Goal: Task Accomplishment & Management: Manage account settings

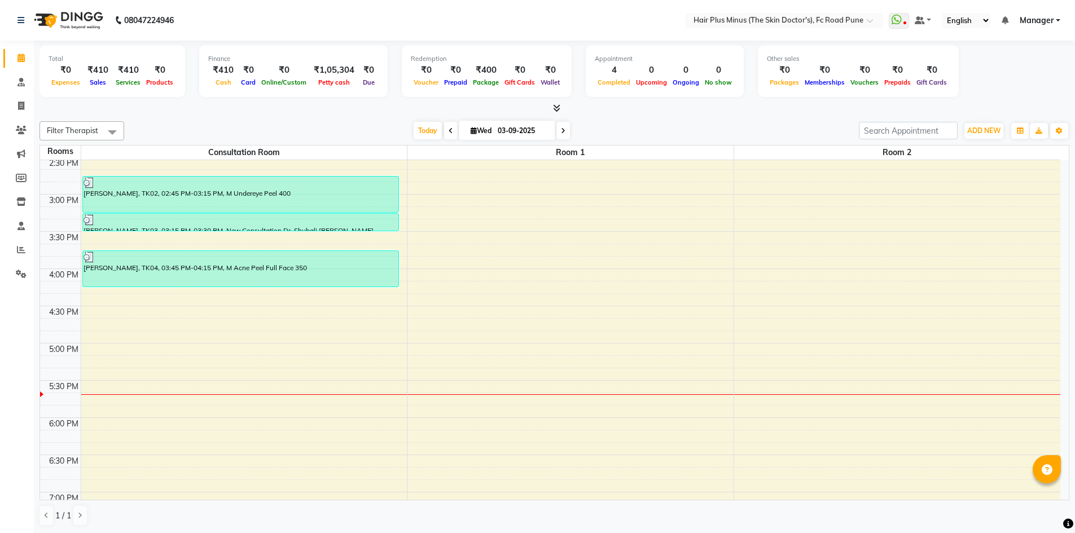
scroll to position [338, 0]
click at [112, 301] on div "10:00 AM 10:30 AM 11:00 AM 11:30 AM 12:00 PM 12:30 PM 1:00 PM 1:30 PM 2:00 PM 2…" at bounding box center [550, 231] width 1020 height 819
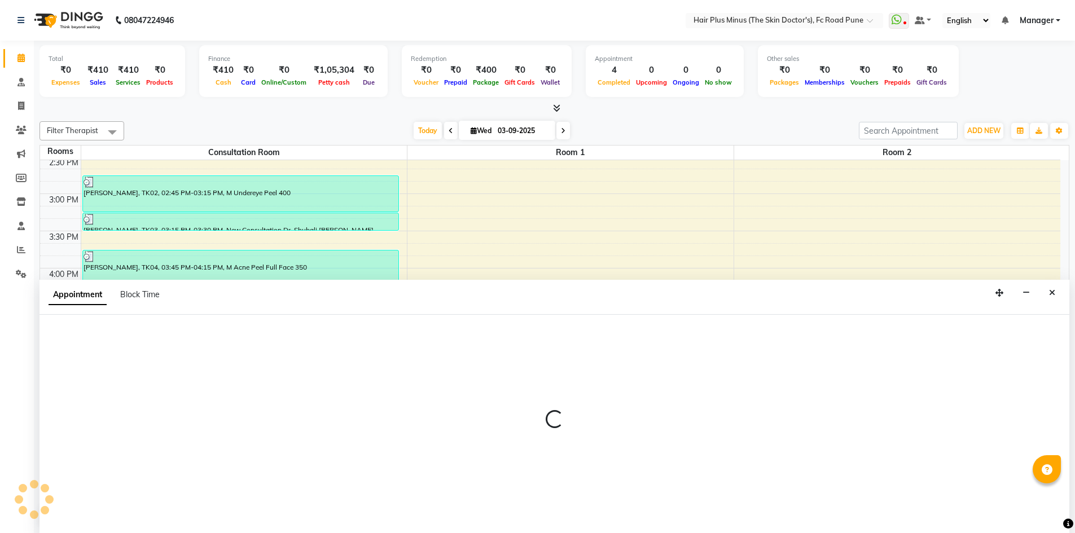
scroll to position [1, 0]
select select "tentative"
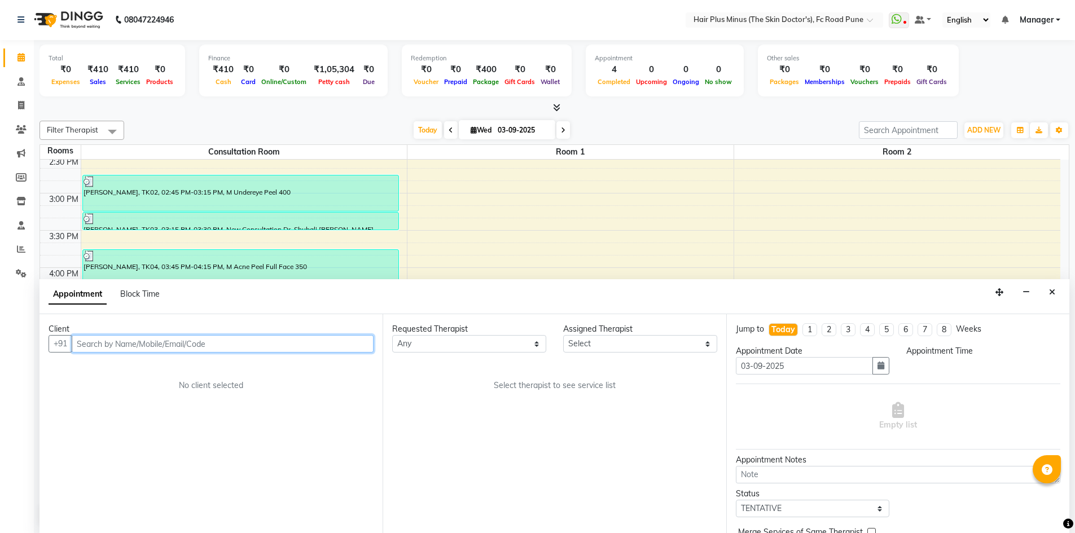
select select "975"
click at [108, 344] on input "text" at bounding box center [223, 343] width 302 height 17
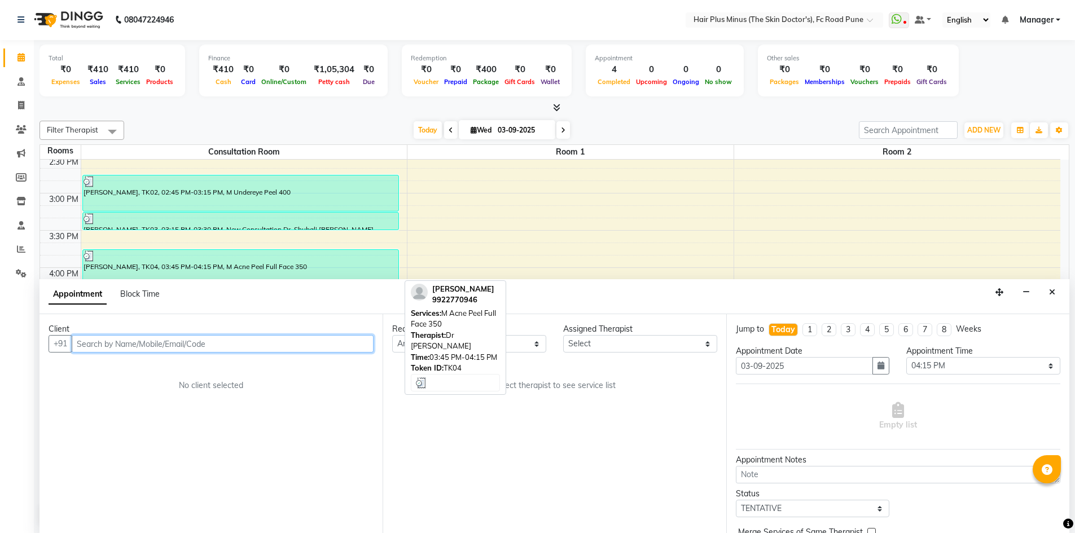
scroll to position [395, 0]
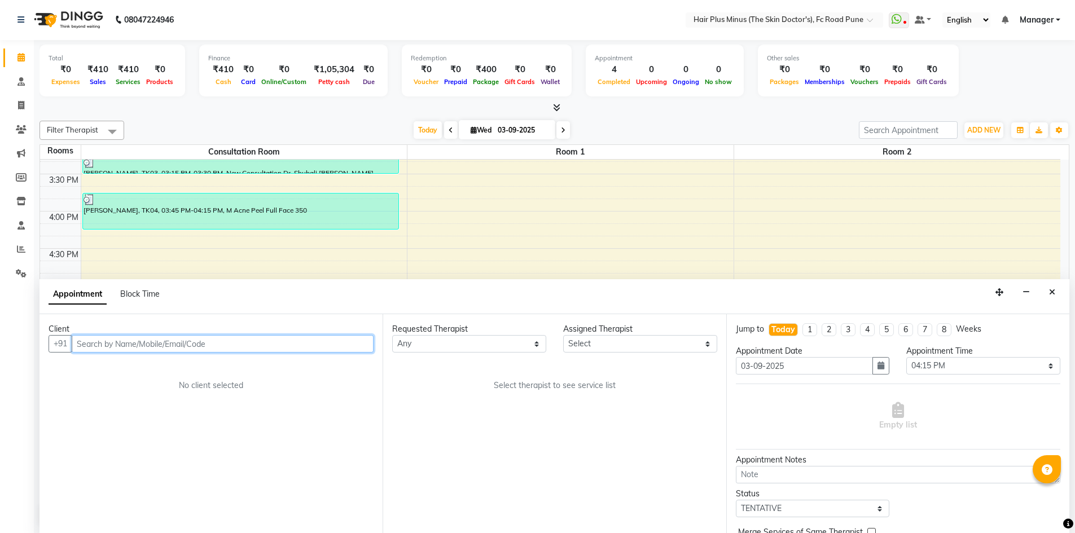
click at [135, 345] on input "text" at bounding box center [223, 343] width 302 height 17
type input "8668404031"
click at [355, 340] on span "Add Client" at bounding box center [350, 343] width 38 height 10
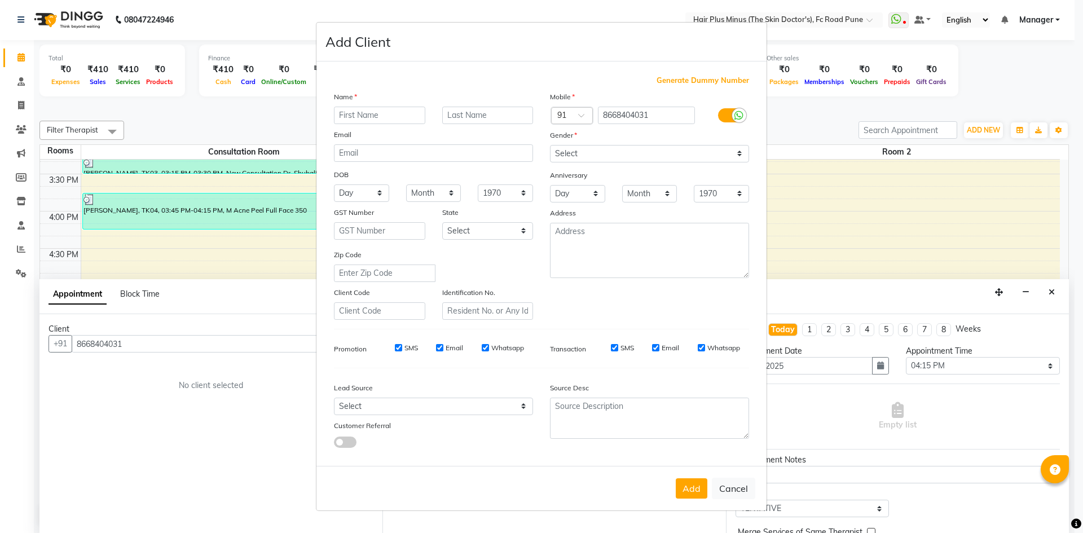
click at [359, 114] on input "text" at bounding box center [379, 115] width 91 height 17
type input "akash"
click at [495, 118] on input "text" at bounding box center [487, 115] width 91 height 17
type input "singh"
click at [582, 146] on select "Select [DEMOGRAPHIC_DATA] [DEMOGRAPHIC_DATA] Other Prefer Not To Say" at bounding box center [649, 153] width 199 height 17
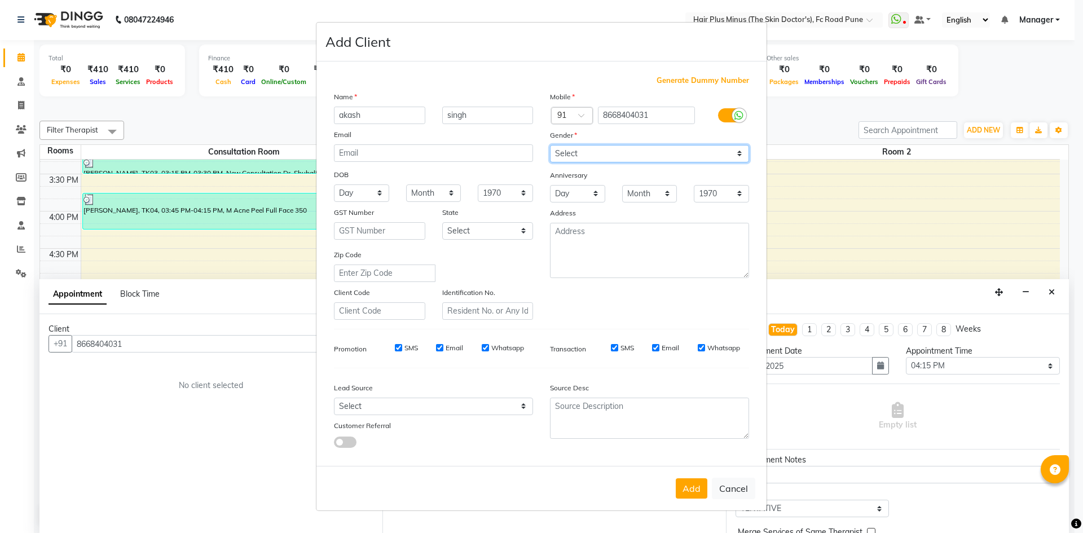
select select "male"
click at [550, 145] on select "Select [DEMOGRAPHIC_DATA] [DEMOGRAPHIC_DATA] Other Prefer Not To Say" at bounding box center [649, 153] width 199 height 17
click at [687, 495] on button "Add" at bounding box center [692, 488] width 32 height 20
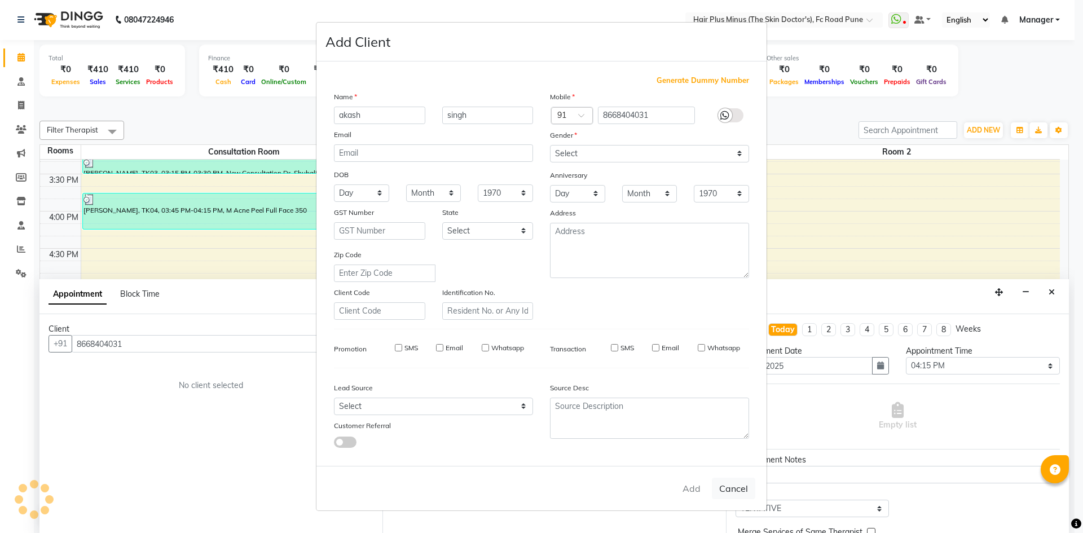
select select
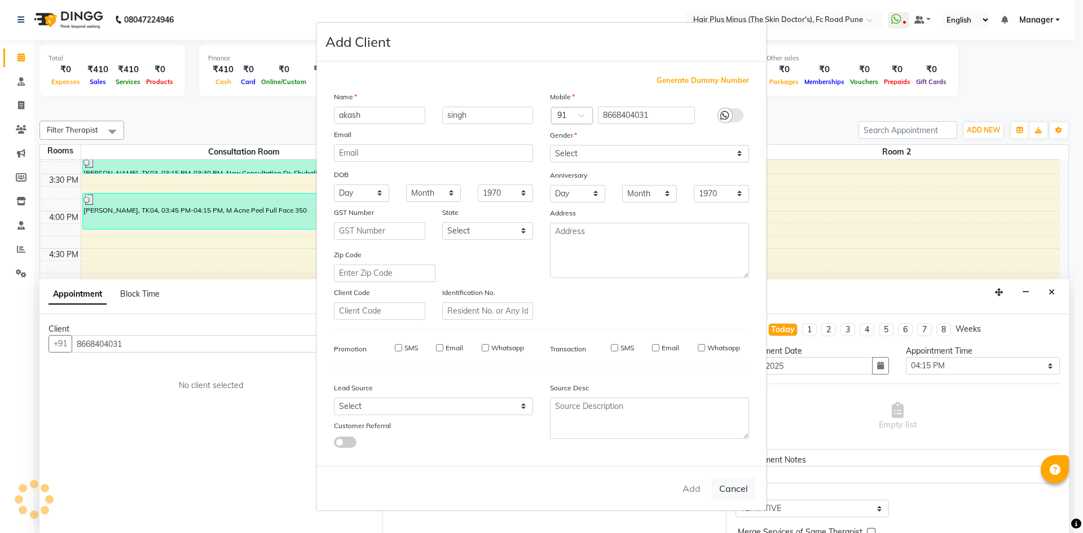
select select
checkbox input "false"
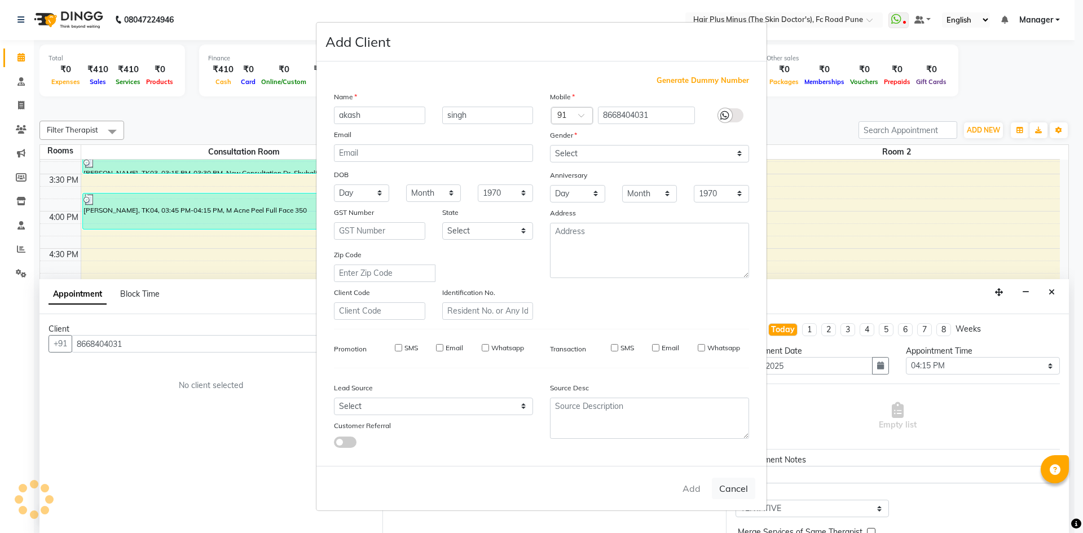
checkbox input "false"
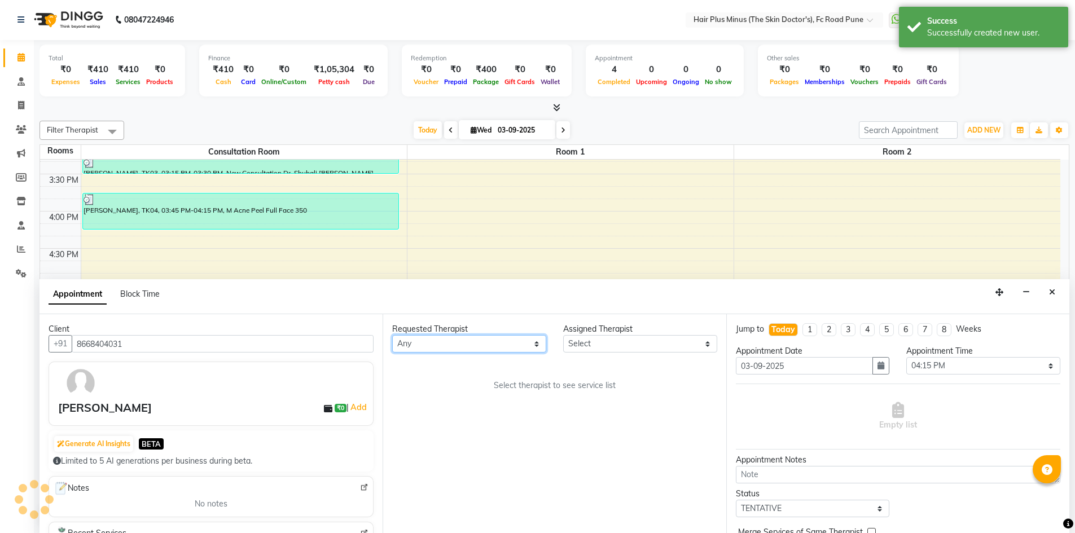
click at [535, 347] on select "Any Dr [PERSON_NAME] Dr. [PERSON_NAME] [PERSON_NAME] [PERSON_NAME] [PERSON_NAME…" at bounding box center [469, 343] width 154 height 17
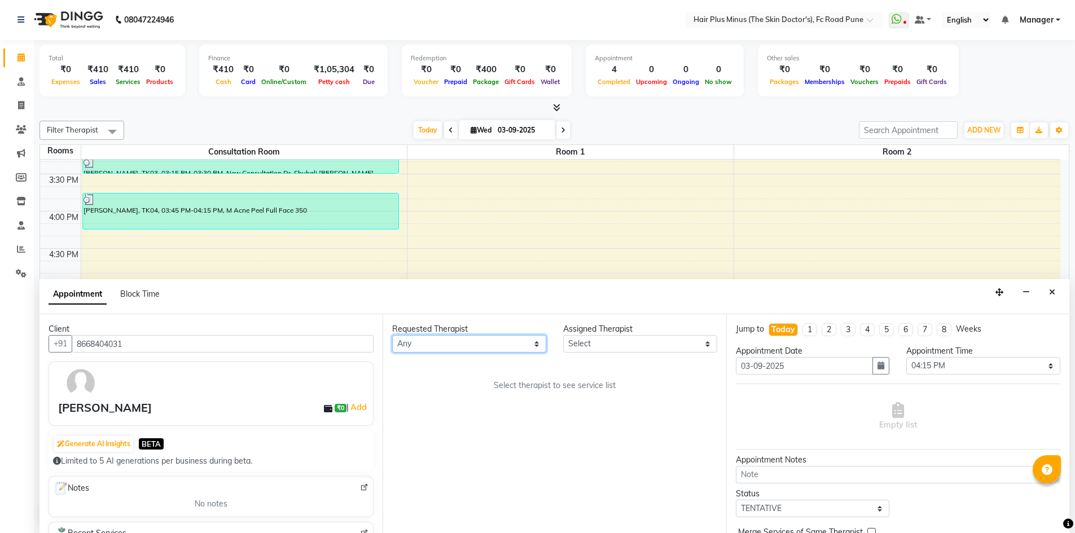
select select "90758"
click at [392, 335] on select "Any Dr [PERSON_NAME] Dr. [PERSON_NAME] [PERSON_NAME] [PERSON_NAME] [PERSON_NAME…" at bounding box center [469, 343] width 154 height 17
select select "90758"
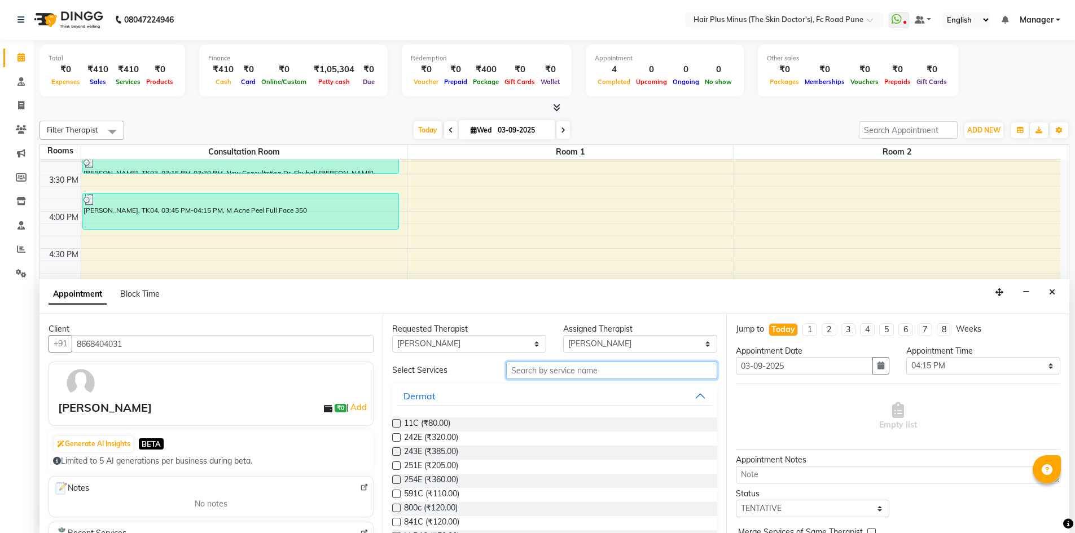
drag, startPoint x: 578, startPoint y: 362, endPoint x: 574, endPoint y: 367, distance: 6.8
click at [577, 364] on input "text" at bounding box center [611, 370] width 211 height 17
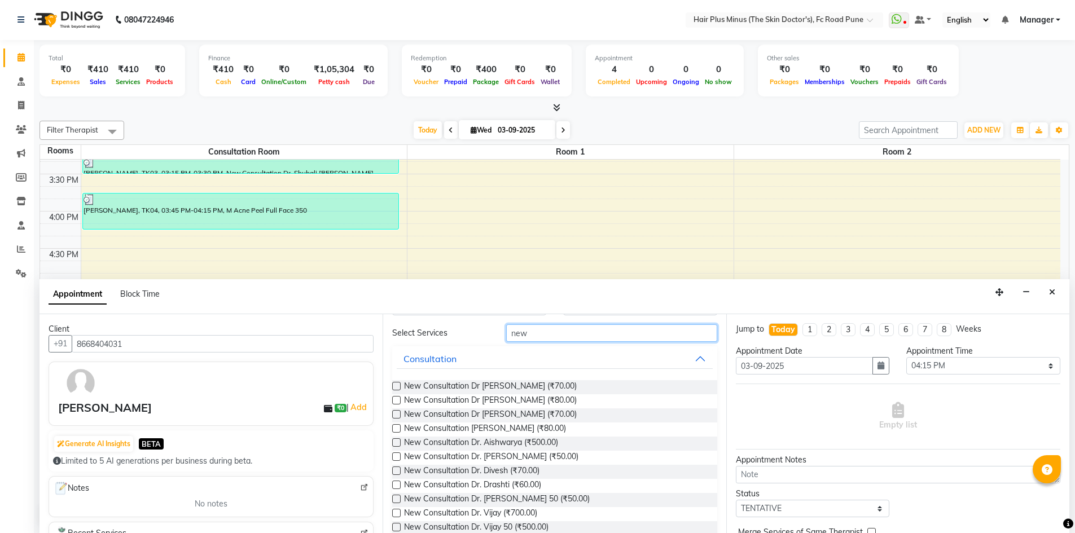
scroll to position [100, 0]
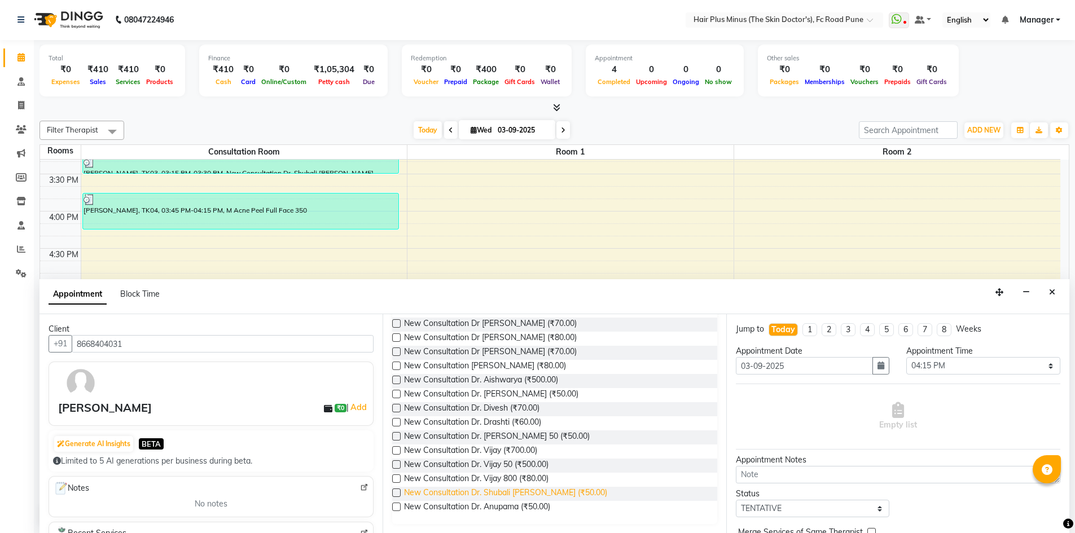
type input "new"
click at [491, 492] on span "New Consultation Dr. Shubali salunke (₹50.00)" at bounding box center [505, 494] width 203 height 14
checkbox input "true"
select select "3991"
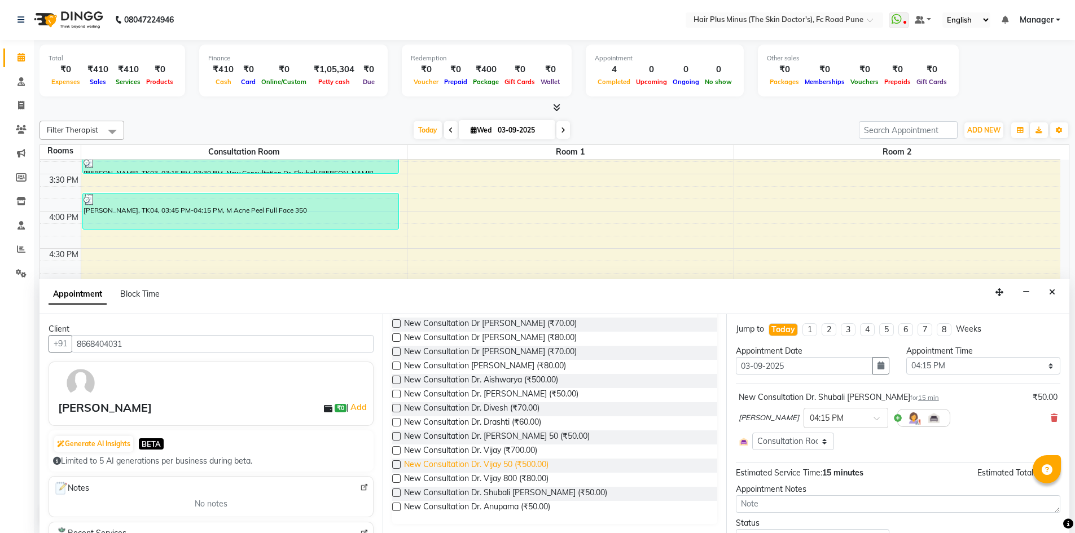
checkbox input "false"
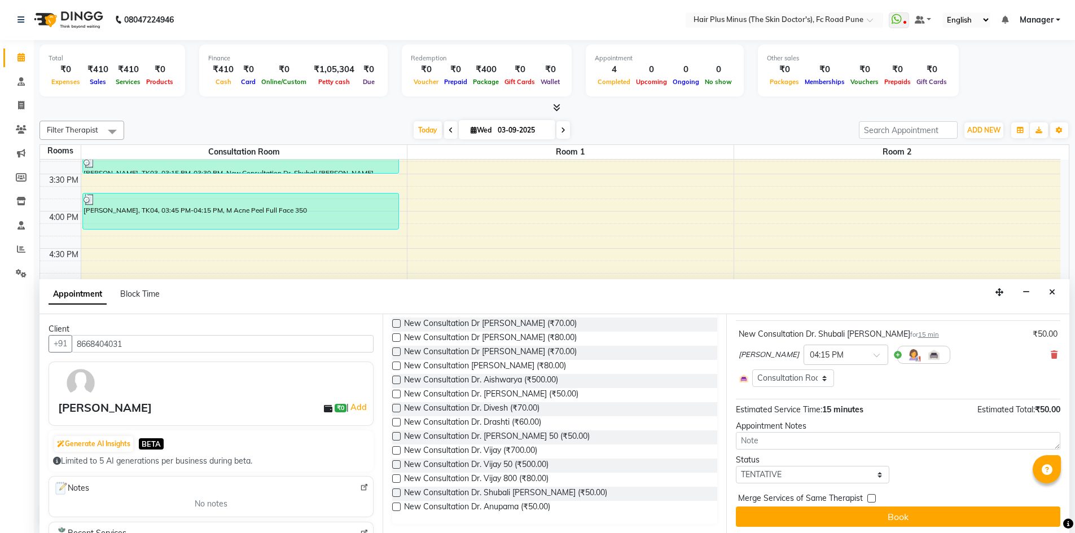
scroll to position [66, 0]
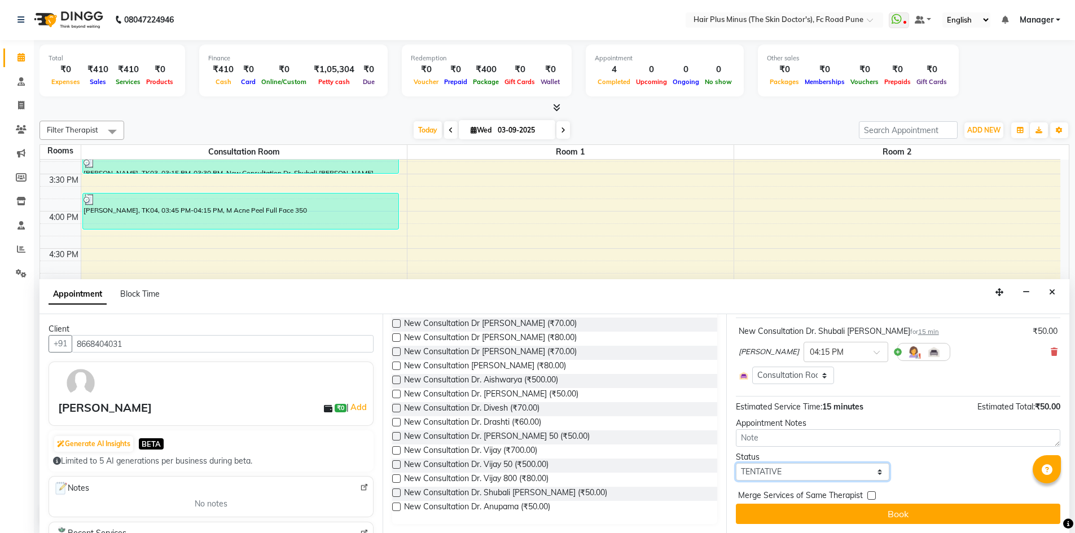
click at [815, 464] on select "Select TENTATIVE CONFIRM CHECK-IN UPCOMING" at bounding box center [813, 471] width 154 height 17
select select "confirm booking"
click at [736, 463] on select "Select TENTATIVE CONFIRM CHECK-IN UPCOMING" at bounding box center [813, 471] width 154 height 17
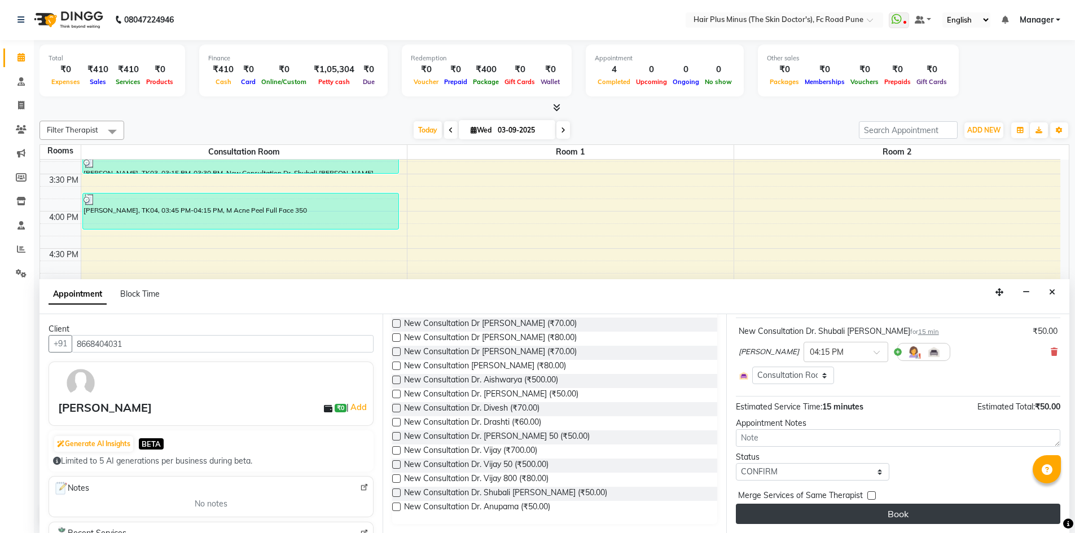
click at [831, 521] on button "Book" at bounding box center [898, 514] width 324 height 20
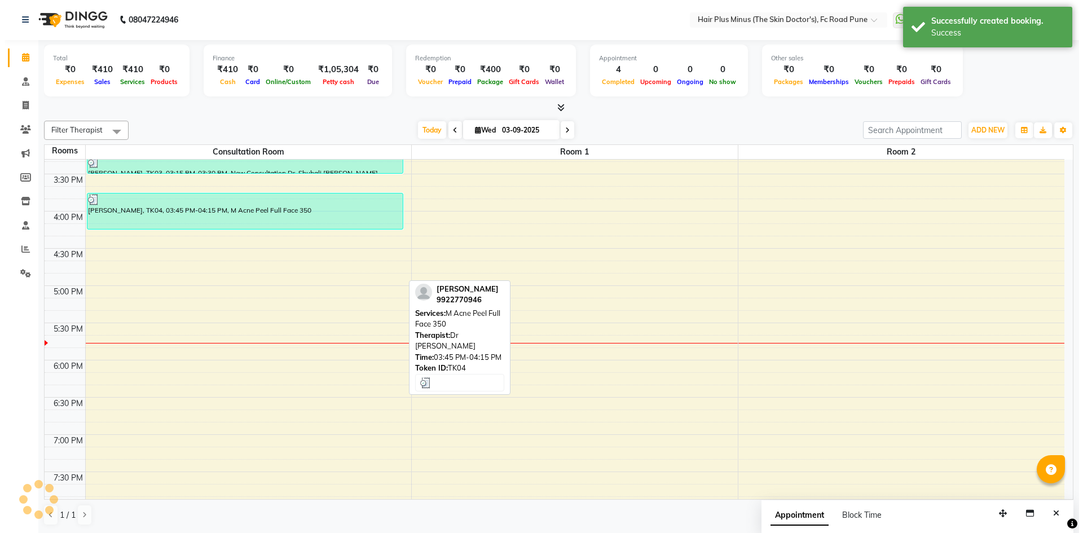
scroll to position [0, 0]
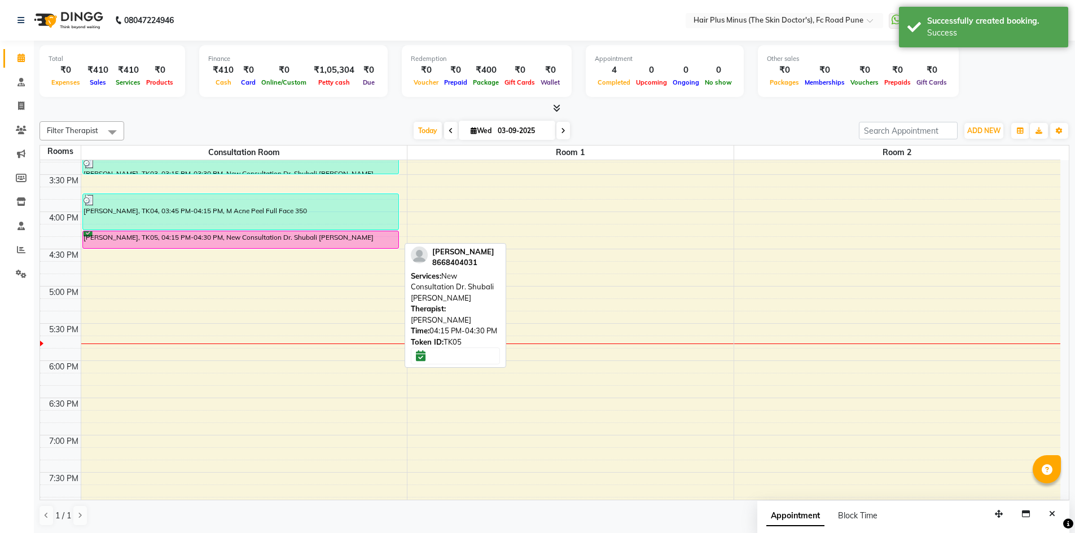
click at [173, 238] on div "[PERSON_NAME], TK05, 04:15 PM-04:30 PM, New Consultation Dr. Shubali [PERSON_NA…" at bounding box center [240, 239] width 315 height 17
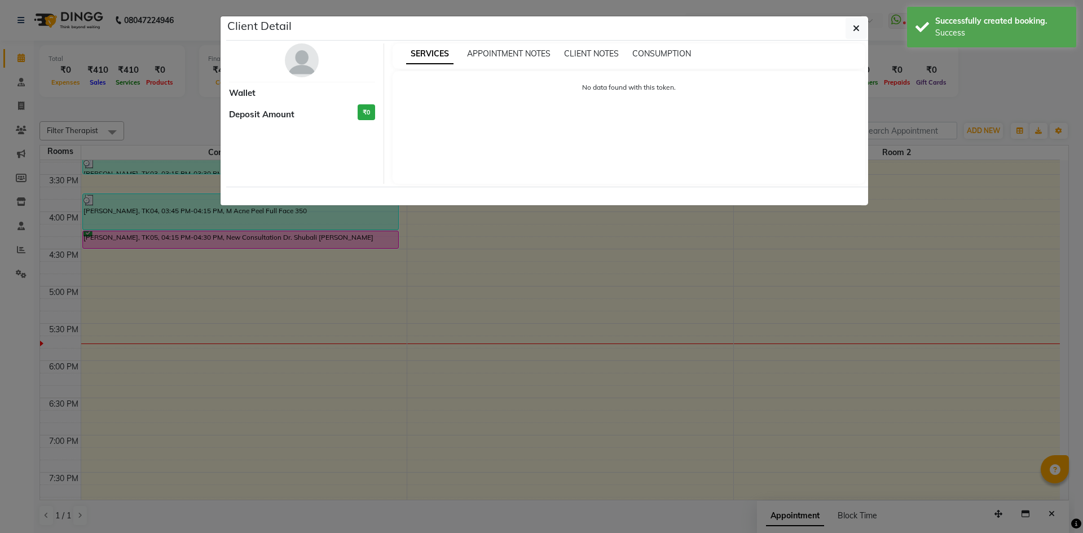
select select "6"
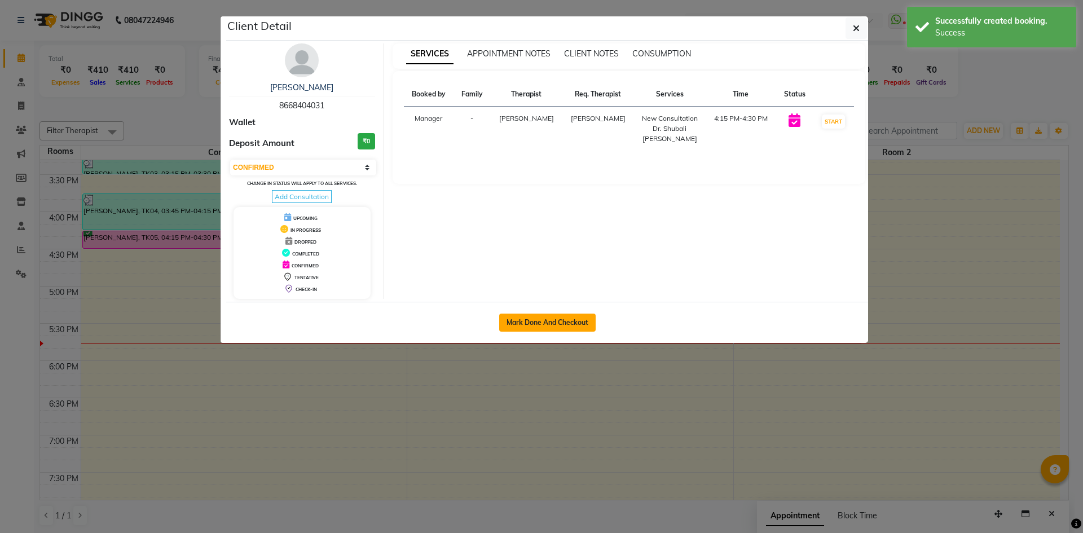
click at [521, 320] on button "Mark Done And Checkout" at bounding box center [547, 323] width 96 height 18
select select "service"
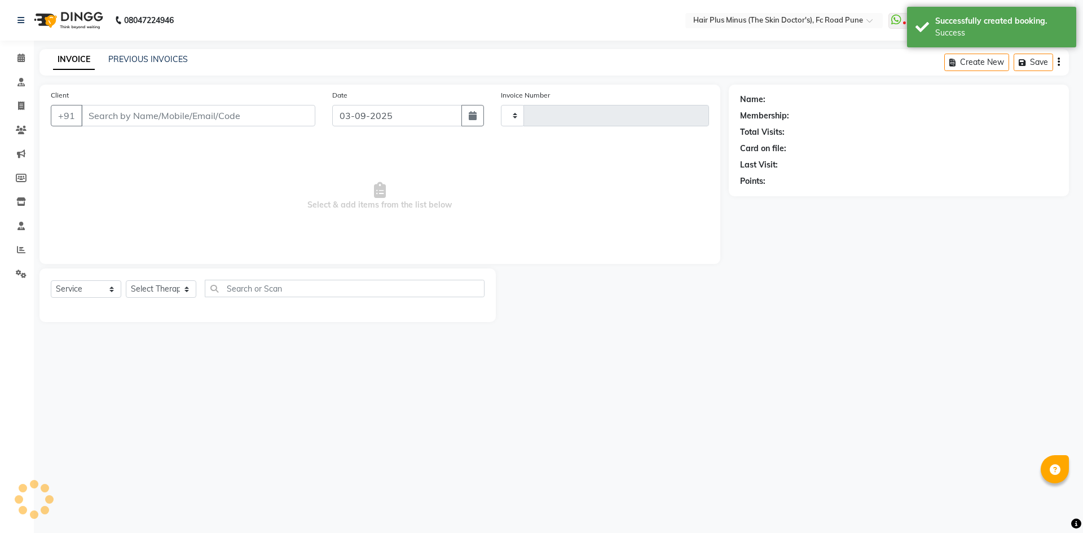
type input "1470"
select select "7911"
type input "8668404031"
select select "90758"
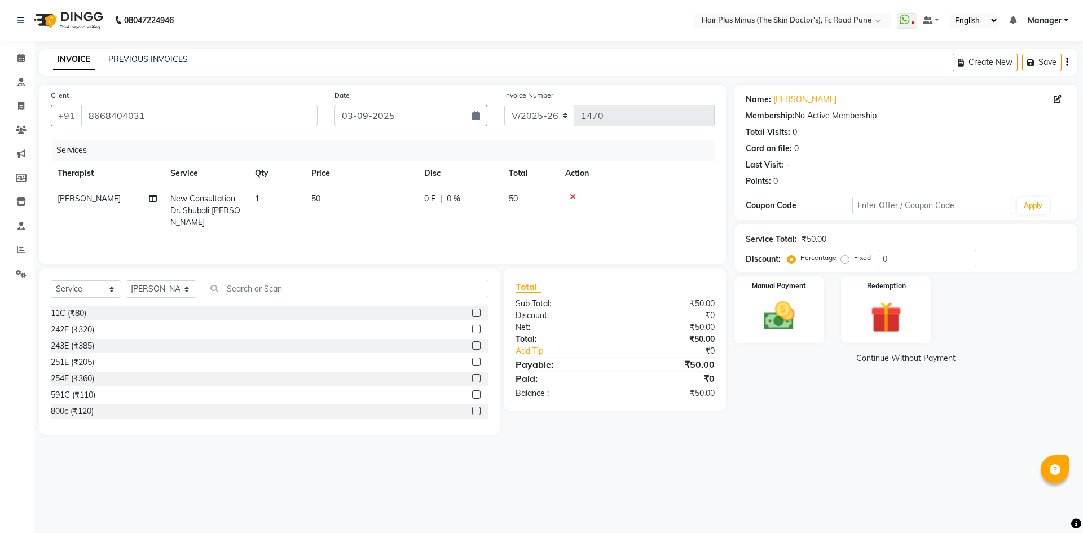
click at [272, 190] on td "1" at bounding box center [276, 210] width 56 height 49
select select "90758"
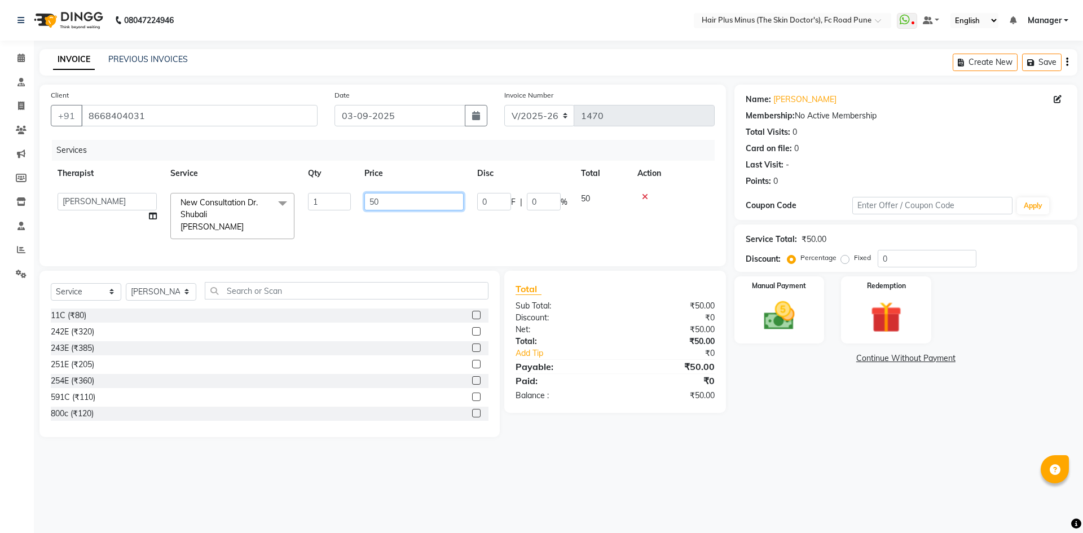
click at [374, 206] on input "50" at bounding box center [413, 201] width 99 height 17
type input "60"
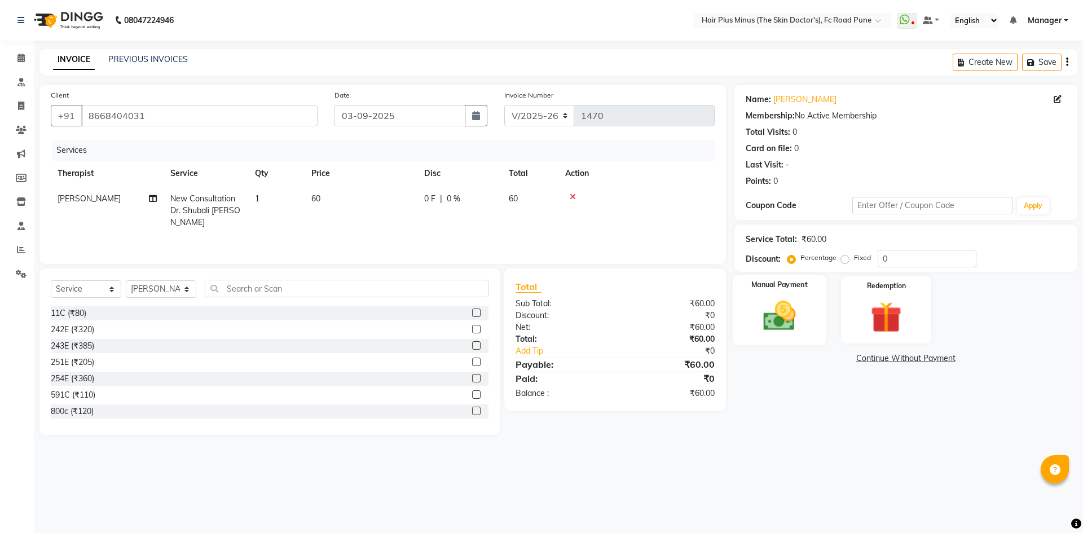
click at [804, 316] on img at bounding box center [779, 315] width 52 height 37
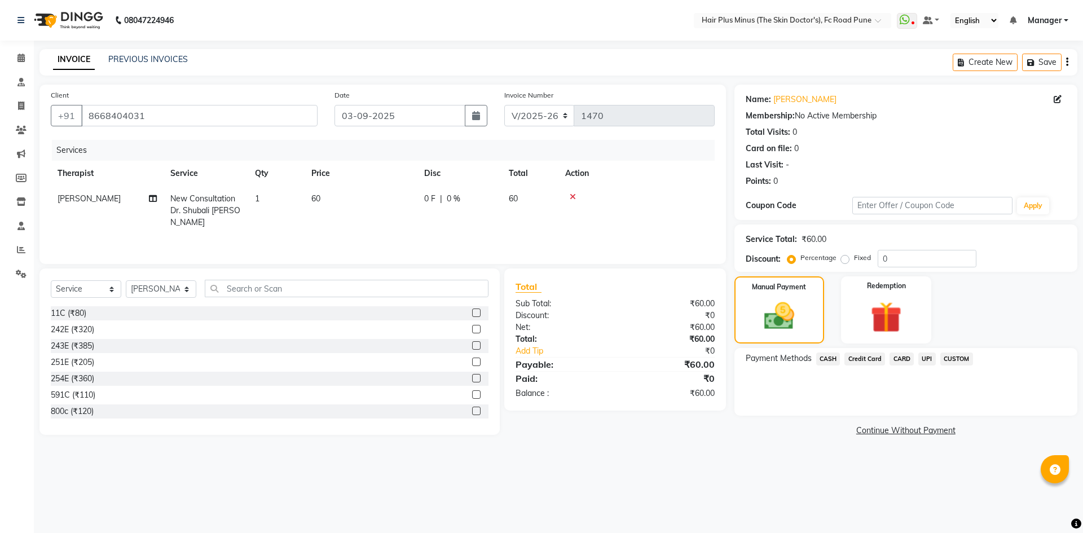
click at [902, 361] on span "CARD" at bounding box center [902, 359] width 24 height 13
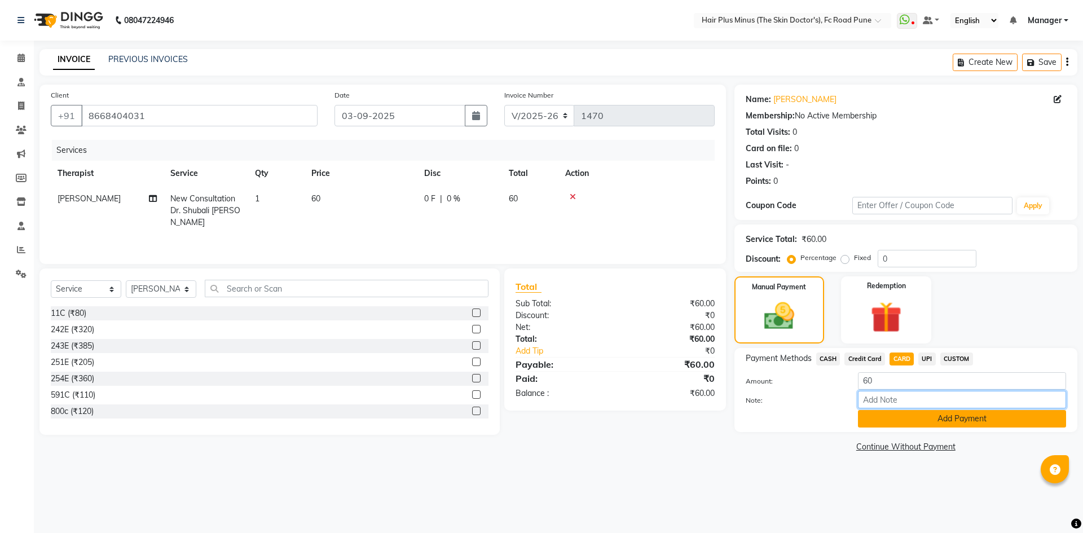
drag, startPoint x: 882, startPoint y: 407, endPoint x: 879, endPoint y: 419, distance: 12.7
click at [881, 411] on div "Amount: 60 Note: Add Payment" at bounding box center [906, 399] width 320 height 55
click at [879, 419] on button "Add Payment" at bounding box center [962, 418] width 208 height 17
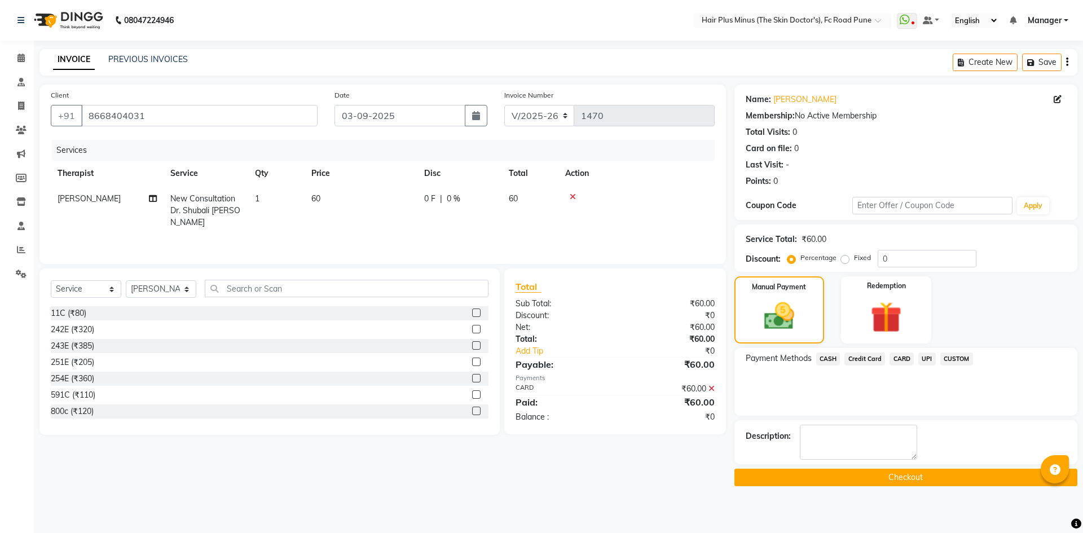
click at [870, 480] on button "Checkout" at bounding box center [905, 477] width 343 height 17
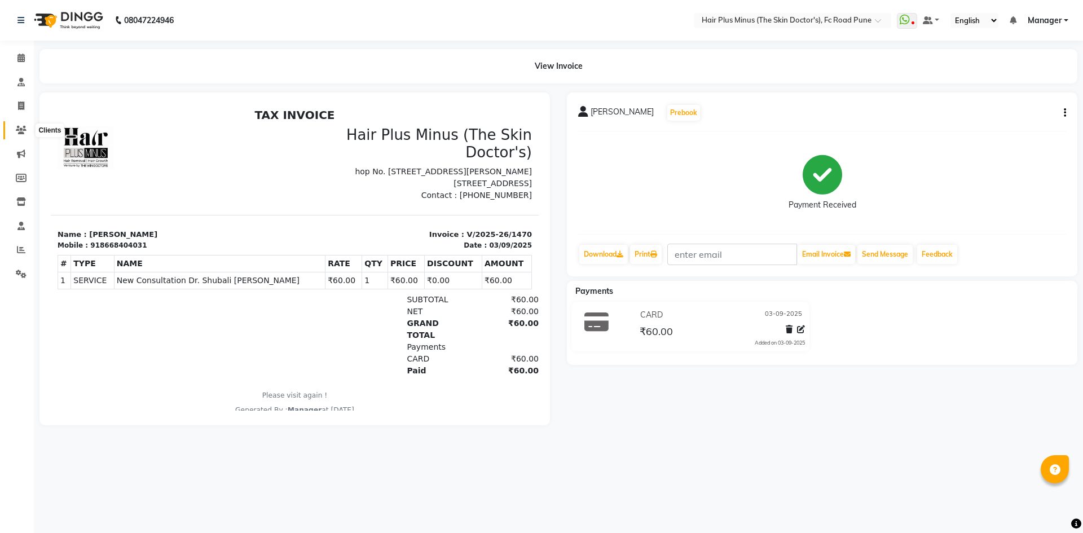
click at [23, 126] on icon at bounding box center [21, 130] width 11 height 8
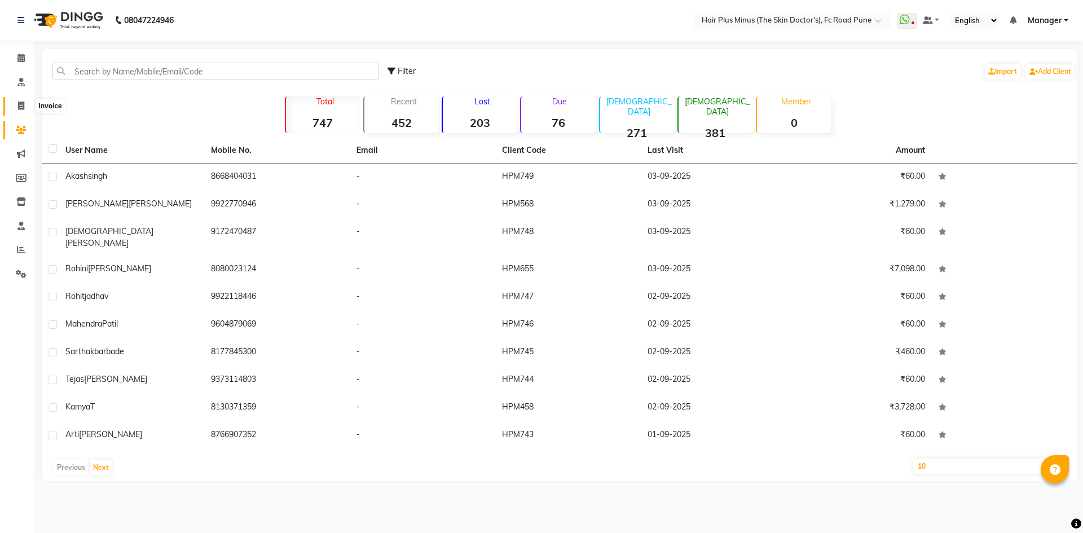
click at [24, 102] on icon at bounding box center [21, 106] width 6 height 8
select select "service"
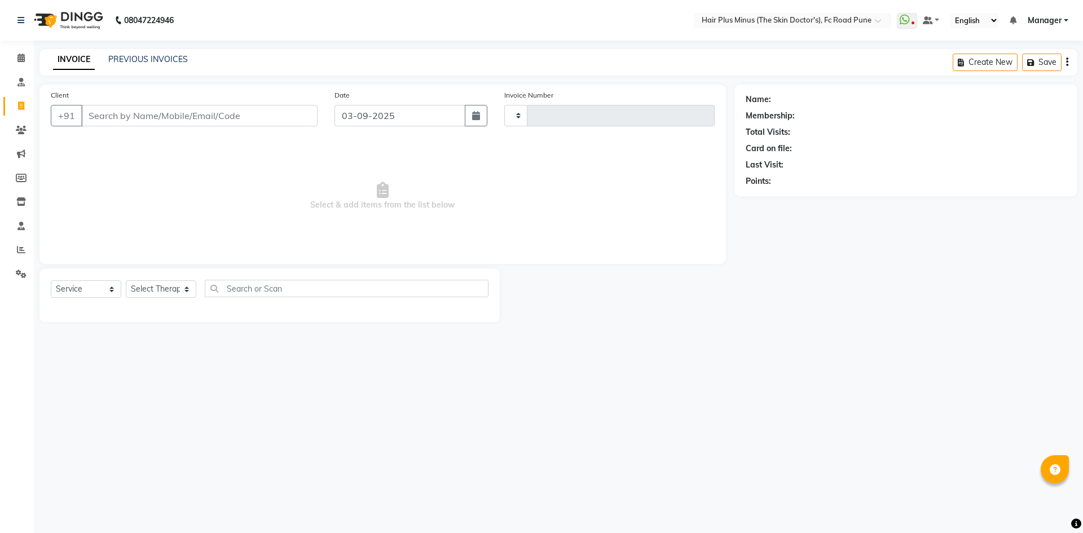
type input "1471"
select select "7911"
click at [136, 118] on input "Client" at bounding box center [199, 115] width 236 height 21
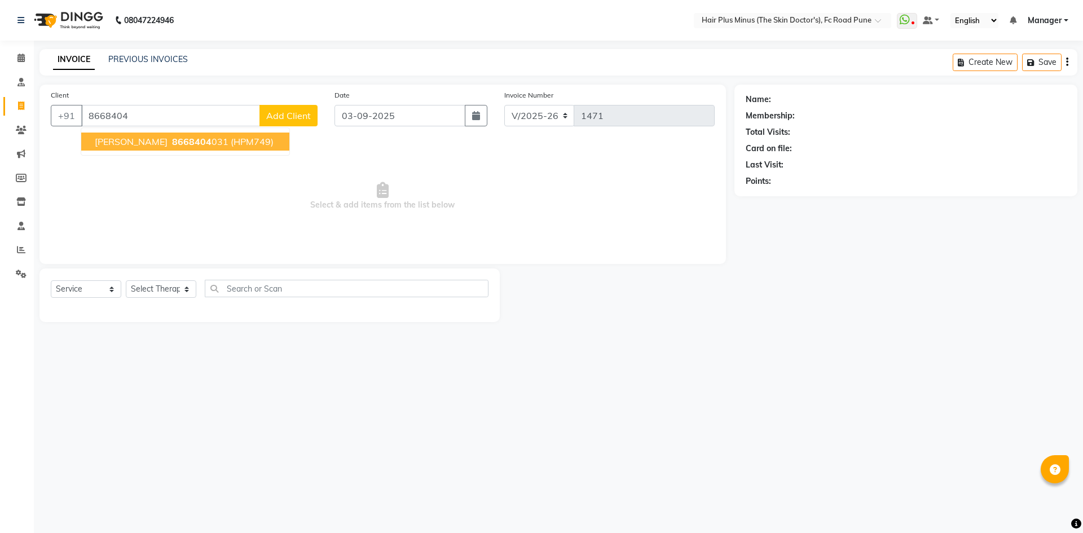
click at [134, 142] on span "[PERSON_NAME]" at bounding box center [131, 141] width 73 height 11
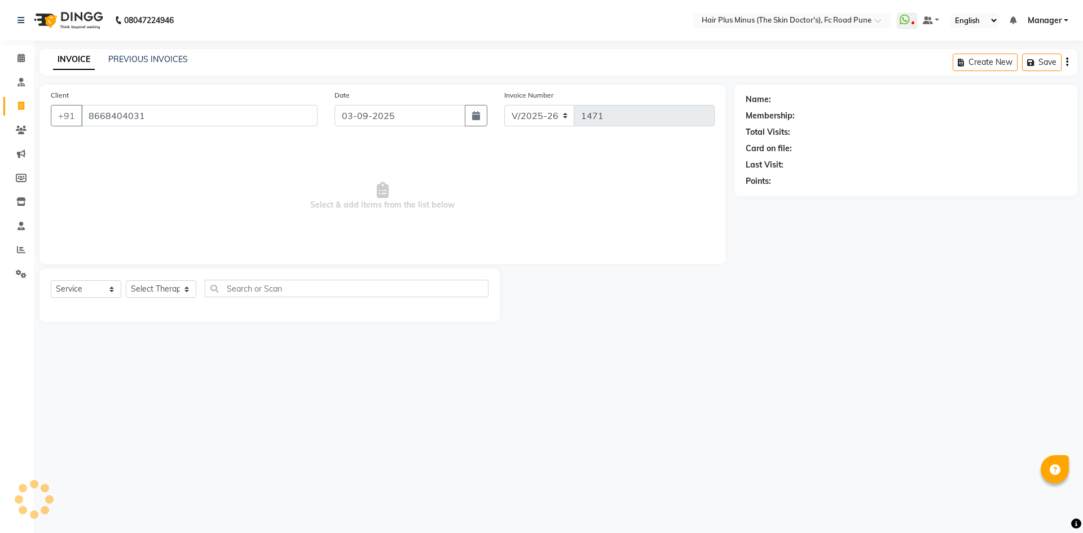
type input "8668404031"
click at [112, 294] on select "Select Service Product Membership Package Voucher Prepaid Gift Card" at bounding box center [86, 288] width 71 height 17
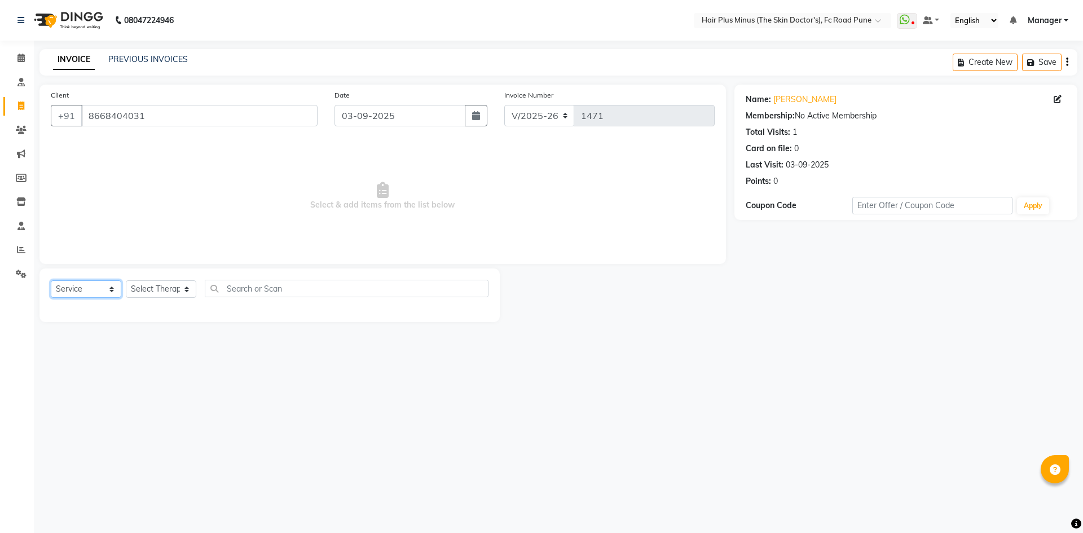
select select "package"
click at [51, 280] on select "Select Service Product Membership Package Voucher Prepaid Gift Card" at bounding box center [86, 288] width 71 height 17
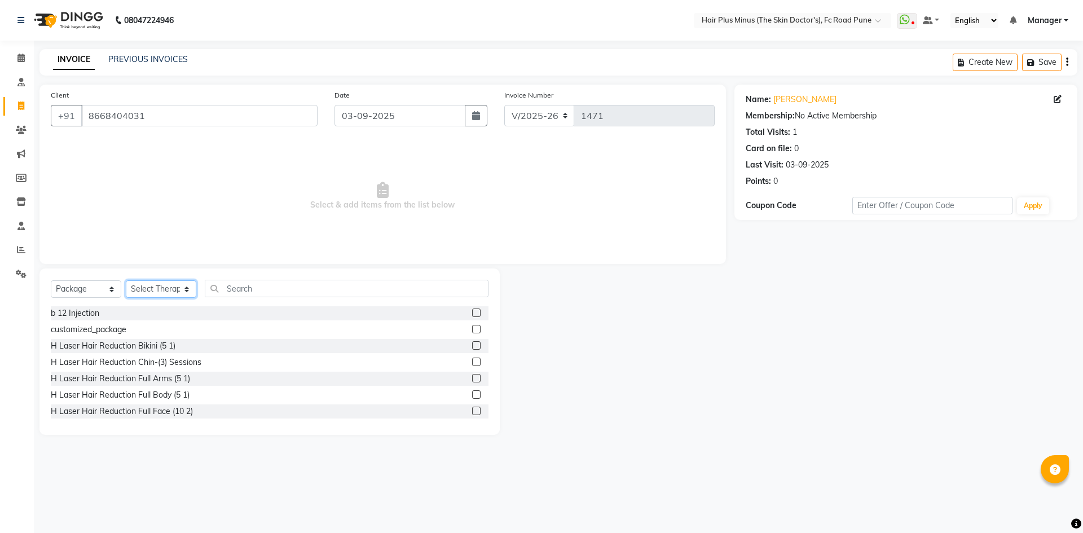
click at [191, 292] on select "Select Therapist Admin Dingg Dr Amit Pal Dr. Anupama Dr. Drashti Devani Dr Rach…" at bounding box center [161, 288] width 71 height 17
select select "90758"
click at [126, 280] on select "Select Therapist Admin Dingg Dr Amit Pal Dr. Anupama Dr. Drashti Devani Dr Rach…" at bounding box center [161, 288] width 71 height 17
click at [276, 291] on input "text" at bounding box center [347, 288] width 284 height 17
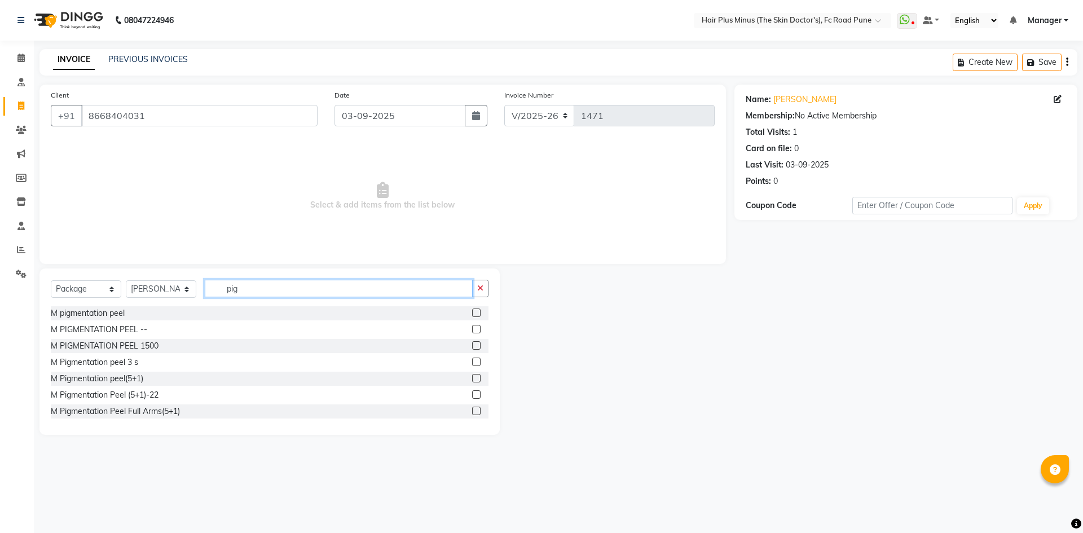
type input "pig"
click at [472, 394] on label at bounding box center [476, 394] width 8 height 8
click at [472, 394] on input "checkbox" at bounding box center [475, 394] width 7 height 7
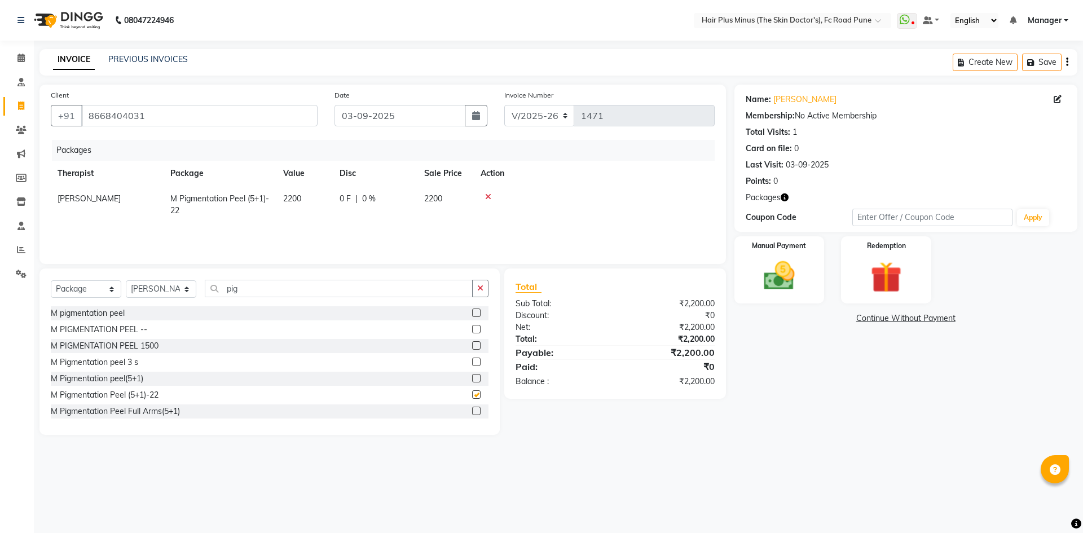
checkbox input "false"
click at [787, 250] on div "Manual Payment" at bounding box center [779, 269] width 94 height 69
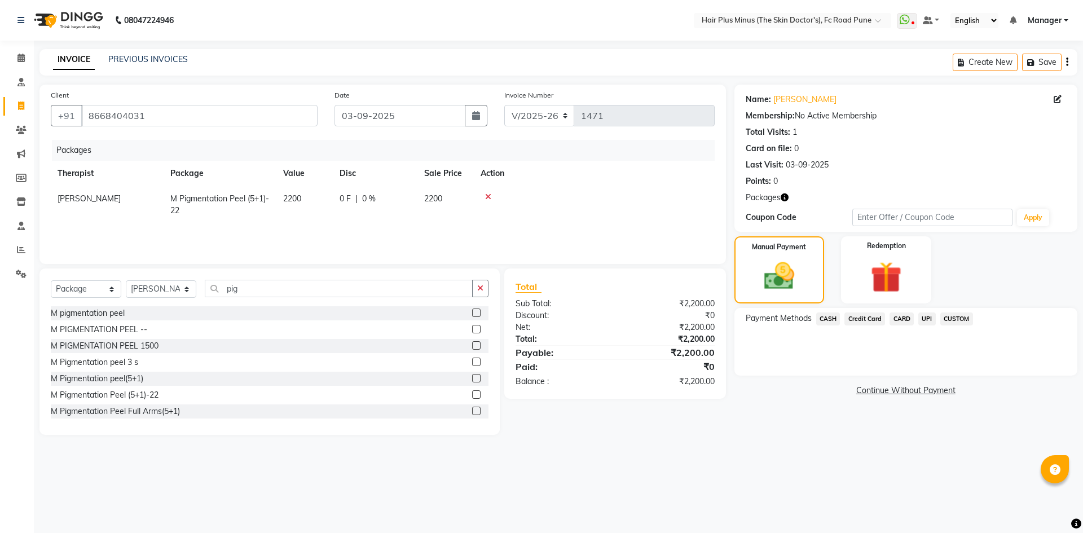
drag, startPoint x: 898, startPoint y: 314, endPoint x: 893, endPoint y: 331, distance: 17.0
click at [897, 316] on span "CARD" at bounding box center [902, 319] width 24 height 13
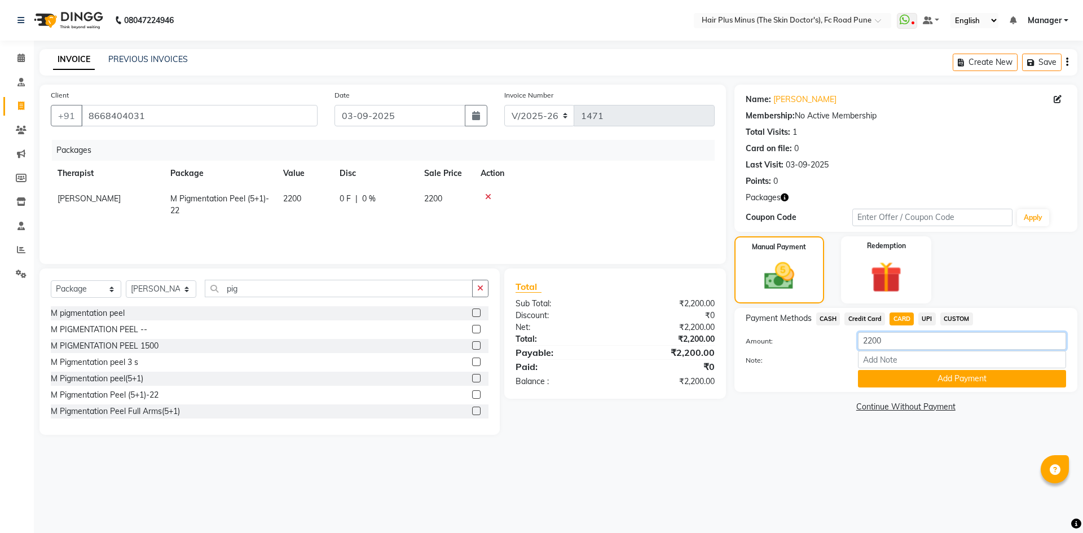
drag, startPoint x: 894, startPoint y: 342, endPoint x: 817, endPoint y: 337, distance: 76.9
click at [817, 337] on div "Amount: 2200" at bounding box center [905, 341] width 337 height 19
type input "1700"
click at [940, 378] on button "Add Payment" at bounding box center [962, 378] width 208 height 17
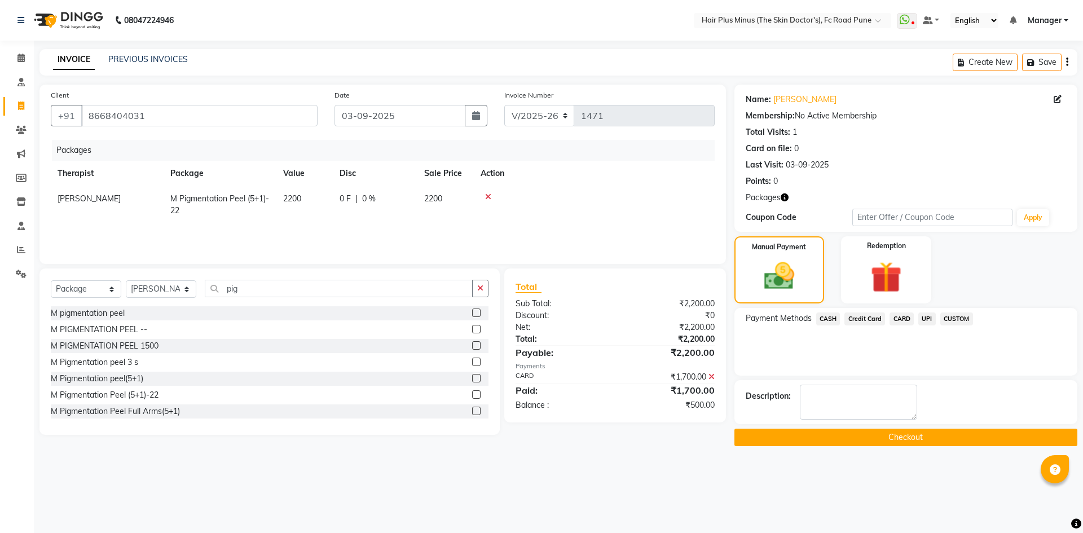
click at [927, 435] on button "Checkout" at bounding box center [905, 437] width 343 height 17
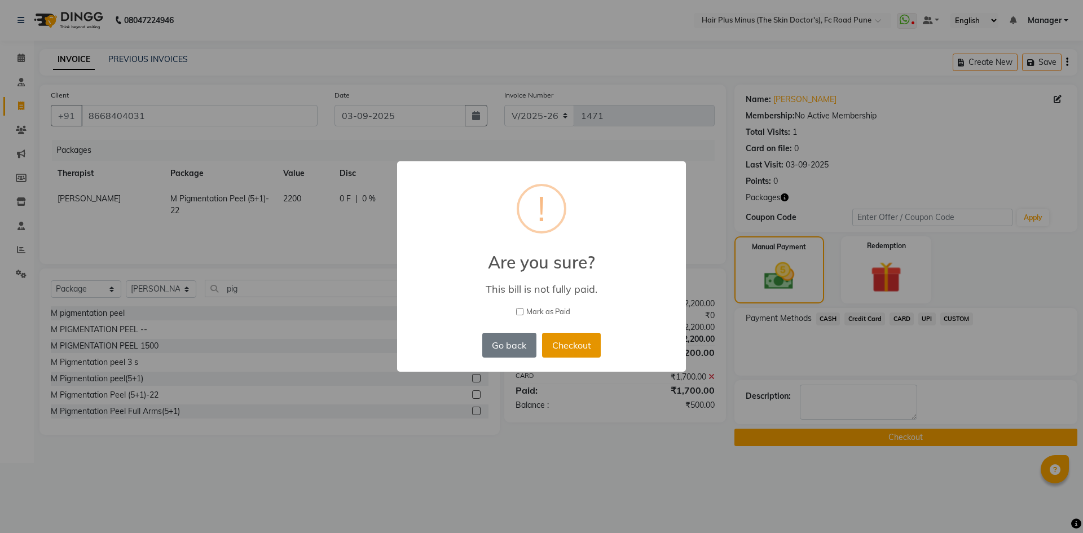
click at [572, 344] on button "Checkout" at bounding box center [571, 345] width 59 height 25
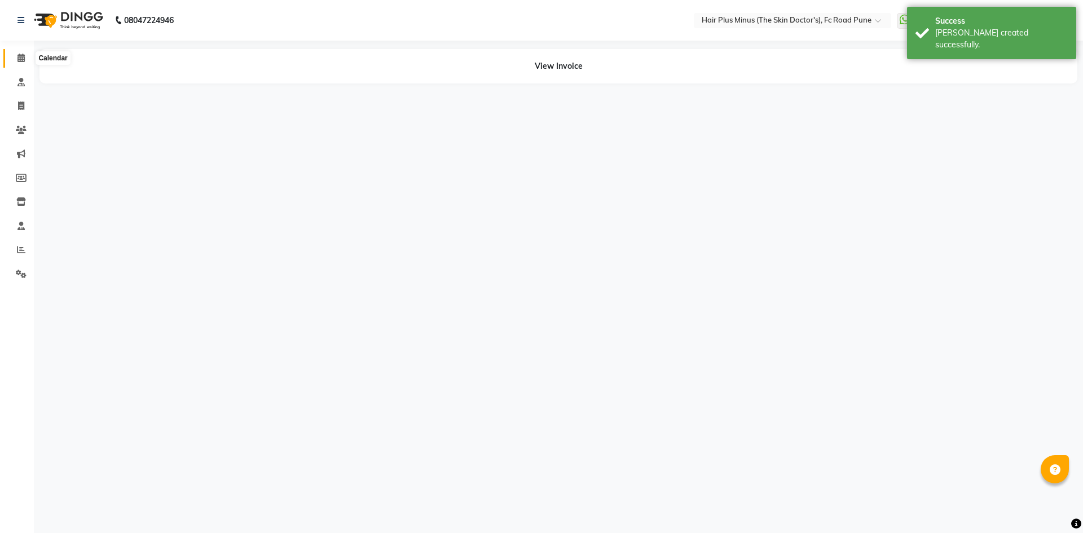
click at [21, 55] on icon at bounding box center [20, 58] width 7 height 8
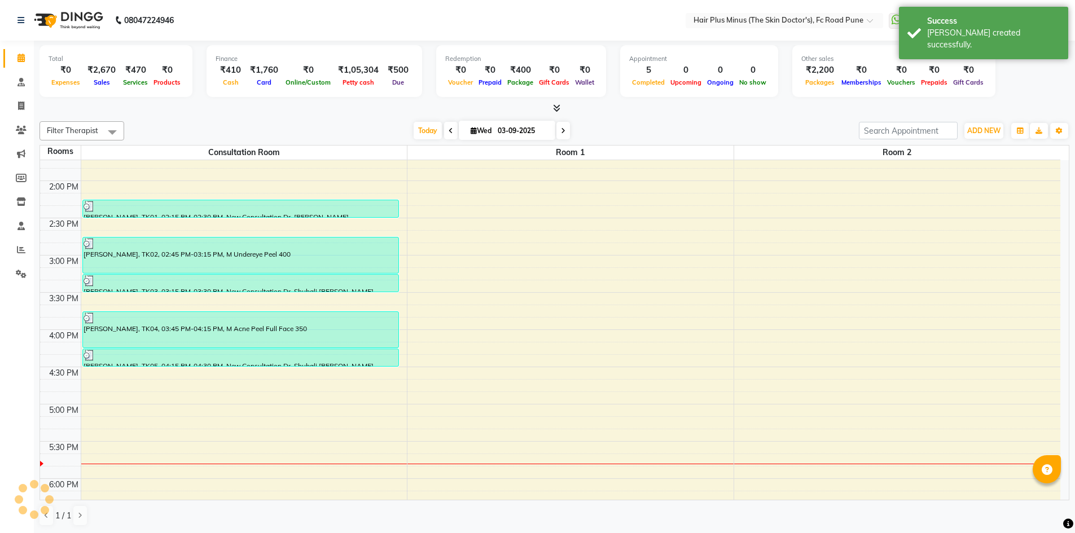
scroll to position [282, 0]
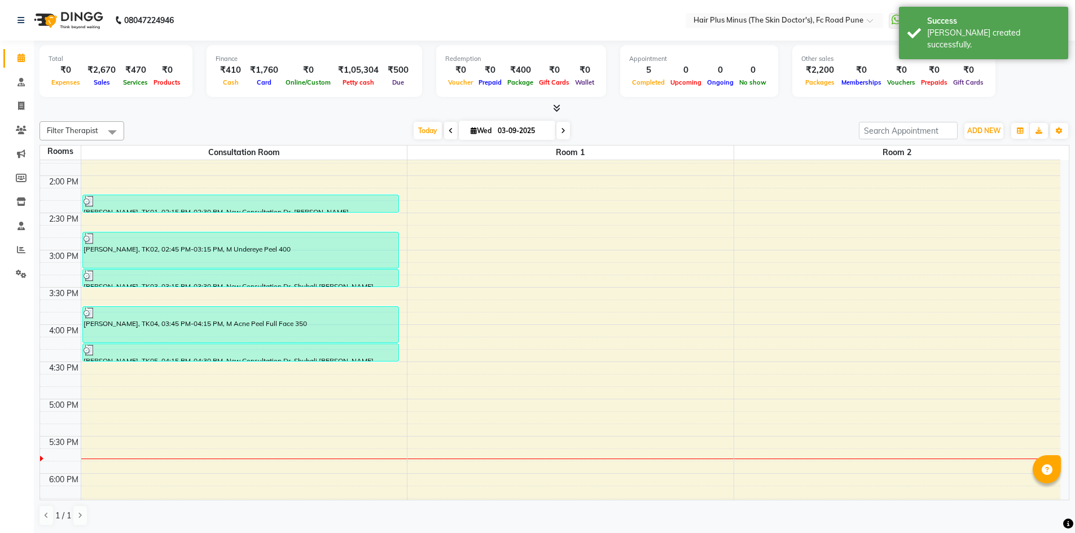
click at [195, 382] on div "10:00 AM 10:30 AM 11:00 AM 11:30 AM 12:00 PM 12:30 PM 1:00 PM 1:30 PM 2:00 PM 2…" at bounding box center [550, 287] width 1020 height 819
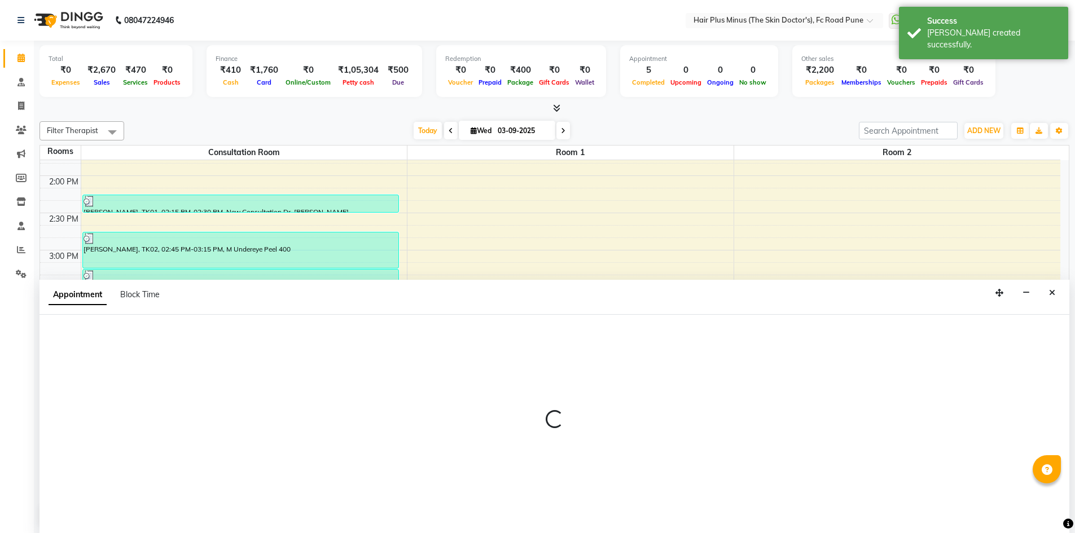
scroll to position [1, 0]
select select "1005"
select select "tentative"
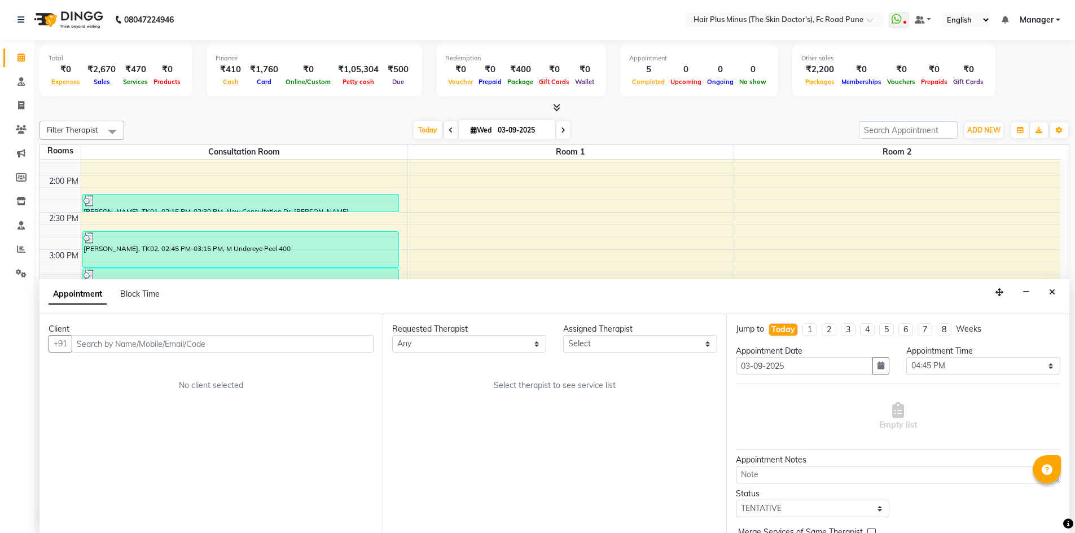
click at [138, 338] on input "text" at bounding box center [223, 343] width 302 height 17
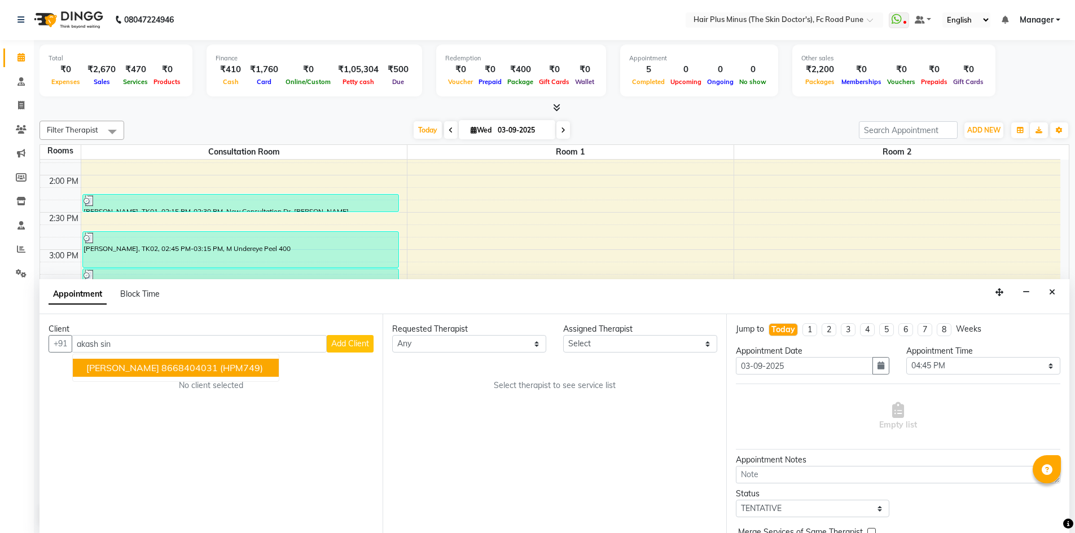
click at [138, 373] on button "akash singh 8668404031 (HPM749)" at bounding box center [176, 368] width 206 height 18
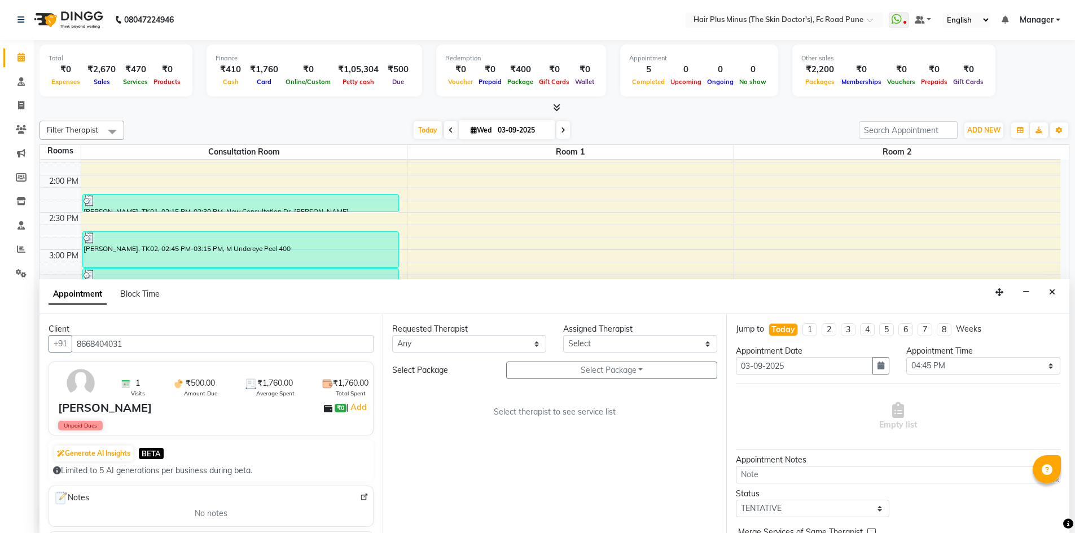
type input "8668404031"
click at [536, 350] on select "Any Dr [PERSON_NAME] Dr. [PERSON_NAME] [PERSON_NAME] [PERSON_NAME] [PERSON_NAME…" at bounding box center [469, 343] width 154 height 17
select select "71424"
click at [392, 335] on select "Any Dr [PERSON_NAME] Dr. [PERSON_NAME] [PERSON_NAME] [PERSON_NAME] [PERSON_NAME…" at bounding box center [469, 343] width 154 height 17
select select "71424"
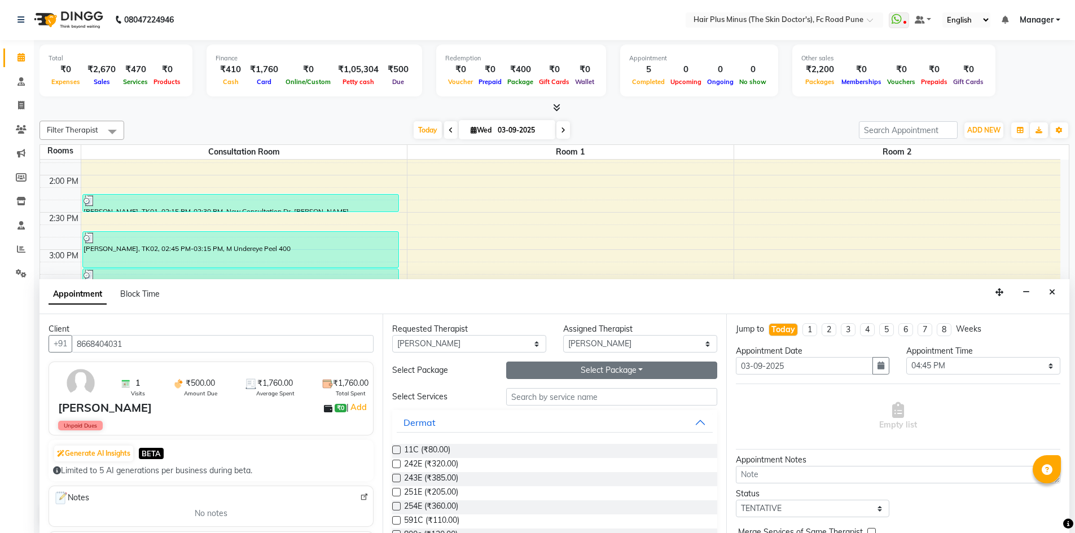
click at [579, 373] on button "Select Package Toggle Dropdown" at bounding box center [611, 370] width 211 height 17
click at [551, 399] on li "M Pigmentation Peel (5+1)-22" at bounding box center [579, 393] width 144 height 16
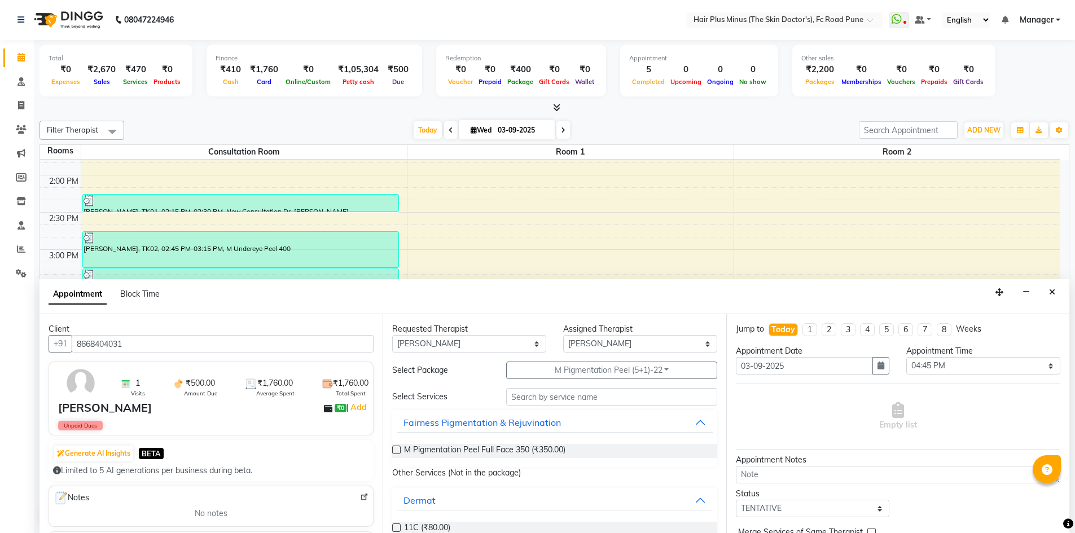
click at [392, 452] on label at bounding box center [396, 450] width 8 height 8
click at [392, 452] on input "checkbox" at bounding box center [395, 450] width 7 height 7
checkbox input "true"
select select "3991"
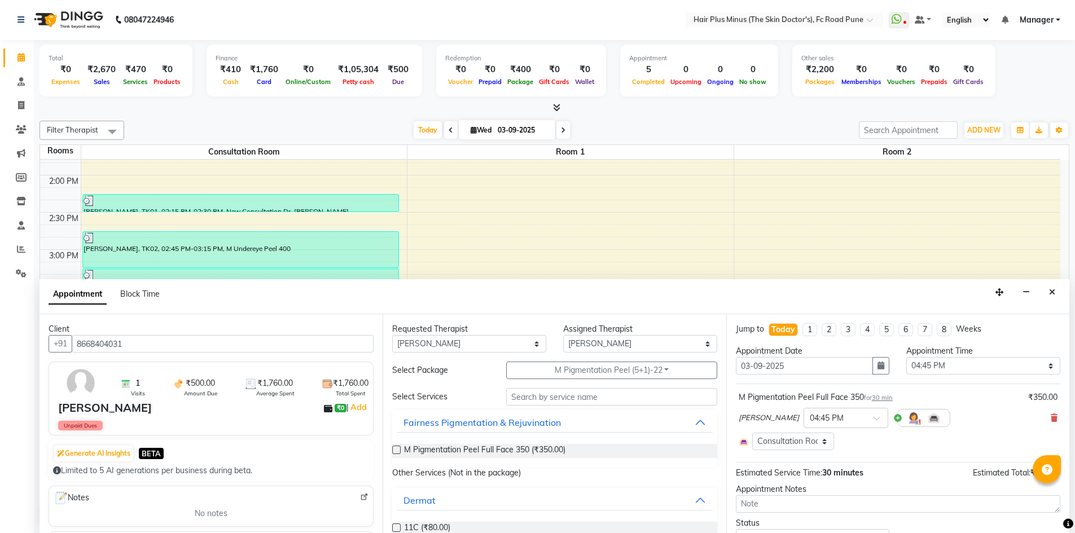
checkbox input "false"
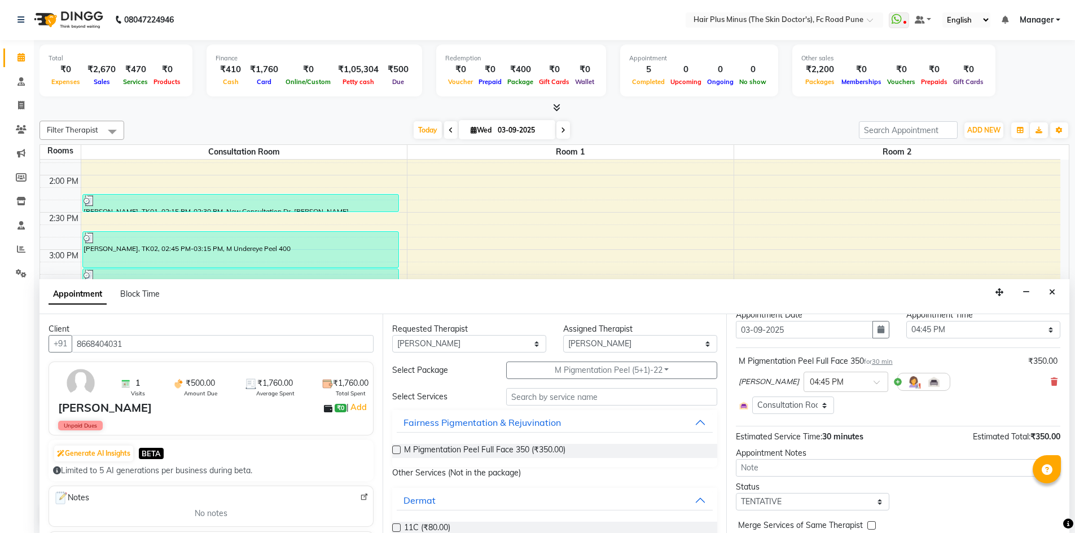
scroll to position [56, 0]
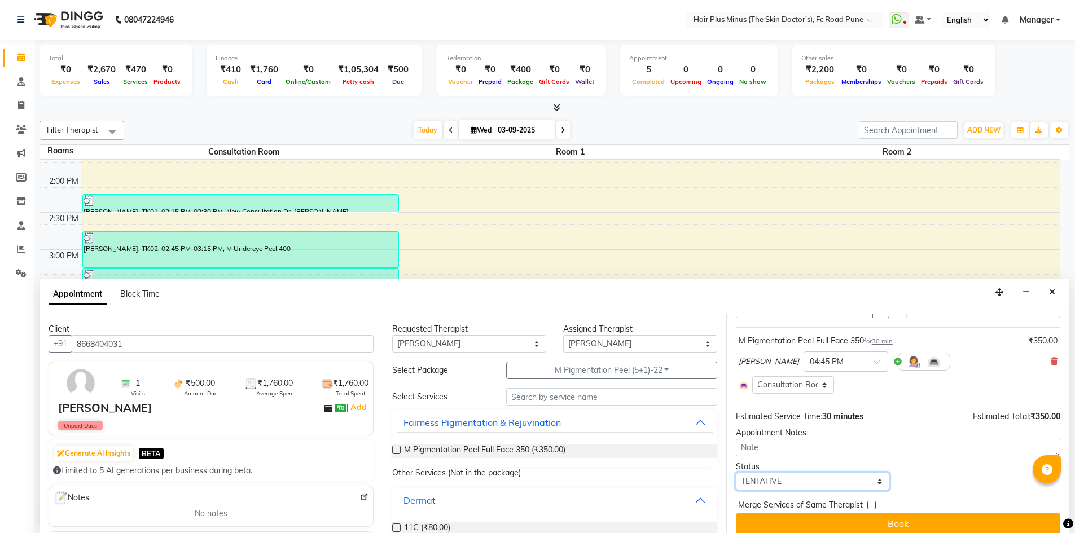
click at [776, 478] on select "Select TENTATIVE CONFIRM CHECK-IN UPCOMING" at bounding box center [813, 481] width 154 height 17
select select "confirm booking"
click at [736, 473] on select "Select TENTATIVE CONFIRM CHECK-IN UPCOMING" at bounding box center [813, 481] width 154 height 17
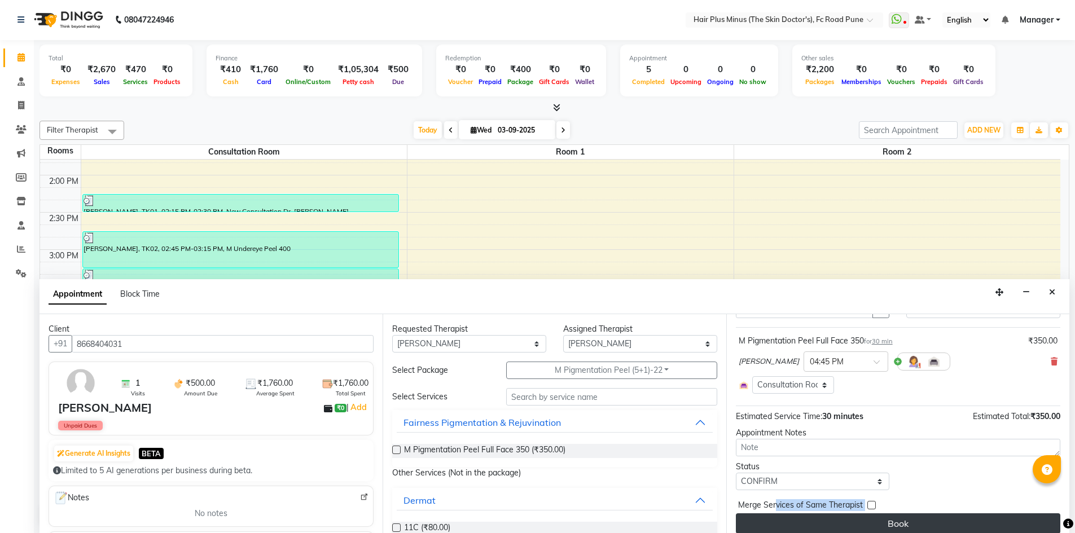
drag, startPoint x: 776, startPoint y: 513, endPoint x: 776, endPoint y: 525, distance: 12.4
click at [776, 518] on div "Jump to Today 1 2 3 4 5 6 7 8 Weeks Appointment Date 03-09-2025 Appointment Tim…" at bounding box center [897, 423] width 343 height 219
click at [776, 525] on button "Book" at bounding box center [898, 523] width 324 height 20
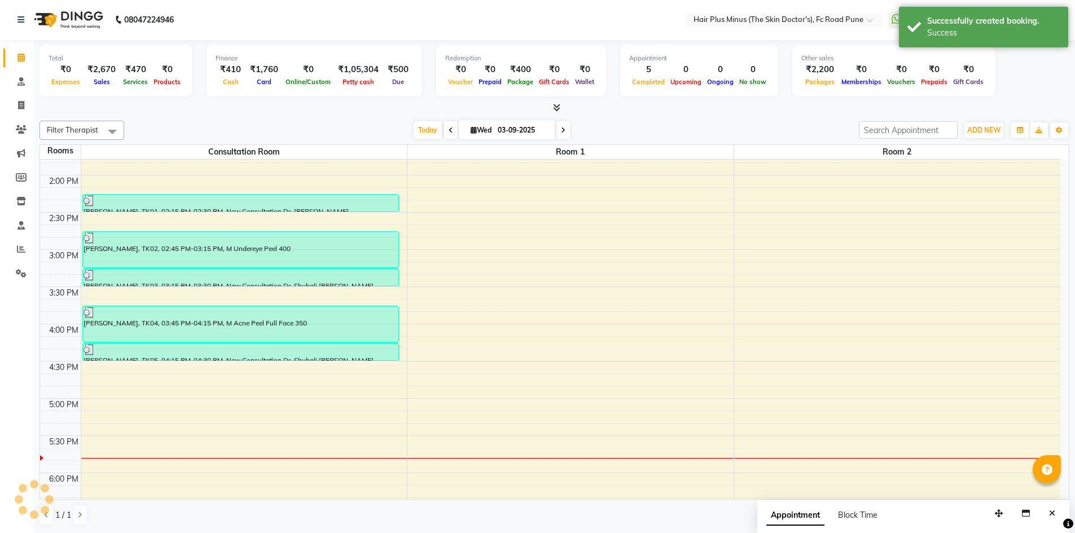
scroll to position [0, 0]
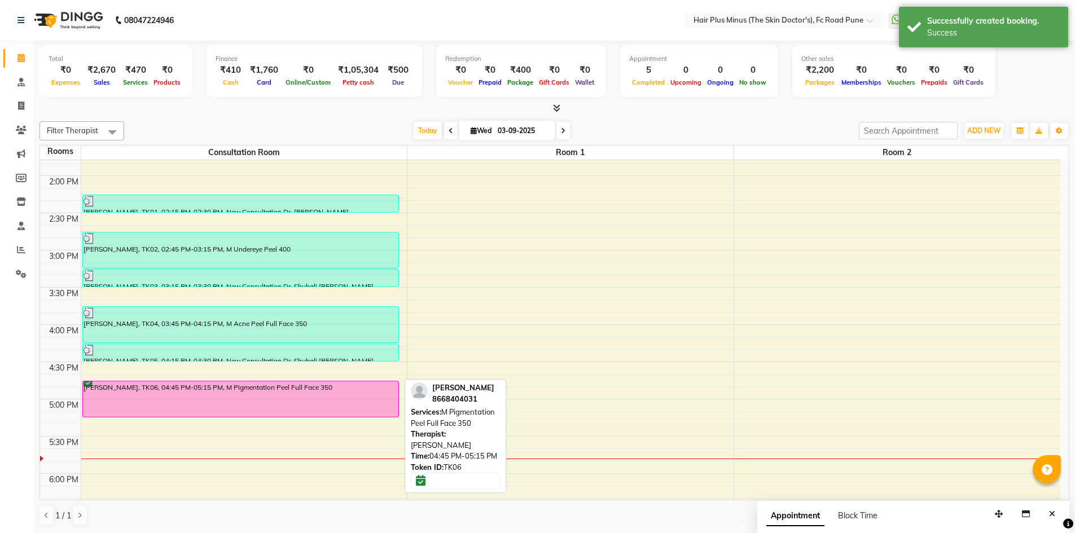
click at [231, 403] on div "[PERSON_NAME], TK06, 04:45 PM-05:15 PM, M Pigmentation Peel Full Face 350" at bounding box center [240, 399] width 315 height 36
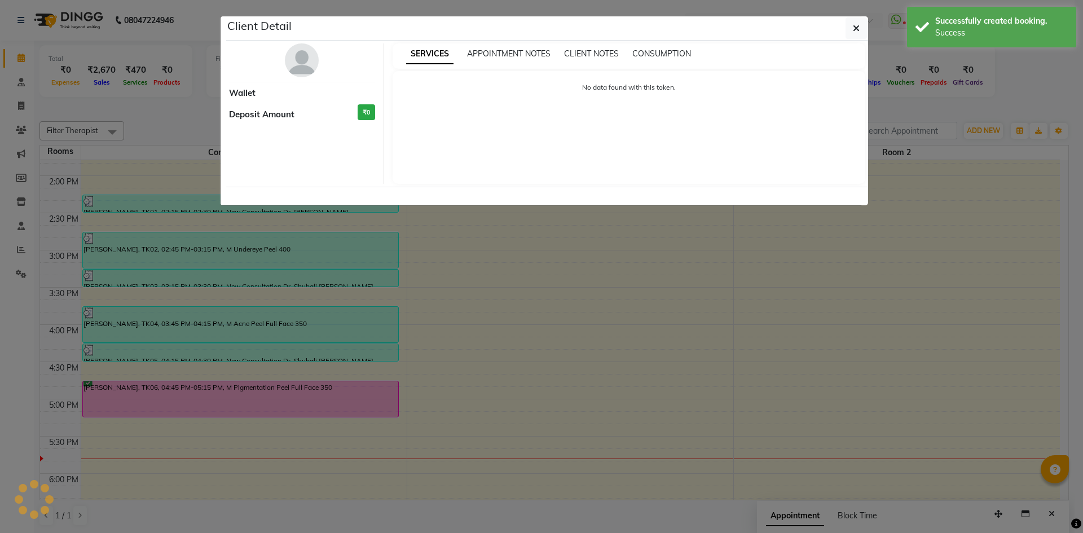
select select "6"
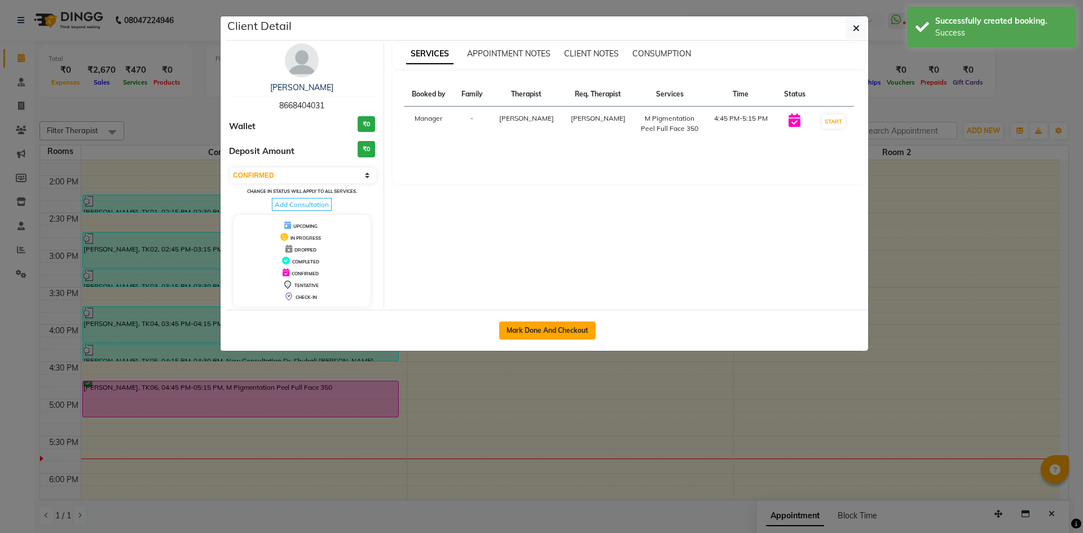
click at [538, 335] on button "Mark Done And Checkout" at bounding box center [547, 331] width 96 height 18
select select "service"
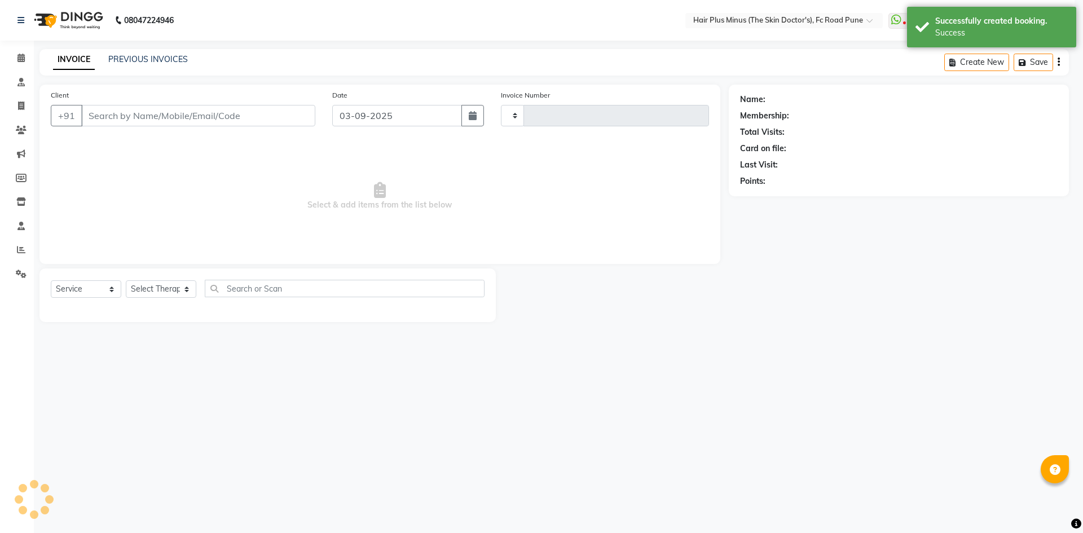
type input "1472"
select select "7911"
type input "8668404031"
select select "71424"
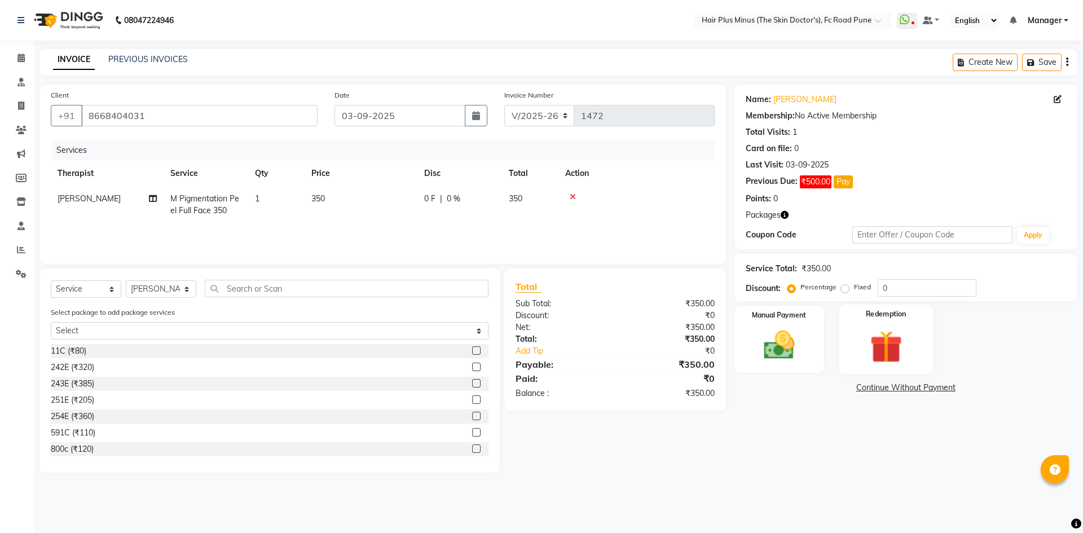
click at [886, 341] on img at bounding box center [886, 347] width 52 height 40
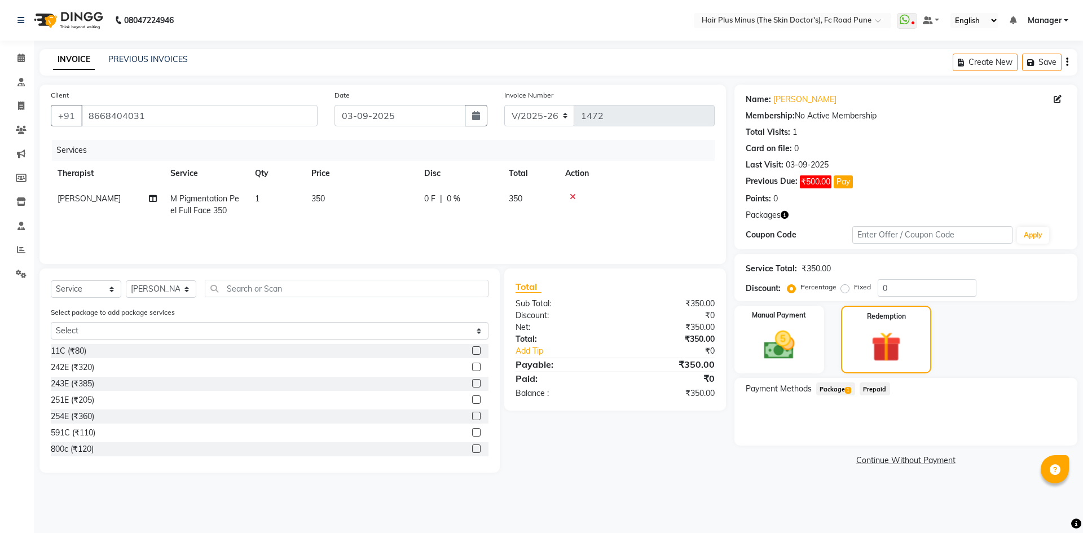
click at [834, 393] on span "Package 1" at bounding box center [835, 388] width 39 height 13
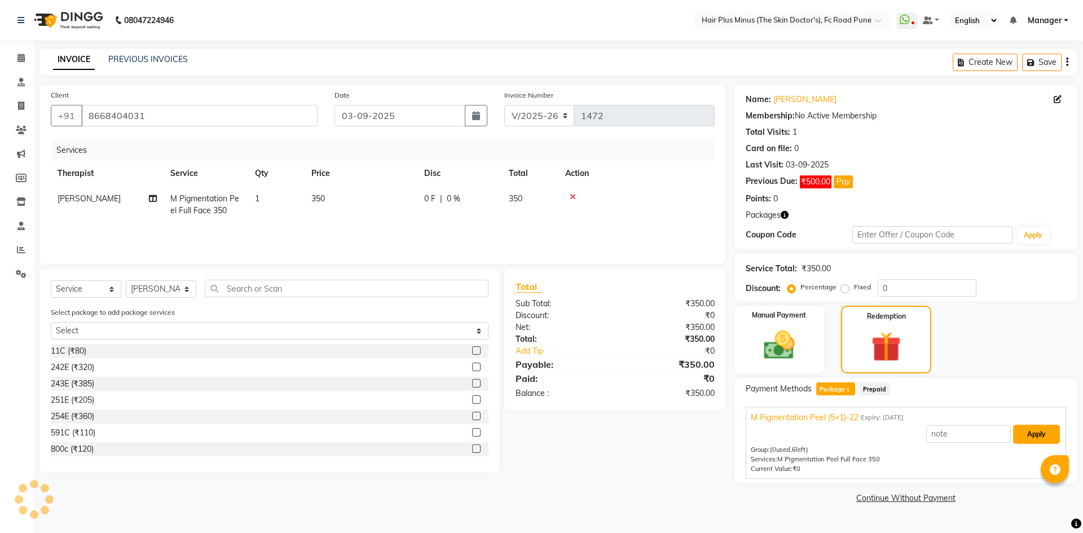
click at [1028, 434] on button "Apply" at bounding box center [1036, 434] width 47 height 19
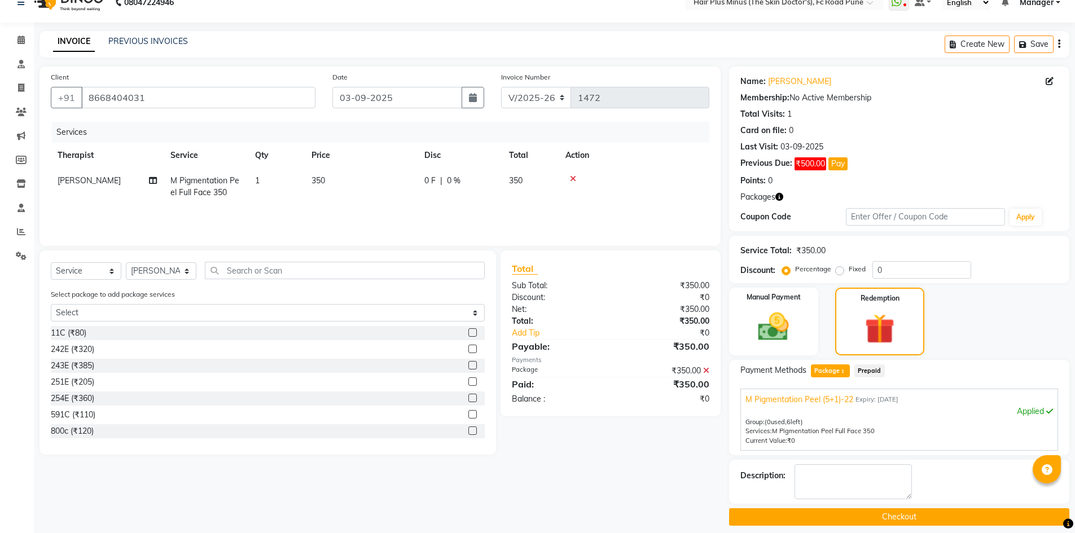
scroll to position [28, 0]
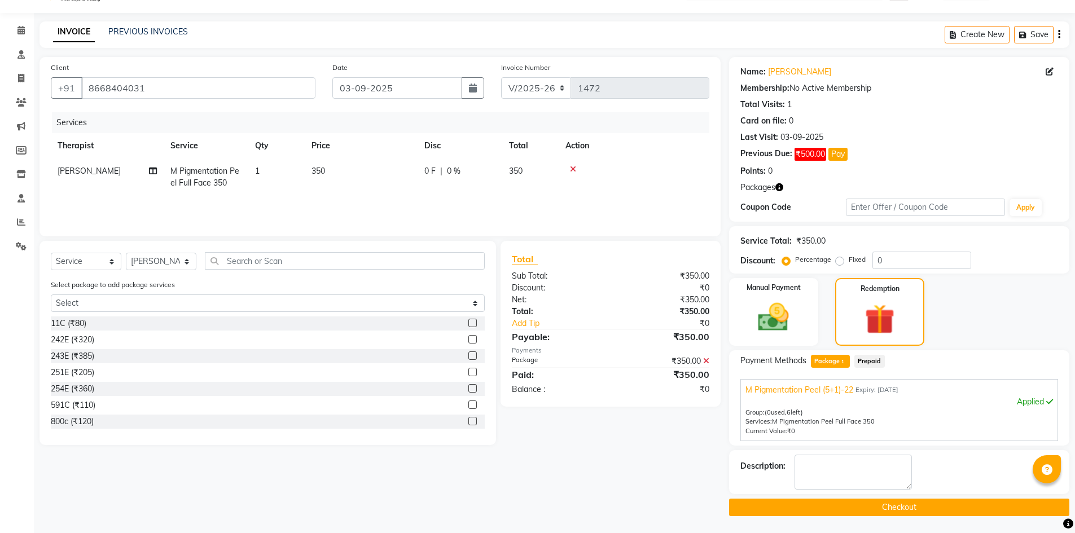
click at [886, 507] on button "Checkout" at bounding box center [899, 507] width 340 height 17
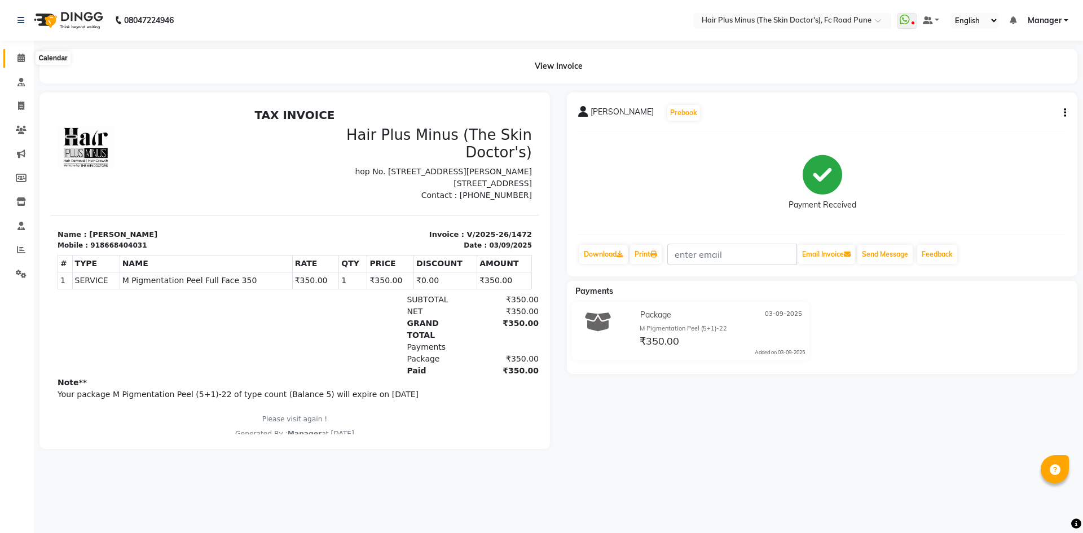
click at [20, 60] on icon at bounding box center [20, 58] width 7 height 8
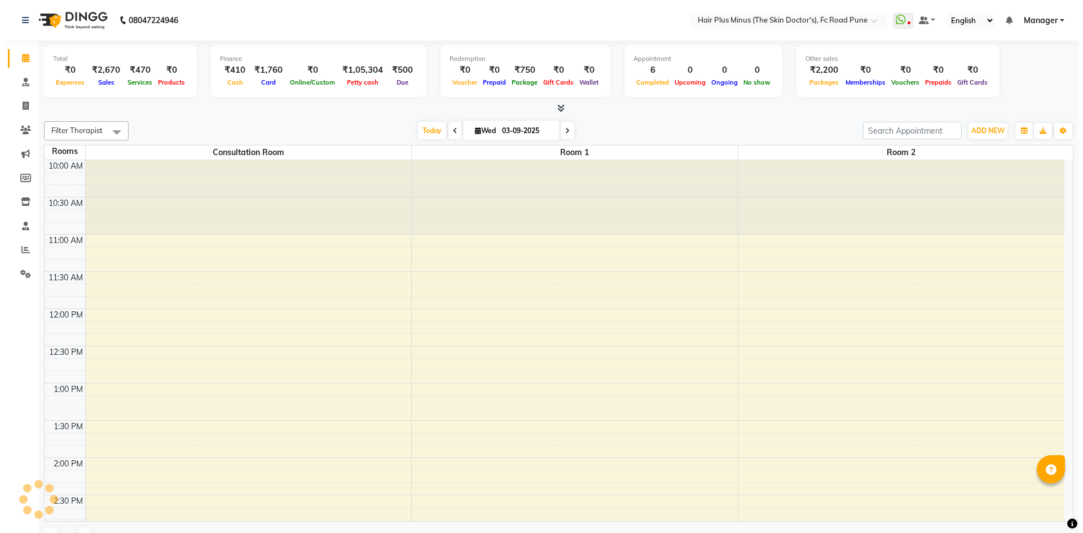
scroll to position [458, 0]
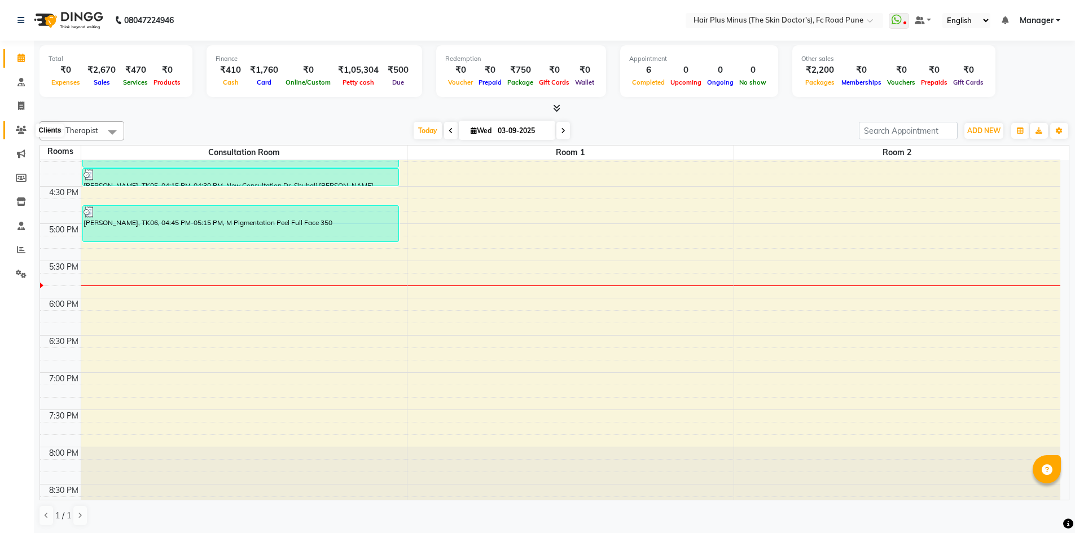
click at [20, 130] on icon at bounding box center [21, 130] width 11 height 8
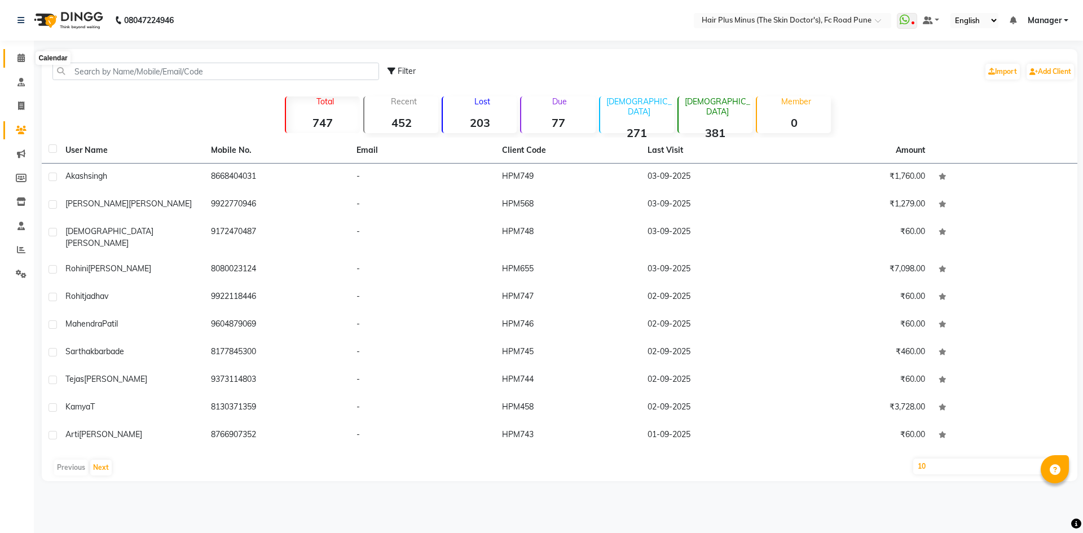
click at [25, 61] on span at bounding box center [21, 58] width 20 height 13
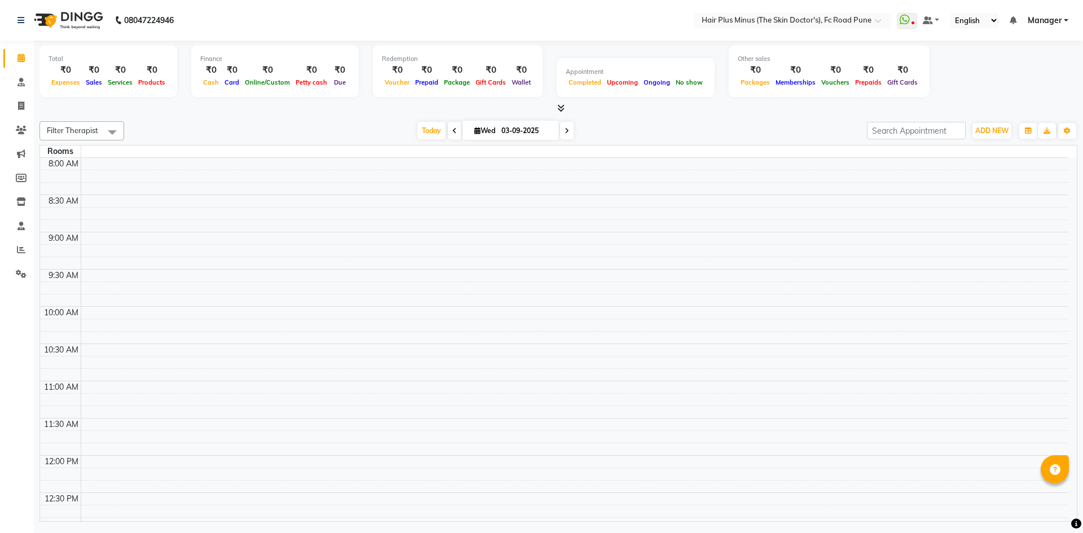
scroll to position [455, 0]
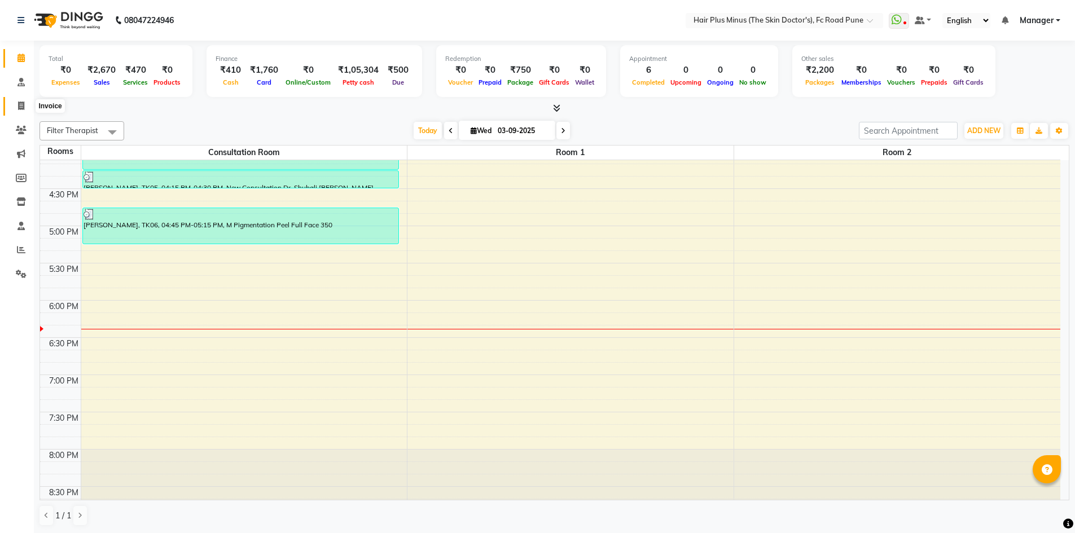
click at [15, 106] on span at bounding box center [21, 106] width 20 height 13
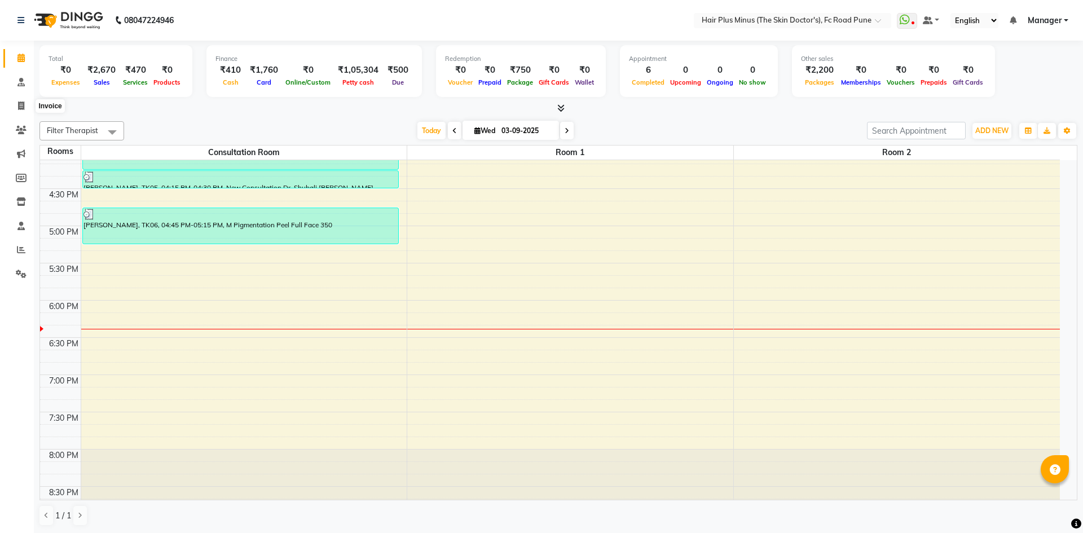
select select "service"
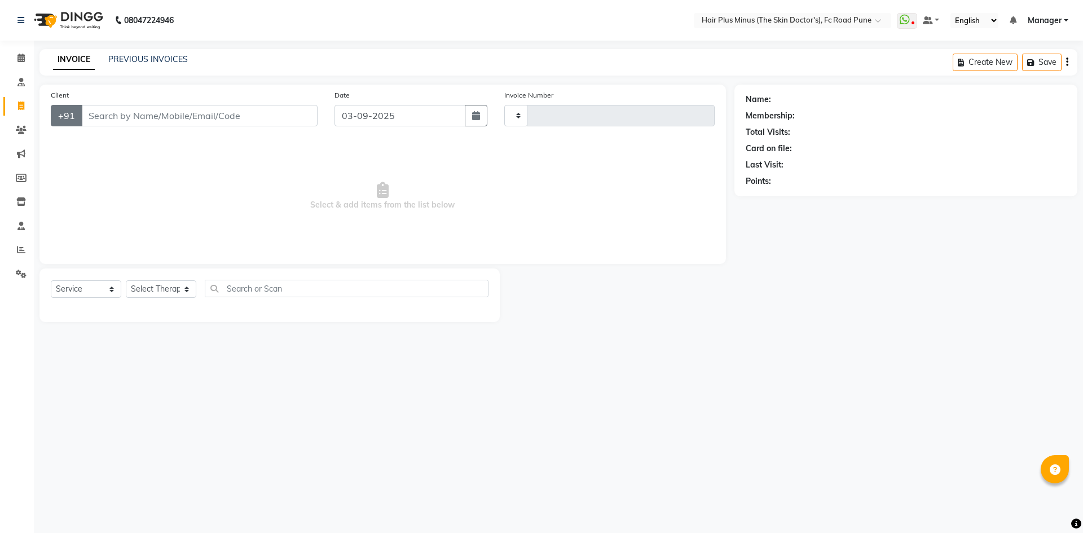
type input "1473"
select select "7911"
click at [102, 113] on input "Client" at bounding box center [199, 115] width 236 height 21
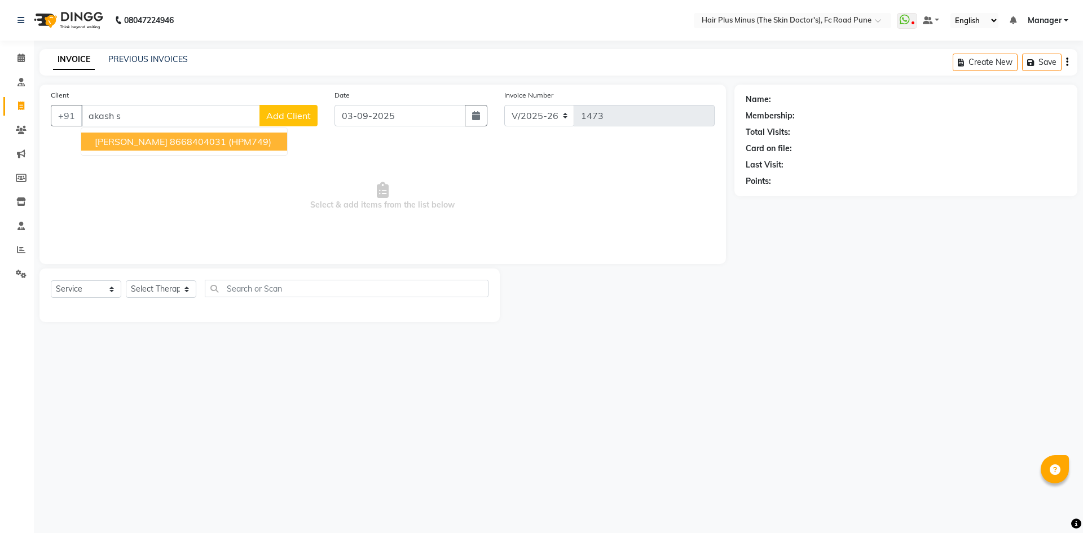
click at [170, 137] on ngb-highlight "8668404031" at bounding box center [198, 141] width 56 height 11
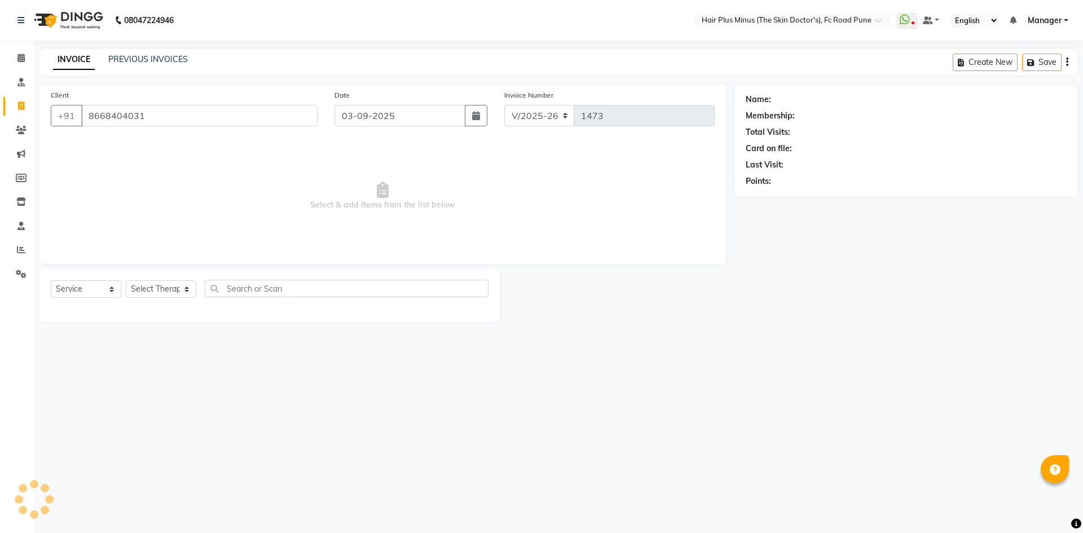
type input "8668404031"
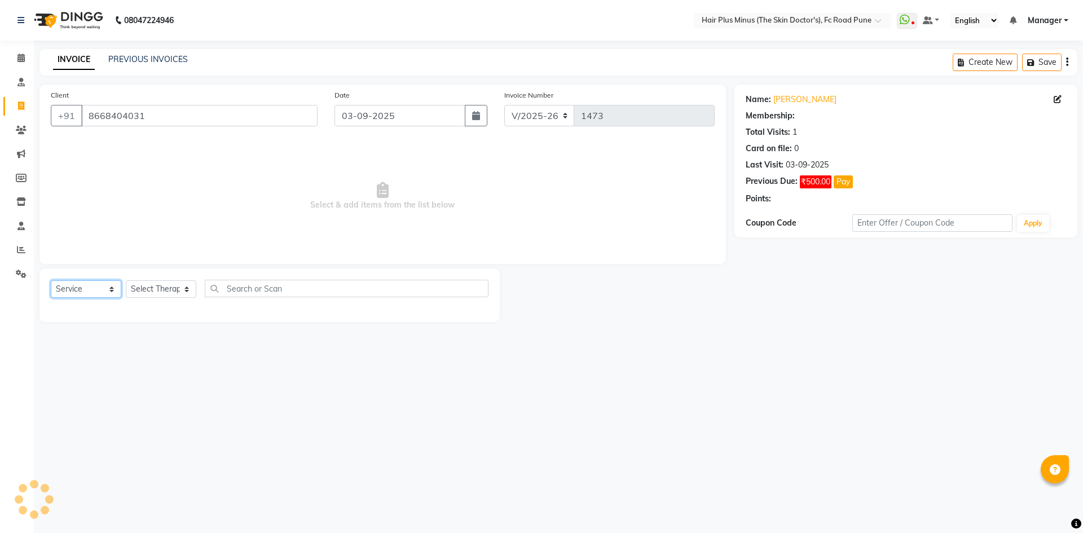
click at [116, 291] on select "Select Service Product Membership Package Voucher Prepaid Gift Card" at bounding box center [86, 288] width 71 height 17
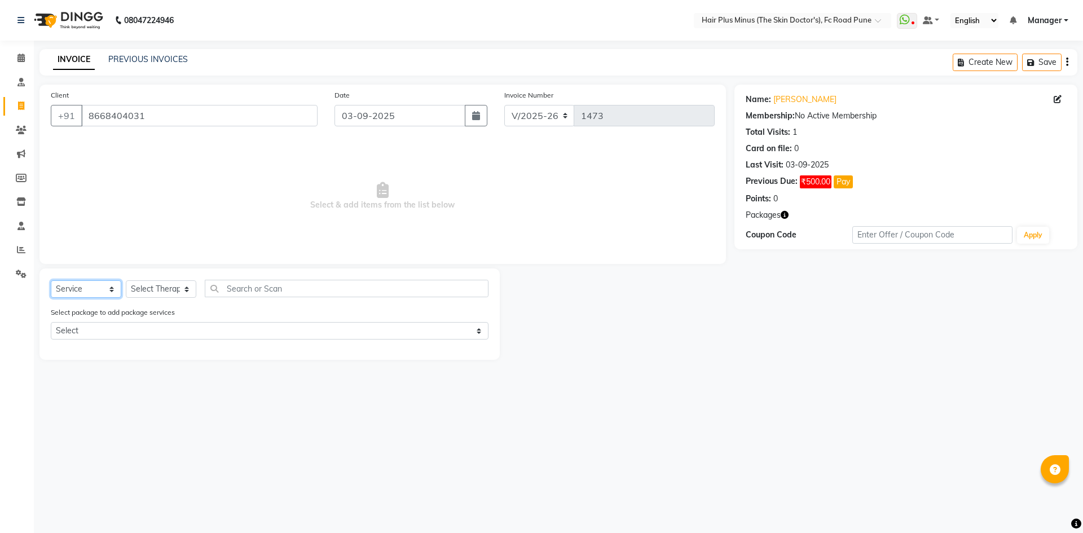
select select "product"
click at [51, 280] on select "Select Service Product Membership Package Voucher Prepaid Gift Card" at bounding box center [86, 288] width 71 height 17
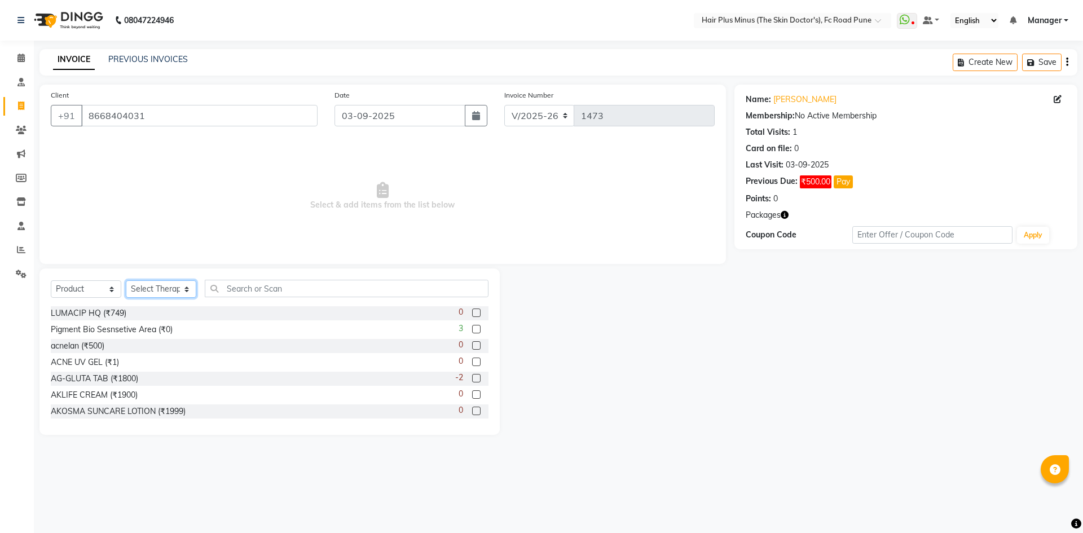
click at [180, 294] on select "Select Therapist Admin Dingg Dr Amit Pal Dr. Anupama Dr. Drashti Devani Dr Rach…" at bounding box center [161, 288] width 71 height 17
select select "90758"
click at [126, 280] on select "Select Therapist Admin Dingg Dr Amit Pal Dr. Anupama Dr. Drashti Devani Dr Rach…" at bounding box center [161, 288] width 71 height 17
click at [253, 290] on input "text" at bounding box center [347, 288] width 284 height 17
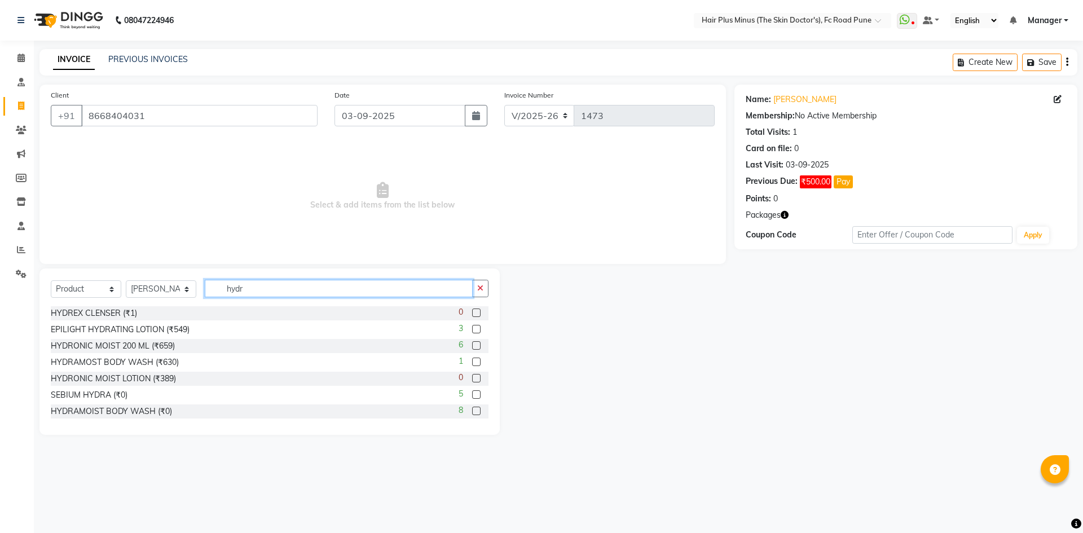
type input "hydr"
click at [472, 350] on div "6" at bounding box center [474, 346] width 30 height 14
click at [472, 349] on label at bounding box center [476, 345] width 8 height 8
click at [472, 349] on input "checkbox" at bounding box center [475, 345] width 7 height 7
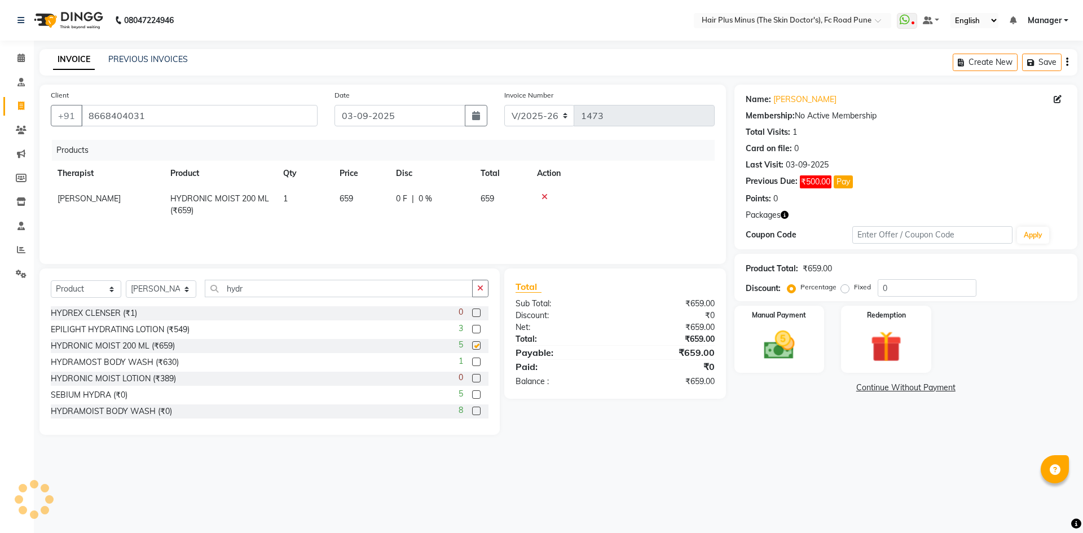
checkbox input "false"
click at [357, 195] on td "659" at bounding box center [361, 204] width 56 height 37
select select "90758"
click at [357, 195] on input "659" at bounding box center [361, 201] width 43 height 17
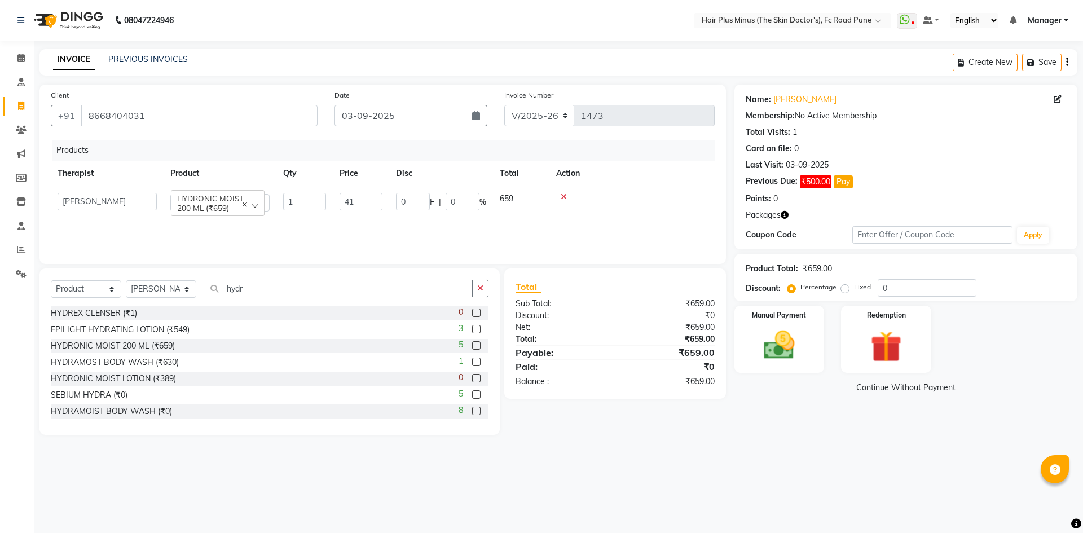
type input "419"
click at [615, 170] on th "Action" at bounding box center [622, 173] width 184 height 25
click at [783, 368] on div "Manual Payment" at bounding box center [779, 339] width 94 height 69
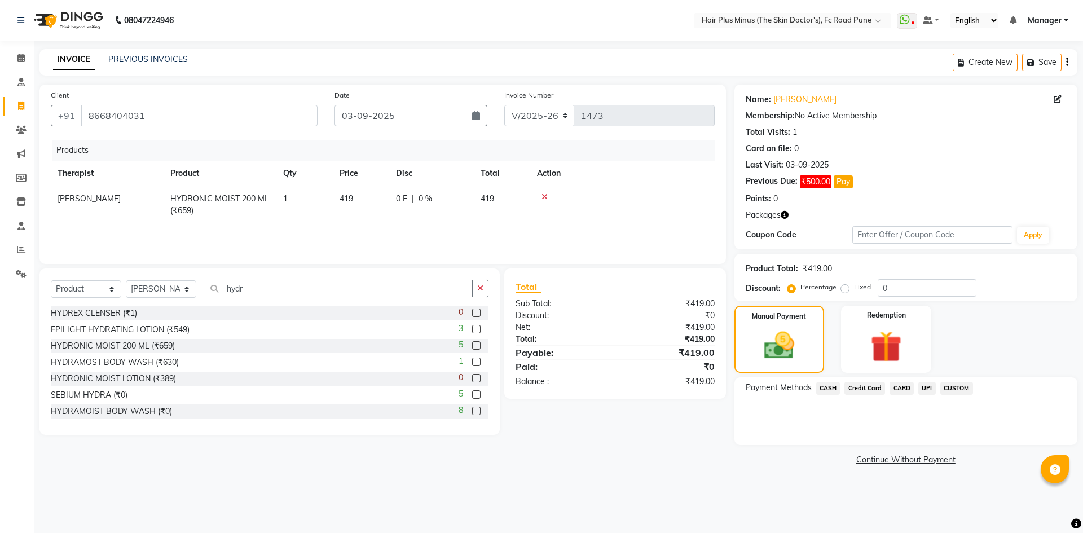
click at [902, 391] on span "CARD" at bounding box center [902, 388] width 24 height 13
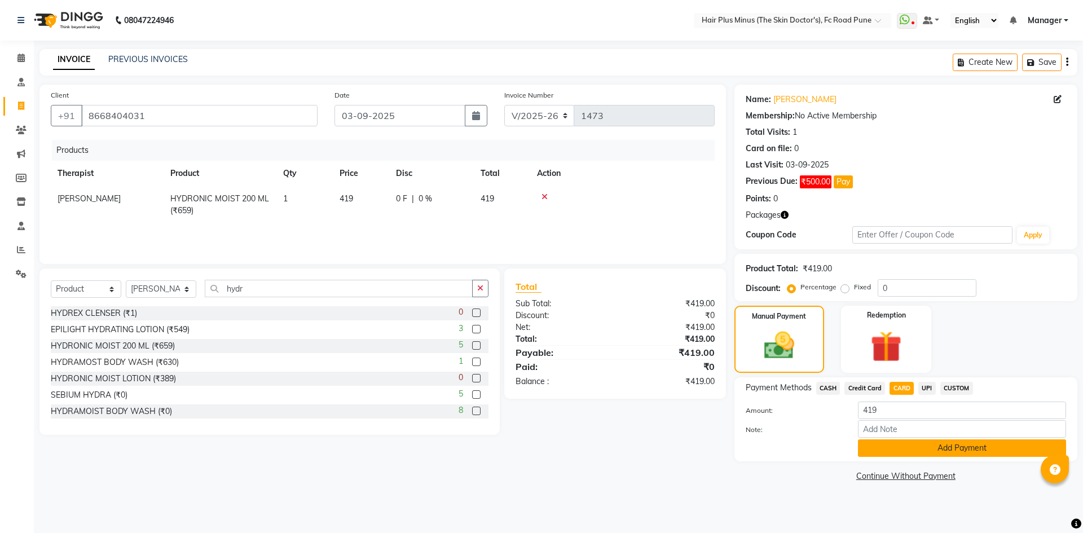
click at [895, 450] on button "Add Payment" at bounding box center [962, 447] width 208 height 17
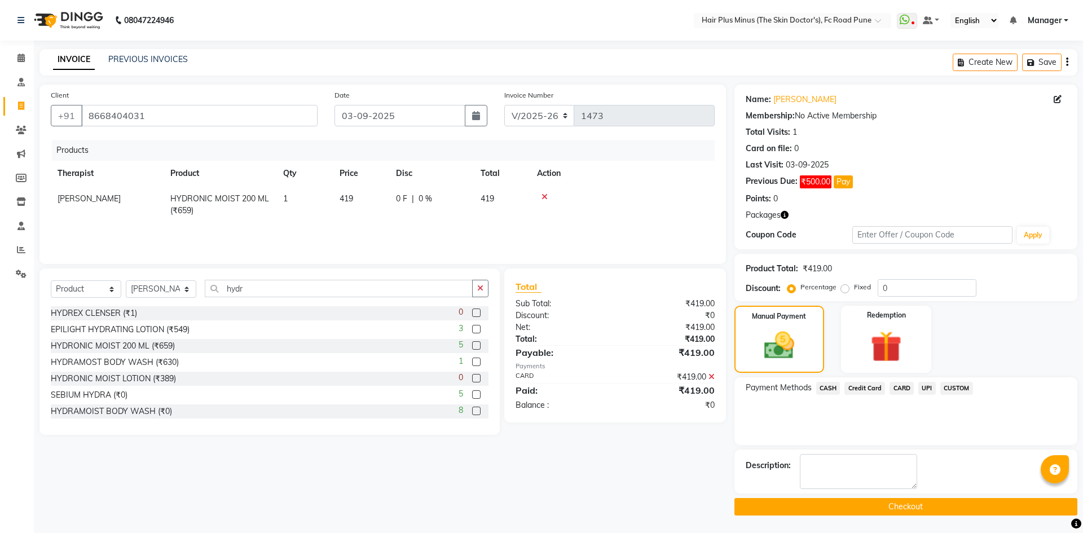
click at [842, 512] on button "Checkout" at bounding box center [905, 506] width 343 height 17
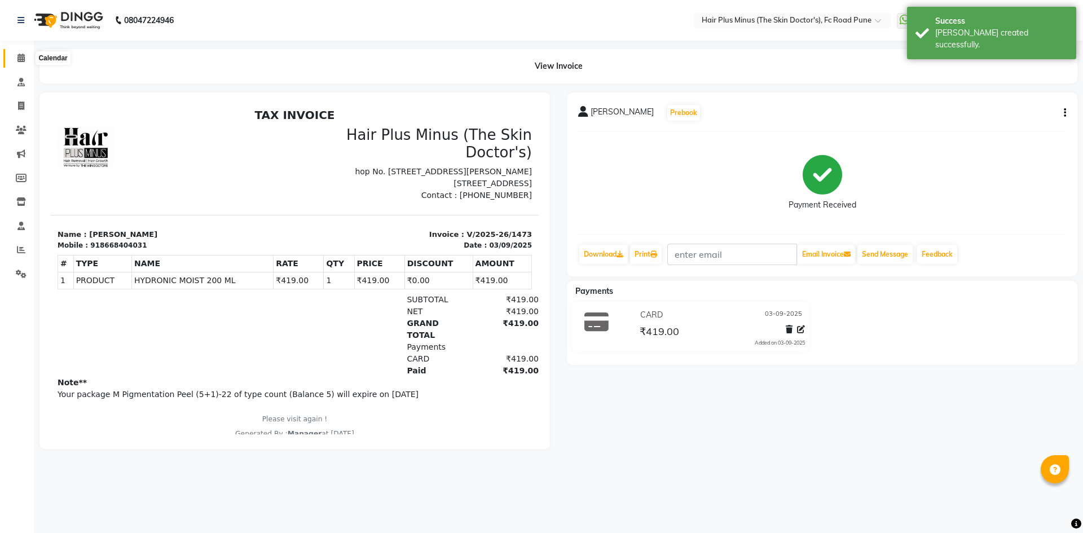
click at [18, 55] on icon at bounding box center [20, 58] width 7 height 8
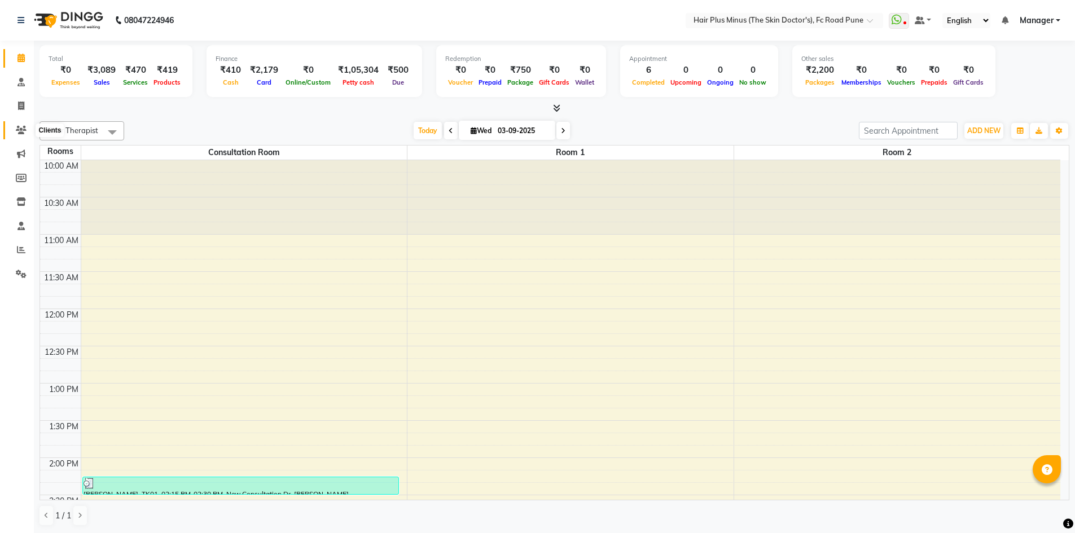
click at [24, 130] on icon at bounding box center [21, 130] width 11 height 8
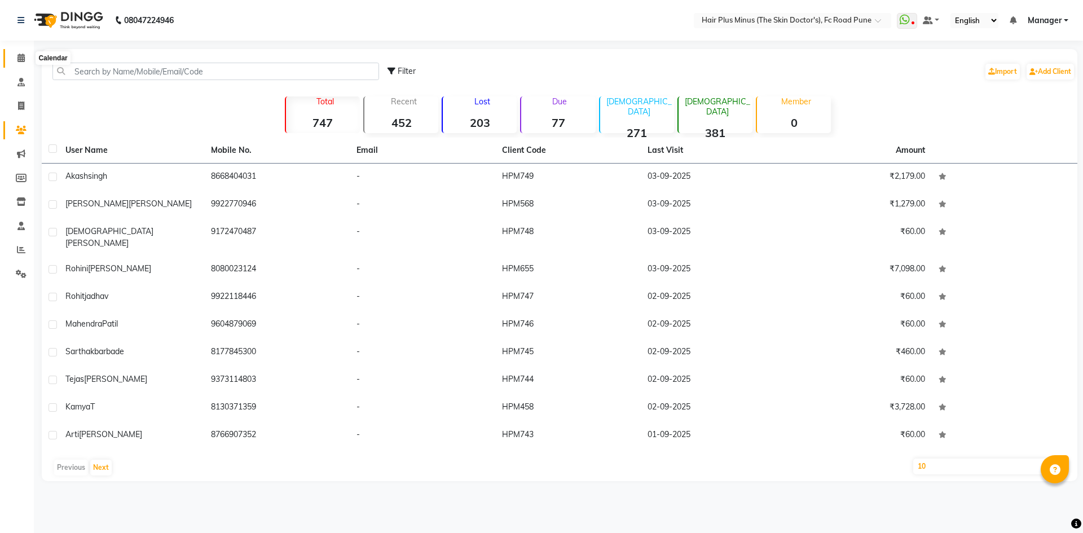
click at [19, 56] on icon at bounding box center [20, 58] width 7 height 8
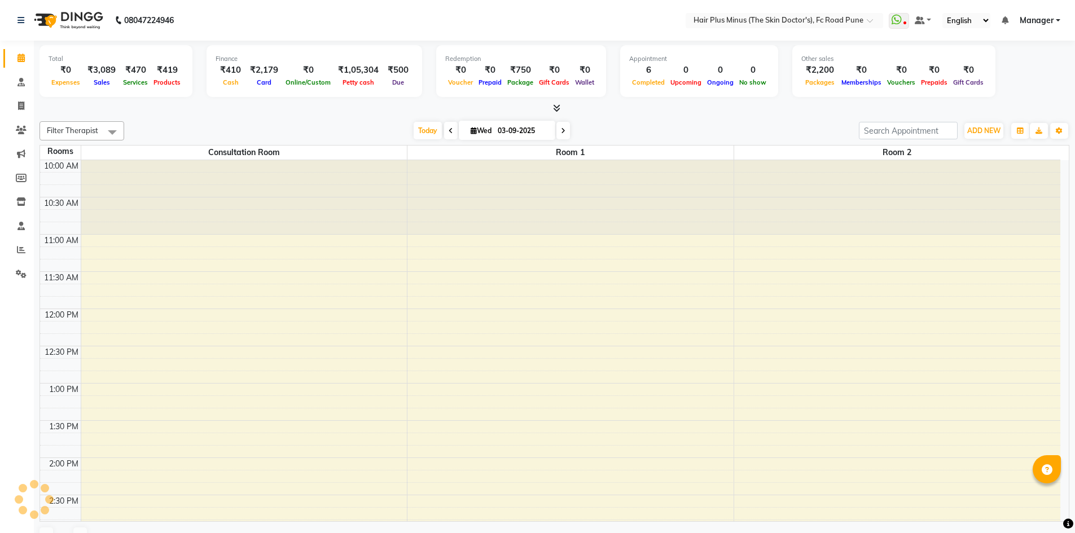
scroll to position [458, 0]
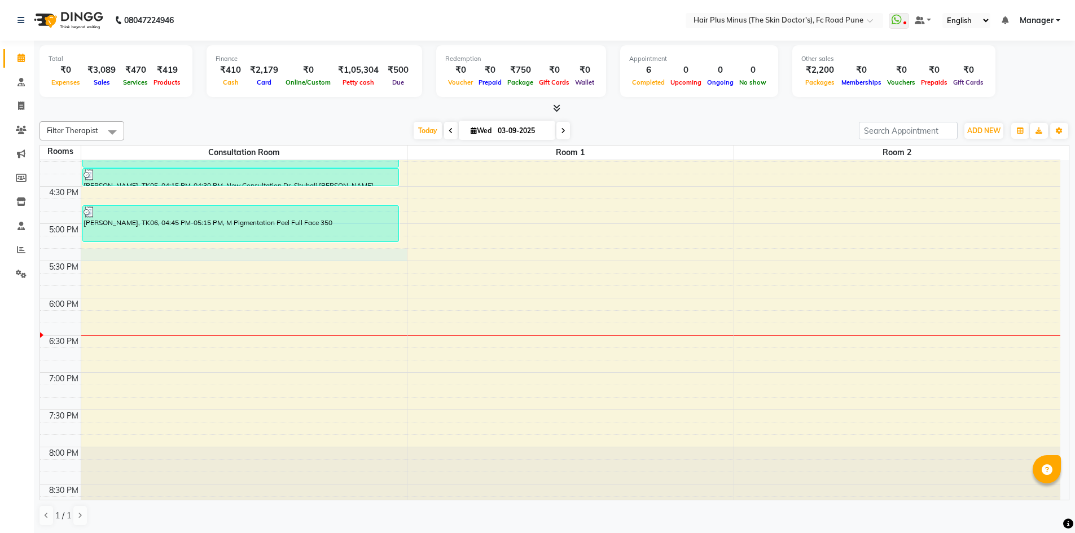
click at [182, 252] on div "10:00 AM 10:30 AM 11:00 AM 11:30 AM 12:00 PM 12:30 PM 1:00 PM 1:30 PM 2:00 PM 2…" at bounding box center [550, 112] width 1020 height 819
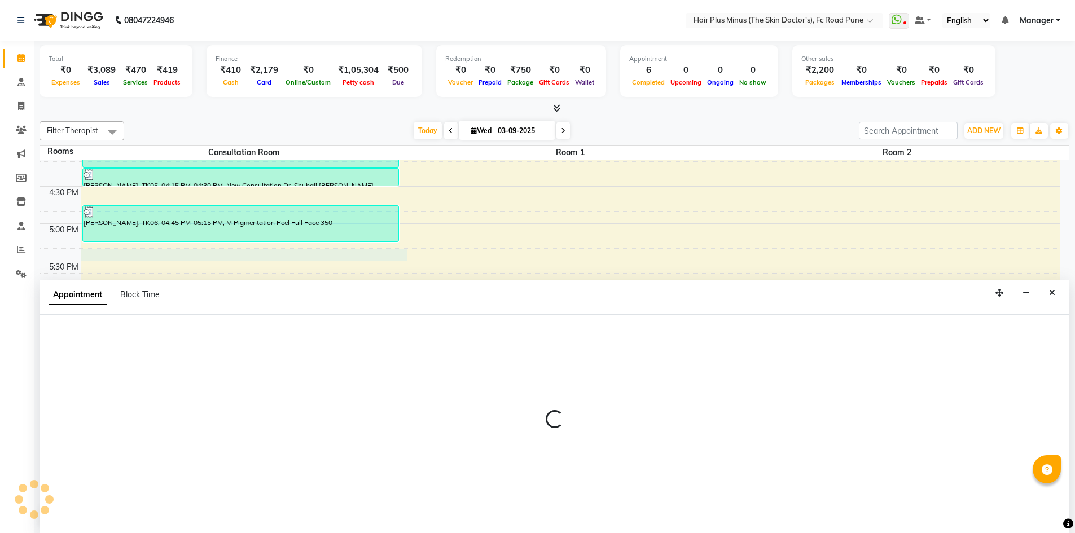
scroll to position [1, 0]
select select "tentative"
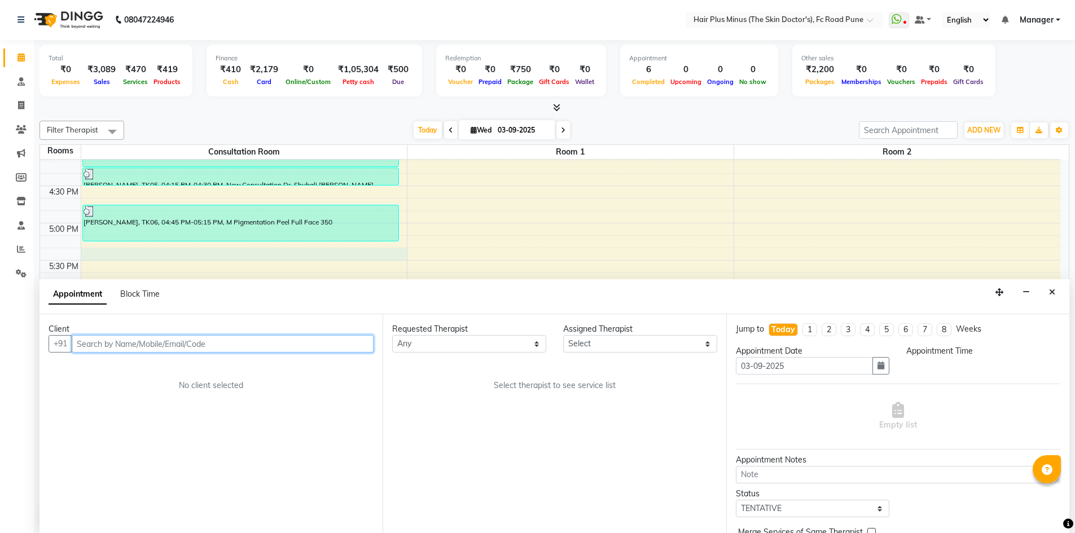
select select "1035"
click at [196, 346] on input "text" at bounding box center [223, 343] width 302 height 17
type input "7218226348"
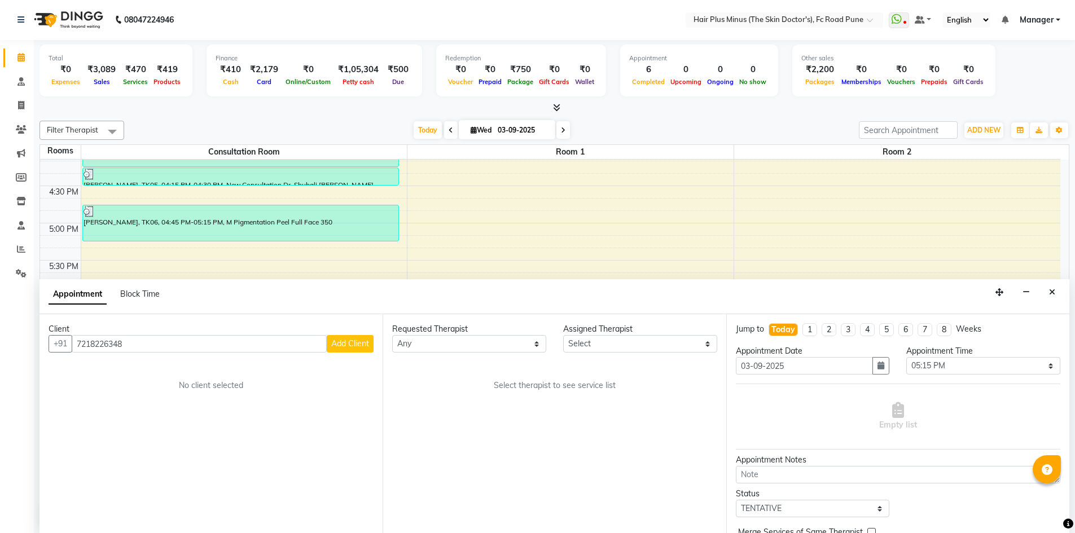
click at [334, 350] on button "Add Client" at bounding box center [350, 343] width 47 height 17
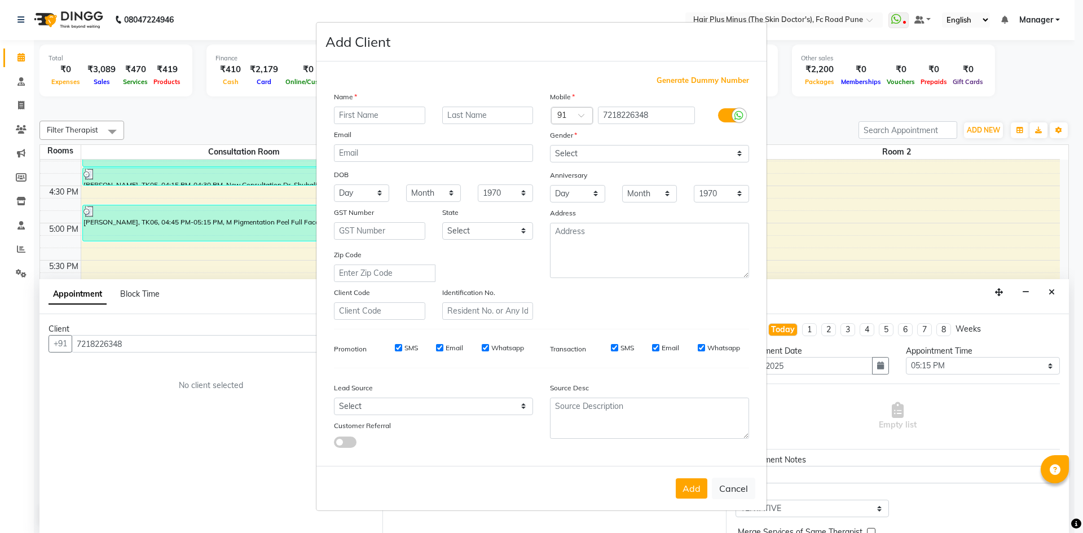
click at [372, 109] on input "text" at bounding box center [379, 115] width 91 height 17
type input "akshay"
click at [451, 118] on input "text" at bounding box center [487, 115] width 91 height 17
type input "[PERSON_NAME]"
click at [559, 150] on select "Select [DEMOGRAPHIC_DATA] [DEMOGRAPHIC_DATA] Other Prefer Not To Say" at bounding box center [649, 153] width 199 height 17
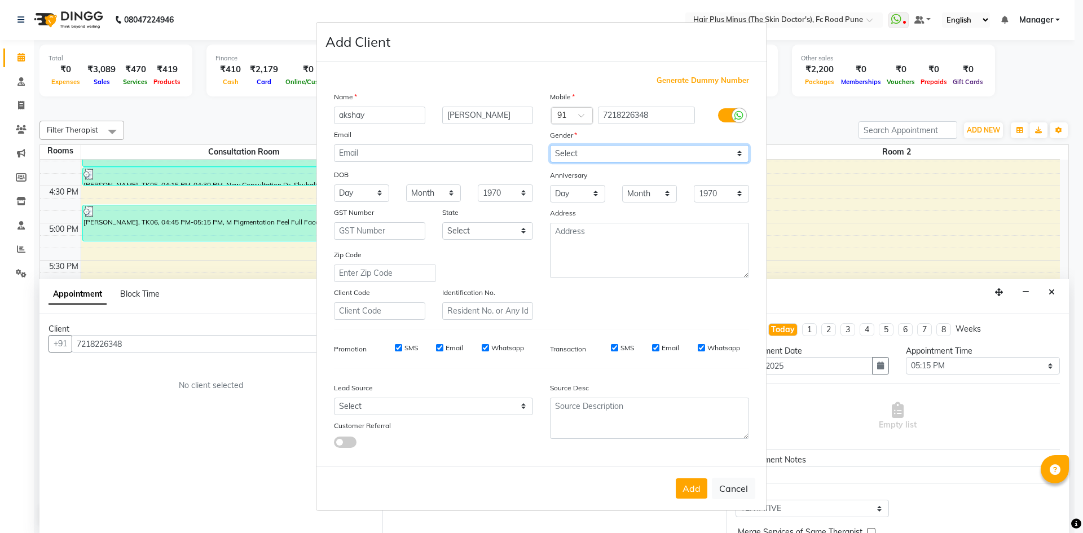
select select "male"
click at [550, 145] on select "Select [DEMOGRAPHIC_DATA] [DEMOGRAPHIC_DATA] Other Prefer Not To Say" at bounding box center [649, 153] width 199 height 17
click at [691, 494] on button "Add" at bounding box center [692, 488] width 32 height 20
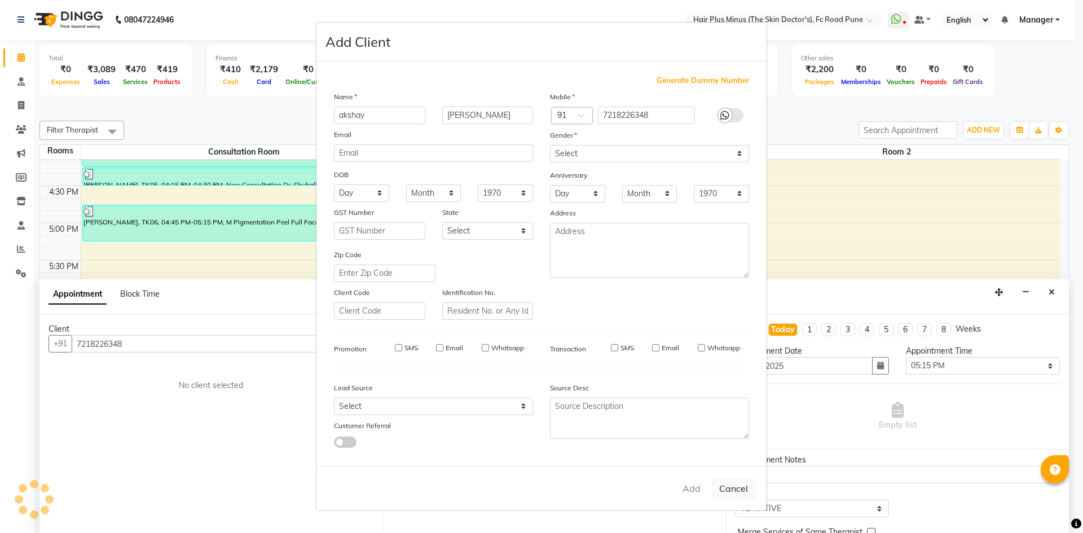
select select
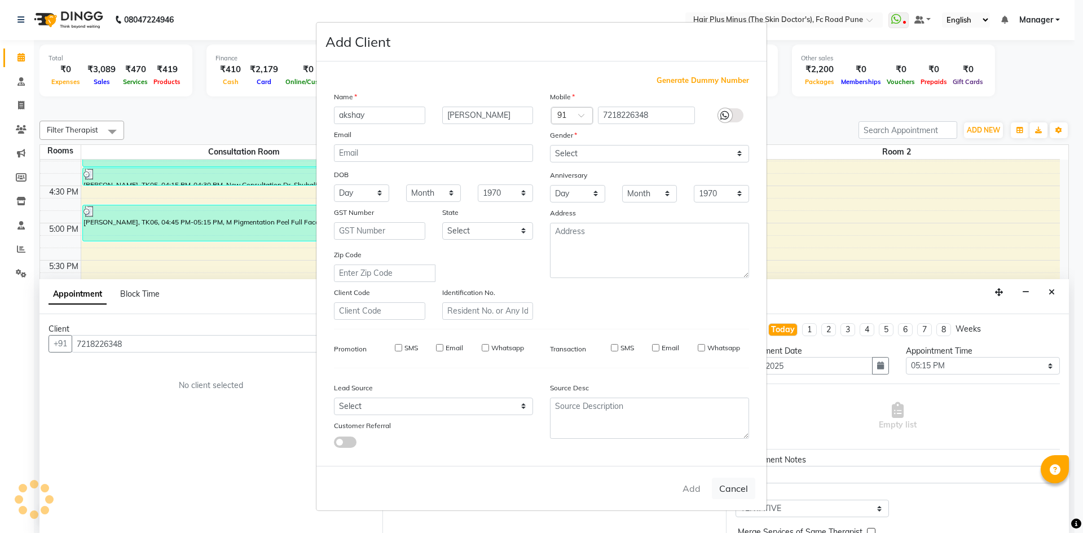
select select
checkbox input "false"
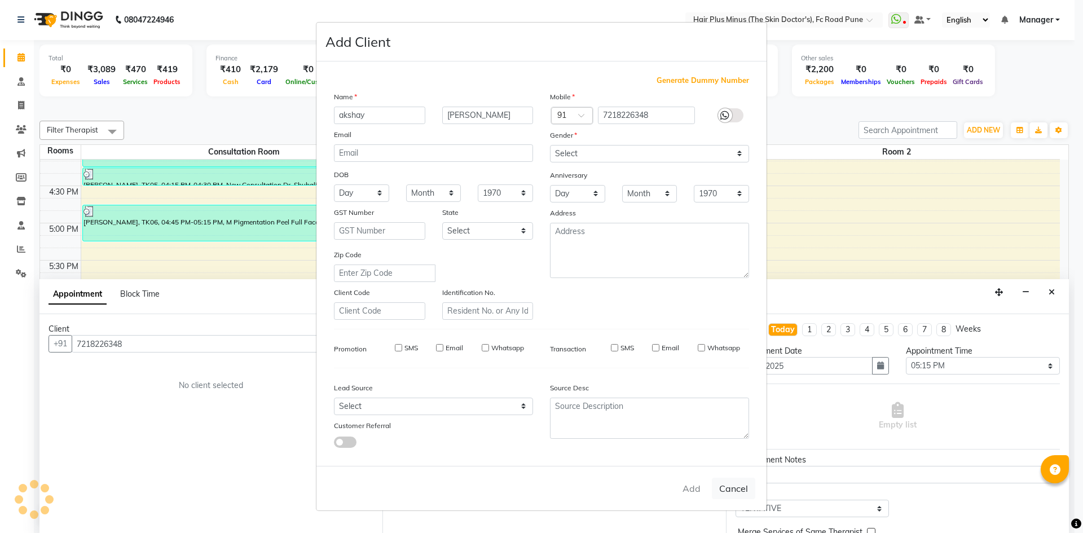
checkbox input "false"
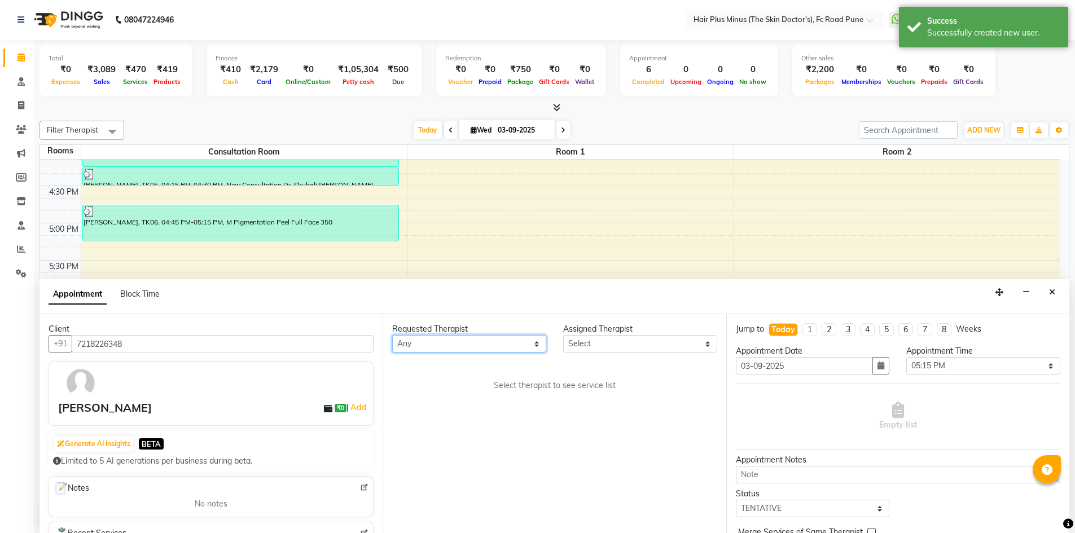
click at [507, 342] on select "Any Dr [PERSON_NAME] Dr. [PERSON_NAME] [PERSON_NAME] [PERSON_NAME] [PERSON_NAME…" at bounding box center [469, 343] width 154 height 17
select select "90758"
click at [392, 335] on select "Any Dr [PERSON_NAME] Dr. [PERSON_NAME] [PERSON_NAME] [PERSON_NAME] [PERSON_NAME…" at bounding box center [469, 343] width 154 height 17
select select "90758"
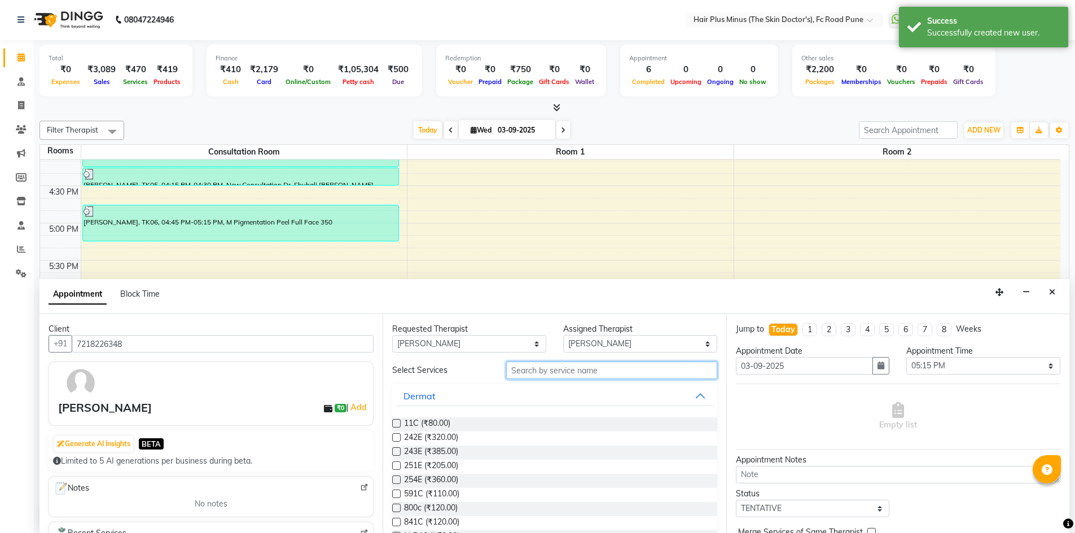
click at [583, 368] on input "text" at bounding box center [611, 370] width 211 height 17
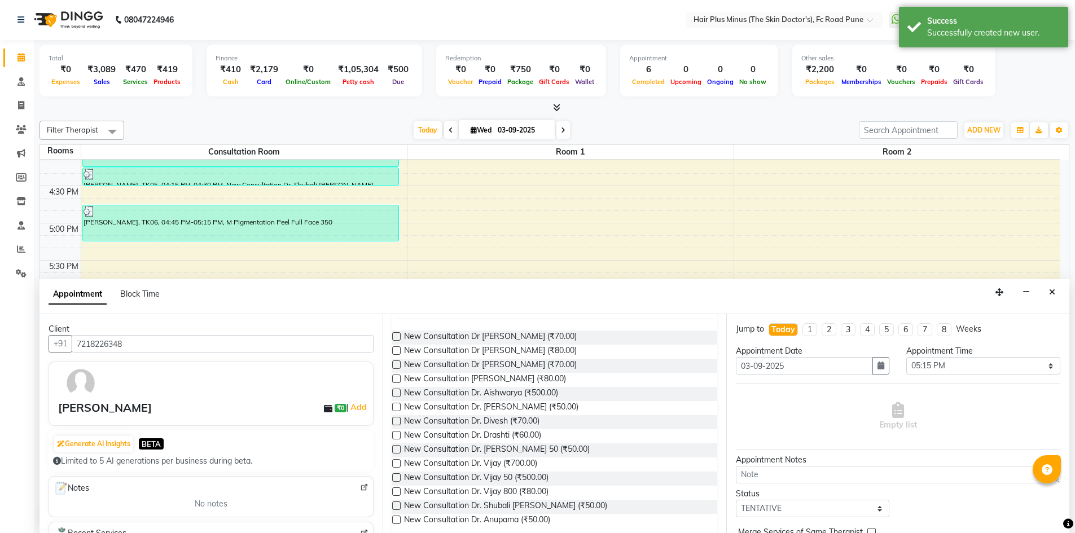
scroll to position [100, 0]
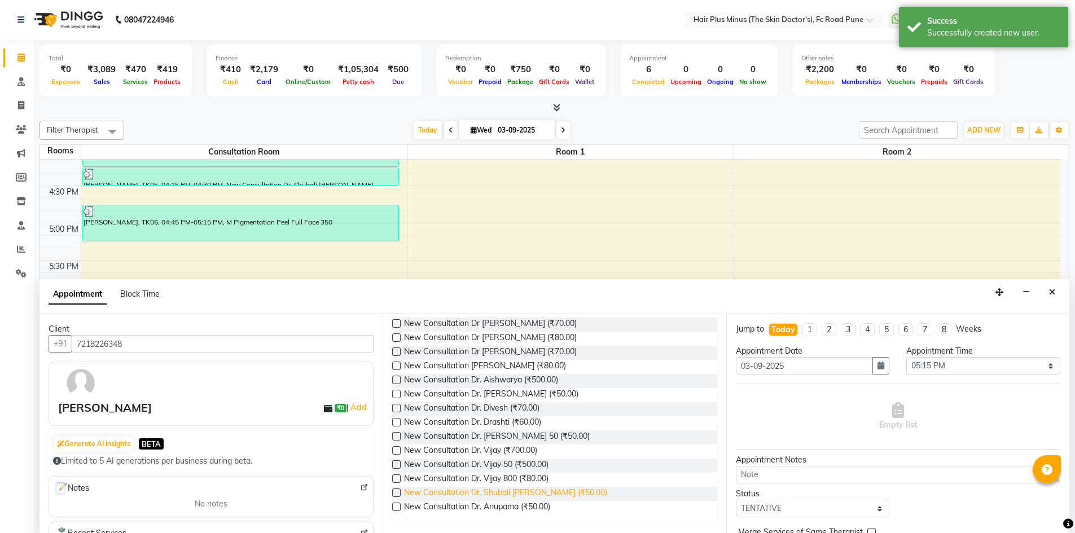
type input "new"
click at [502, 490] on span "New Consultation Dr. Shubali salunke (₹50.00)" at bounding box center [505, 494] width 203 height 14
checkbox input "true"
select select "3991"
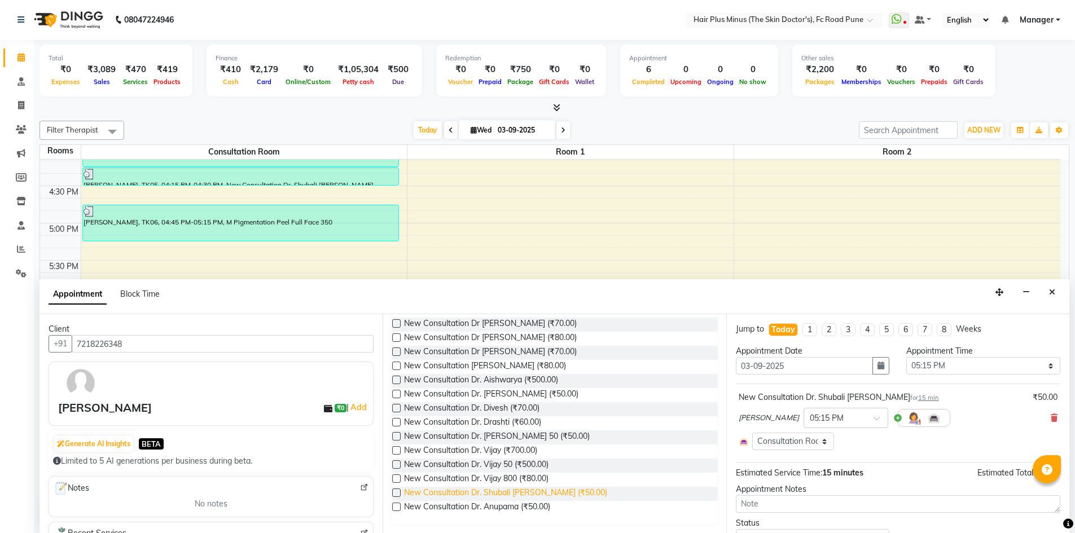
click at [547, 494] on span "New Consultation Dr. Shubali salunke (₹50.00)" at bounding box center [505, 494] width 203 height 14
checkbox input "true"
select select "3991"
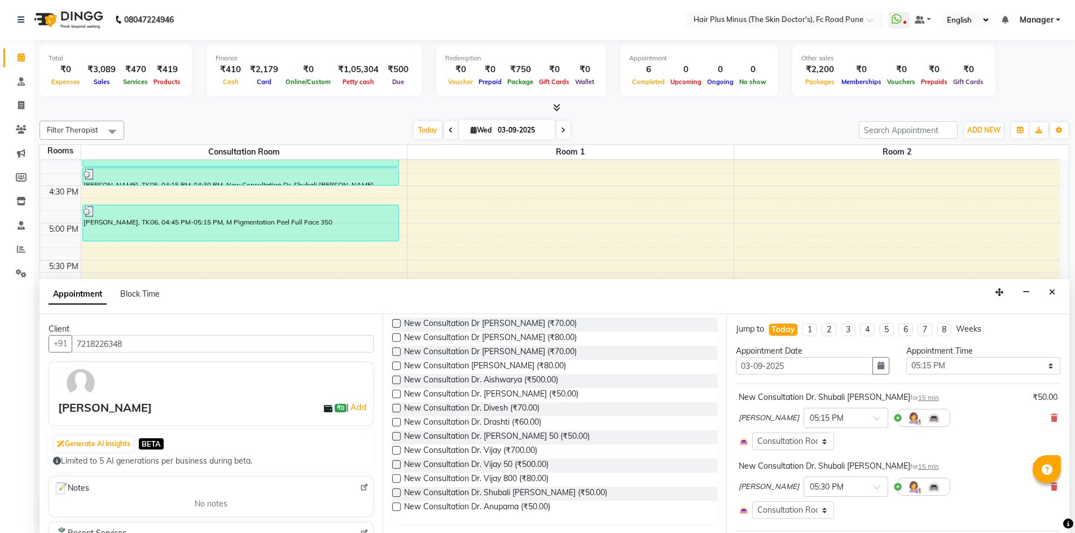
checkbox input "false"
click at [1050, 486] on icon at bounding box center [1053, 487] width 7 height 8
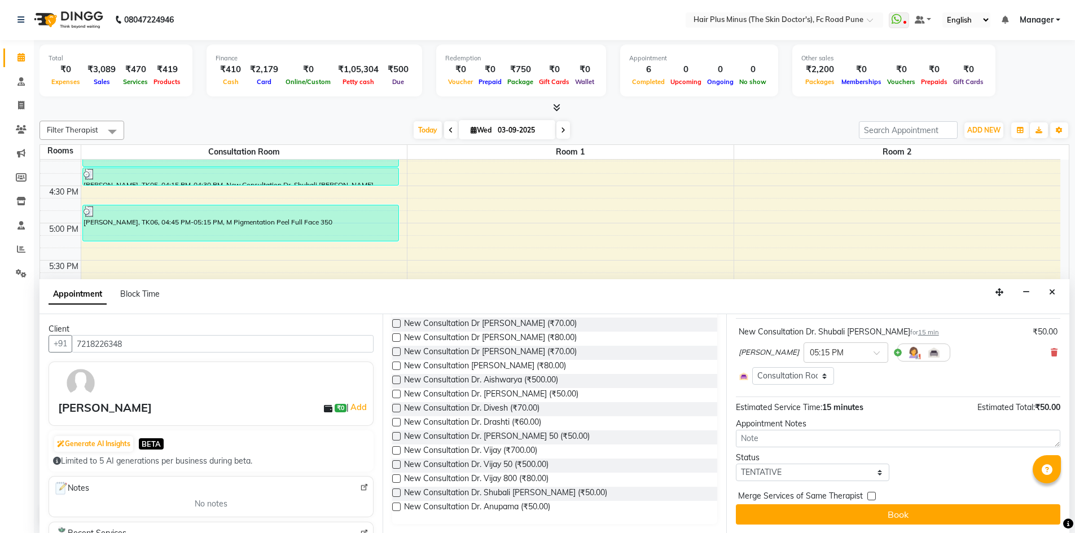
scroll to position [66, 0]
click at [803, 467] on select "Select TENTATIVE CONFIRM CHECK-IN UPCOMING" at bounding box center [813, 471] width 154 height 17
select select "confirm booking"
click at [736, 463] on select "Select TENTATIVE CONFIRM CHECK-IN UPCOMING" at bounding box center [813, 471] width 154 height 17
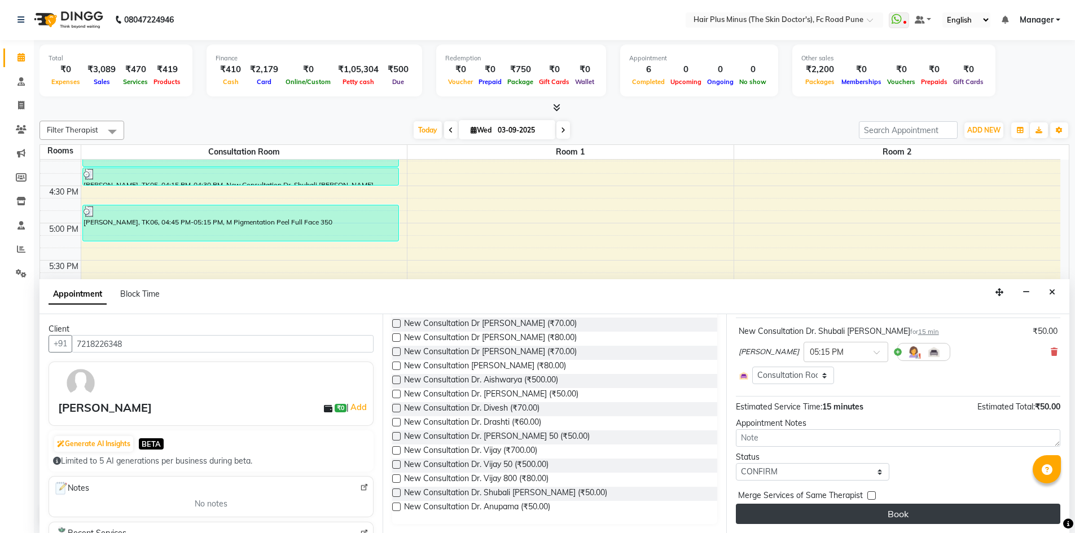
click at [861, 516] on button "Book" at bounding box center [898, 514] width 324 height 20
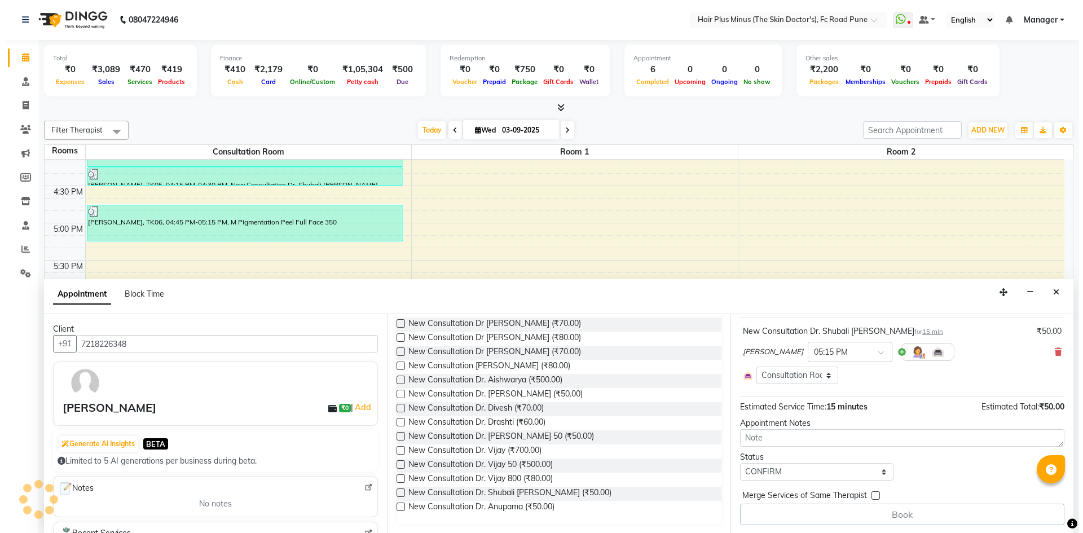
scroll to position [0, 0]
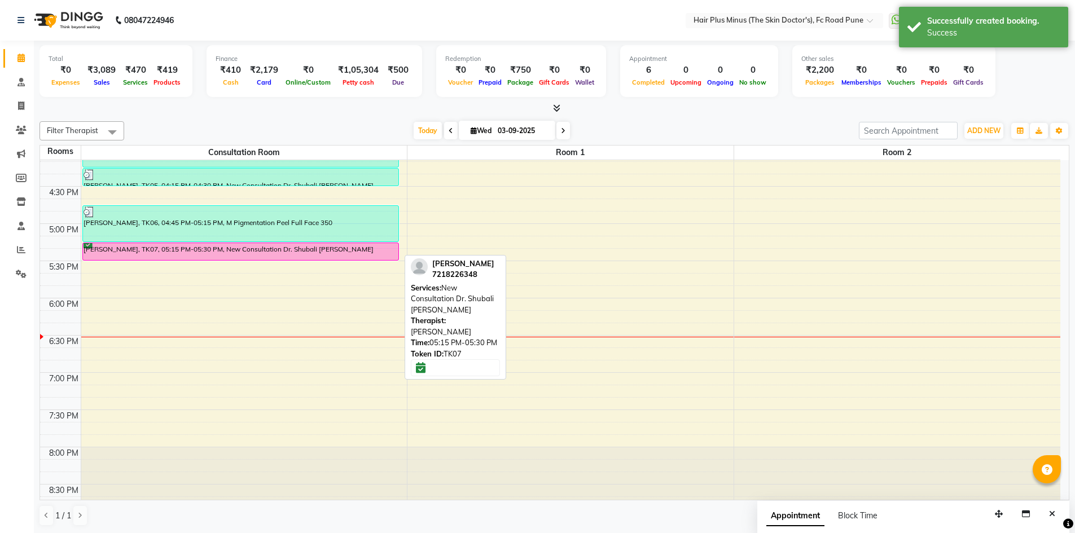
click at [253, 248] on div "[PERSON_NAME], TK07, 05:15 PM-05:30 PM, New Consultation Dr. Shubali [PERSON_NA…" at bounding box center [240, 251] width 315 height 17
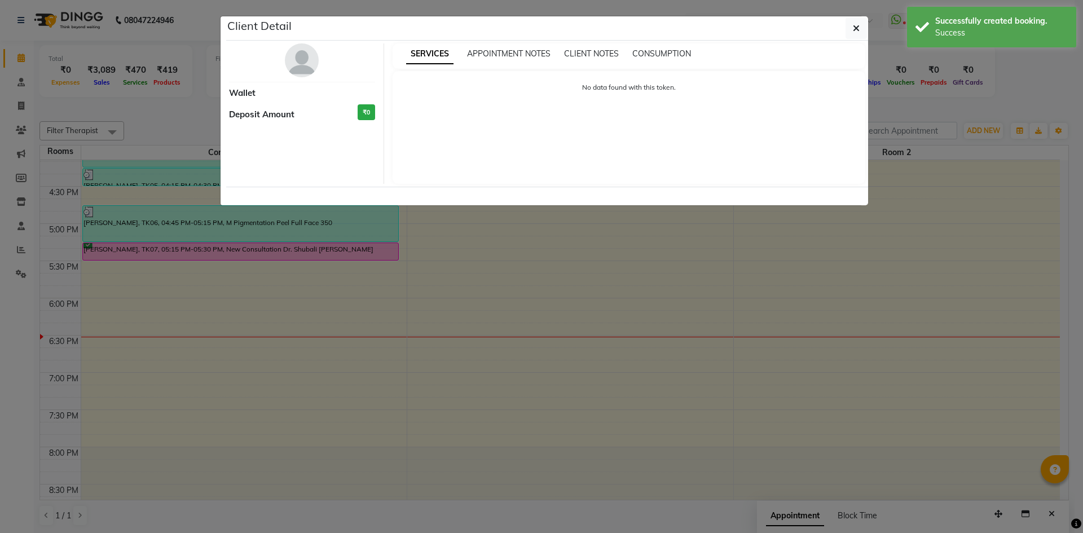
select select "6"
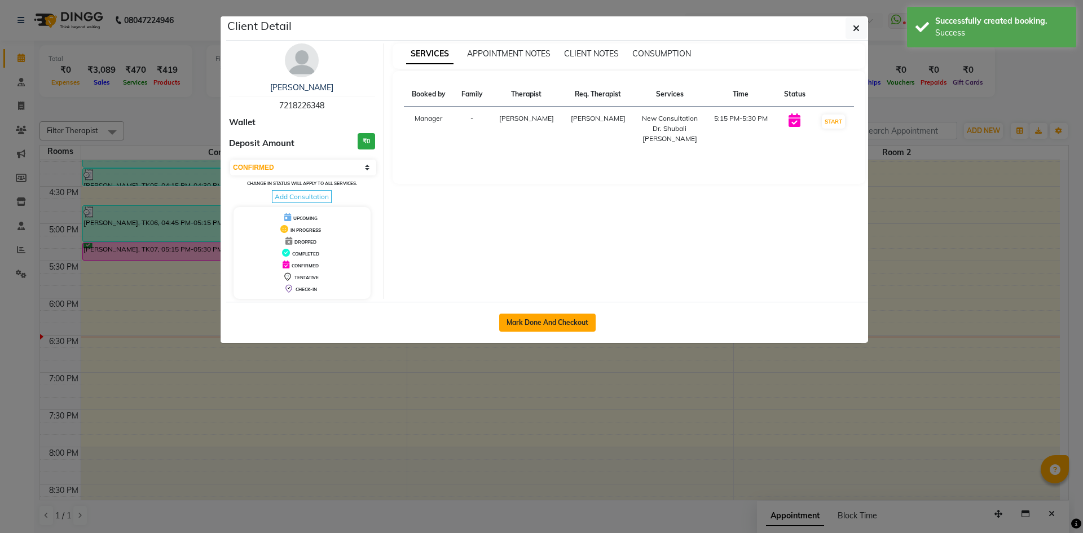
click at [563, 313] on div "Mark Done And Checkout" at bounding box center [547, 322] width 642 height 41
click at [561, 321] on button "Mark Done And Checkout" at bounding box center [547, 323] width 96 height 18
select select "service"
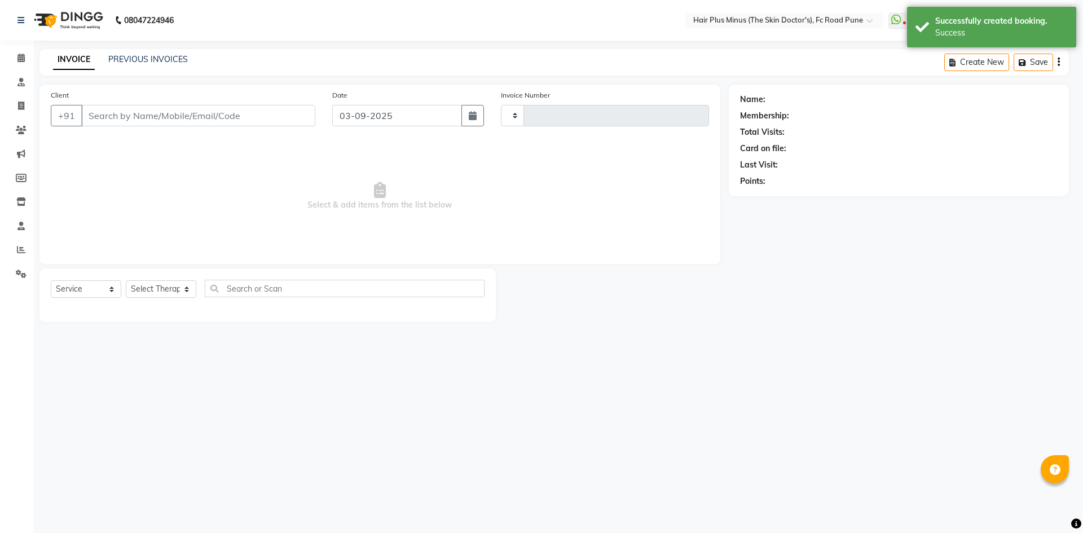
type input "1474"
select select "7911"
type input "7218226348"
select select "90758"
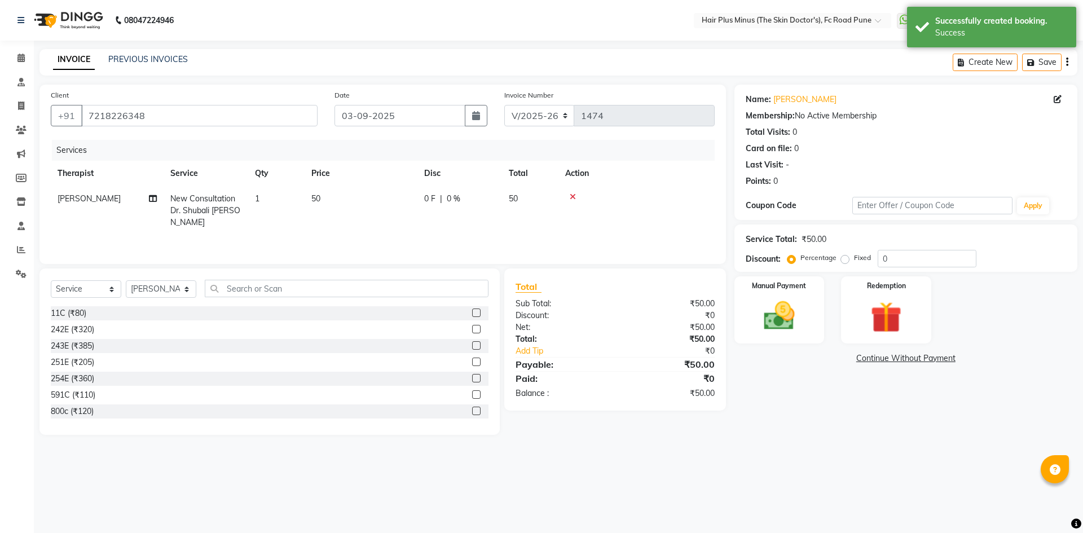
click at [309, 193] on td "50" at bounding box center [361, 210] width 113 height 49
select select "90758"
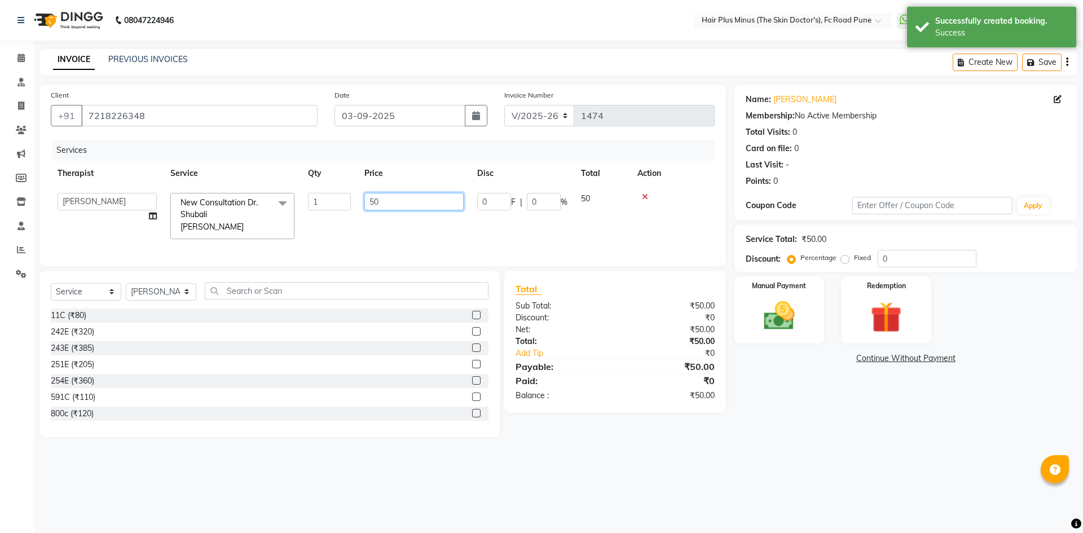
click at [374, 200] on input "50" at bounding box center [413, 201] width 99 height 17
type input "60"
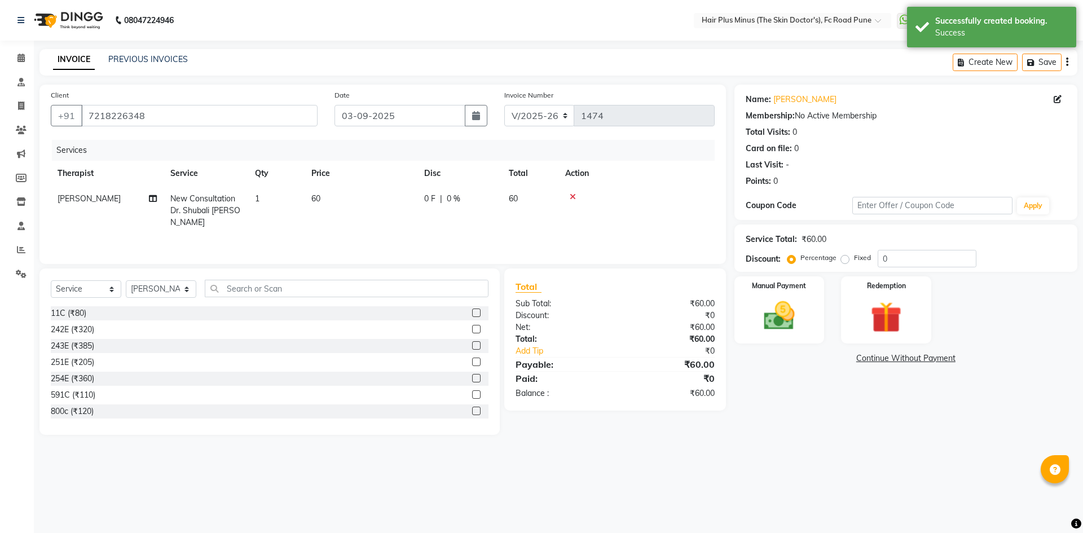
click at [814, 366] on div "Name: Akshay Gore Membership: No Active Membership Total Visits: 0 Card on file…" at bounding box center [909, 260] width 351 height 350
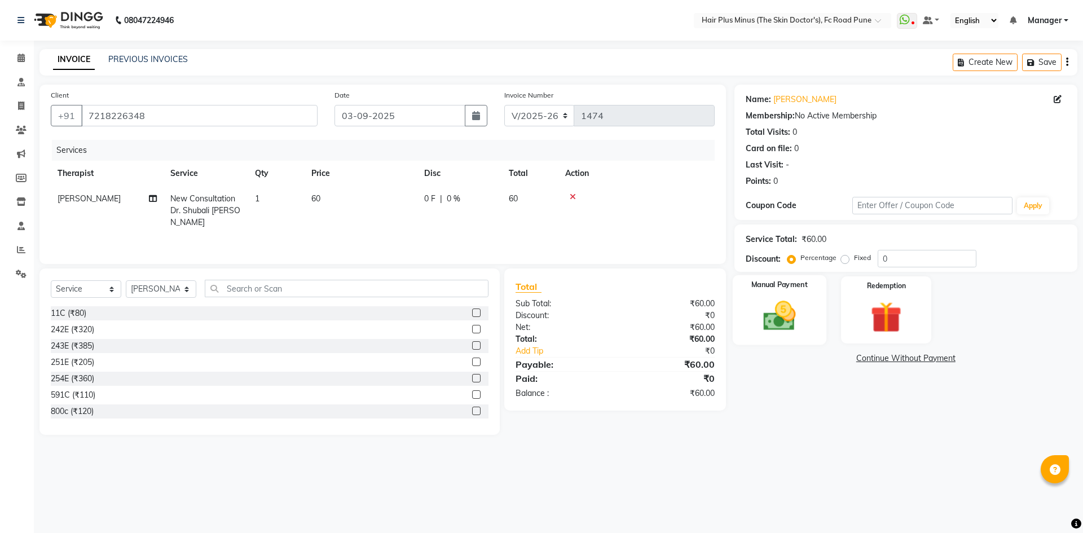
click at [791, 329] on img at bounding box center [779, 315] width 52 height 37
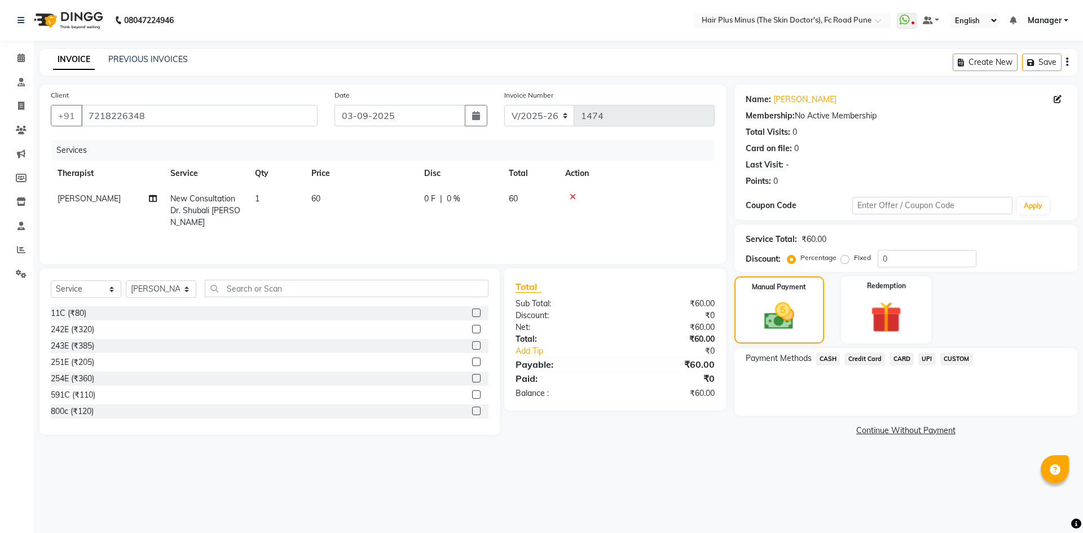
click at [921, 355] on span "UPI" at bounding box center [926, 359] width 17 height 13
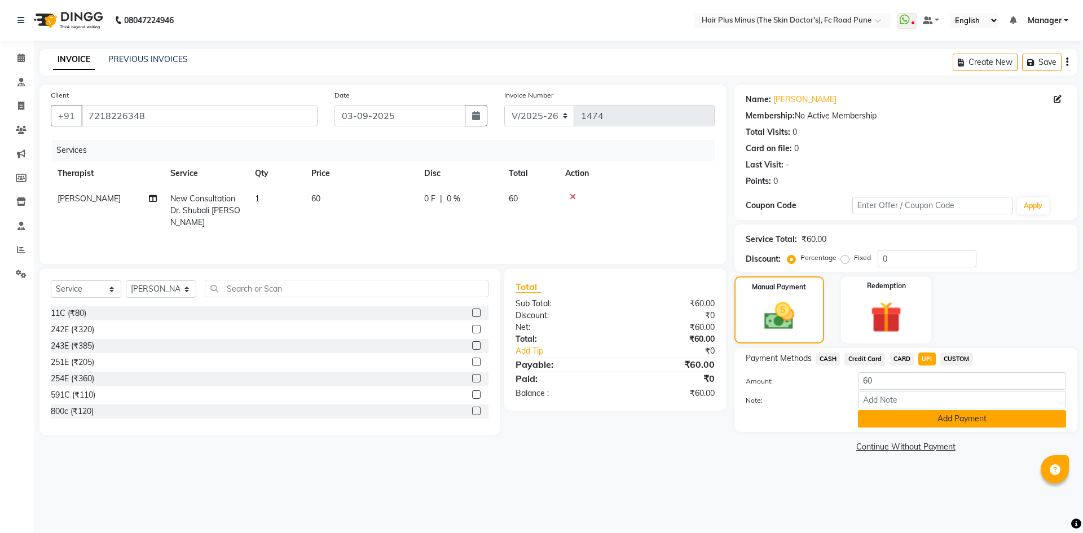
click at [905, 418] on button "Add Payment" at bounding box center [962, 418] width 208 height 17
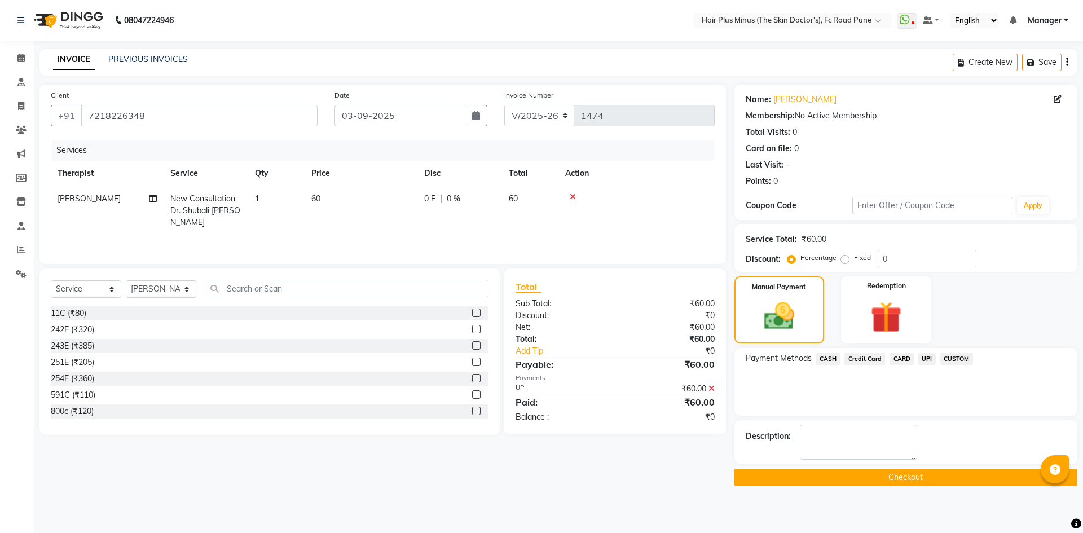
click at [876, 469] on button "Checkout" at bounding box center [905, 477] width 343 height 17
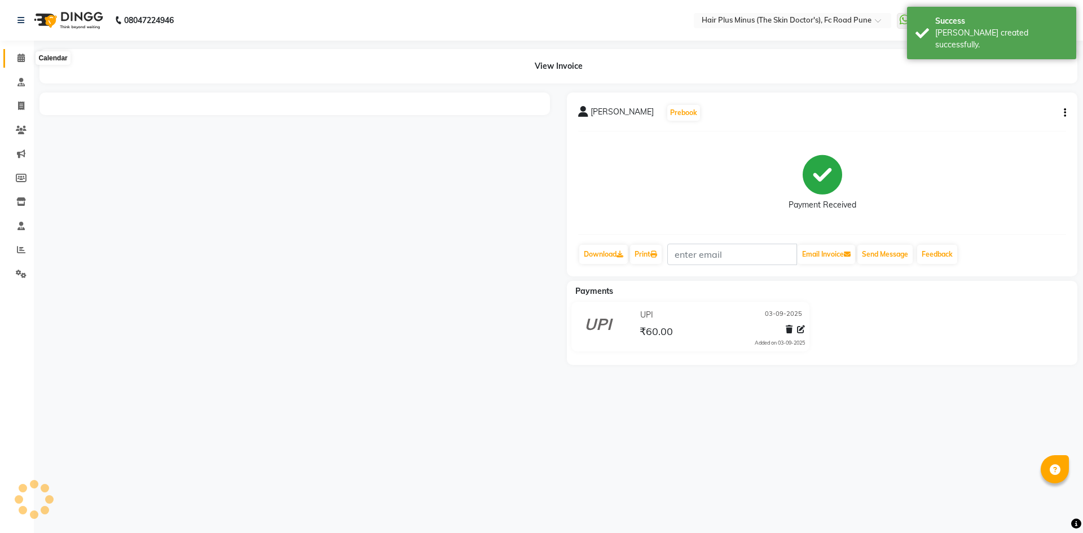
click at [23, 58] on icon at bounding box center [20, 58] width 7 height 8
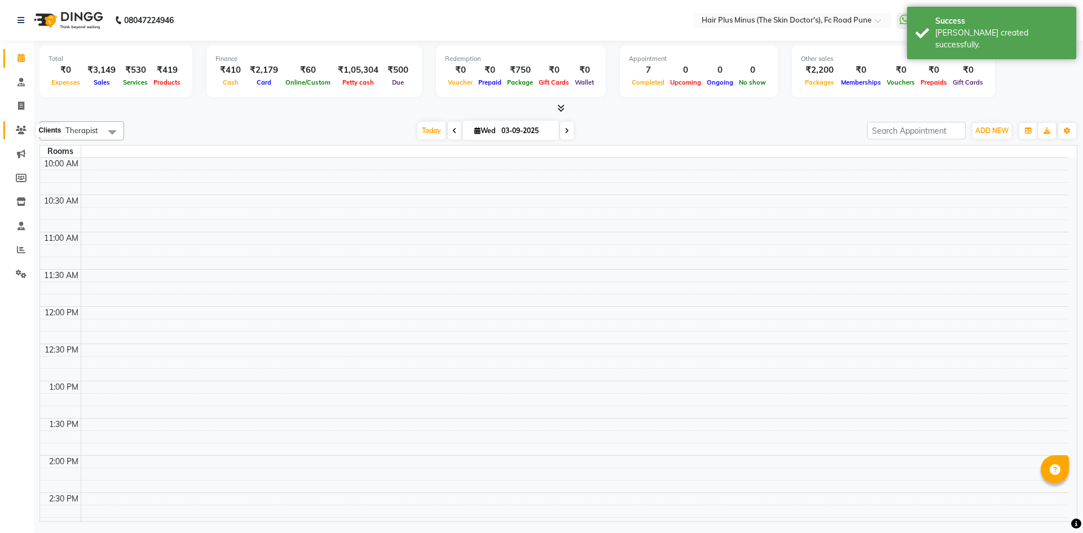
click at [20, 131] on icon at bounding box center [21, 130] width 11 height 8
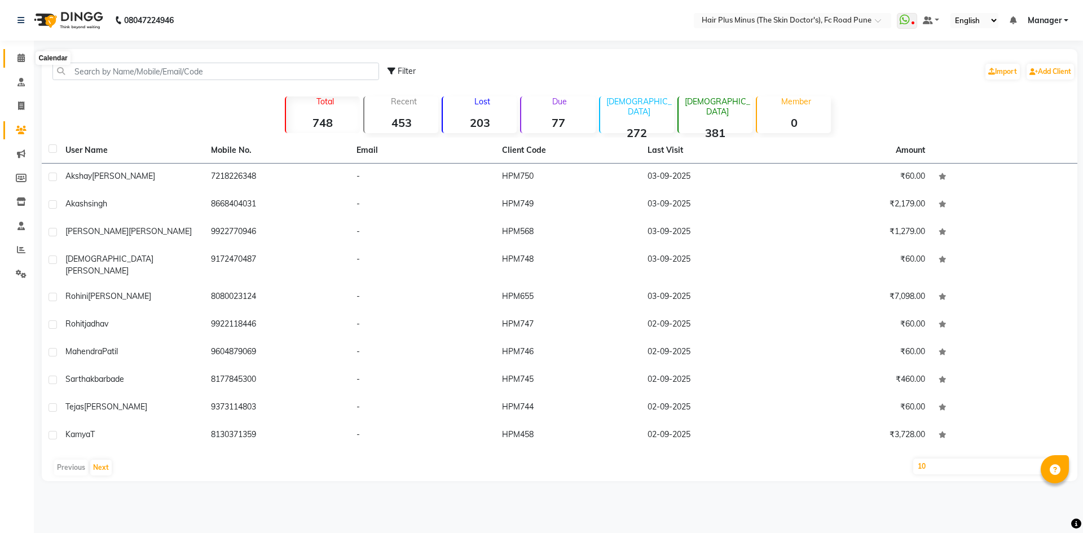
click at [12, 56] on span at bounding box center [21, 58] width 20 height 13
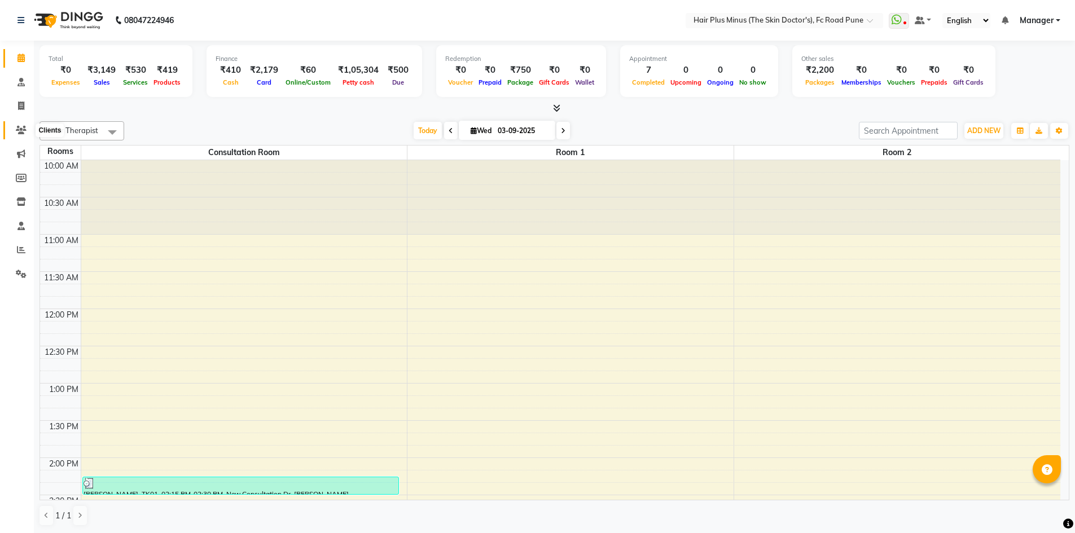
click at [18, 133] on icon at bounding box center [21, 130] width 11 height 8
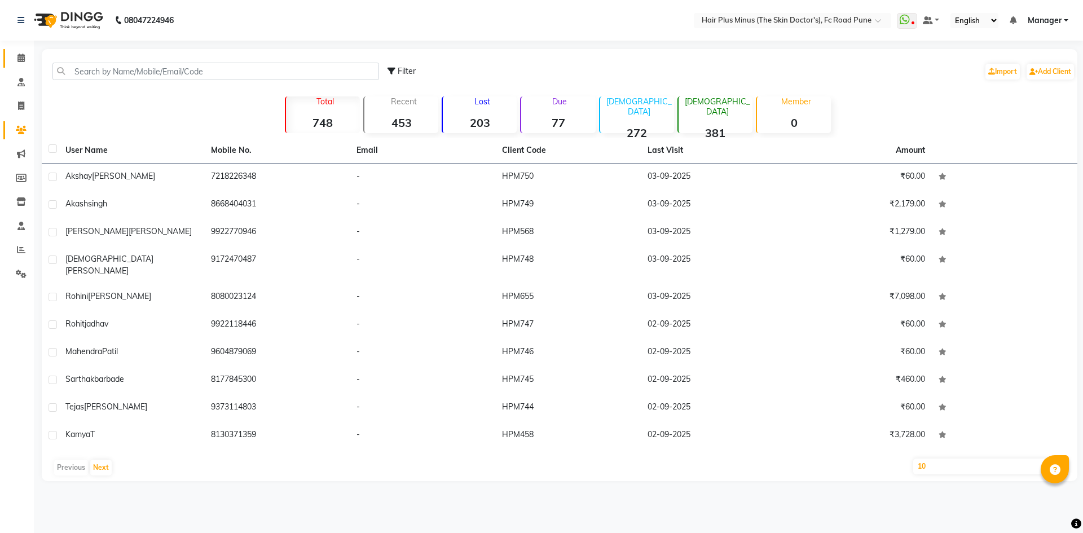
click at [19, 49] on link "Calendar" at bounding box center [16, 58] width 27 height 19
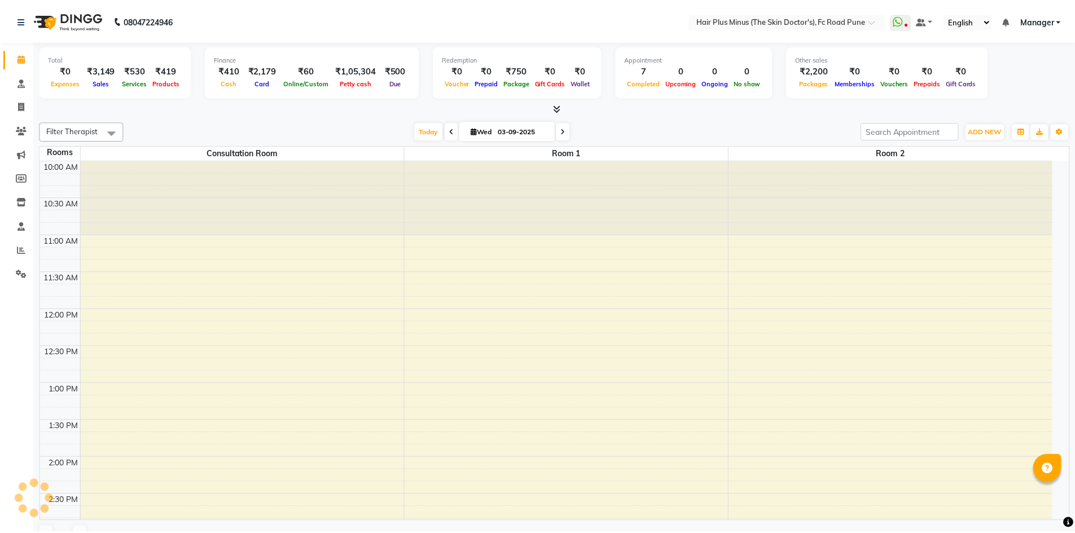
scroll to position [455, 0]
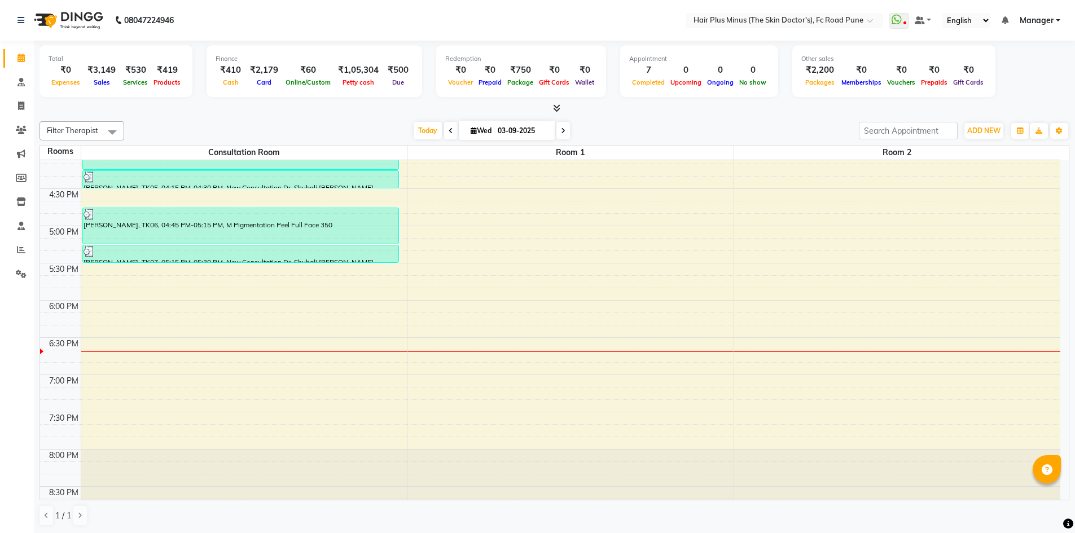
click at [223, 274] on div "10:00 AM 10:30 AM 11:00 AM 11:30 AM 12:00 PM 12:30 PM 1:00 PM 1:30 PM 2:00 PM 2…" at bounding box center [550, 114] width 1020 height 819
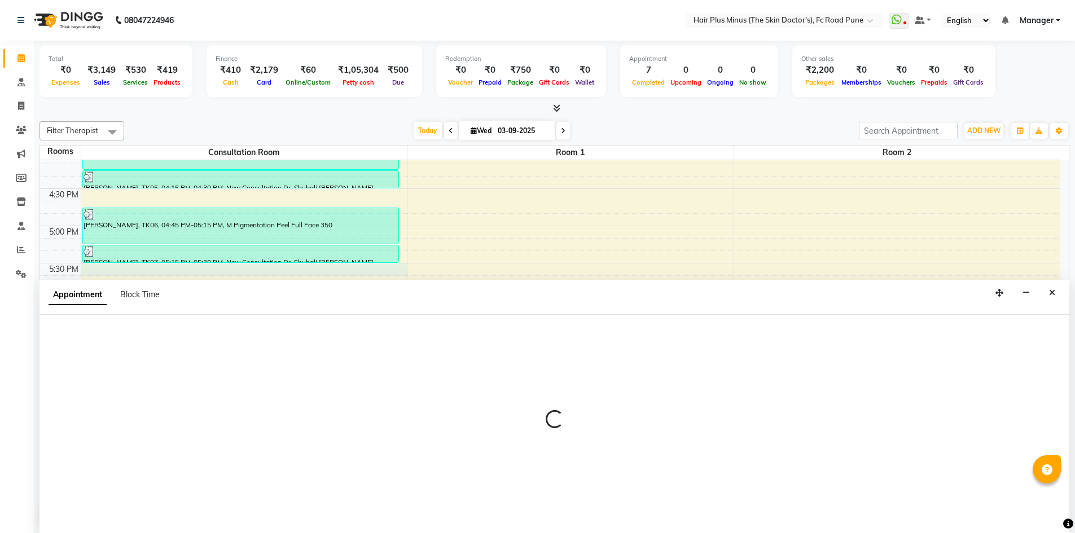
scroll to position [1, 0]
select select "tentative"
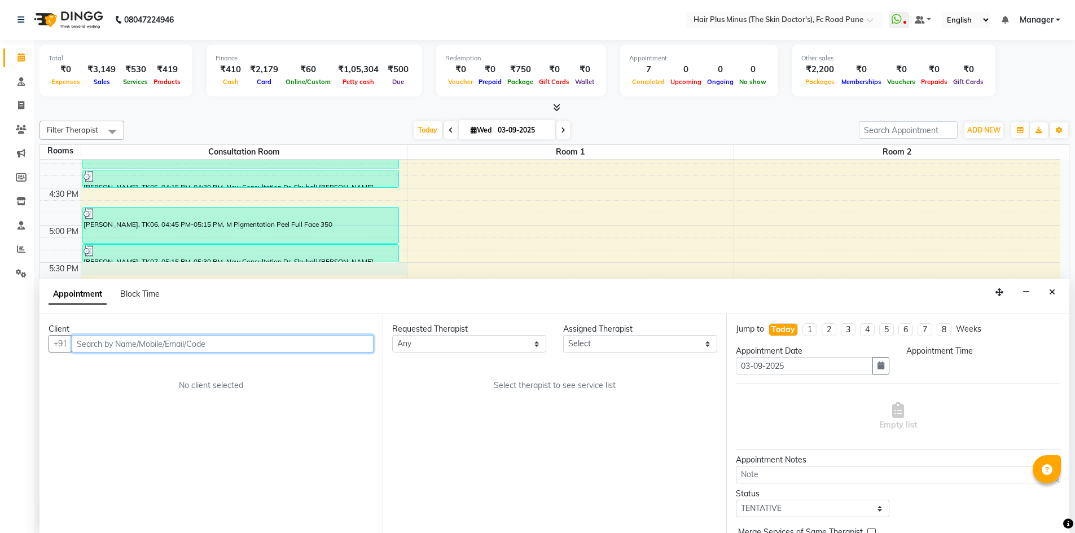
select select "1050"
click at [222, 344] on input "text" at bounding box center [223, 343] width 302 height 17
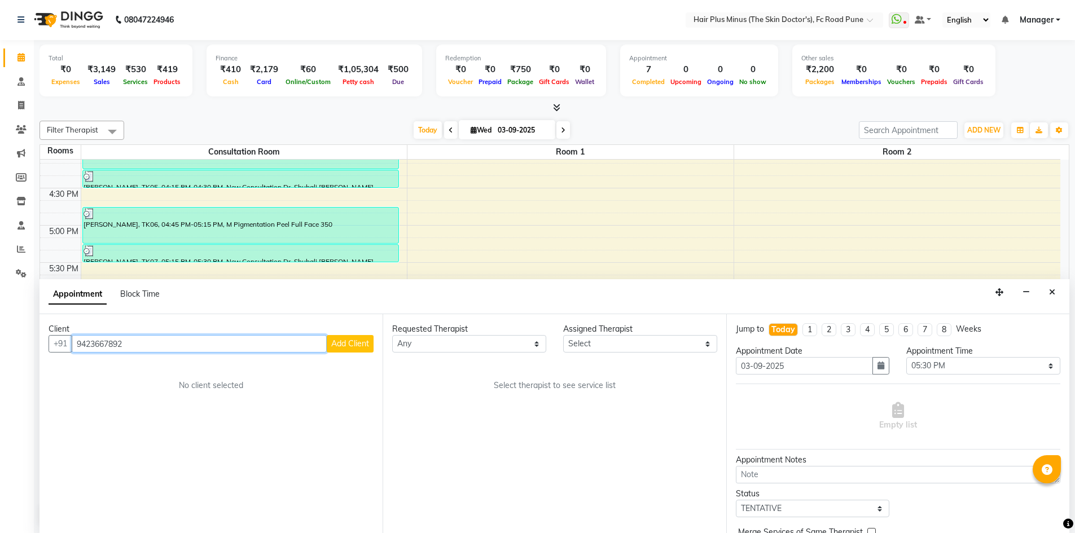
type input "9423667892"
click at [347, 345] on span "Add Client" at bounding box center [350, 343] width 38 height 10
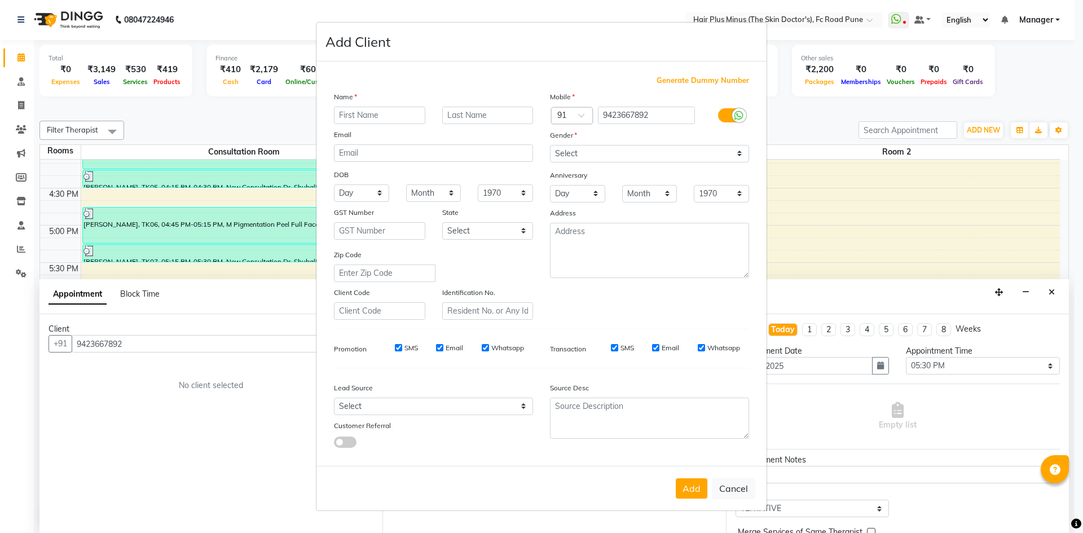
click at [369, 111] on input "text" at bounding box center [379, 115] width 91 height 17
type input "[PERSON_NAME]"
click at [450, 115] on input "text" at bounding box center [487, 115] width 91 height 17
type input "[PERSON_NAME]"
click at [591, 161] on select "Select [DEMOGRAPHIC_DATA] [DEMOGRAPHIC_DATA] Other Prefer Not To Say" at bounding box center [649, 153] width 199 height 17
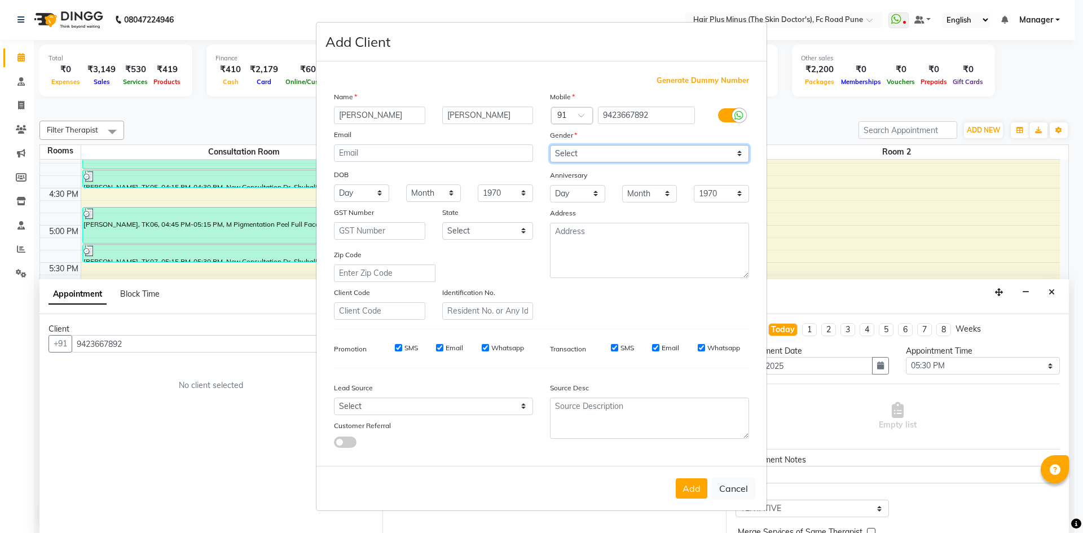
select select "[DEMOGRAPHIC_DATA]"
click at [550, 145] on select "Select [DEMOGRAPHIC_DATA] [DEMOGRAPHIC_DATA] Other Prefer Not To Say" at bounding box center [649, 153] width 199 height 17
click at [689, 490] on button "Add" at bounding box center [692, 488] width 32 height 20
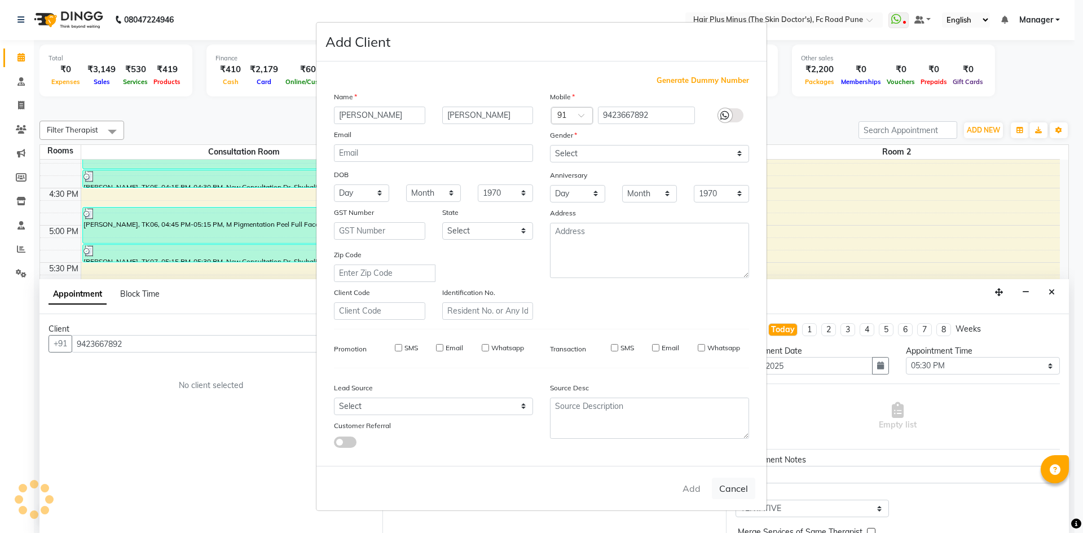
select select
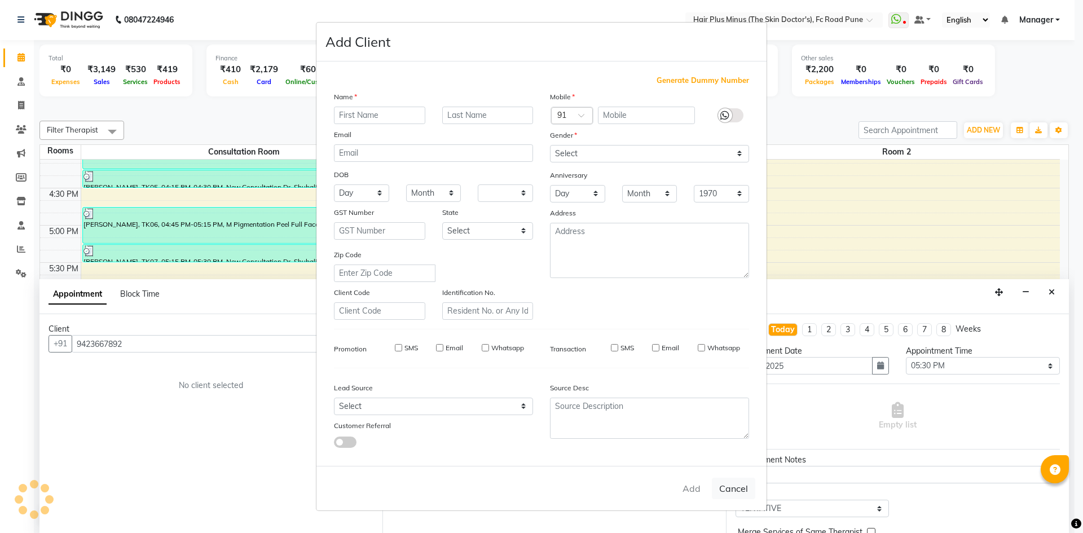
select select
checkbox input "false"
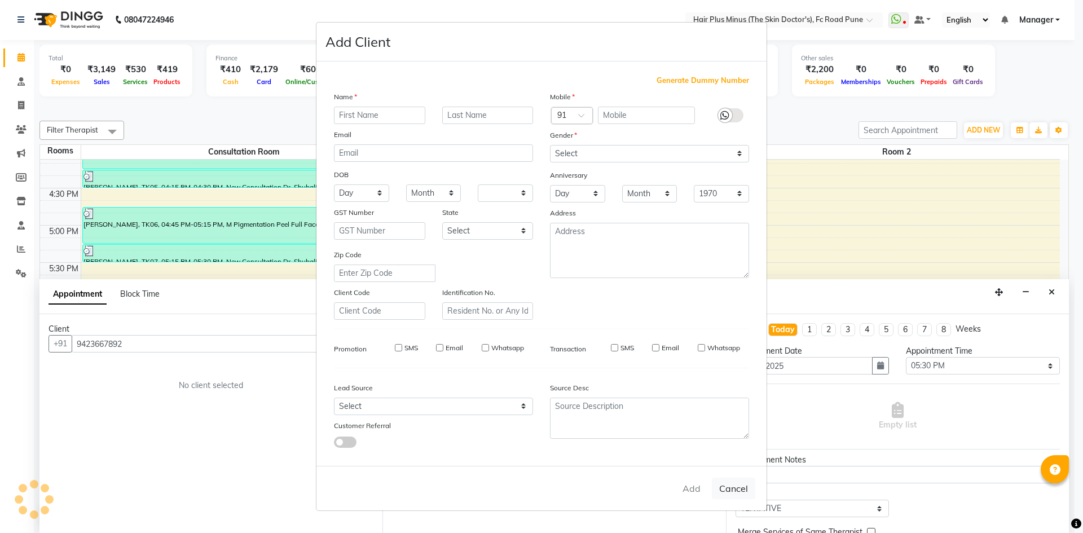
checkbox input "false"
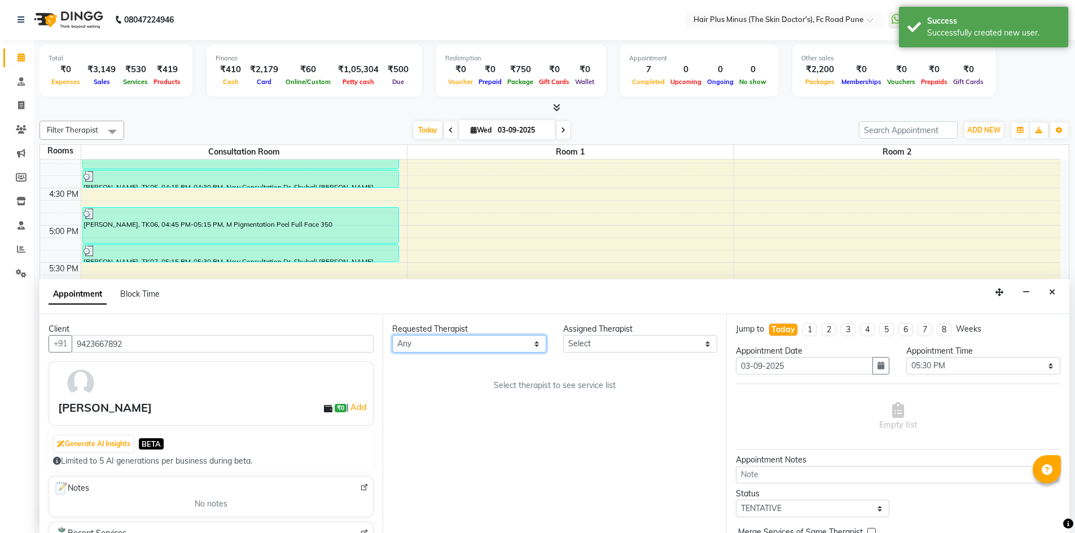
click at [508, 342] on select "Any Dr [PERSON_NAME] Dr. [PERSON_NAME] [PERSON_NAME] [PERSON_NAME] [PERSON_NAME…" at bounding box center [469, 343] width 154 height 17
select select "90758"
click at [392, 335] on select "Any Dr [PERSON_NAME] Dr. [PERSON_NAME] [PERSON_NAME] [PERSON_NAME] [PERSON_NAME…" at bounding box center [469, 343] width 154 height 17
select select "90758"
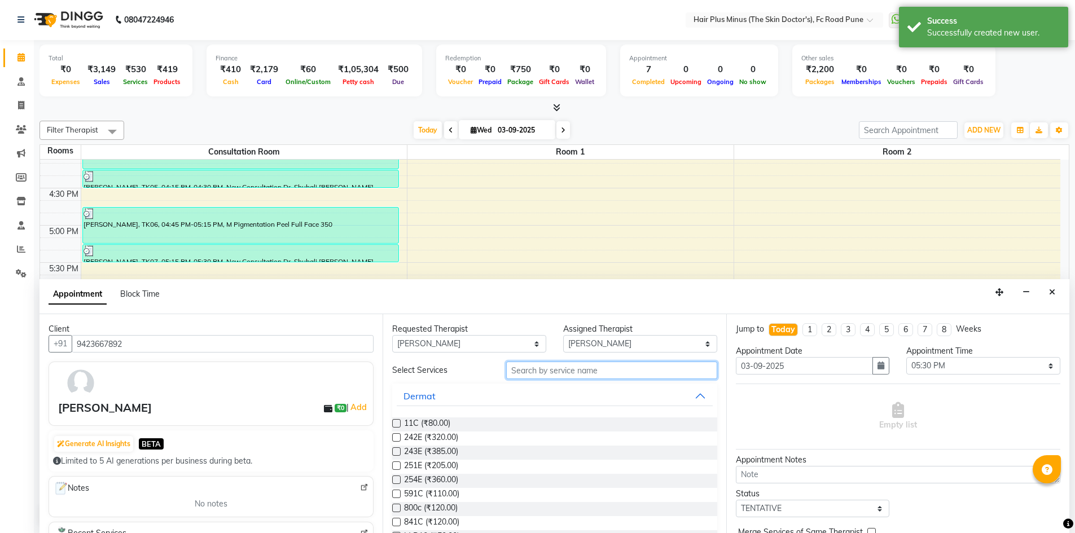
click at [536, 368] on input "text" at bounding box center [611, 370] width 211 height 17
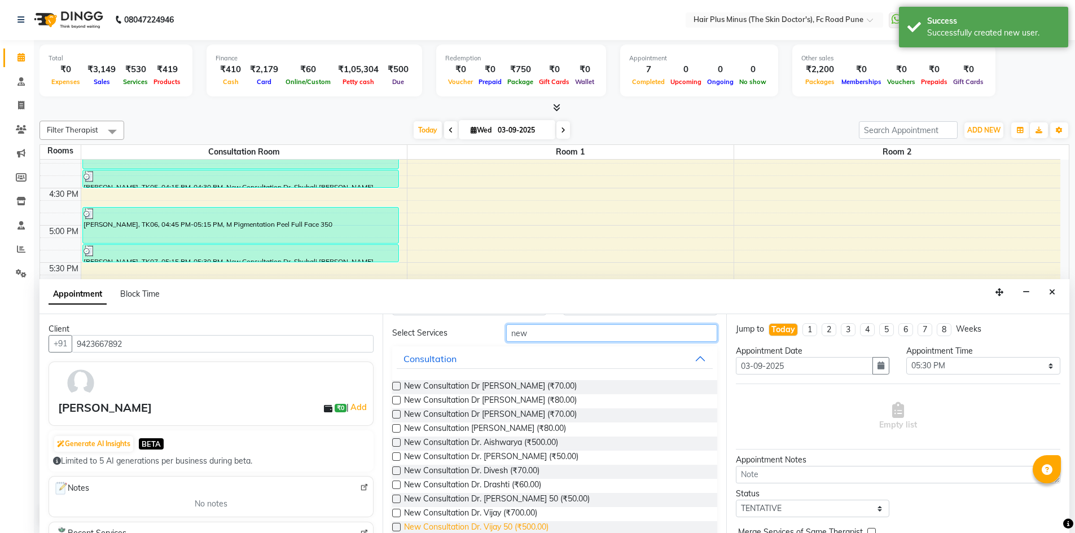
scroll to position [100, 0]
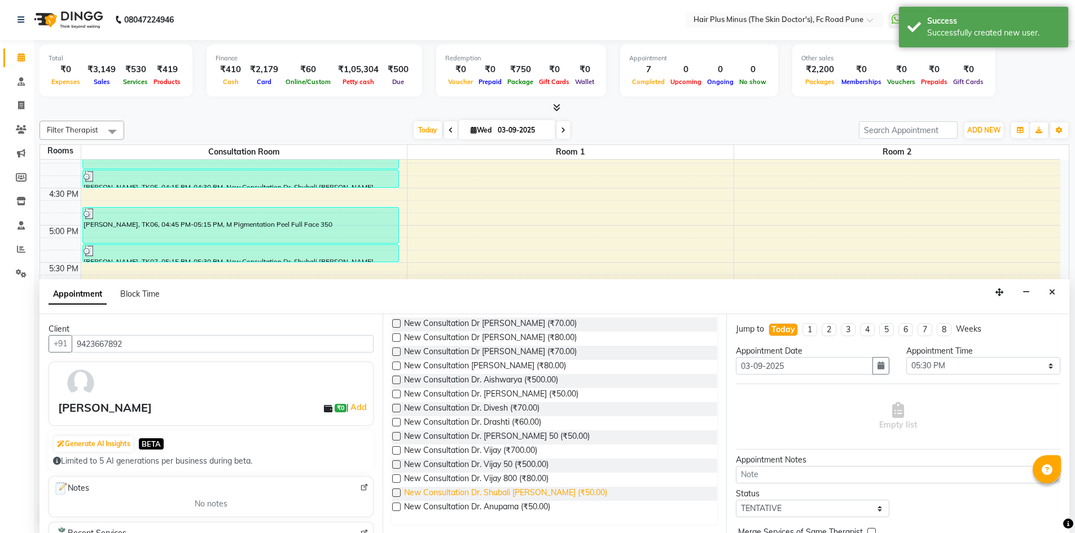
type input "new"
click at [510, 492] on span "New Consultation Dr. Shubali salunke (₹50.00)" at bounding box center [505, 494] width 203 height 14
checkbox input "true"
select select "3991"
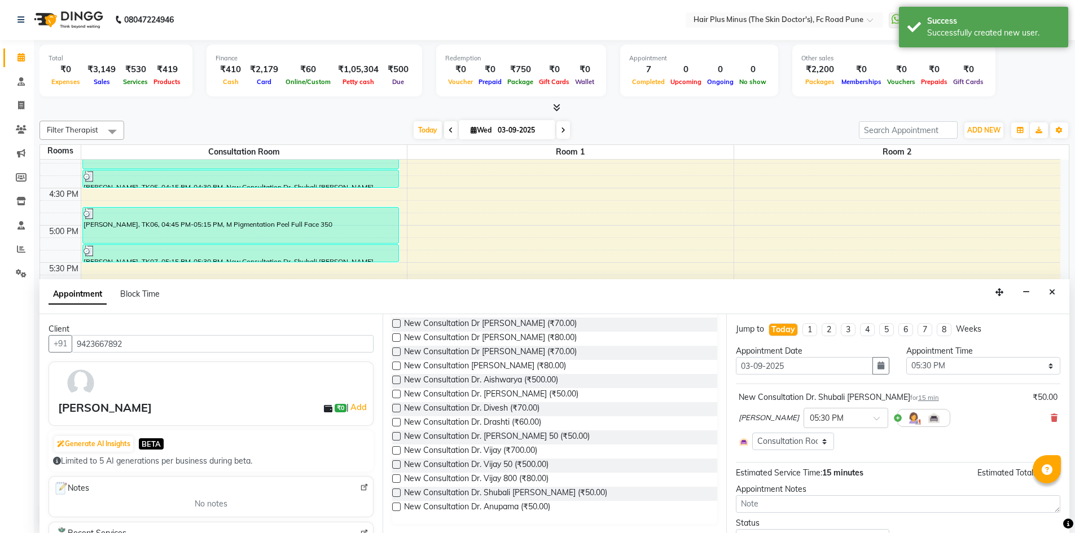
checkbox input "false"
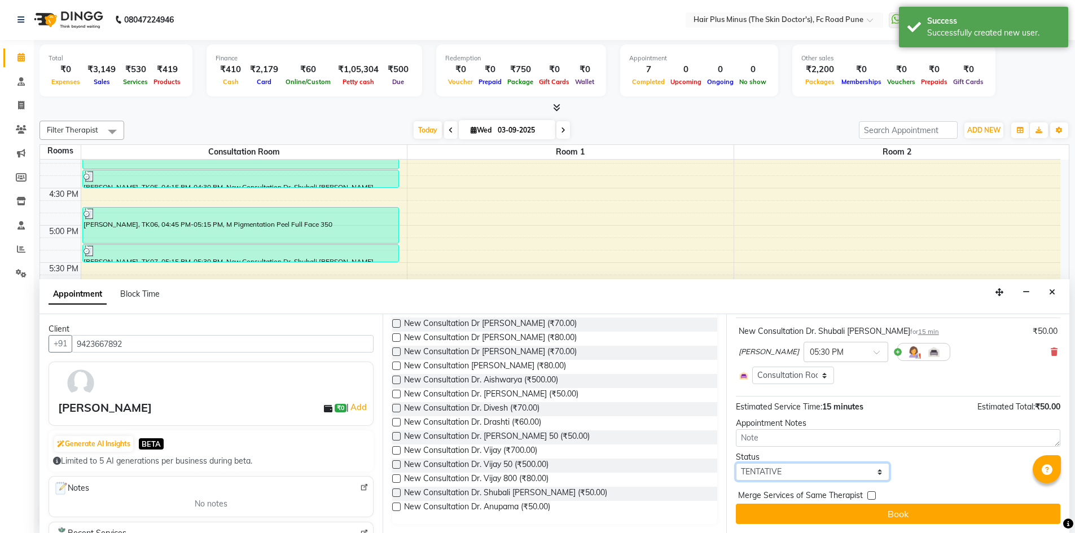
click at [795, 474] on select "Select TENTATIVE CONFIRM CHECK-IN UPCOMING" at bounding box center [813, 471] width 154 height 17
select select "confirm booking"
click at [736, 463] on select "Select TENTATIVE CONFIRM CHECK-IN UPCOMING" at bounding box center [813, 471] width 154 height 17
click at [811, 500] on span "Merge Services of Same Therapist" at bounding box center [800, 497] width 125 height 14
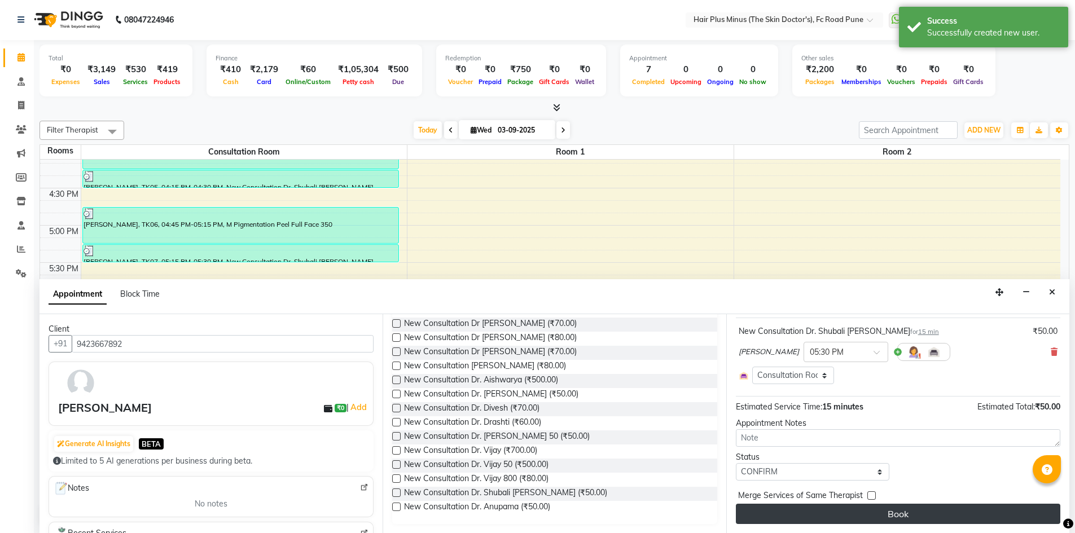
click at [811, 513] on button "Book" at bounding box center [898, 514] width 324 height 20
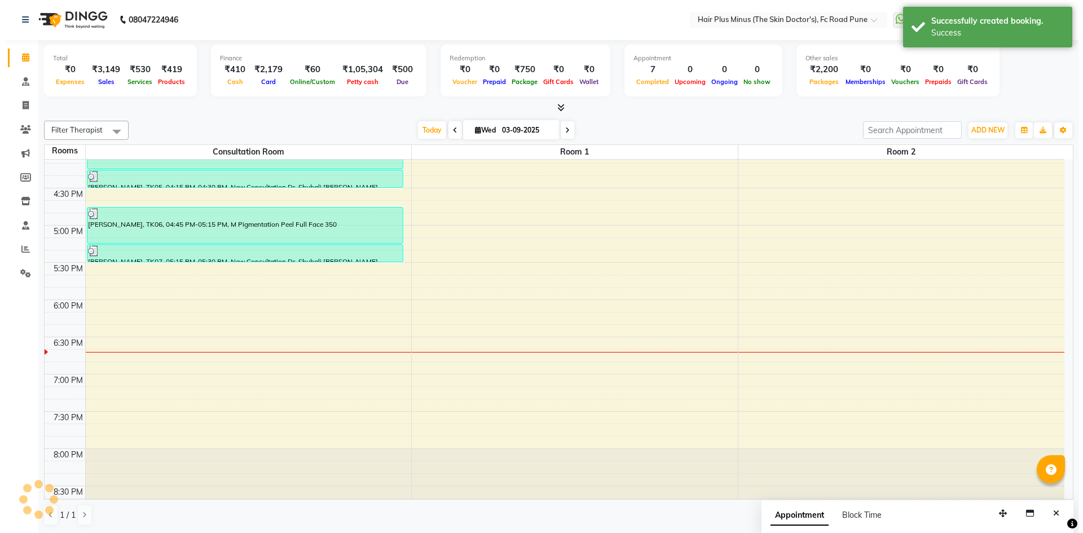
scroll to position [0, 0]
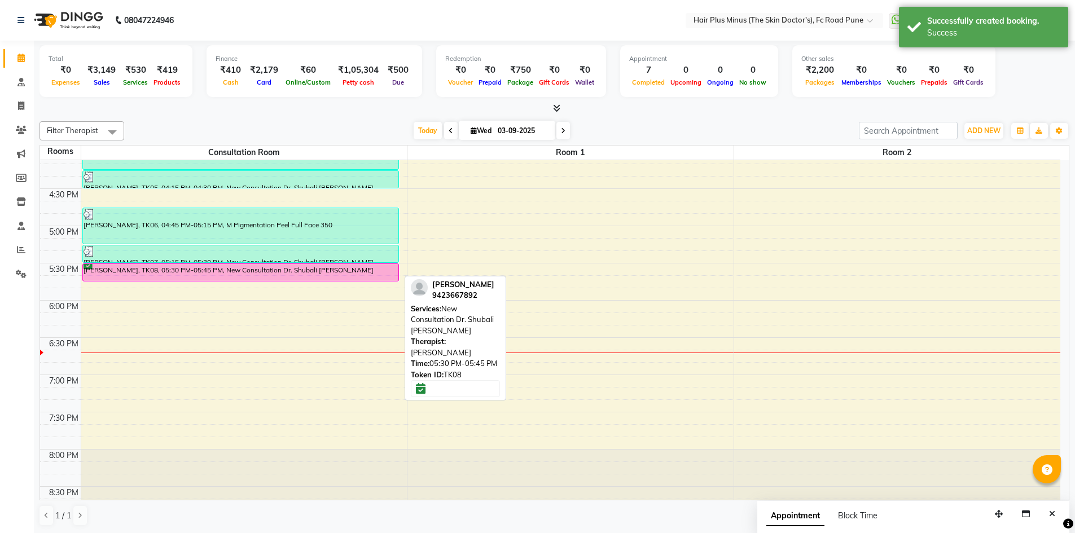
click at [279, 271] on div "[PERSON_NAME], TK08, 05:30 PM-05:45 PM, New Consultation Dr. Shubali [PERSON_NA…" at bounding box center [240, 272] width 315 height 17
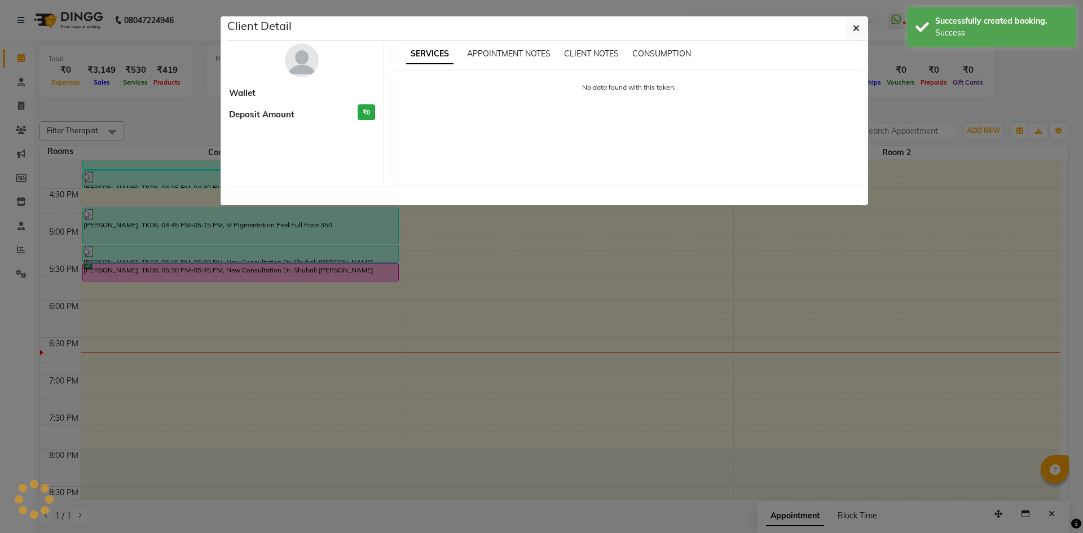
select select "6"
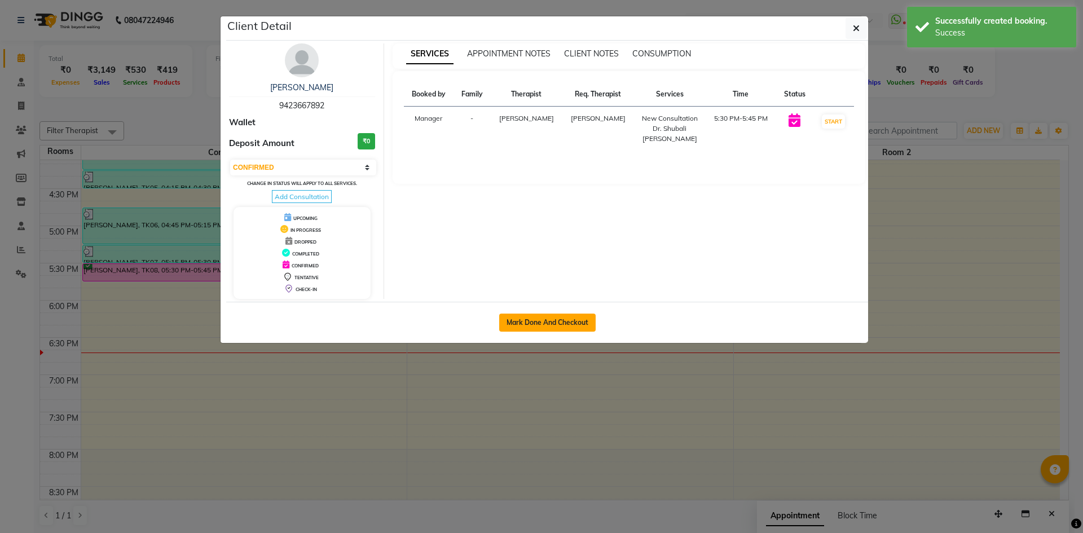
click at [547, 323] on button "Mark Done And Checkout" at bounding box center [547, 323] width 96 height 18
select select "service"
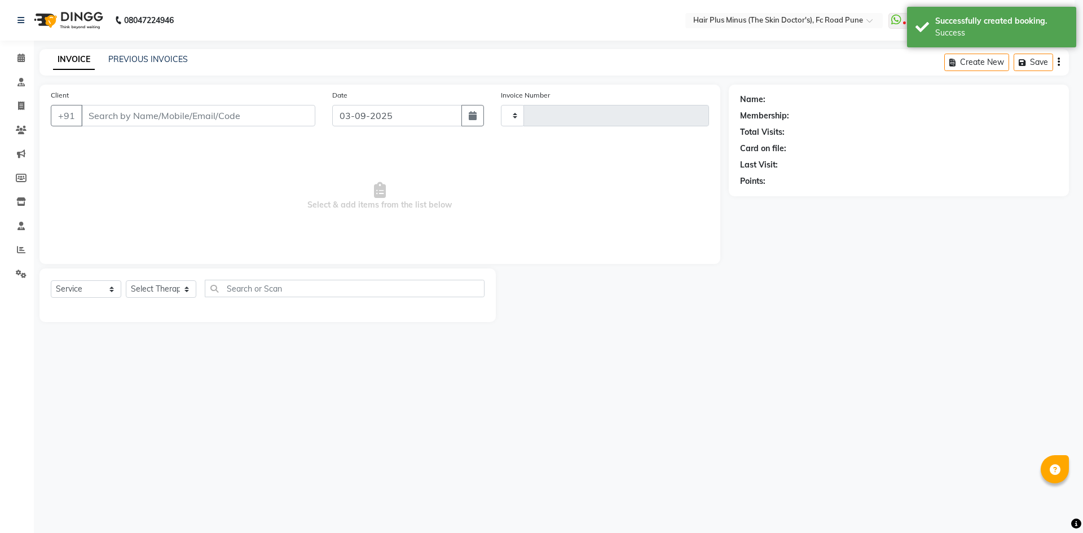
type input "1475"
select select "7911"
type input "9423667892"
select select "90758"
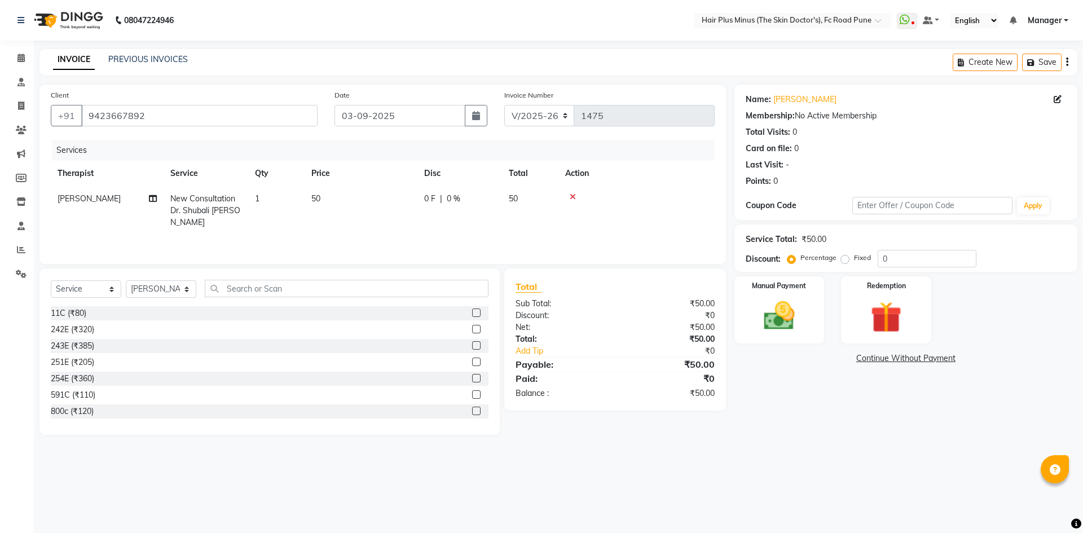
click at [312, 193] on td "50" at bounding box center [361, 210] width 113 height 49
select select "90758"
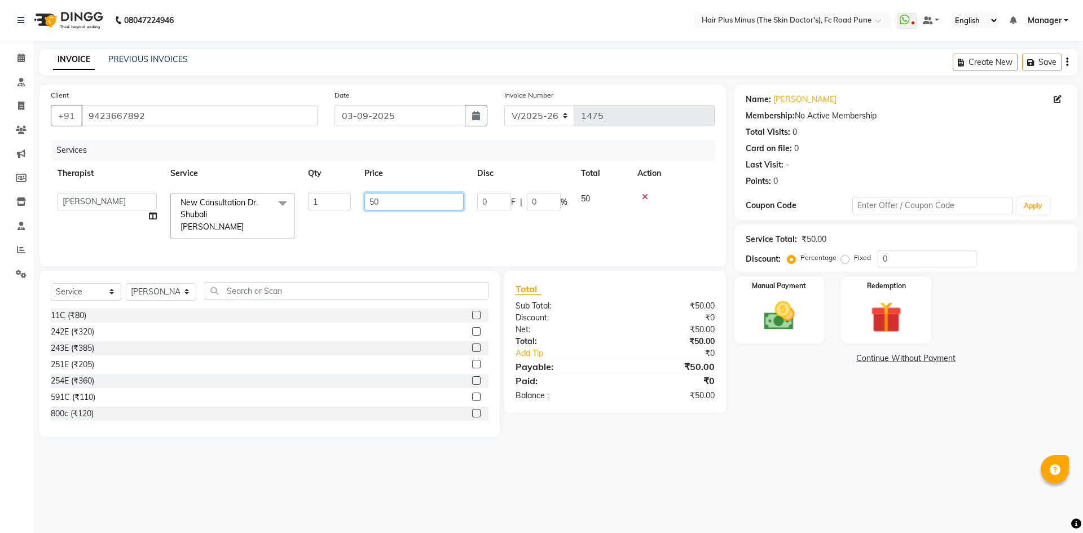
click at [373, 202] on input "50" at bounding box center [413, 201] width 99 height 17
type input "60"
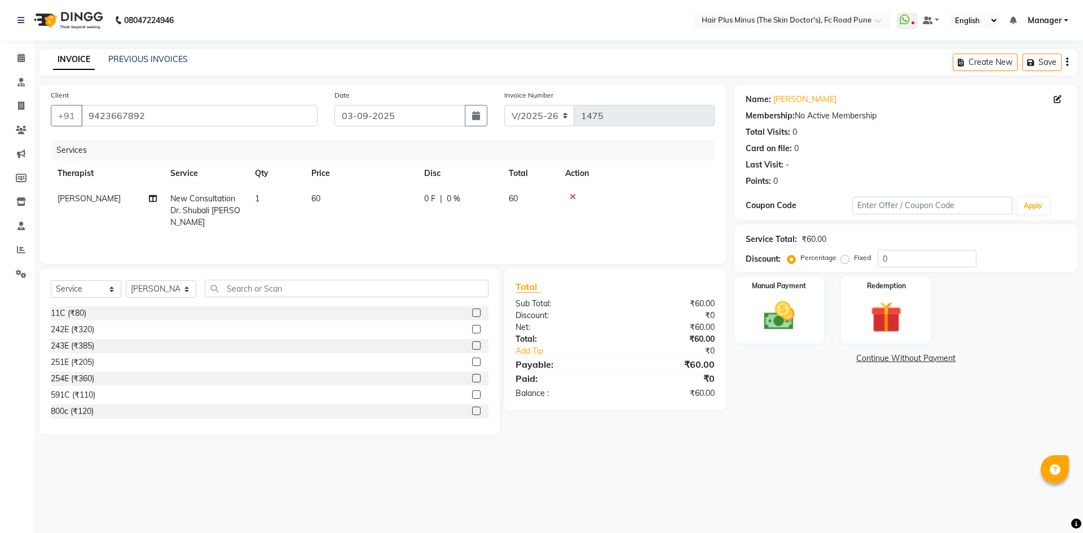
click at [610, 211] on tr "Dr Rachana Raj New Consultation Dr. Shubali salunke 1 60 0 F | 0 % 60" at bounding box center [383, 210] width 664 height 49
click at [795, 297] on div "Manual Payment" at bounding box center [779, 309] width 94 height 69
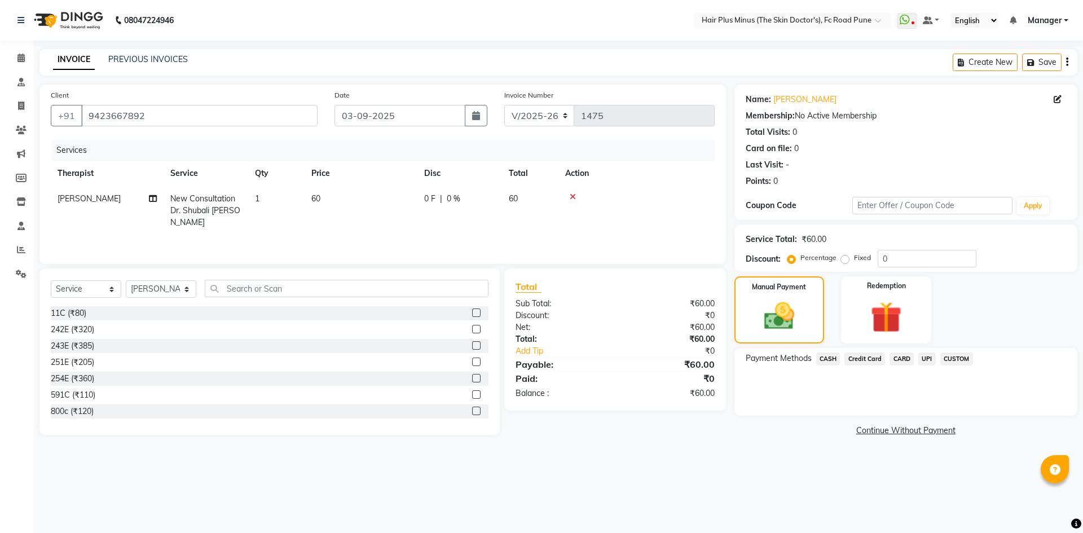
click at [931, 358] on span "UPI" at bounding box center [926, 359] width 17 height 13
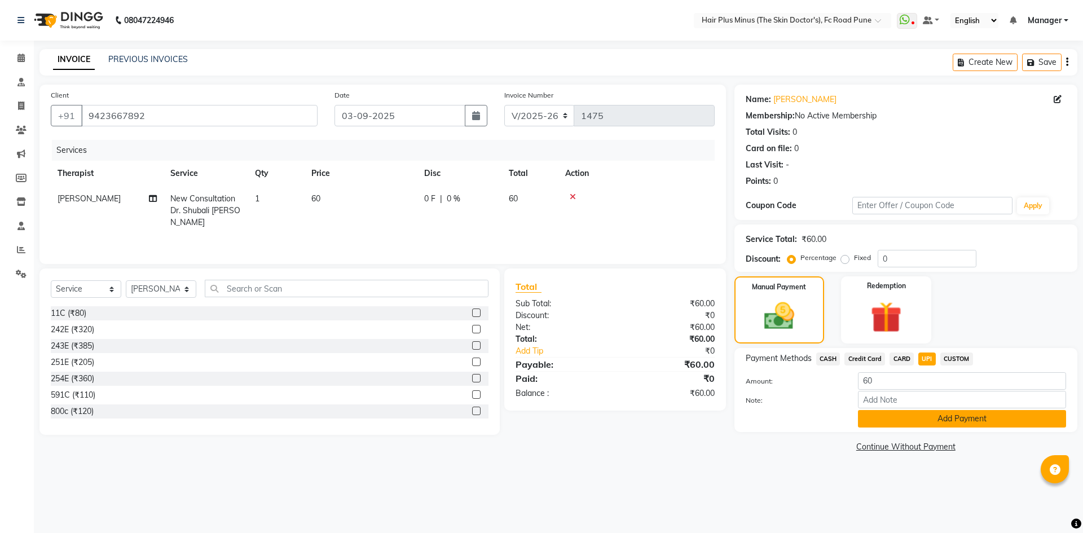
click at [926, 415] on button "Add Payment" at bounding box center [962, 418] width 208 height 17
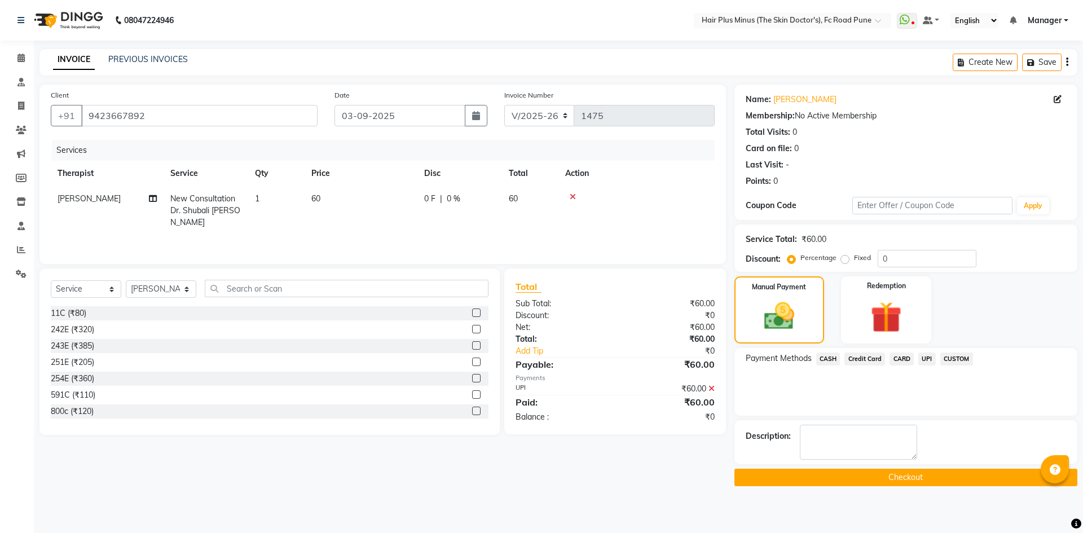
click at [877, 479] on button "Checkout" at bounding box center [905, 477] width 343 height 17
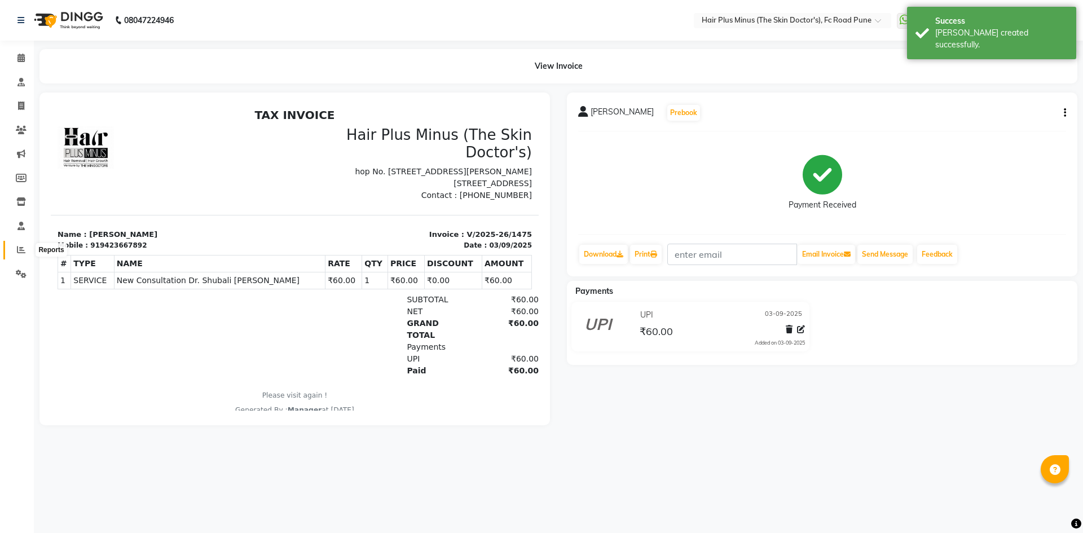
click at [24, 251] on icon at bounding box center [21, 249] width 8 height 8
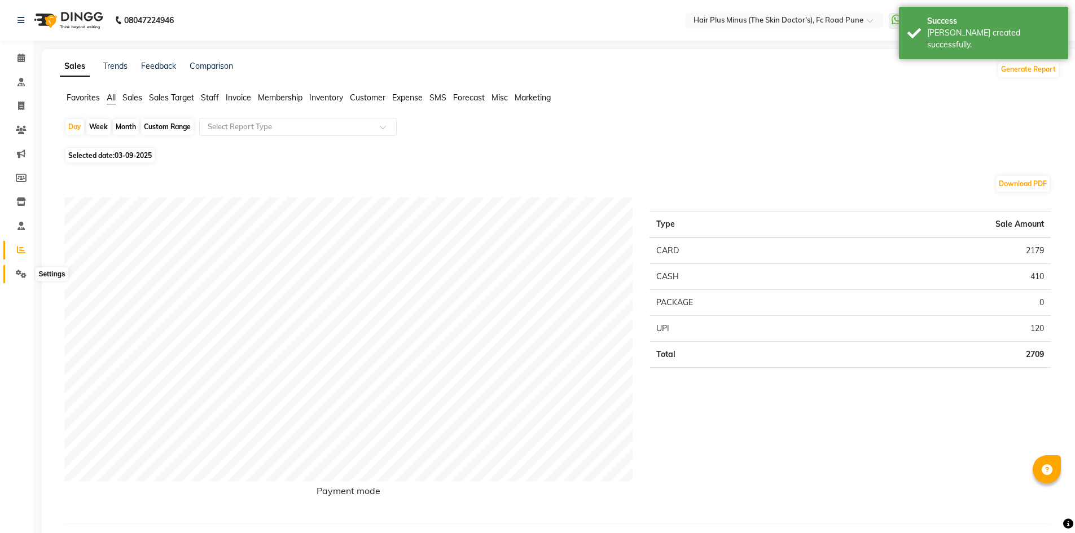
click at [16, 271] on icon at bounding box center [21, 274] width 11 height 8
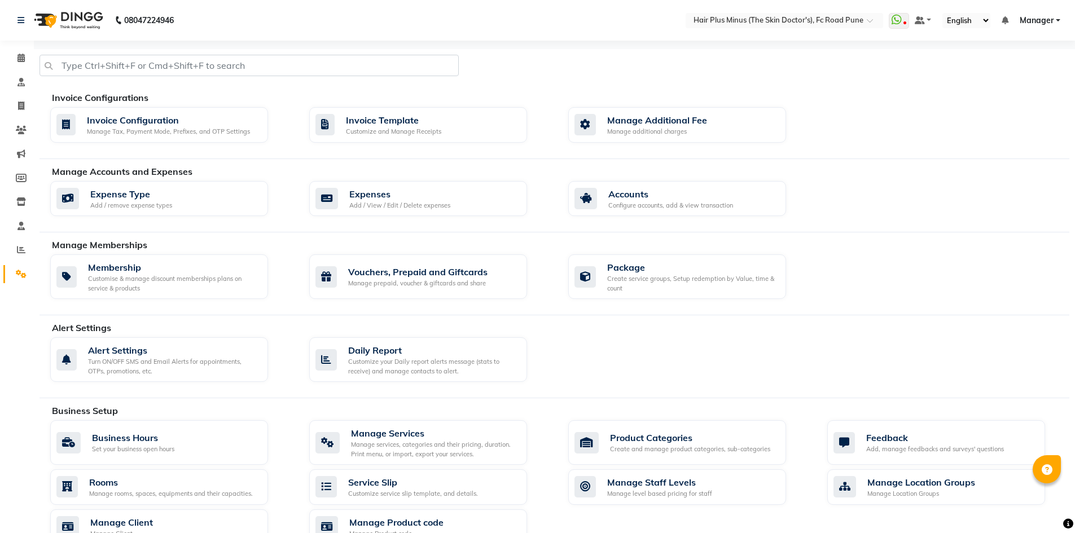
scroll to position [56, 0]
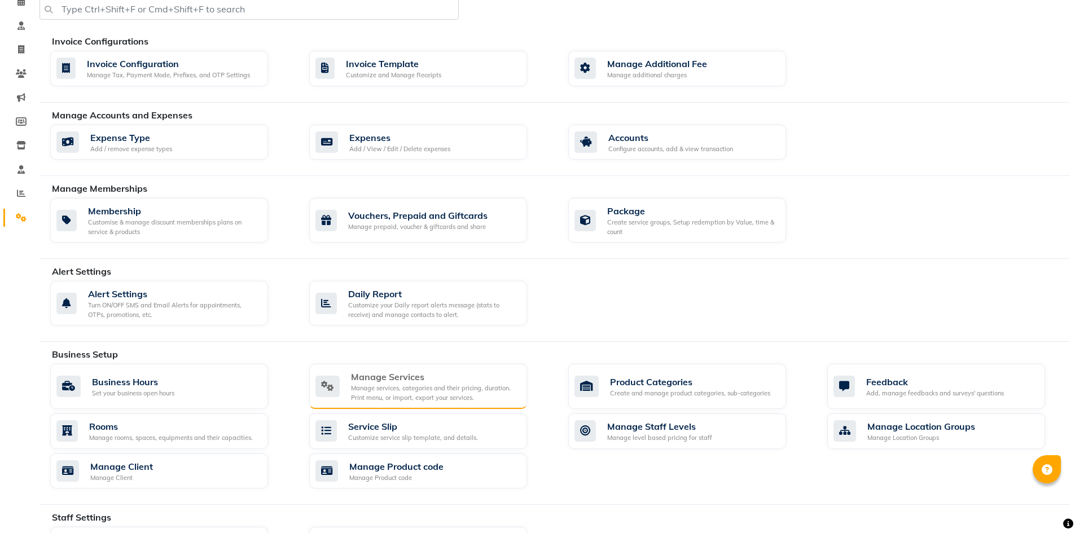
click at [426, 382] on div "Manage Services" at bounding box center [434, 377] width 167 height 14
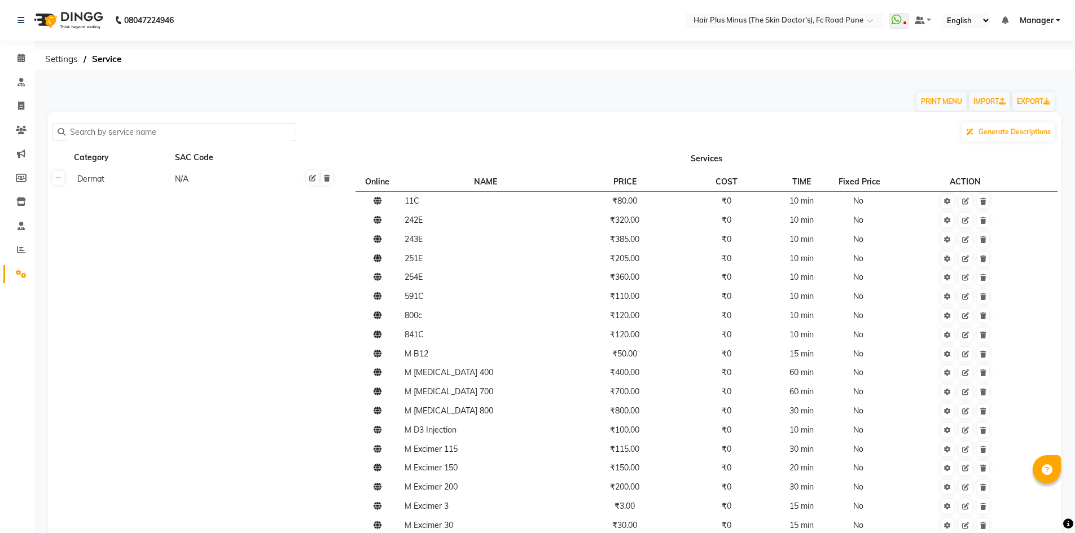
click at [95, 131] on input "text" at bounding box center [178, 132] width 226 height 17
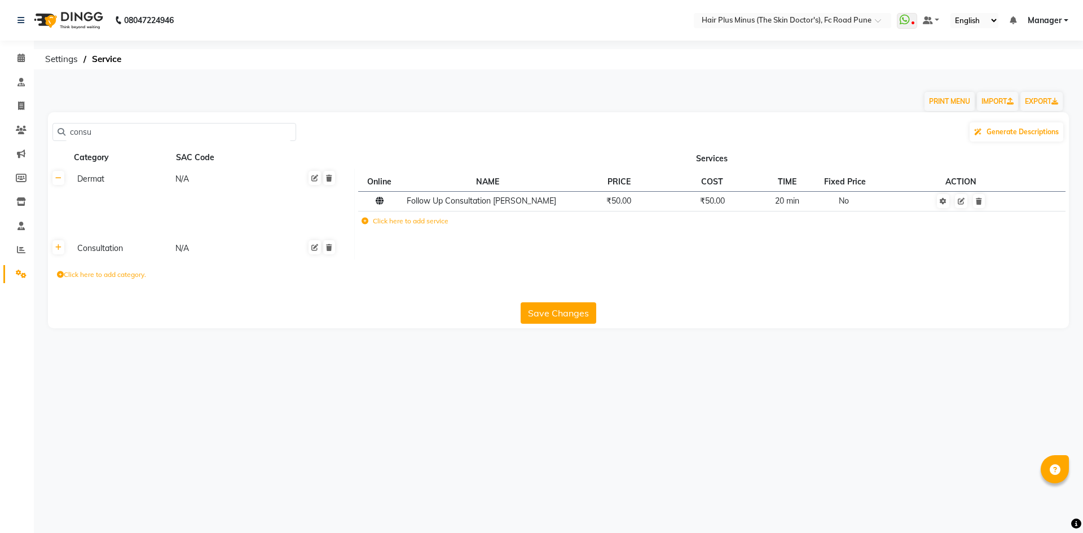
type input "consu"
click at [59, 254] on th at bounding box center [58, 248] width 21 height 21
click at [56, 249] on icon at bounding box center [58, 247] width 6 height 7
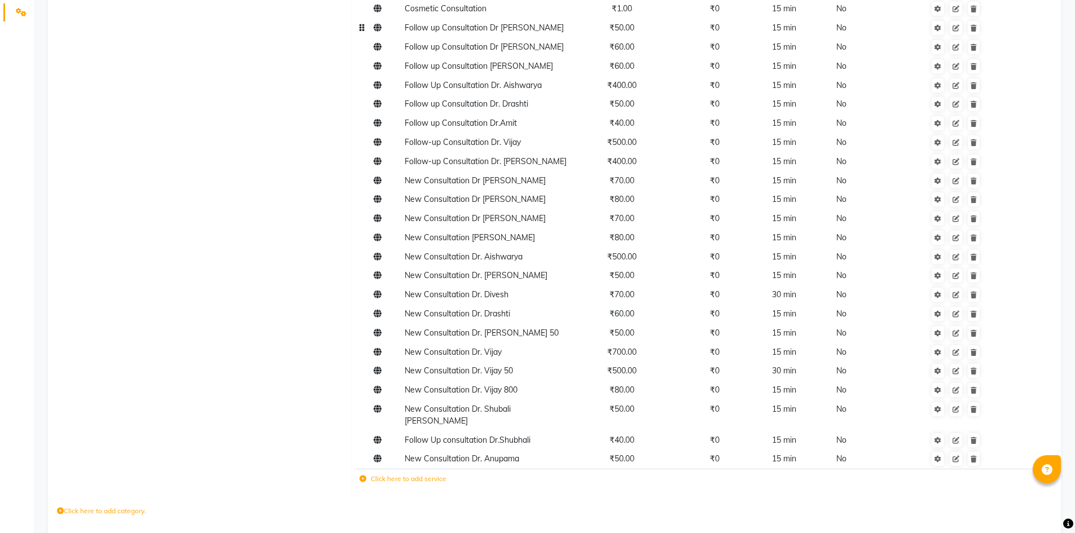
scroll to position [242, 0]
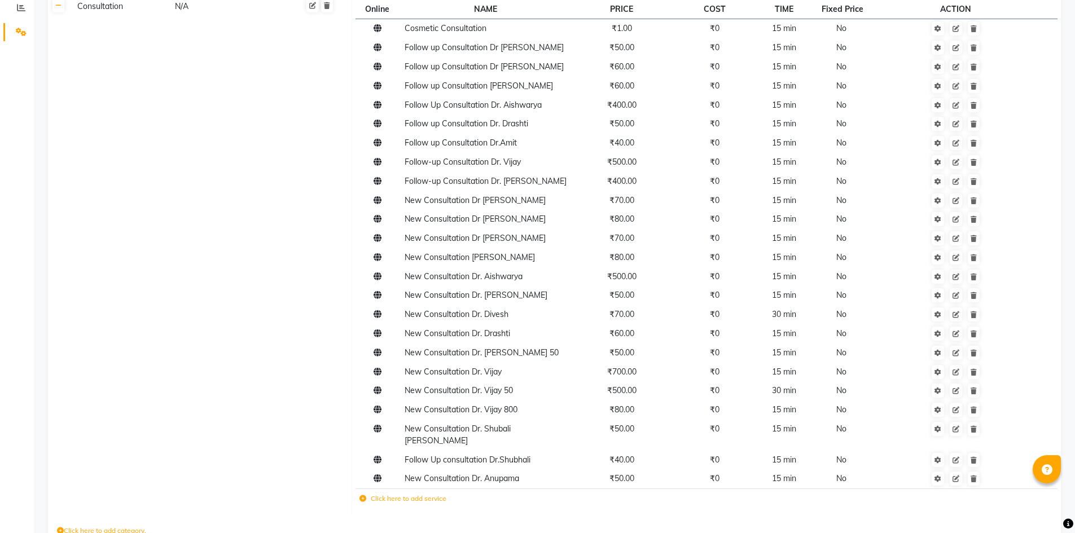
click at [413, 494] on label "Click here to add service" at bounding box center [402, 499] width 87 height 10
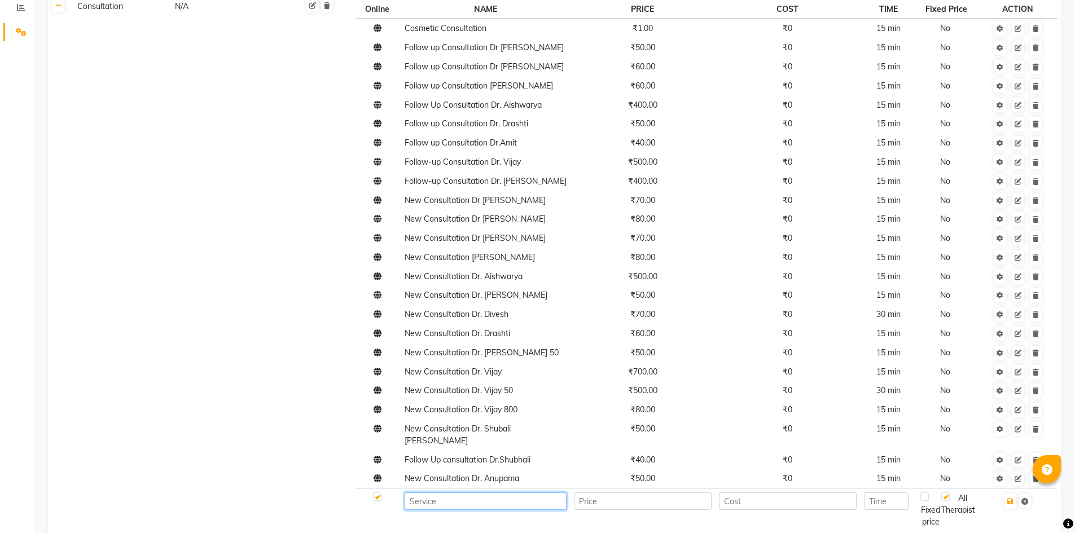
click at [478, 492] on input at bounding box center [485, 500] width 162 height 17
type input "New Consultation Dr Rachana Raj"
click at [600, 497] on input "number" at bounding box center [643, 500] width 138 height 17
type input "60"
click at [745, 492] on input "number" at bounding box center [788, 500] width 138 height 17
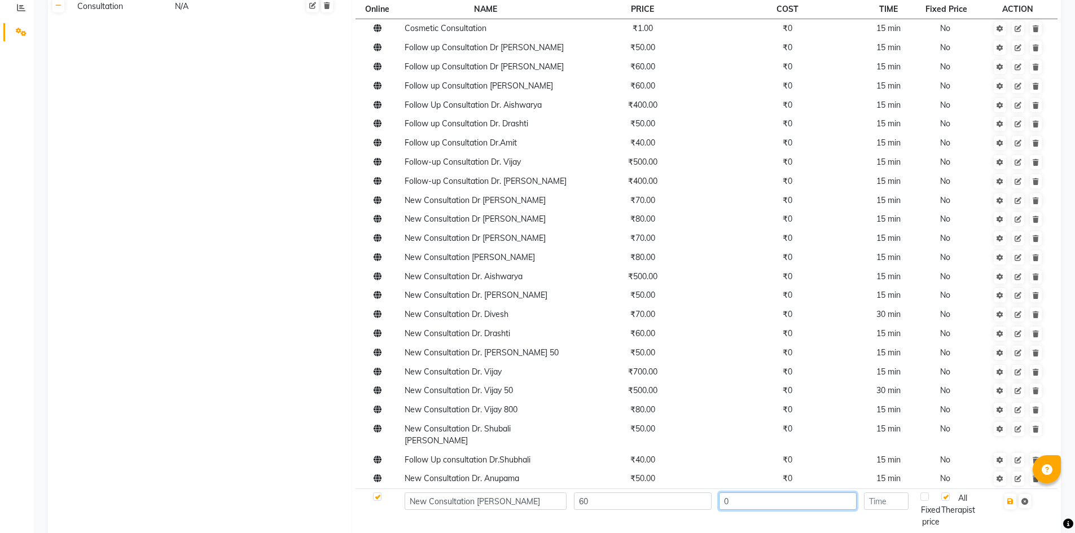
type input "0"
click at [892, 496] on input "number" at bounding box center [886, 500] width 45 height 17
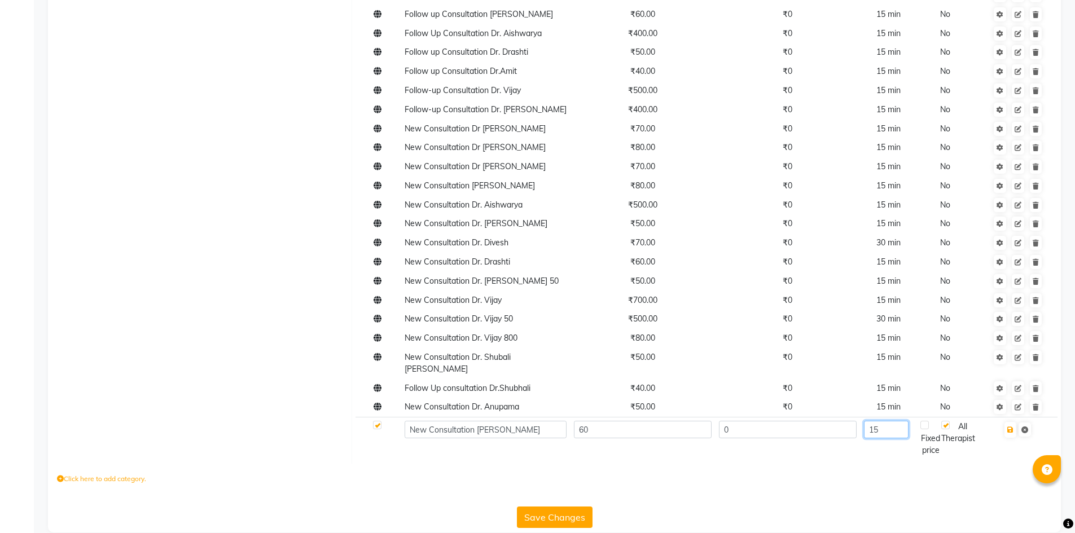
scroll to position [318, 0]
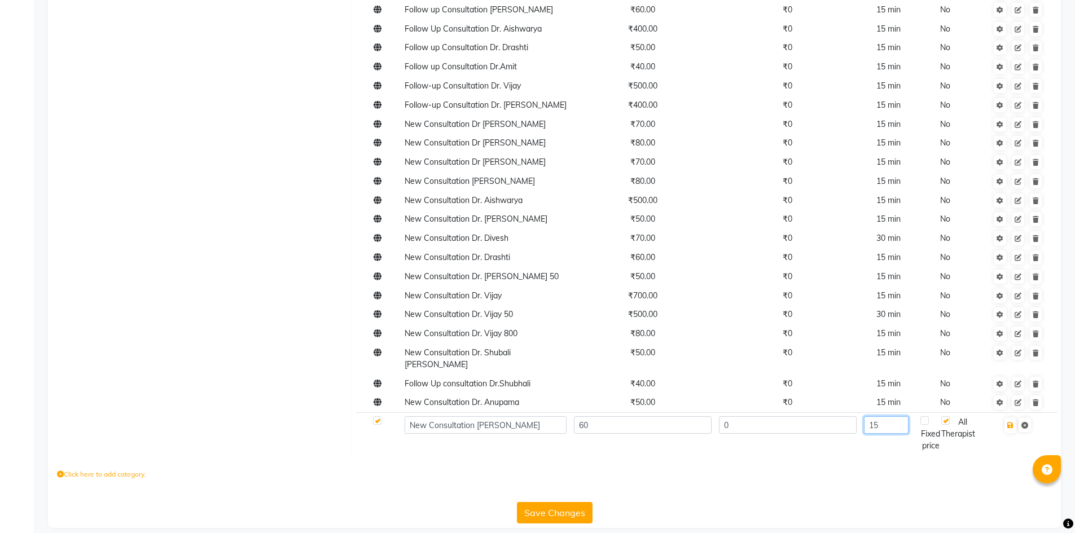
type input "15"
click at [544, 508] on button "Save Changes" at bounding box center [555, 512] width 76 height 21
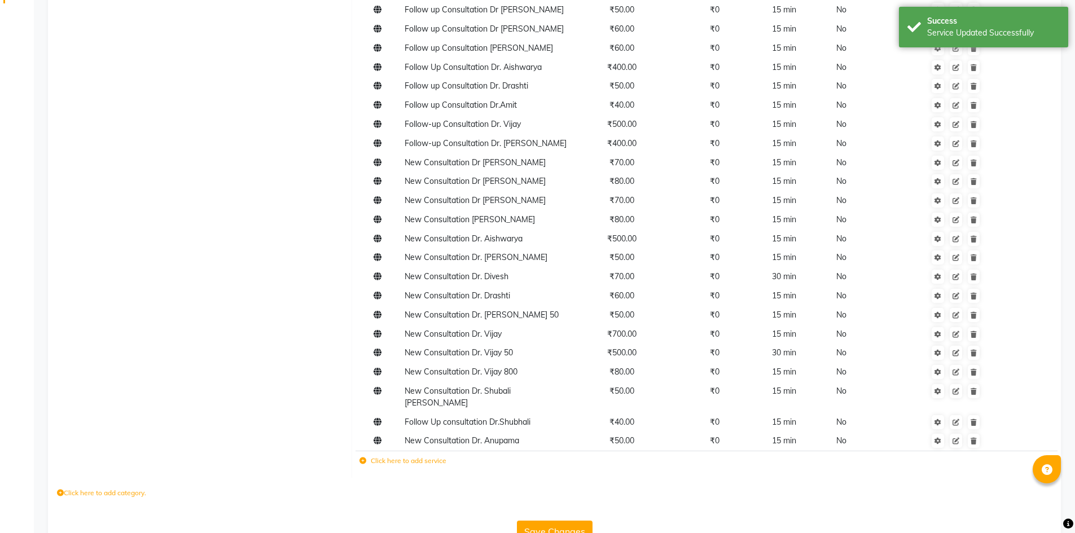
scroll to position [282, 0]
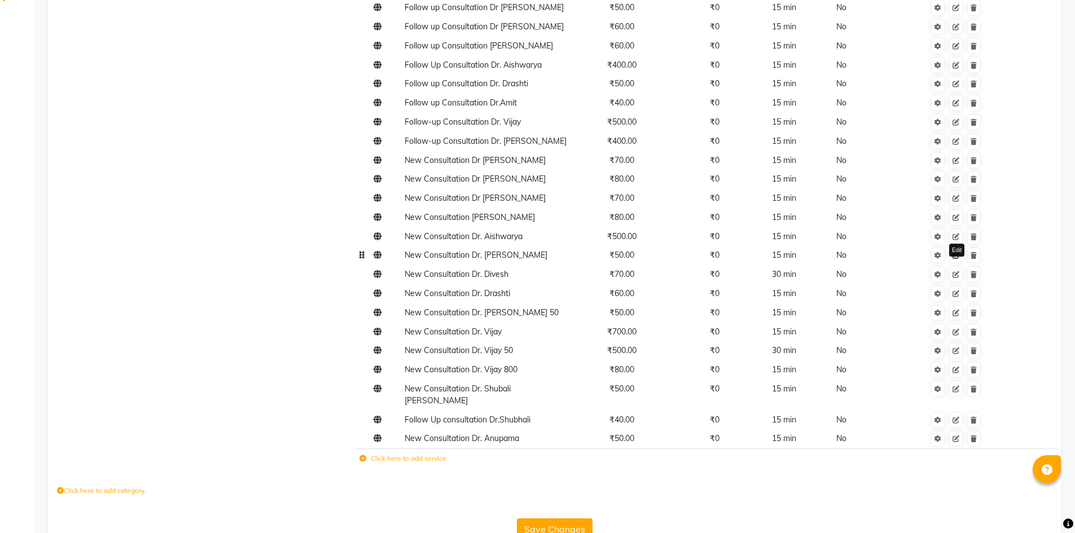
click at [954, 256] on icon at bounding box center [955, 255] width 7 height 7
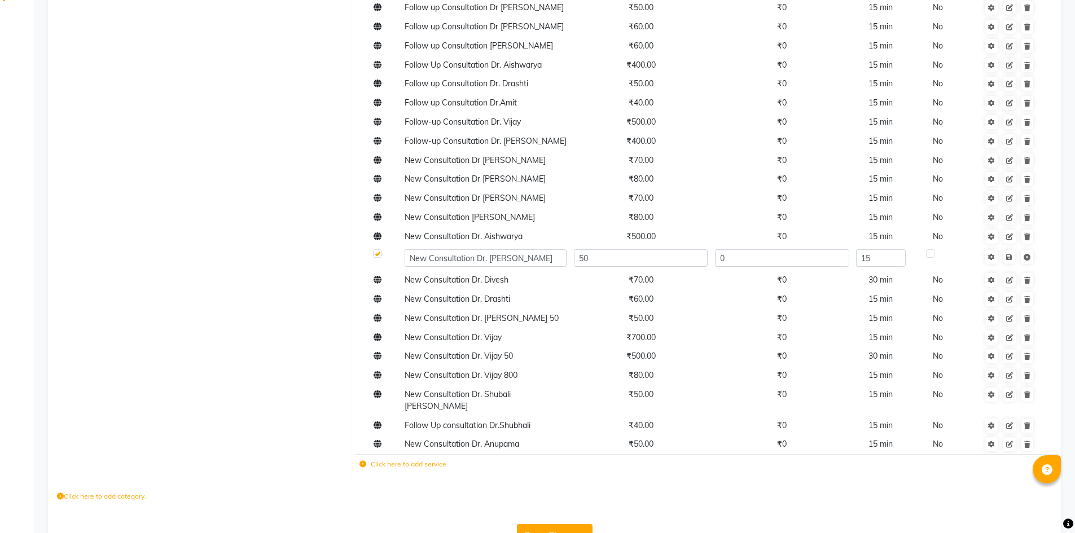
click at [254, 218] on td "Consultation N/A" at bounding box center [210, 218] width 283 height 525
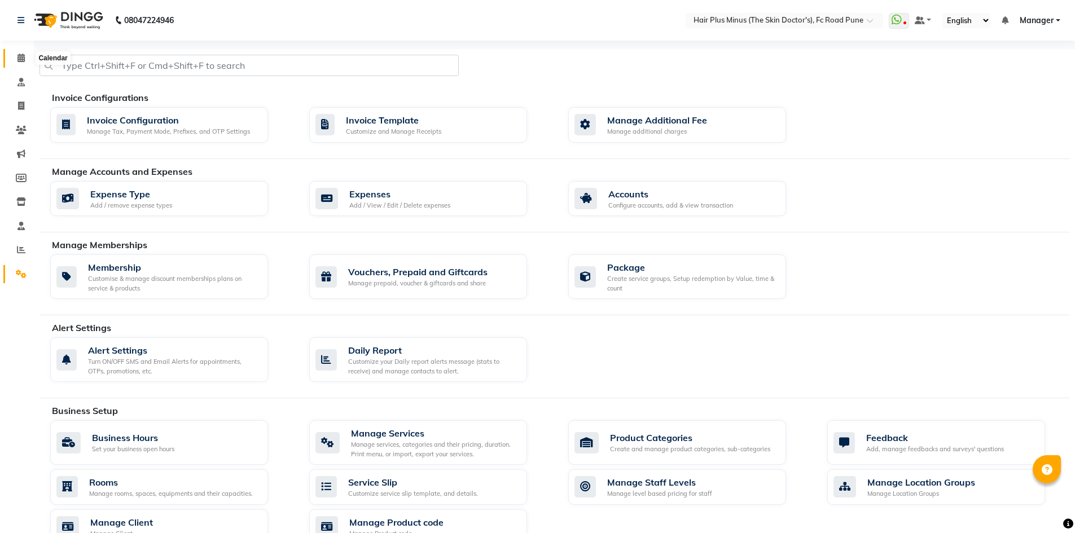
click at [20, 57] on icon at bounding box center [20, 58] width 7 height 8
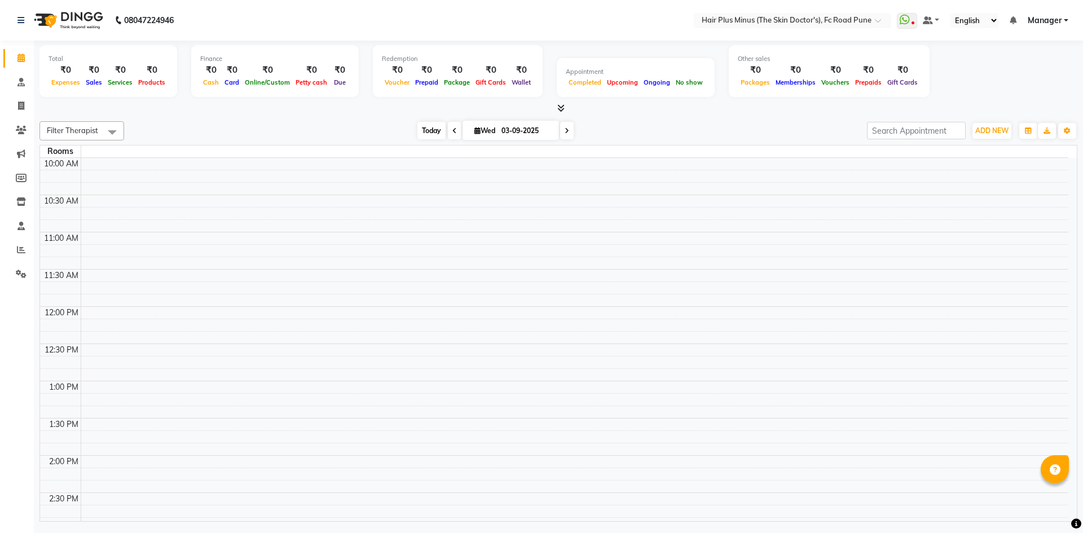
click at [428, 133] on span "Today" at bounding box center [431, 130] width 28 height 17
click at [22, 58] on icon at bounding box center [20, 58] width 7 height 8
click at [438, 134] on span "Today" at bounding box center [431, 130] width 28 height 17
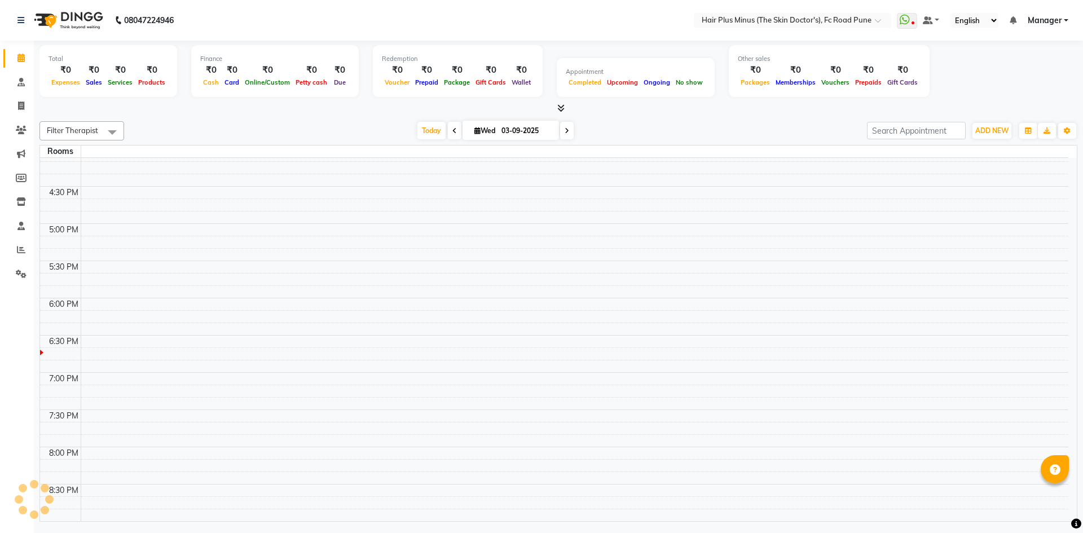
click at [503, 133] on input "03-09-2025" at bounding box center [526, 130] width 56 height 17
select select "9"
select select "2025"
click at [267, 231] on td at bounding box center [575, 229] width 988 height 12
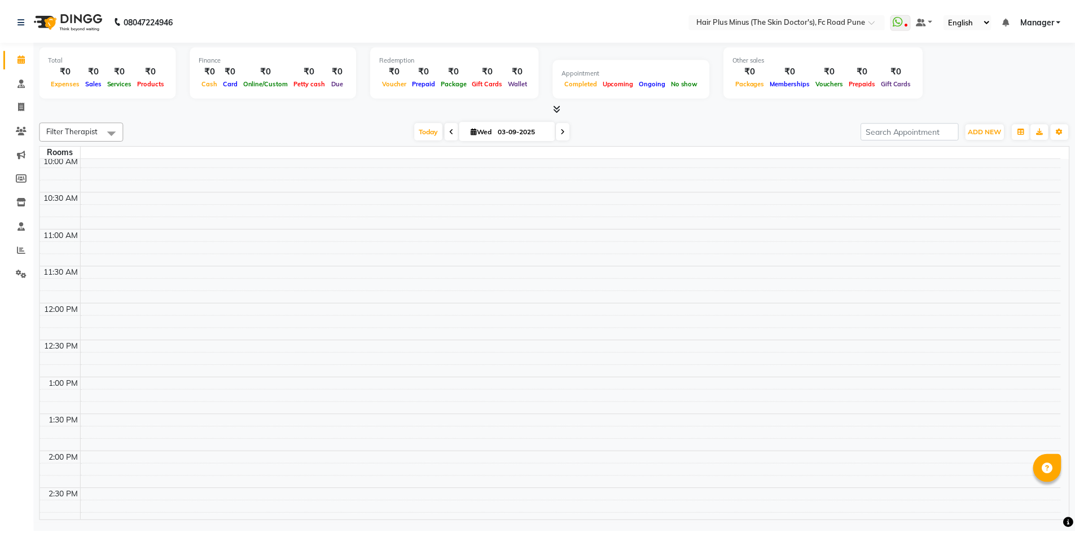
scroll to position [0, 0]
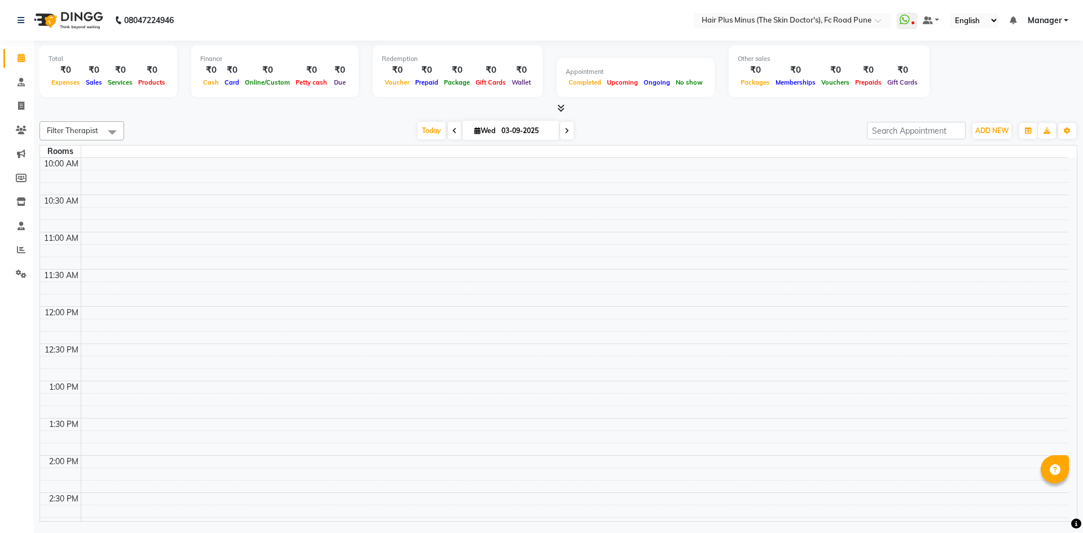
click at [116, 133] on span at bounding box center [112, 131] width 23 height 21
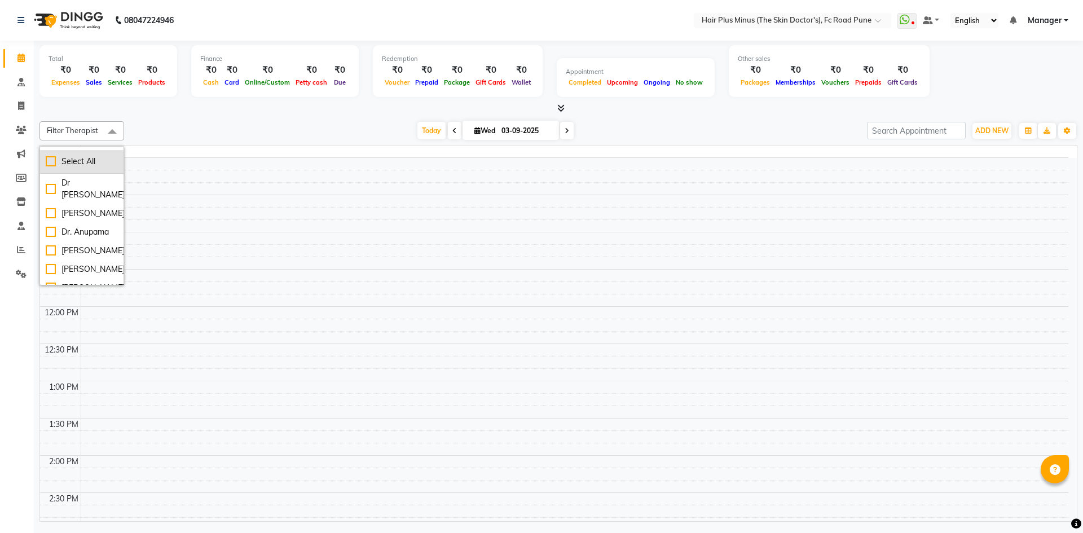
click at [73, 165] on div "Select All" at bounding box center [82, 162] width 72 height 12
checkbox input "true"
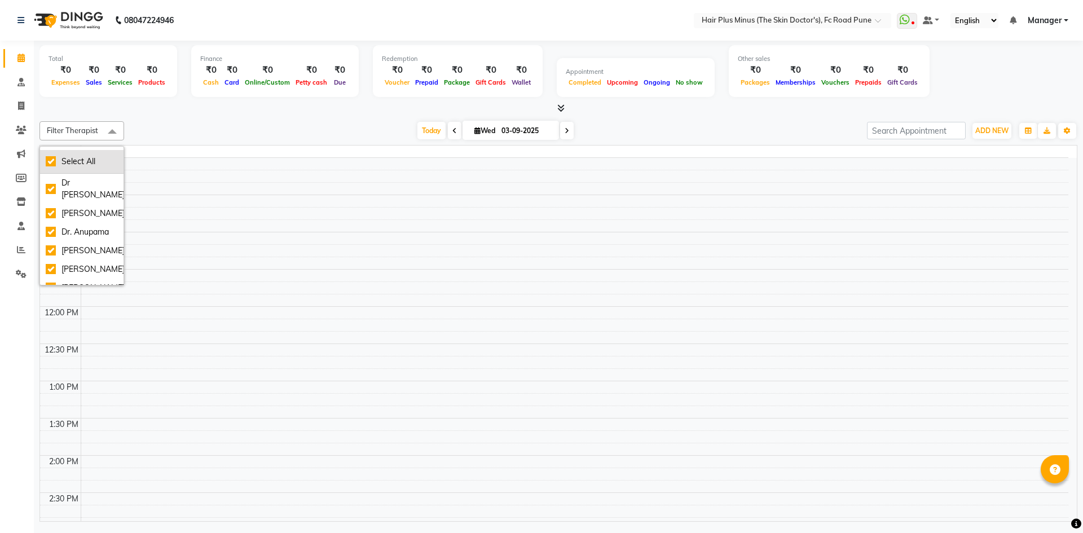
checkbox input "true"
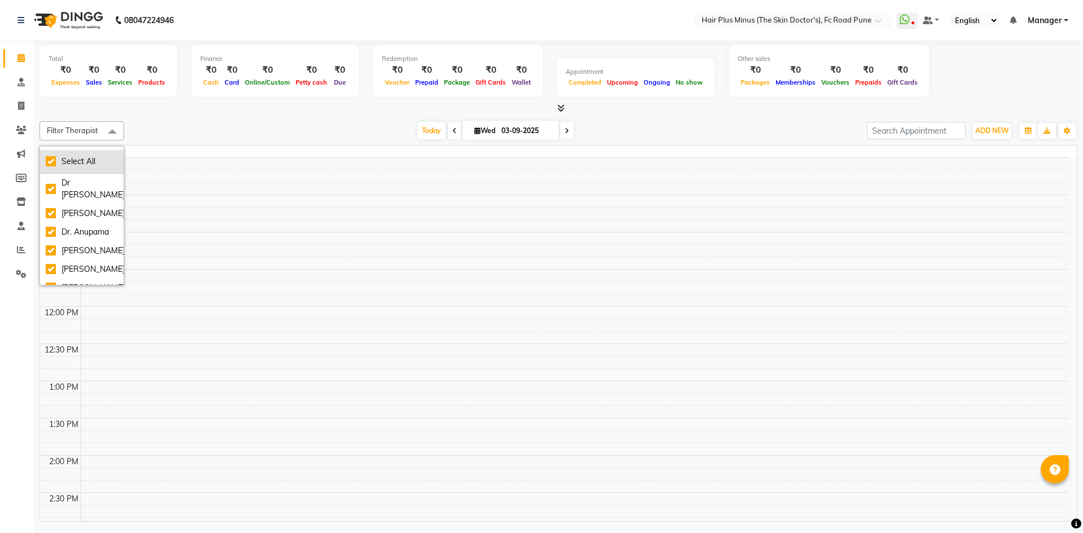
checkbox input "true"
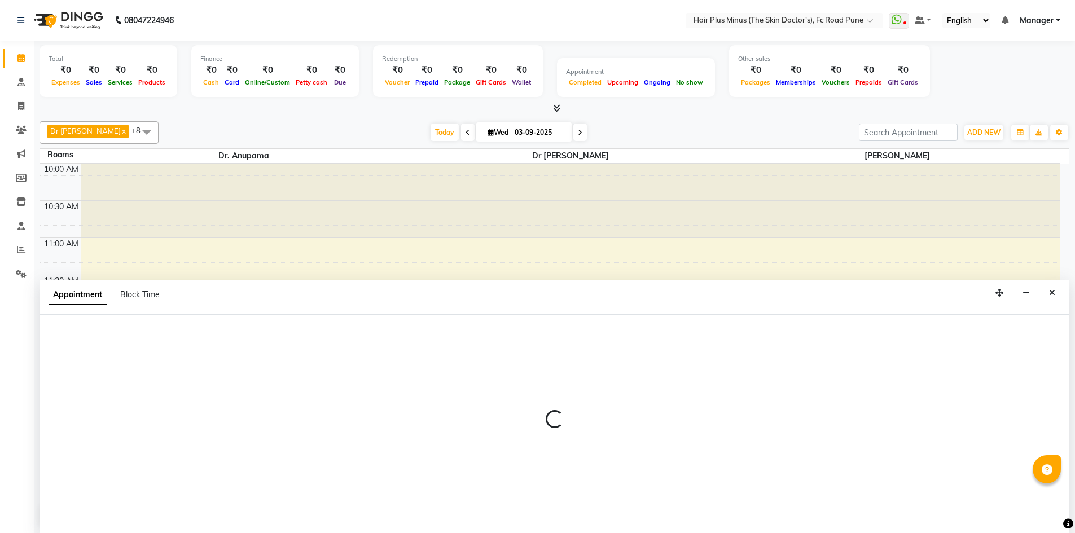
scroll to position [1, 0]
select select "tentative"
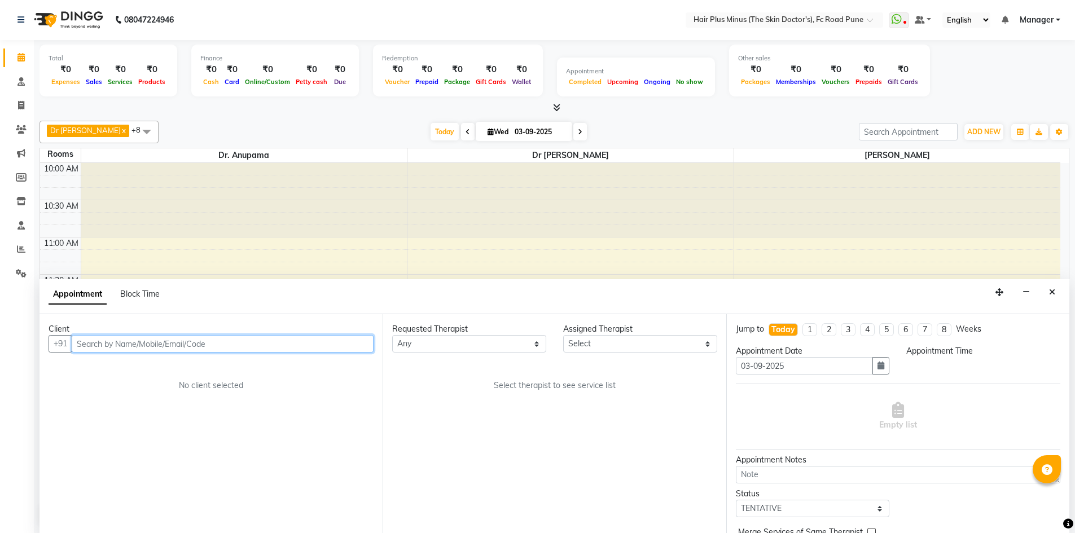
select select "705"
click at [1052, 288] on icon "Close" at bounding box center [1052, 292] width 6 height 8
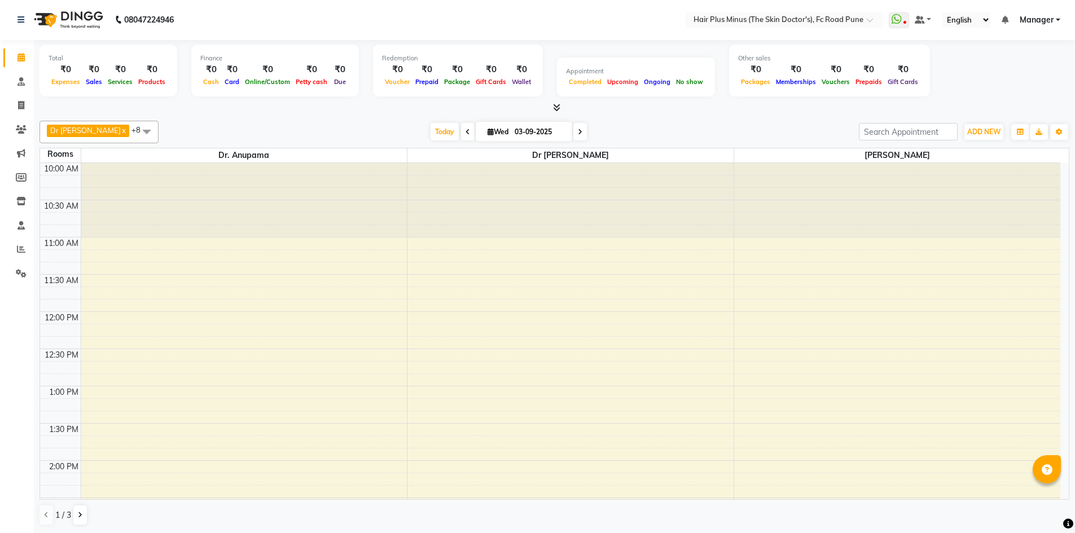
click at [135, 131] on span at bounding box center [146, 131] width 23 height 21
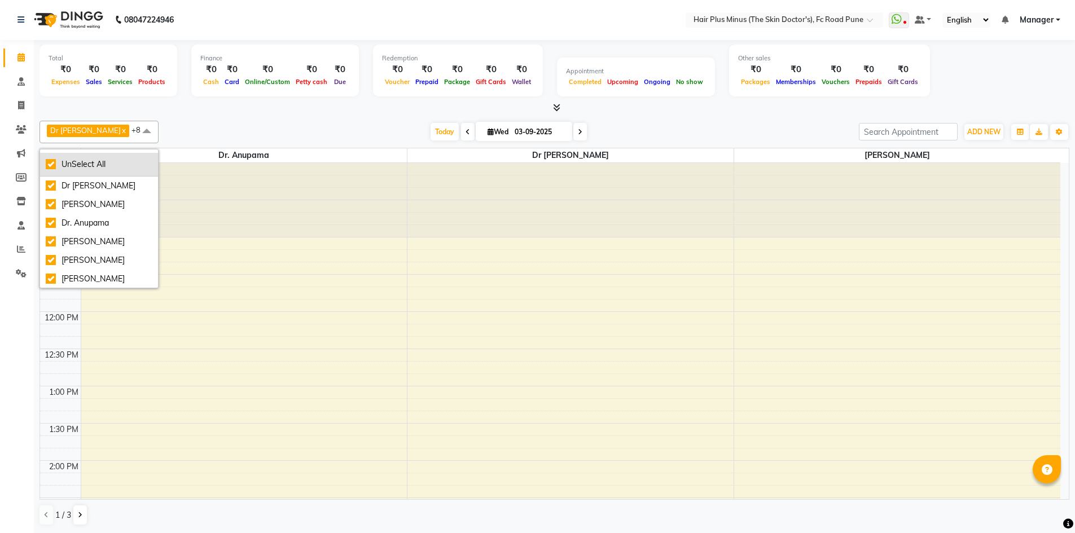
click at [77, 161] on div "UnSelect All" at bounding box center [99, 165] width 107 height 12
checkbox input "false"
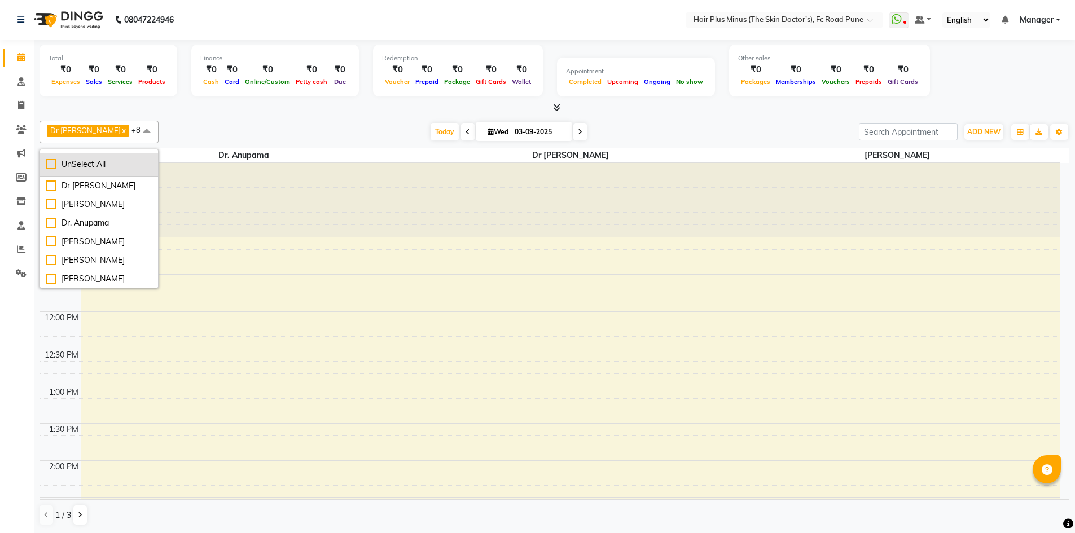
checkbox input "false"
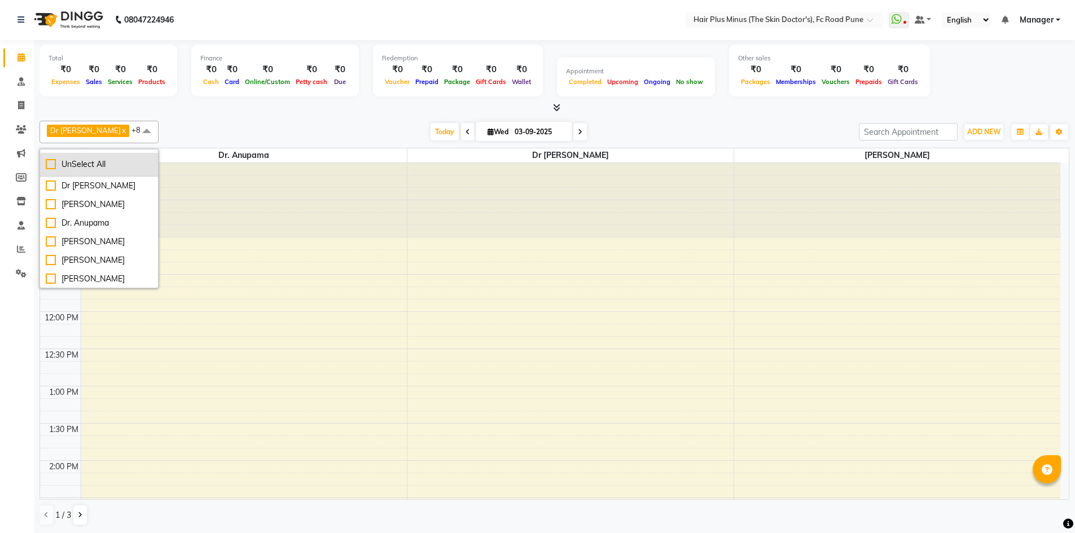
checkbox input "false"
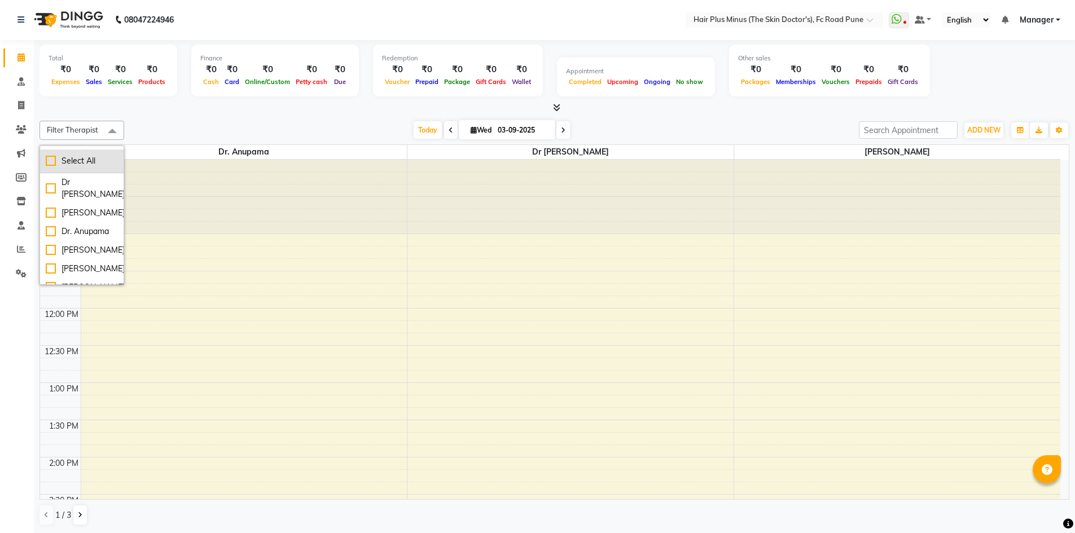
scroll to position [0, 0]
select select "tentative"
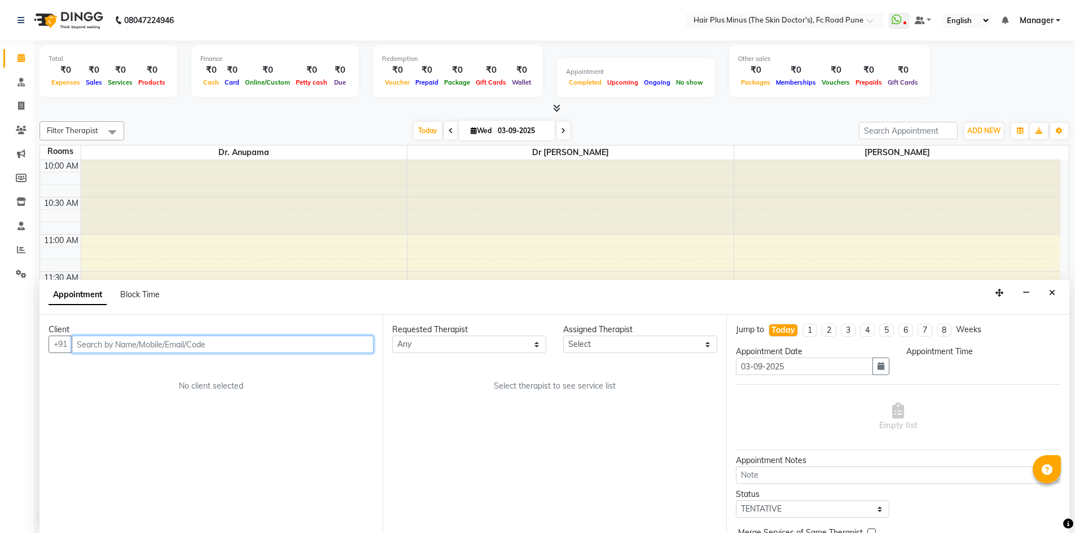
scroll to position [1, 0]
select select "705"
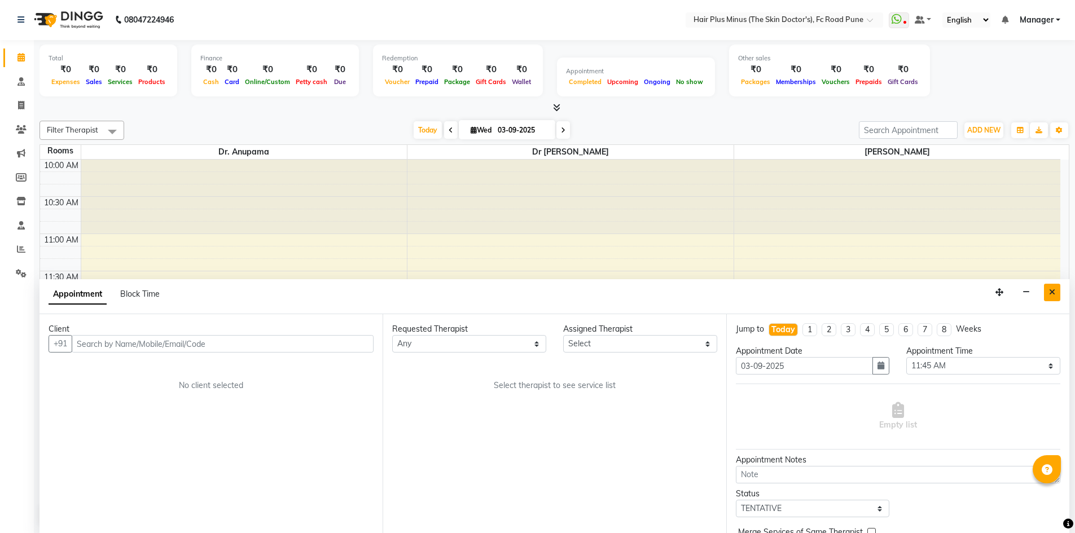
click at [1053, 292] on icon "Close" at bounding box center [1052, 292] width 6 height 8
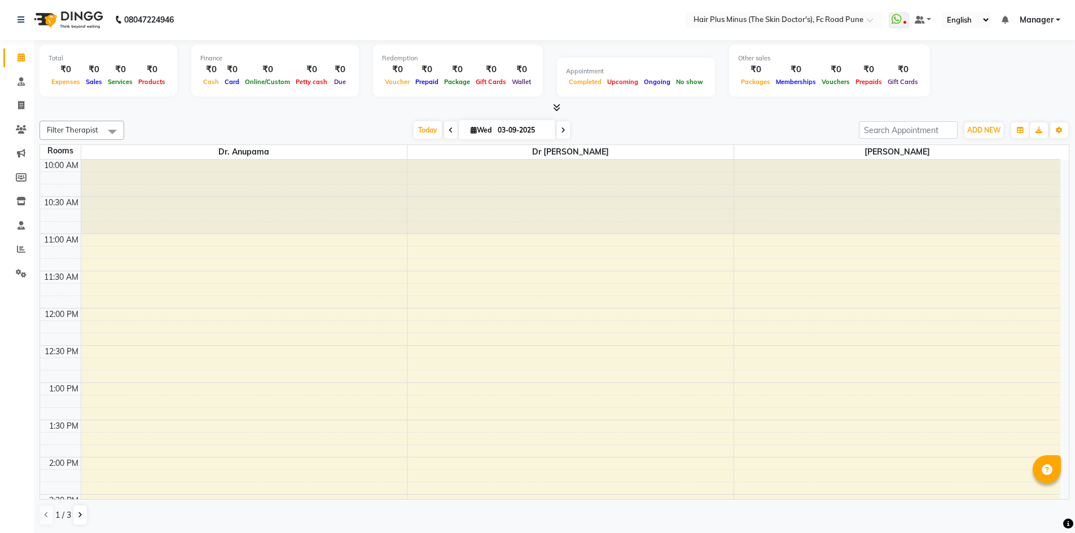
click at [448, 130] on icon at bounding box center [450, 130] width 5 height 7
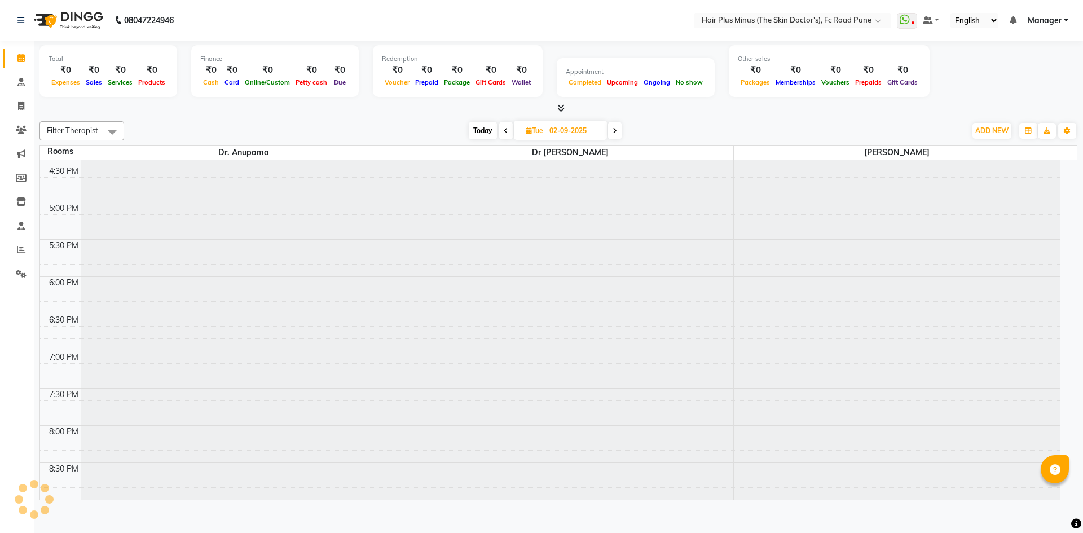
scroll to position [458, 0]
click at [613, 135] on span at bounding box center [615, 130] width 14 height 17
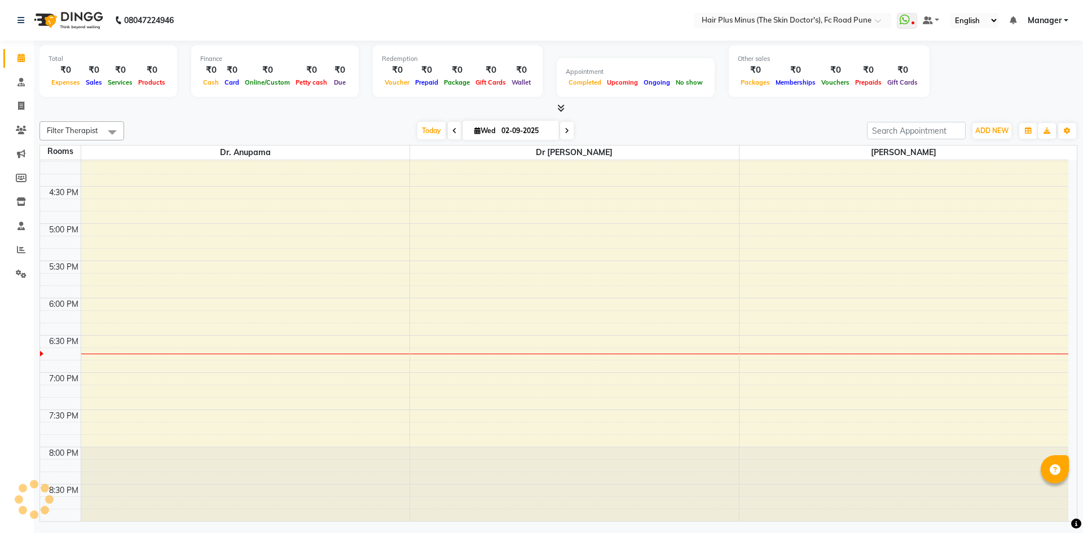
type input "03-09-2025"
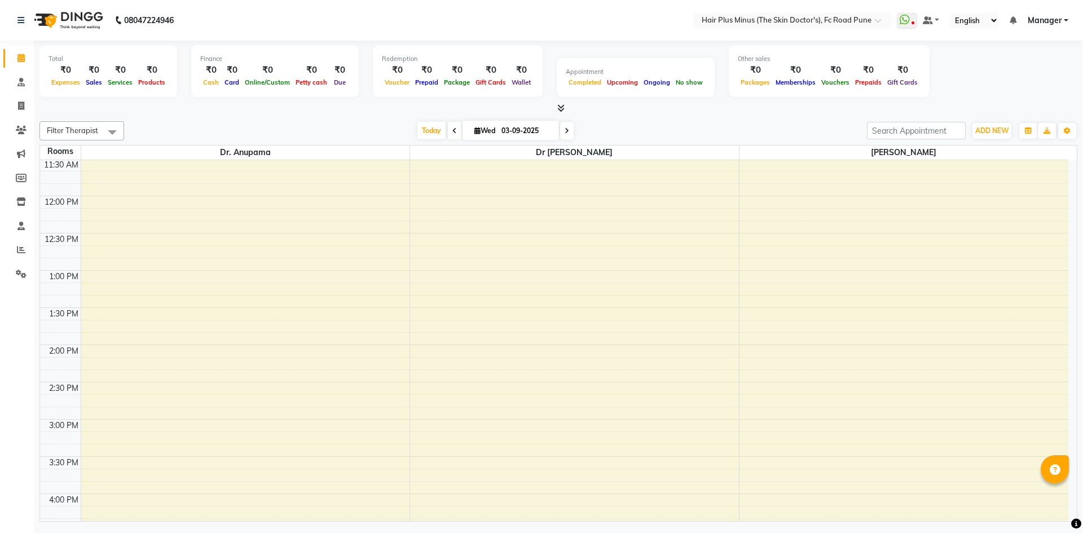
scroll to position [0, 0]
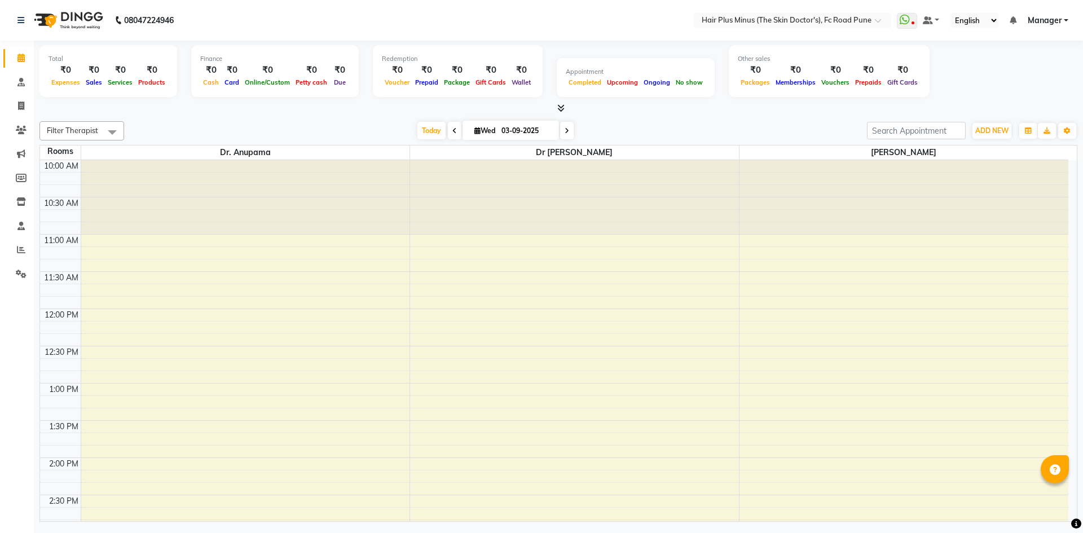
click at [113, 130] on span at bounding box center [112, 131] width 23 height 21
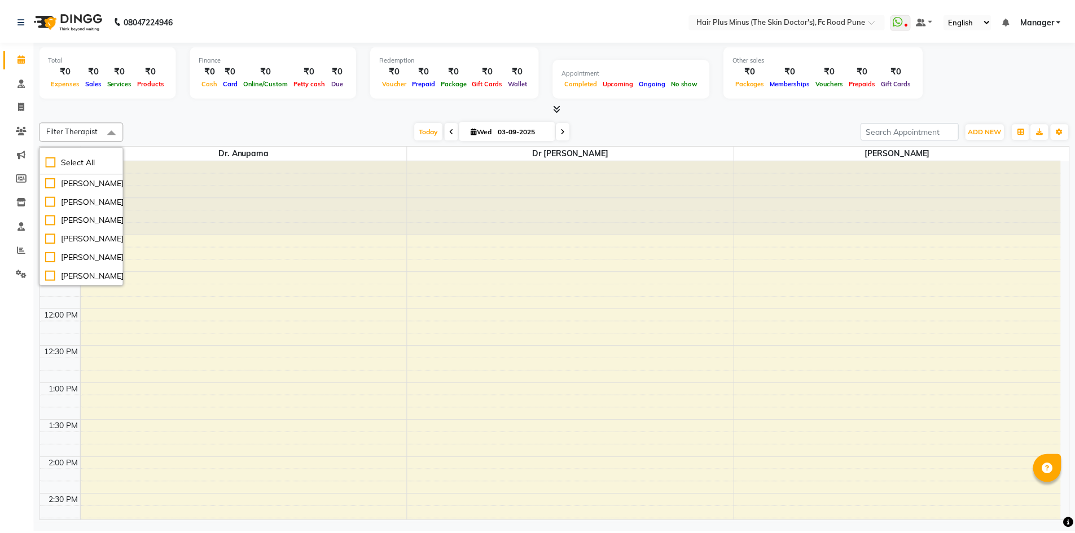
scroll to position [139, 0]
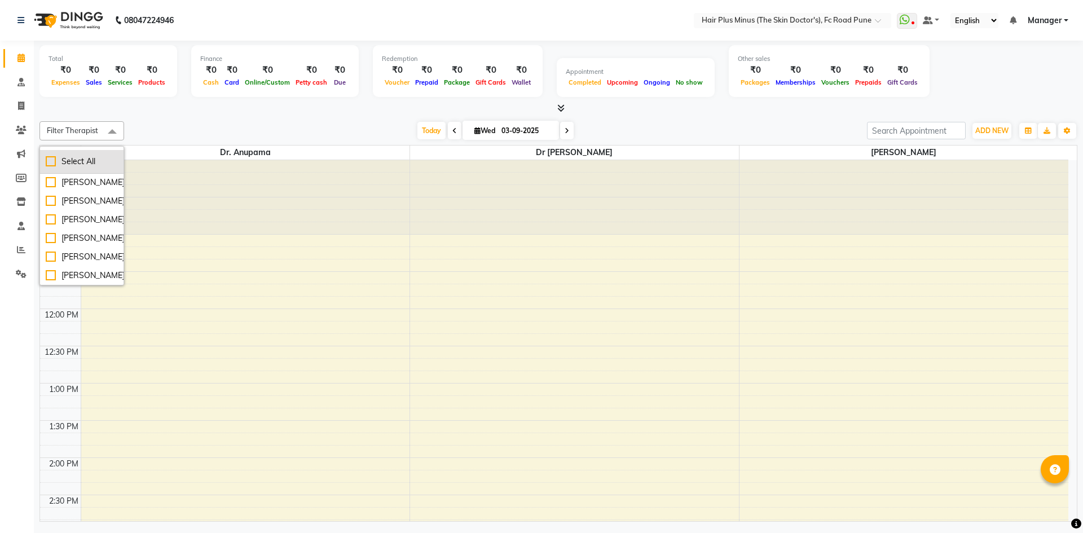
click at [52, 163] on div "Select All" at bounding box center [82, 162] width 72 height 12
checkbox input "true"
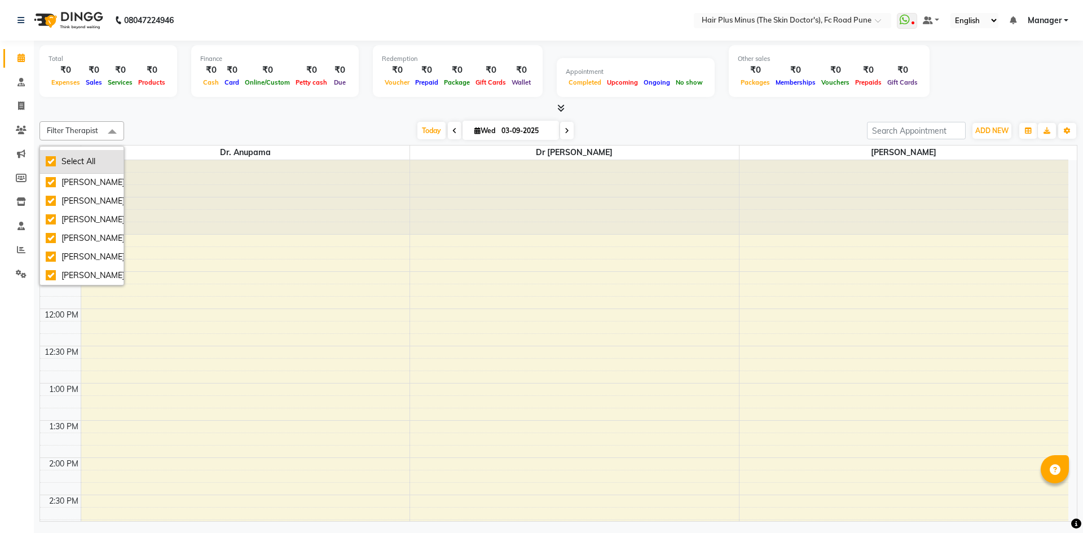
checkbox input "true"
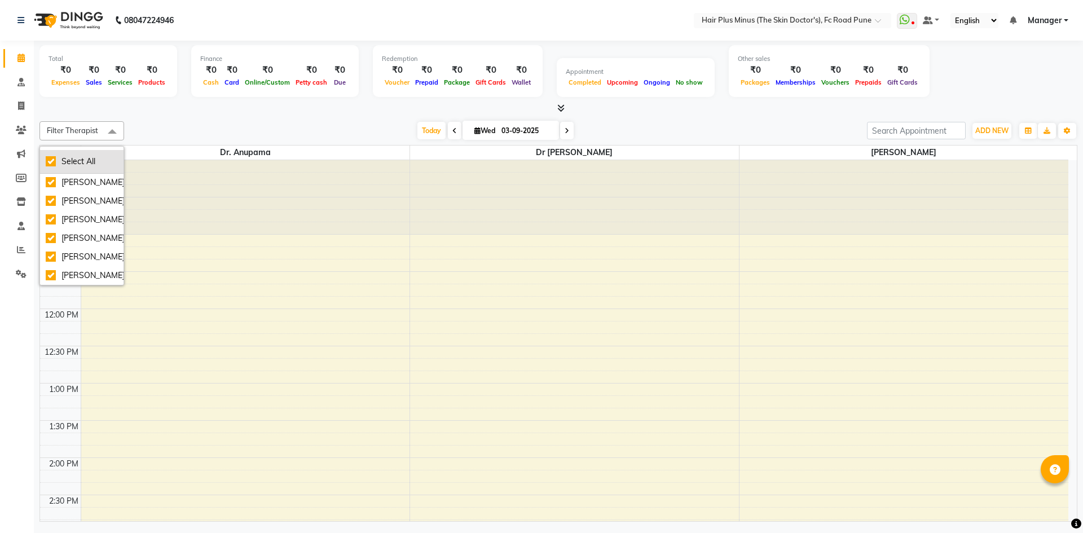
checkbox input "true"
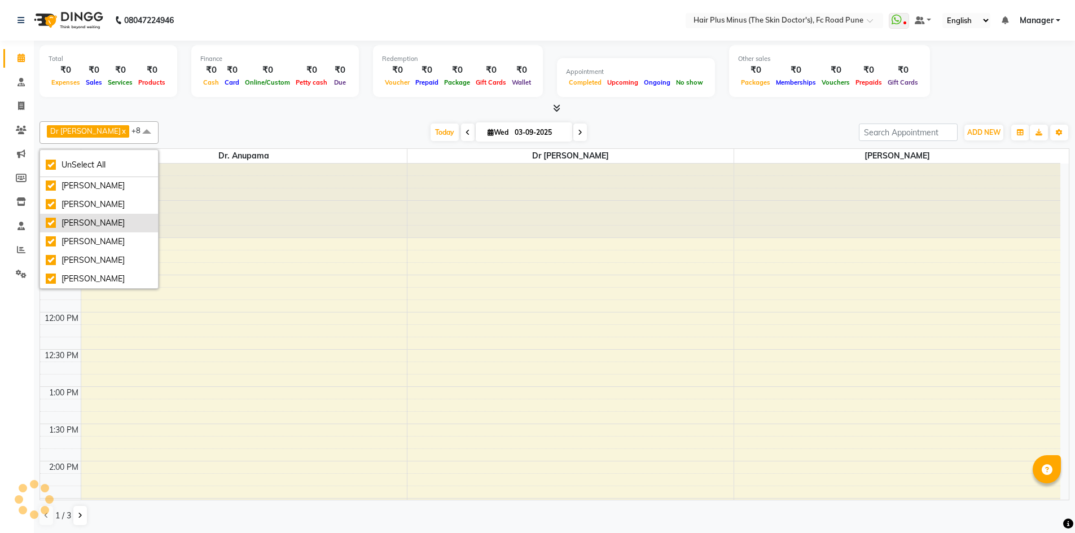
scroll to position [127, 0]
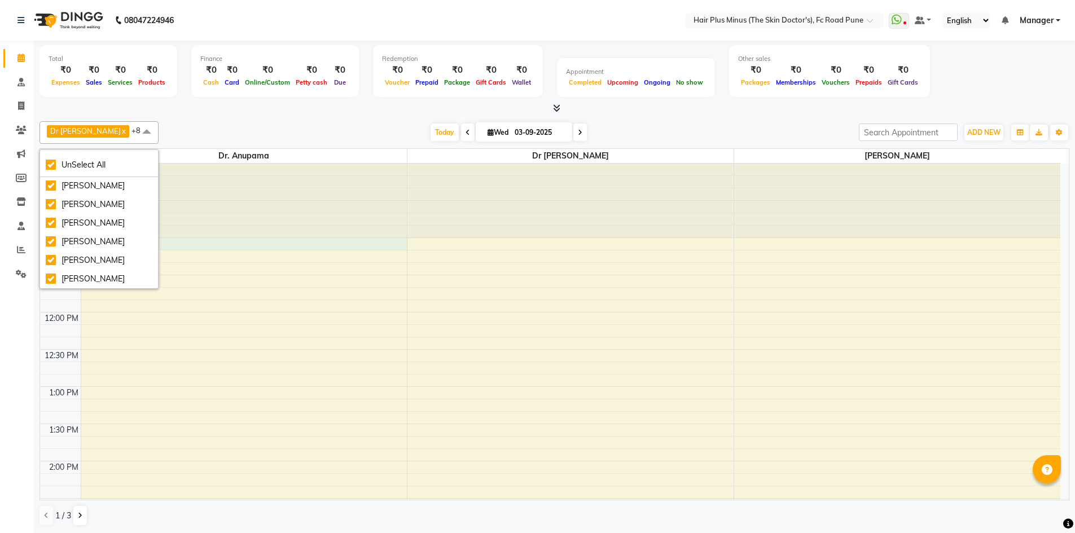
select select "660"
select select "tentative"
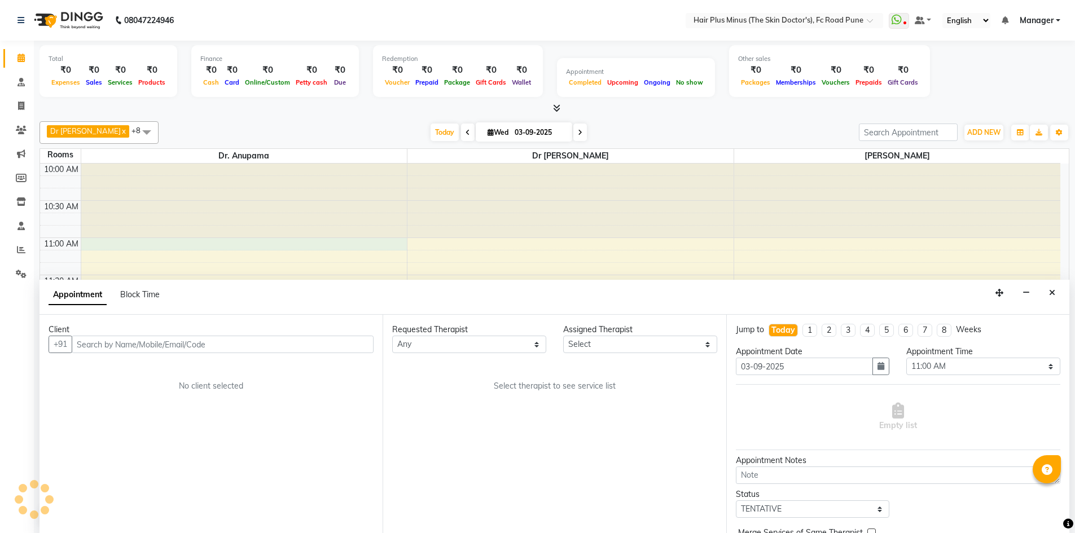
scroll to position [1, 0]
click at [1054, 291] on icon "Close" at bounding box center [1052, 292] width 6 height 8
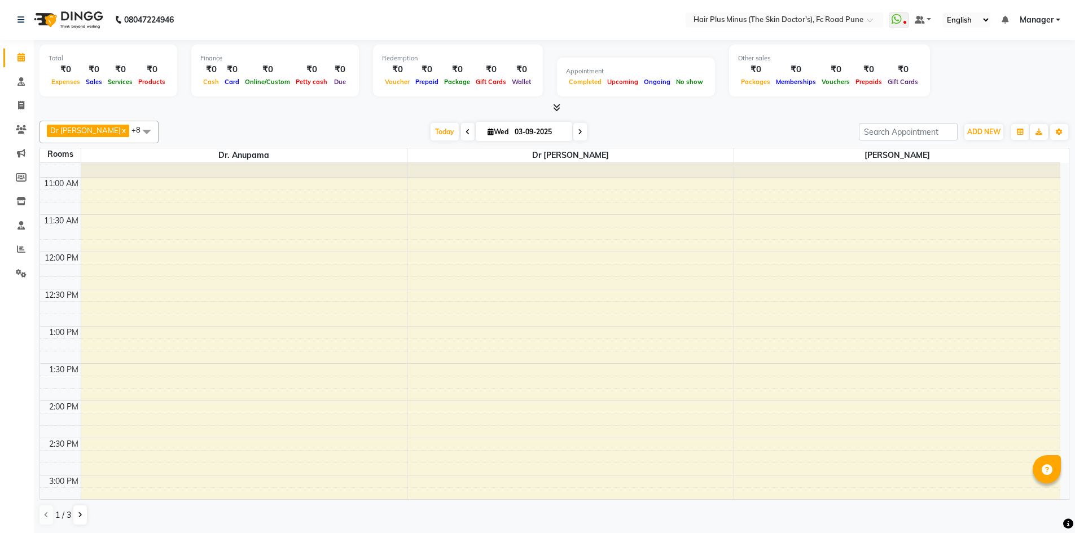
scroll to position [0, 0]
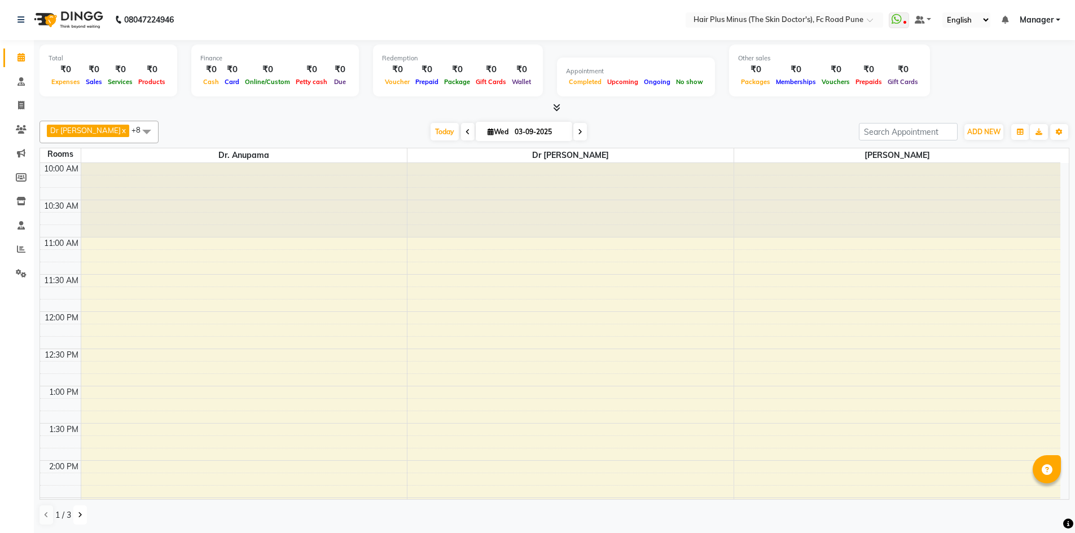
click at [78, 513] on icon at bounding box center [80, 515] width 5 height 7
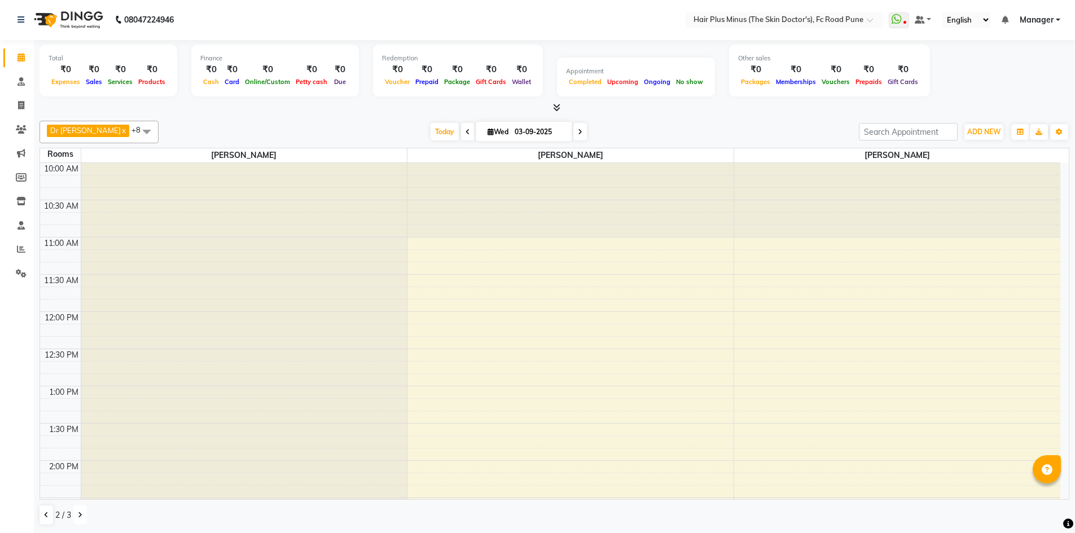
click at [78, 513] on icon at bounding box center [80, 515] width 5 height 7
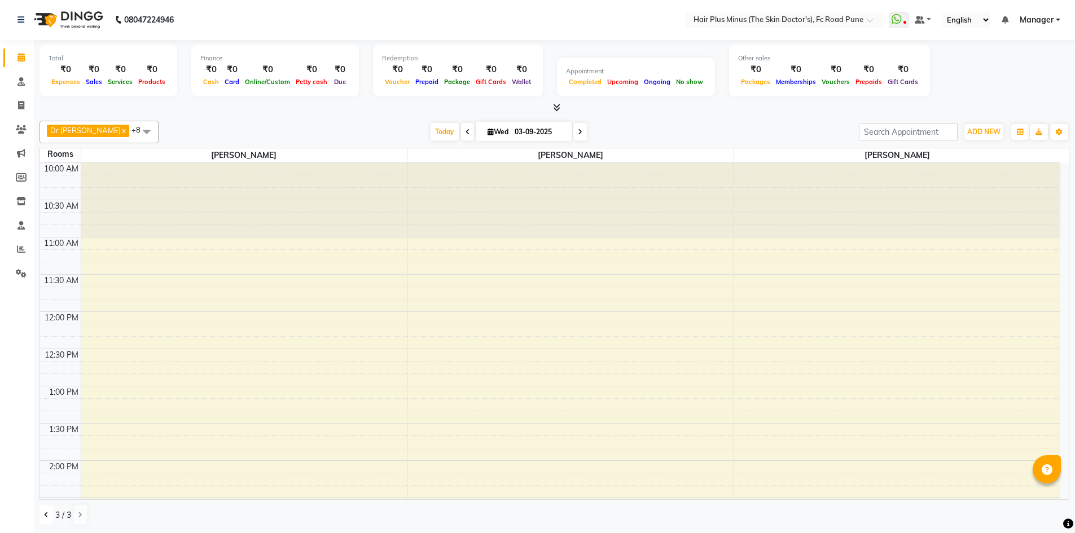
click at [45, 513] on icon at bounding box center [46, 515] width 5 height 7
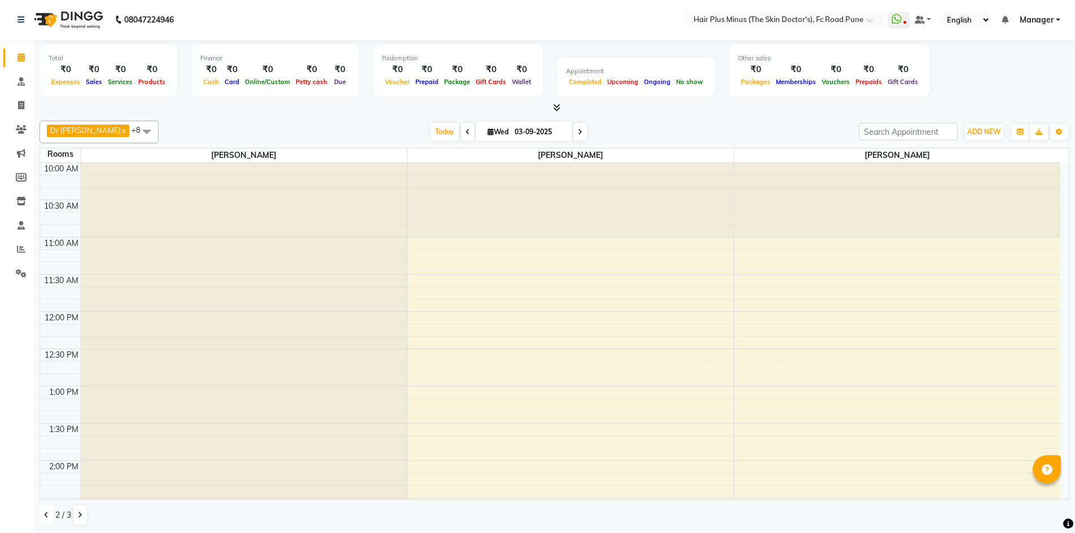
click at [45, 513] on icon at bounding box center [46, 515] width 5 height 7
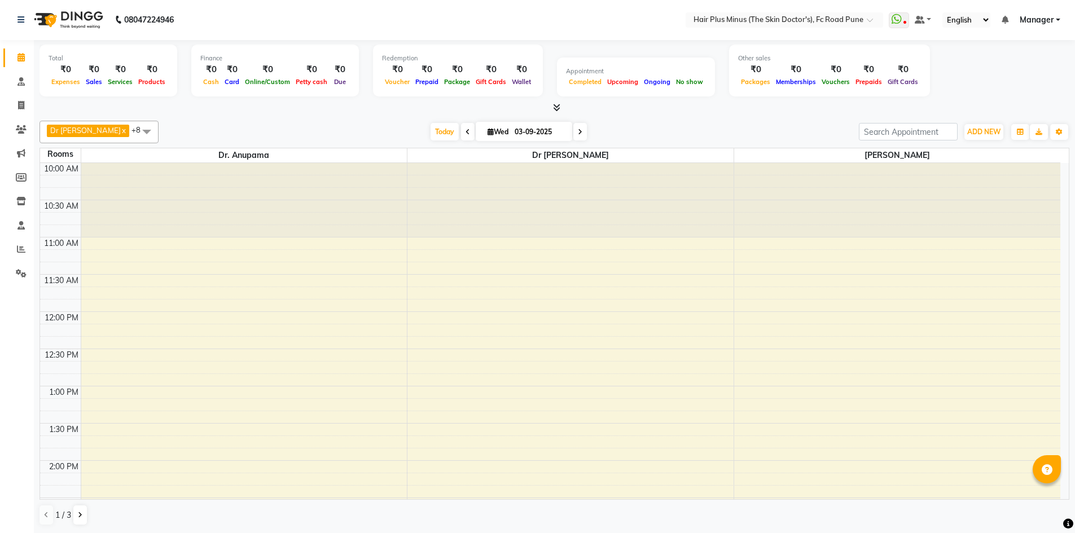
click at [0, 0] on div at bounding box center [0, 0] width 0 height 0
click at [135, 135] on span at bounding box center [146, 131] width 23 height 21
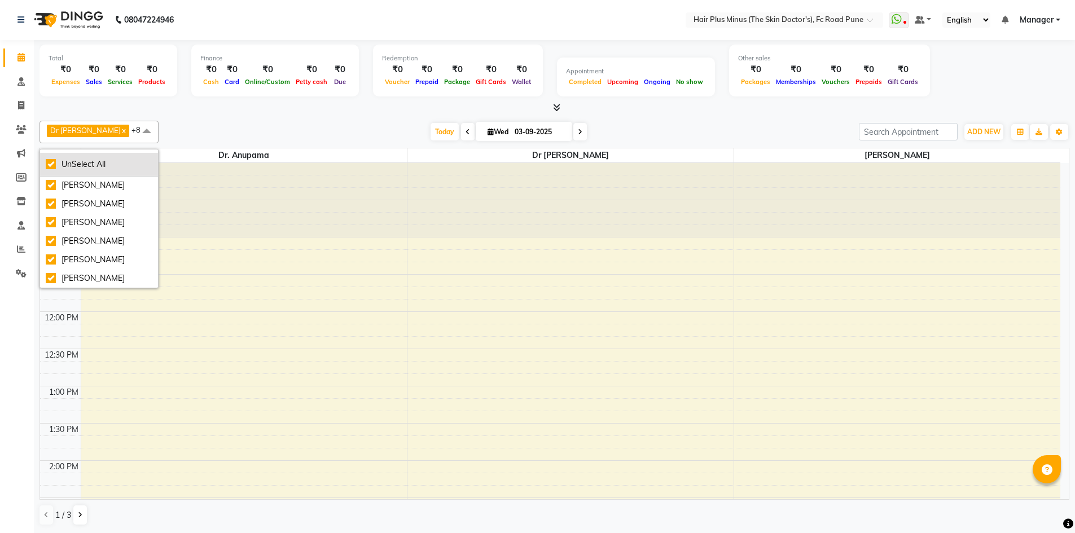
click at [52, 163] on div "UnSelect All" at bounding box center [99, 165] width 107 height 12
checkbox input "false"
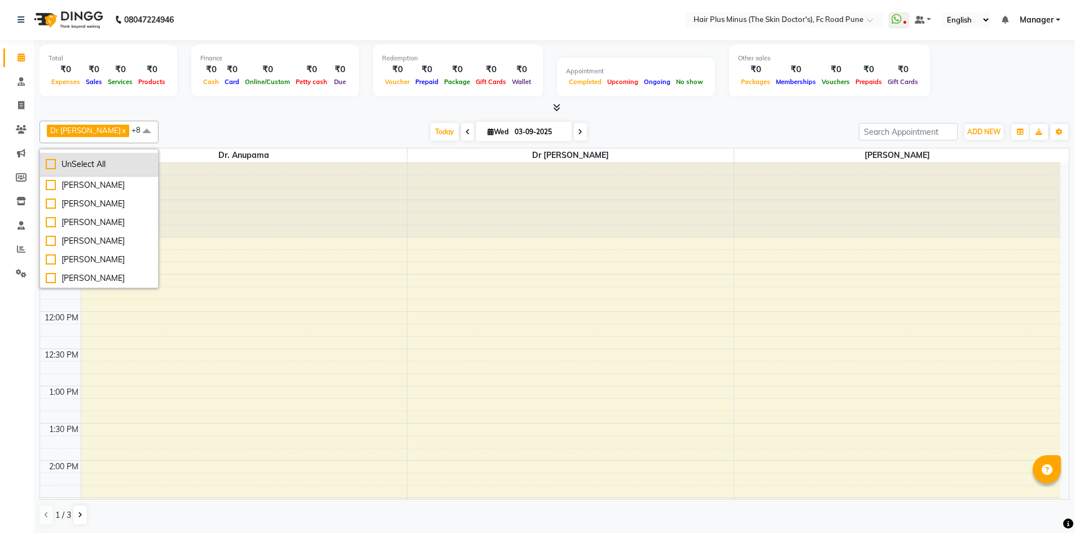
checkbox input "false"
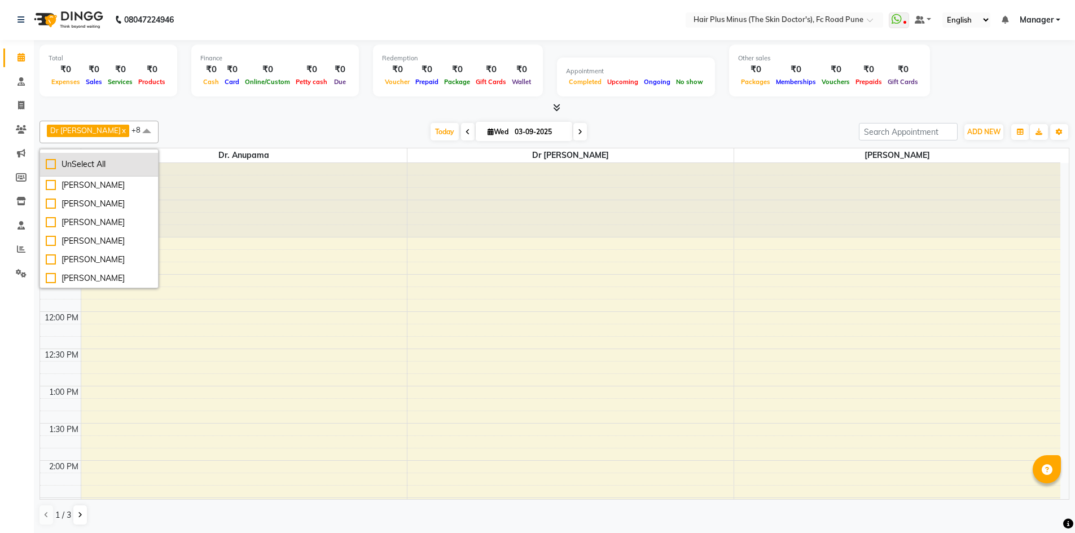
checkbox input "false"
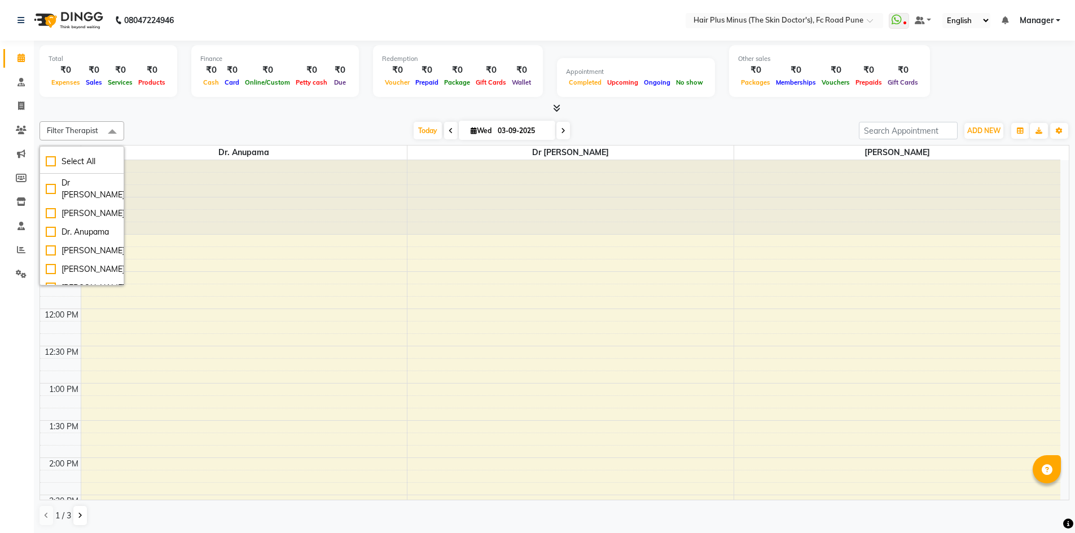
click at [166, 230] on div at bounding box center [244, 197] width 326 height 74
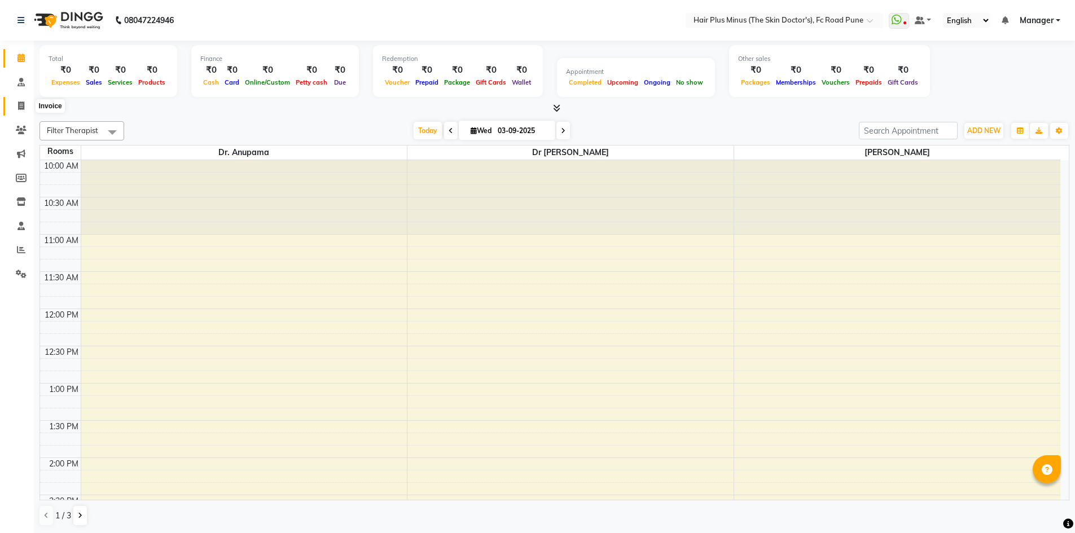
click at [19, 110] on span at bounding box center [21, 106] width 20 height 13
select select "service"
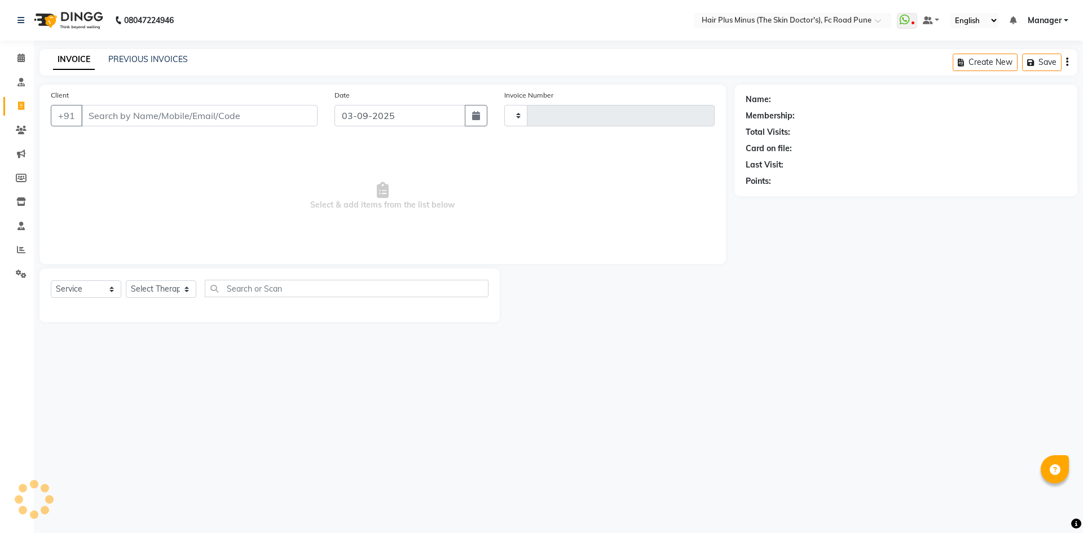
type input "1476"
select select "7911"
click at [21, 85] on icon at bounding box center [20, 82] width 7 height 8
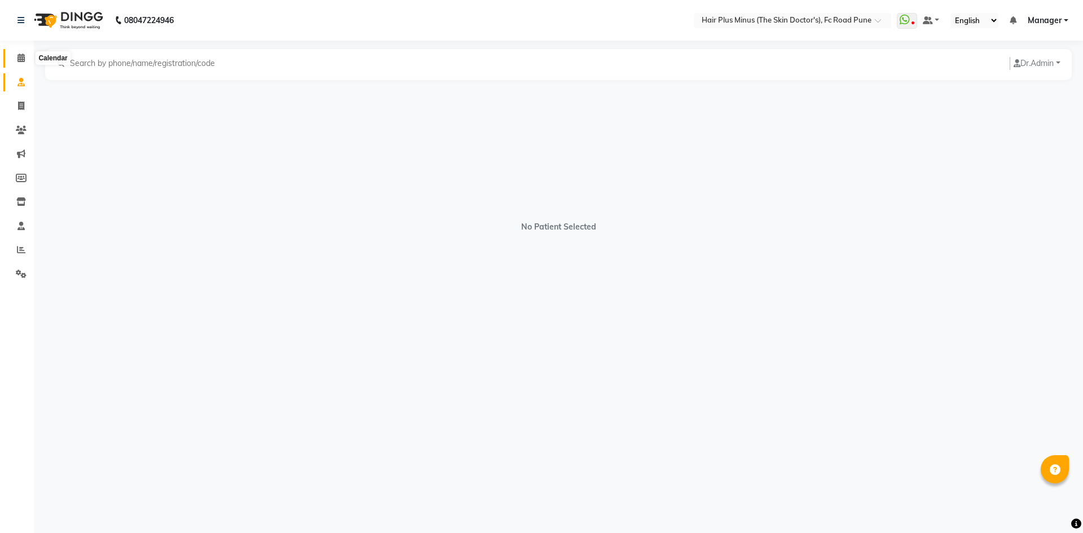
click at [25, 60] on span at bounding box center [21, 58] width 20 height 13
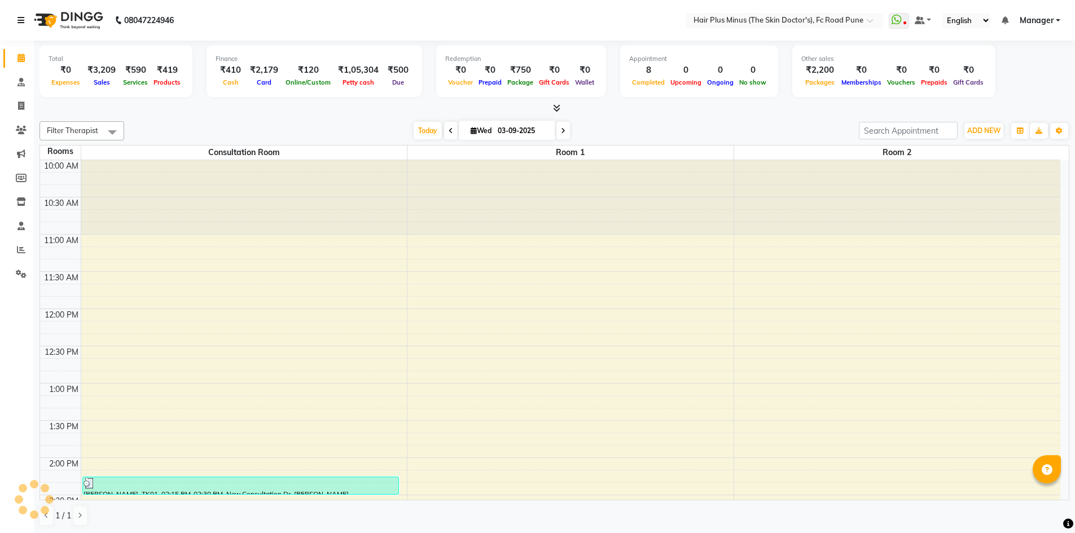
click at [23, 22] on icon at bounding box center [20, 20] width 7 height 8
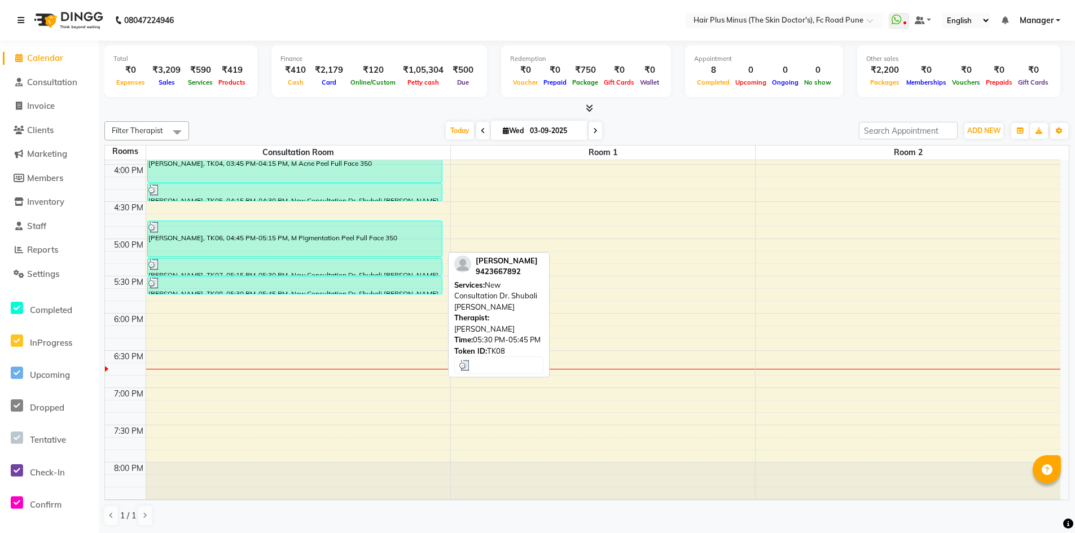
scroll to position [423, 0]
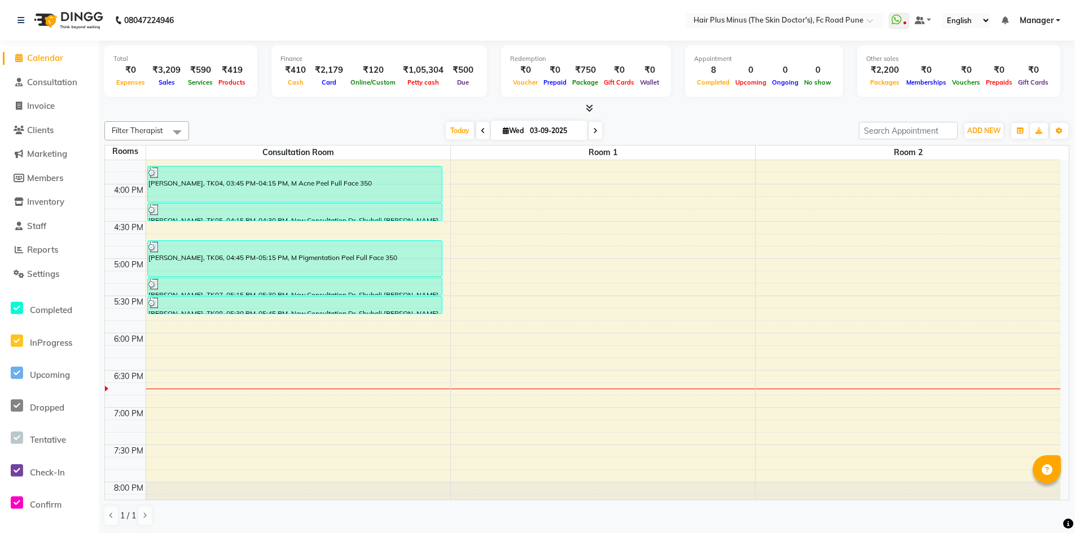
click at [177, 107] on div at bounding box center [586, 109] width 965 height 12
click at [52, 59] on span "Calendar" at bounding box center [45, 57] width 36 height 11
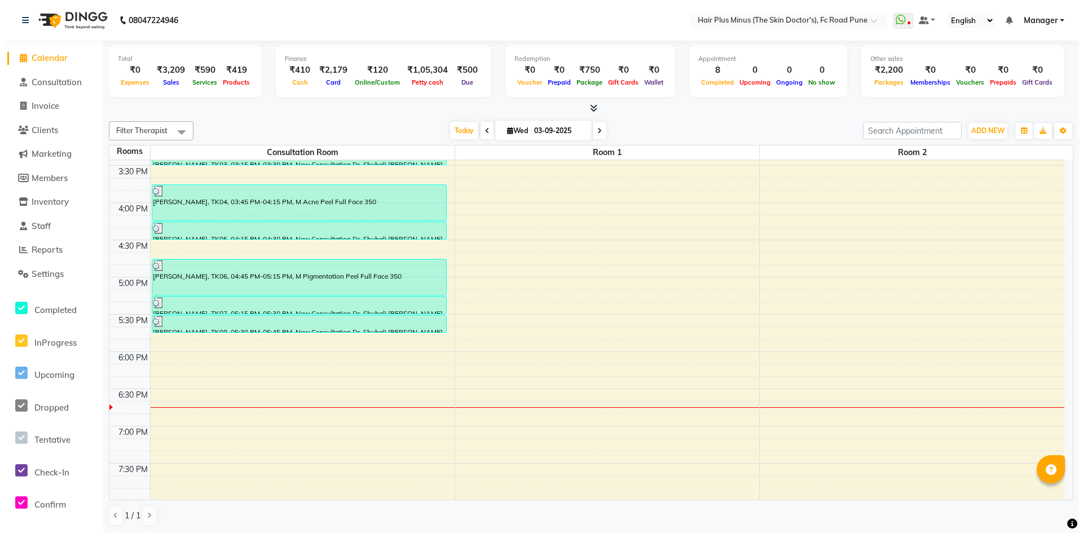
scroll to position [197, 0]
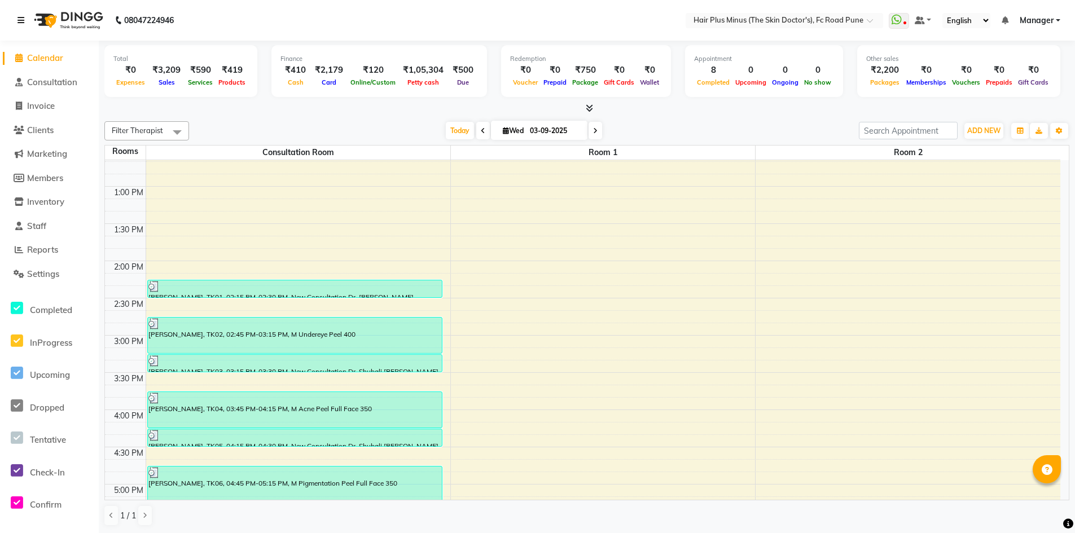
click at [24, 21] on icon at bounding box center [20, 20] width 7 height 8
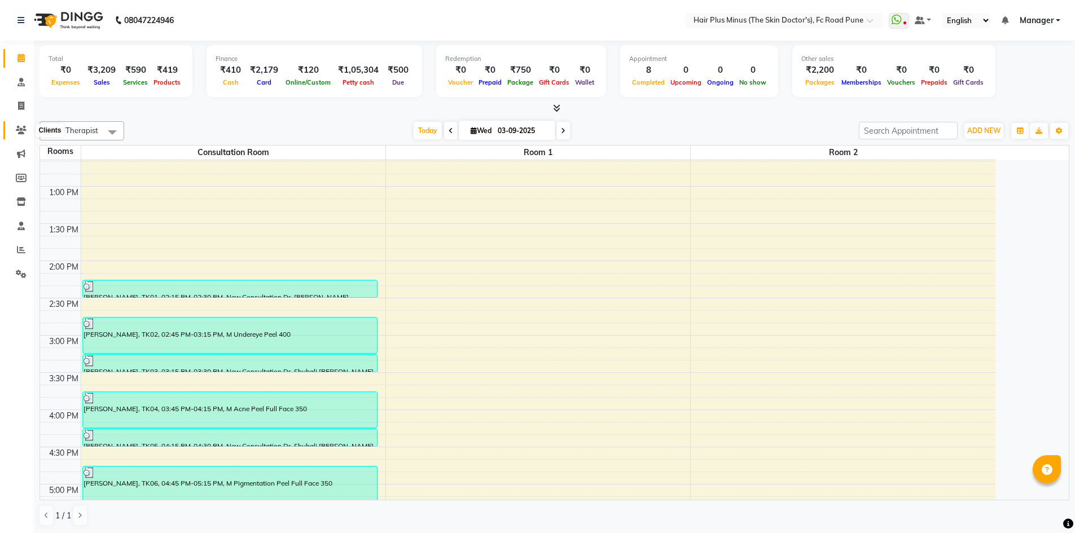
click at [22, 126] on icon at bounding box center [21, 130] width 11 height 8
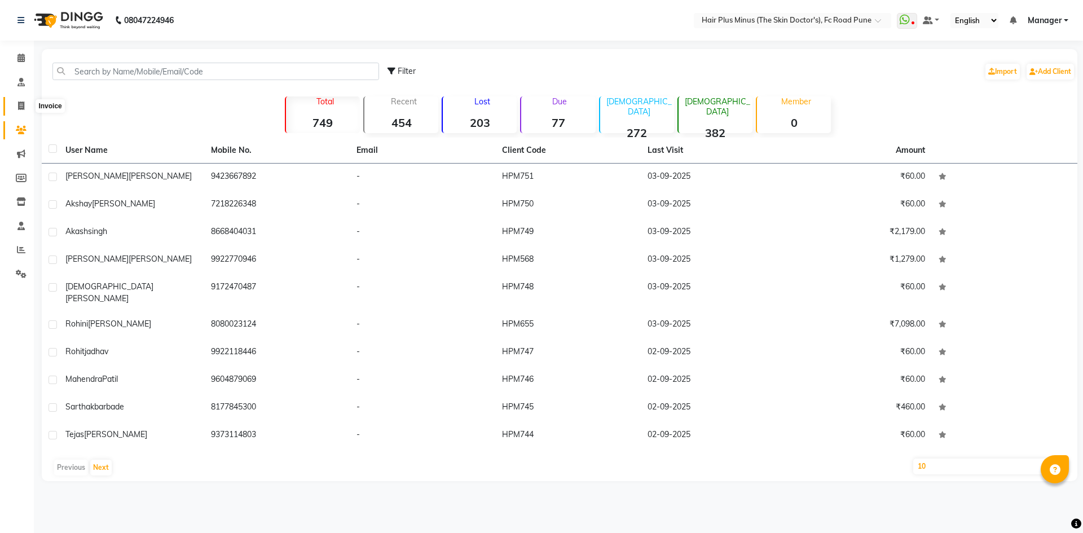
click at [24, 107] on icon at bounding box center [21, 106] width 6 height 8
select select "service"
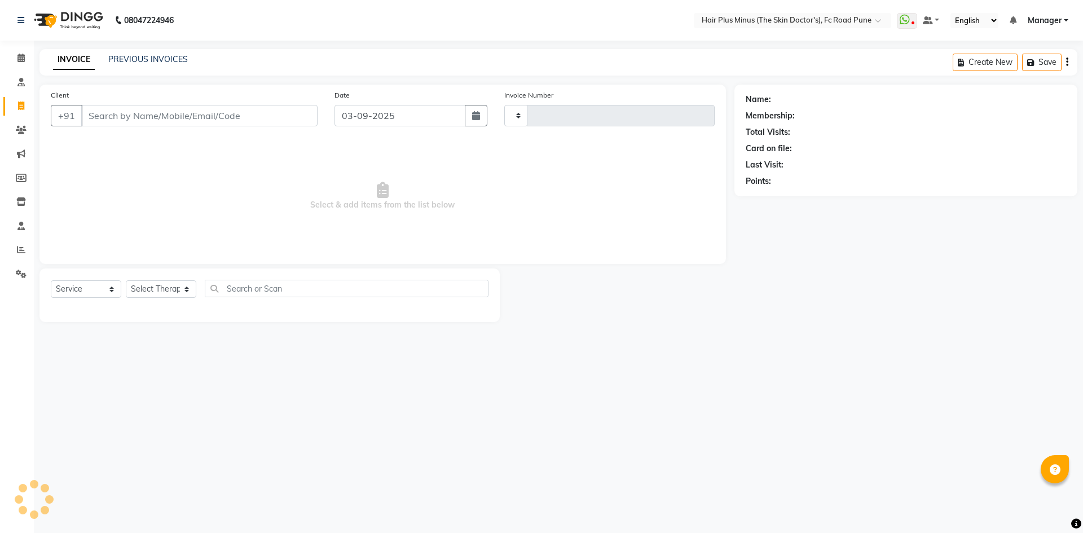
type input "1476"
select select "7911"
click at [130, 120] on input "Client" at bounding box center [199, 115] width 236 height 21
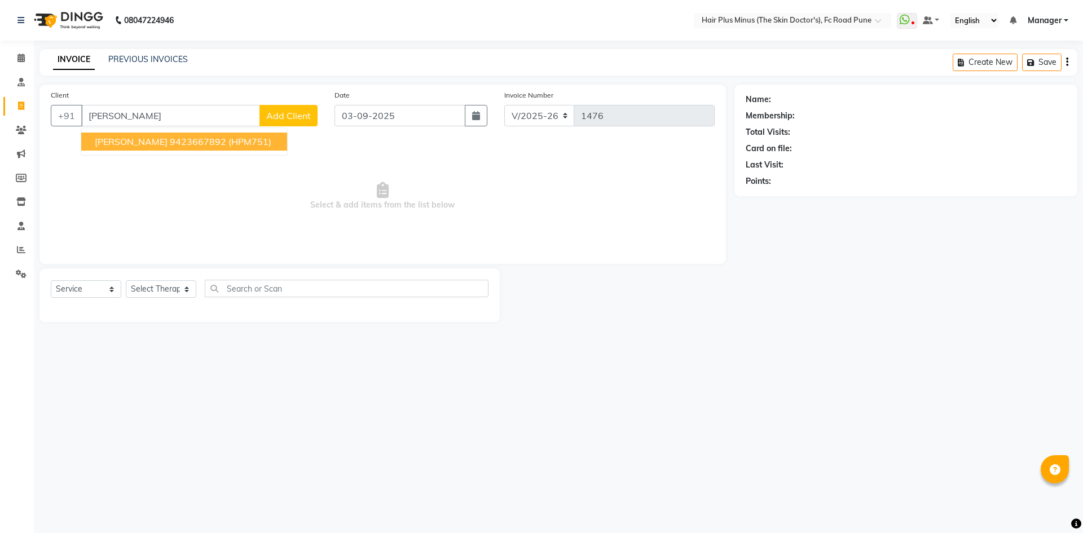
click at [133, 137] on span "asmita gujrathi" at bounding box center [131, 141] width 73 height 11
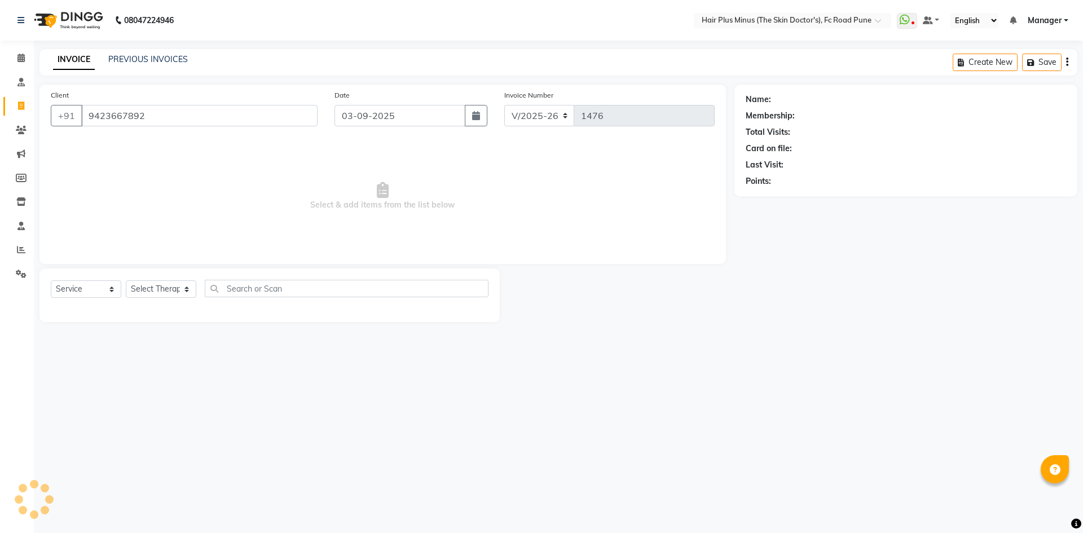
type input "9423667892"
click at [103, 292] on select "Select Service Product Membership Package Voucher Prepaid Gift Card" at bounding box center [86, 288] width 71 height 17
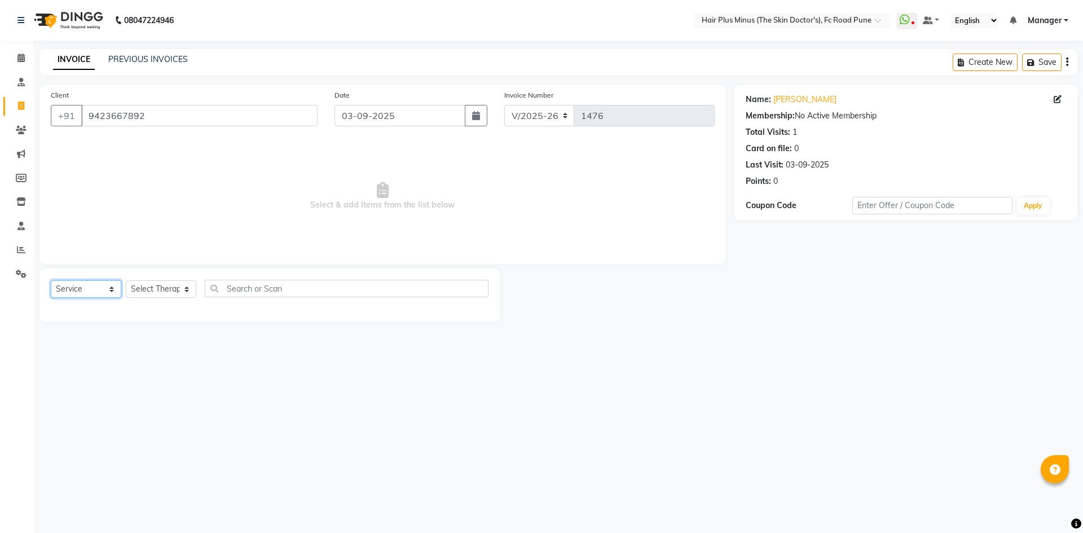
select select "package"
click at [51, 280] on select "Select Service Product Membership Package Voucher Prepaid Gift Card" at bounding box center [86, 288] width 71 height 17
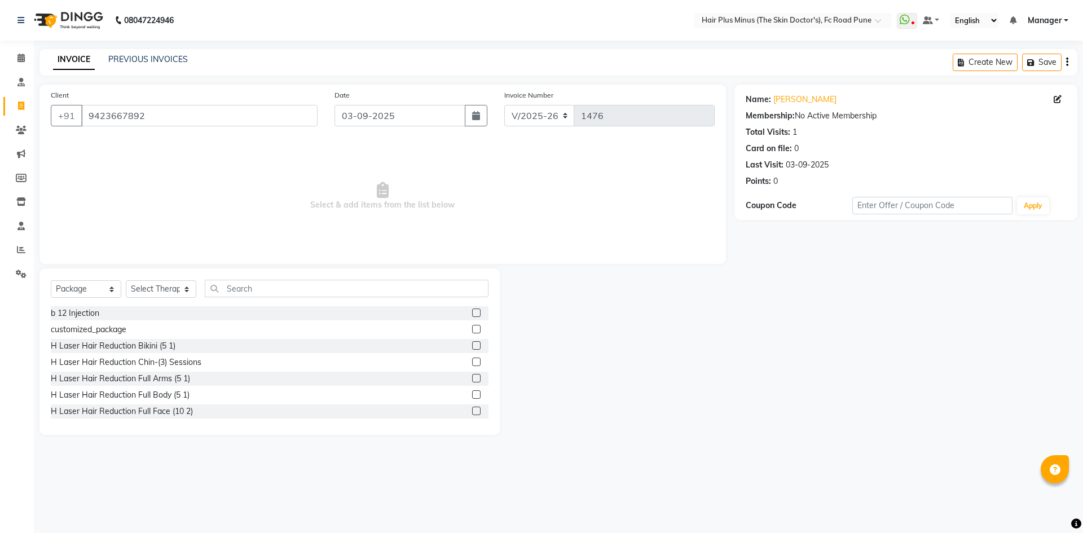
click at [237, 297] on div "Select Service Product Membership Package Voucher Prepaid Gift Card Select Ther…" at bounding box center [270, 293] width 438 height 27
click at [238, 291] on input "text" at bounding box center [347, 288] width 284 height 17
click at [192, 289] on select "Select Therapist Admin Dingg Dr Amit Pal Dr. Anupama Dr. Drashti Devani Dr Rach…" at bounding box center [161, 288] width 71 height 17
select select "90758"
click at [126, 280] on select "Select Therapist Admin Dingg Dr Amit Pal Dr. Anupama Dr. Drashti Devani Dr Rach…" at bounding box center [161, 288] width 71 height 17
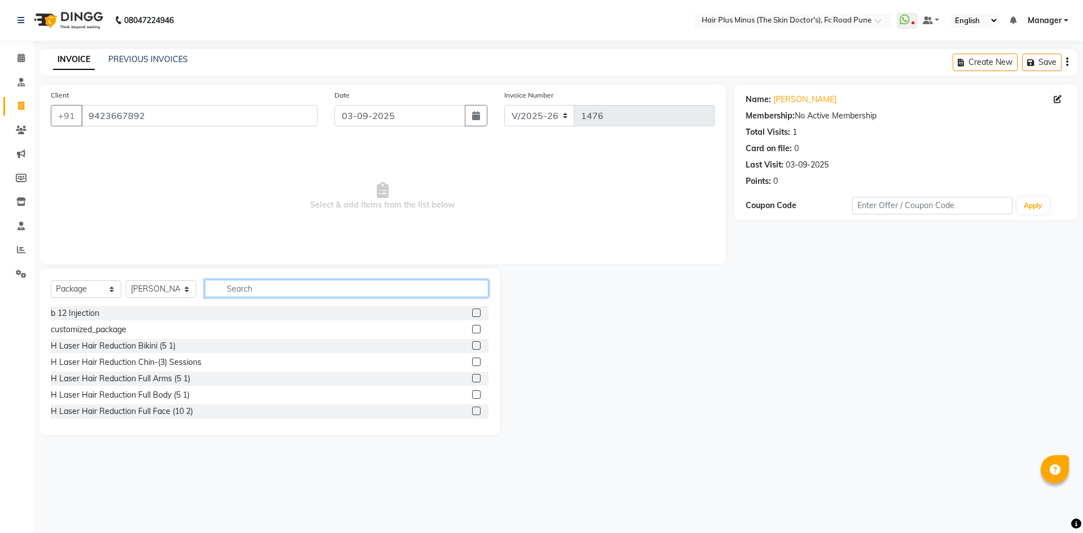
click at [237, 296] on input "text" at bounding box center [347, 288] width 284 height 17
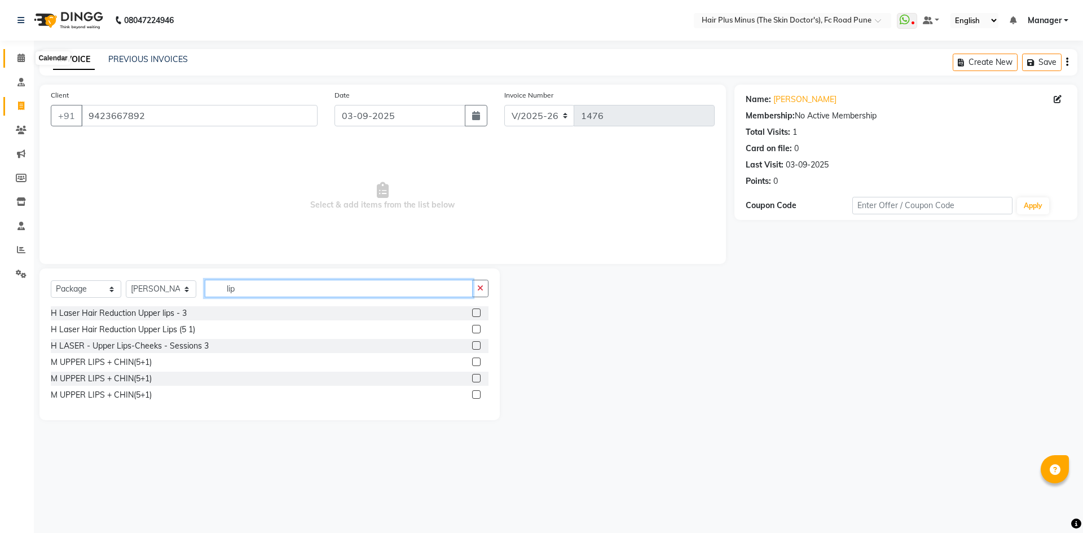
type input "lip"
click at [22, 58] on icon at bounding box center [20, 58] width 7 height 8
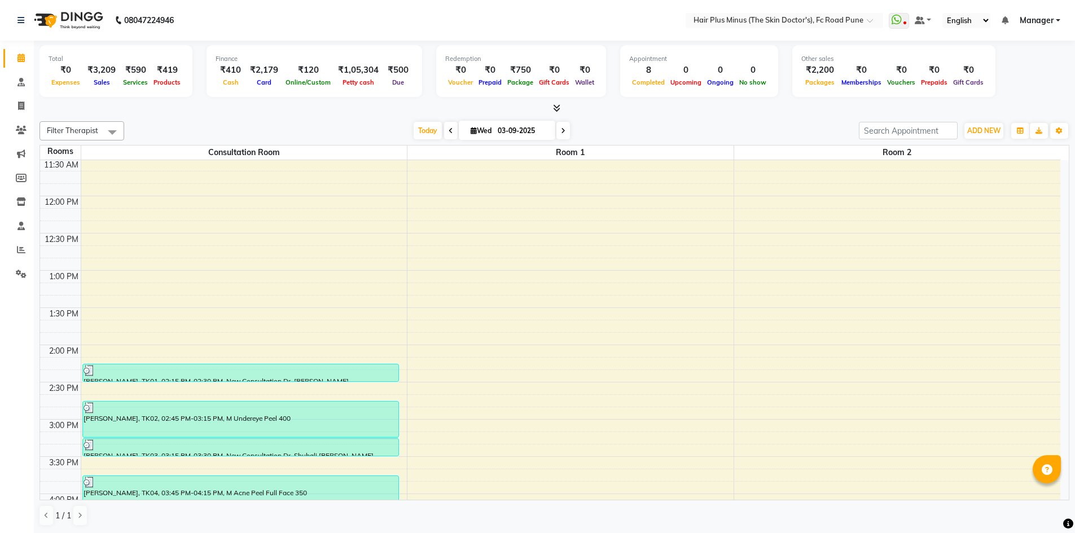
scroll to position [395, 0]
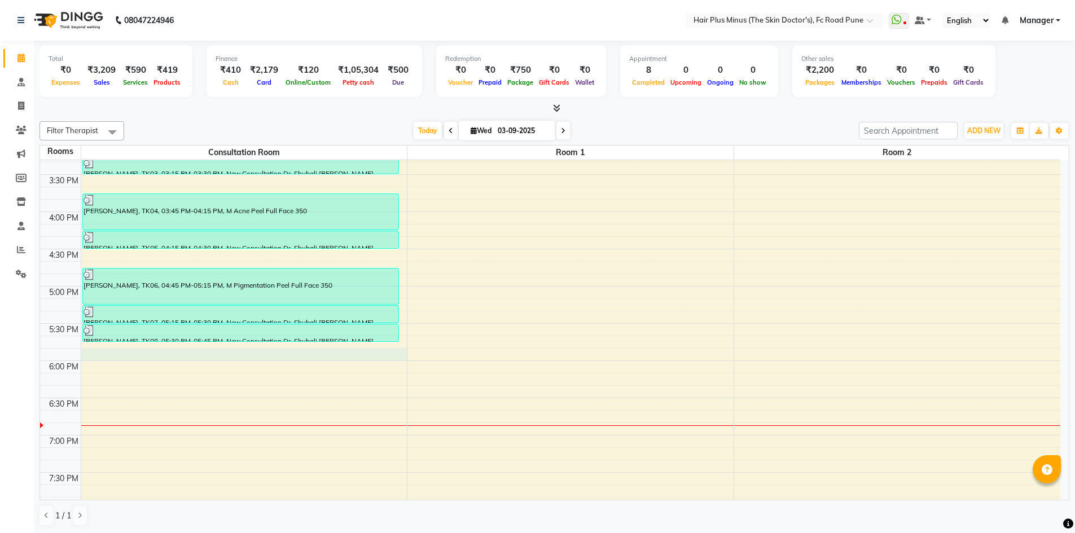
click at [192, 358] on div "10:00 AM 10:30 AM 11:00 AM 11:30 AM 12:00 PM 12:30 PM 1:00 PM 1:30 PM 2:00 PM 2…" at bounding box center [550, 174] width 1020 height 819
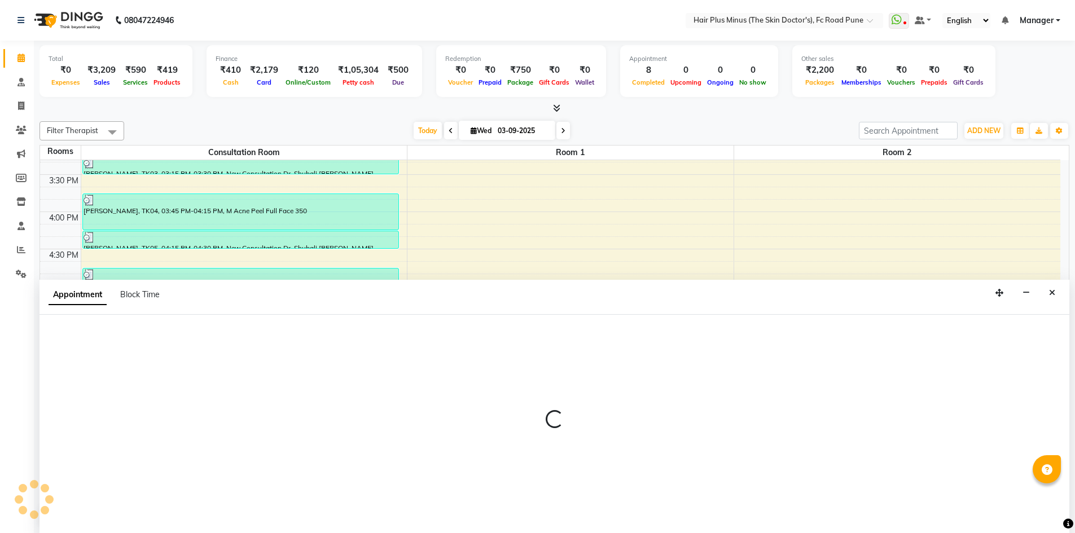
scroll to position [1, 0]
select select "tentative"
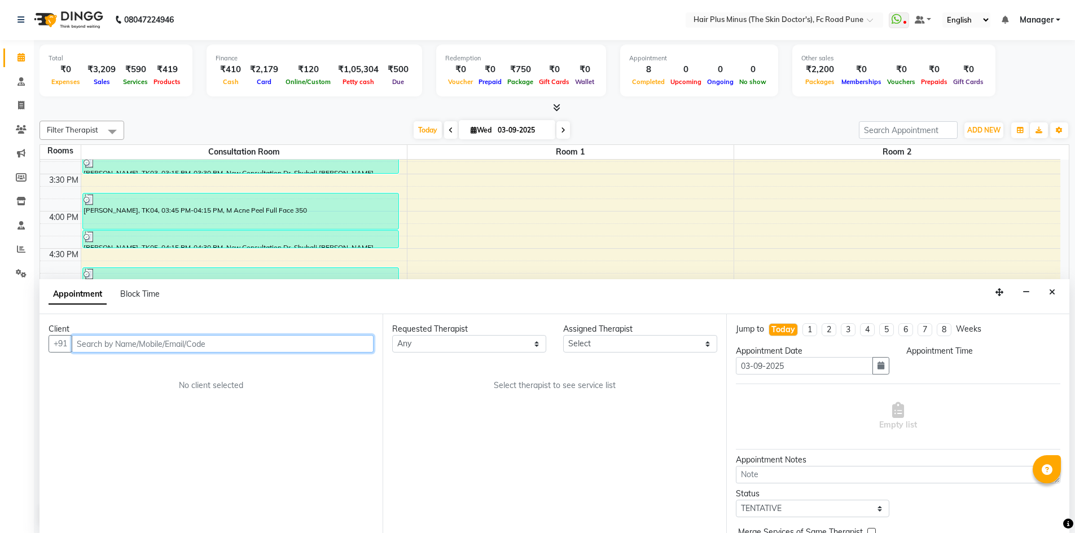
select select "1065"
click at [222, 340] on input "text" at bounding box center [223, 343] width 302 height 17
type input "9892829845"
click at [349, 341] on span "Add Client" at bounding box center [350, 343] width 38 height 10
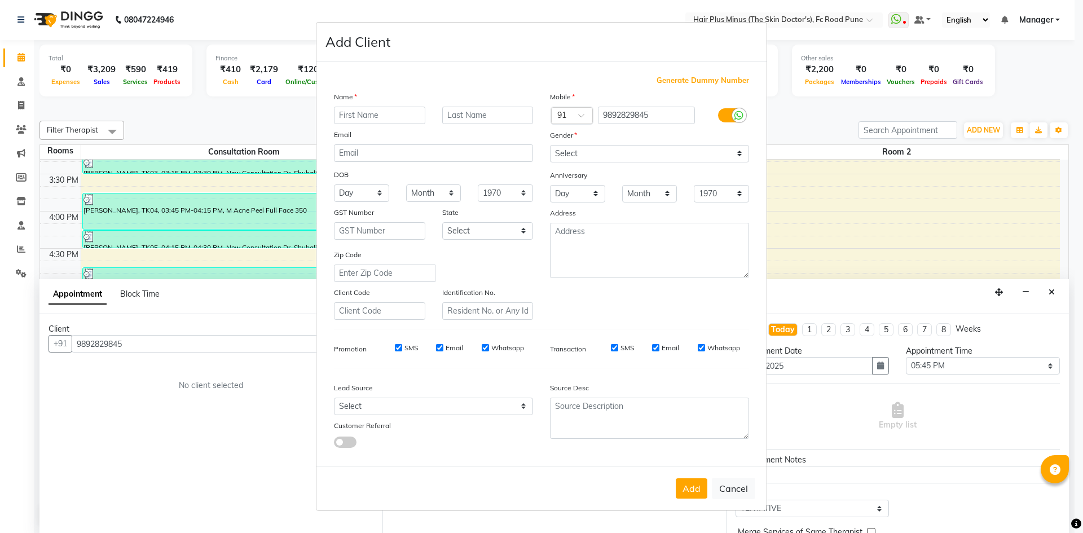
click at [403, 120] on input "text" at bounding box center [379, 115] width 91 height 17
type input "[PERSON_NAME]"
click at [464, 115] on input "text" at bounding box center [487, 115] width 91 height 17
type input "pannu"
click at [574, 161] on select "Select [DEMOGRAPHIC_DATA] [DEMOGRAPHIC_DATA] Other Prefer Not To Say" at bounding box center [649, 153] width 199 height 17
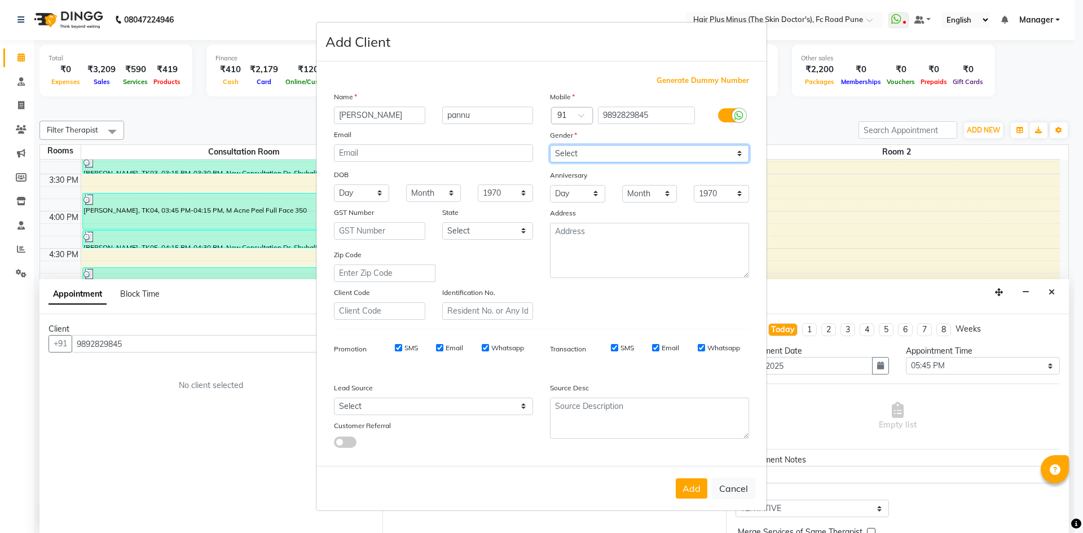
select select "male"
click at [550, 145] on select "Select [DEMOGRAPHIC_DATA] [DEMOGRAPHIC_DATA] Other Prefer Not To Say" at bounding box center [649, 153] width 199 height 17
click at [681, 493] on button "Add" at bounding box center [692, 488] width 32 height 20
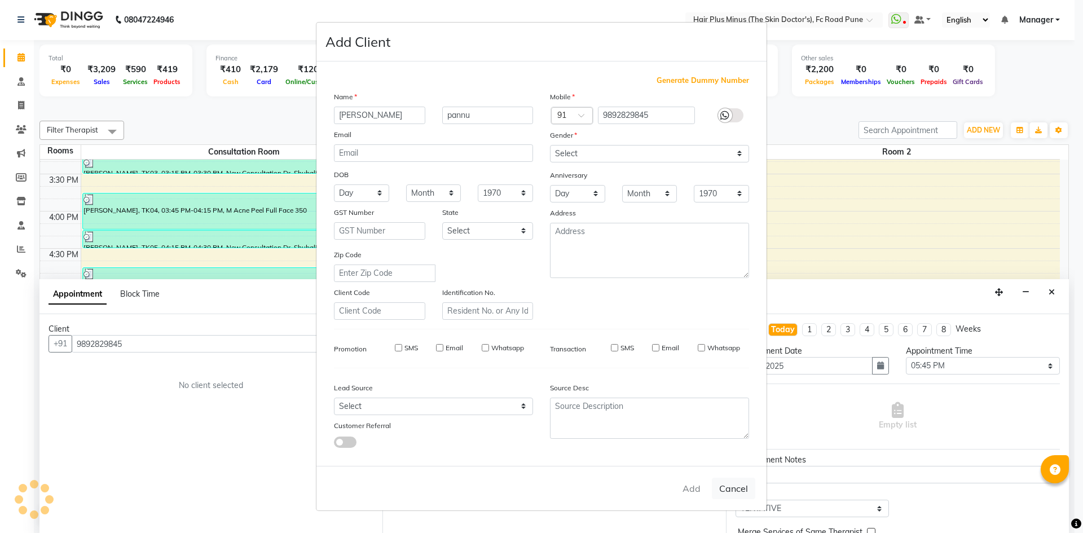
select select
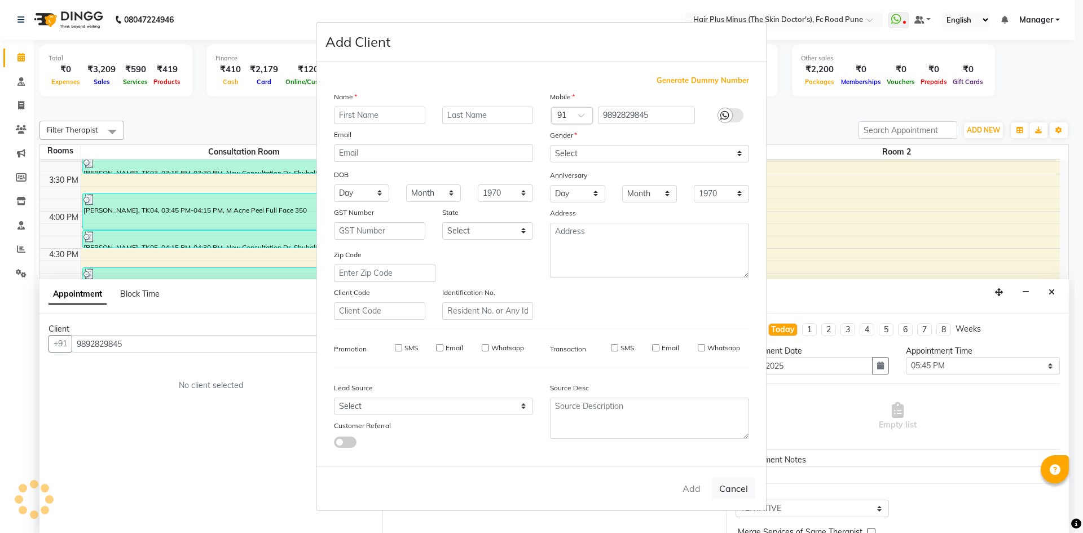
select select
checkbox input "false"
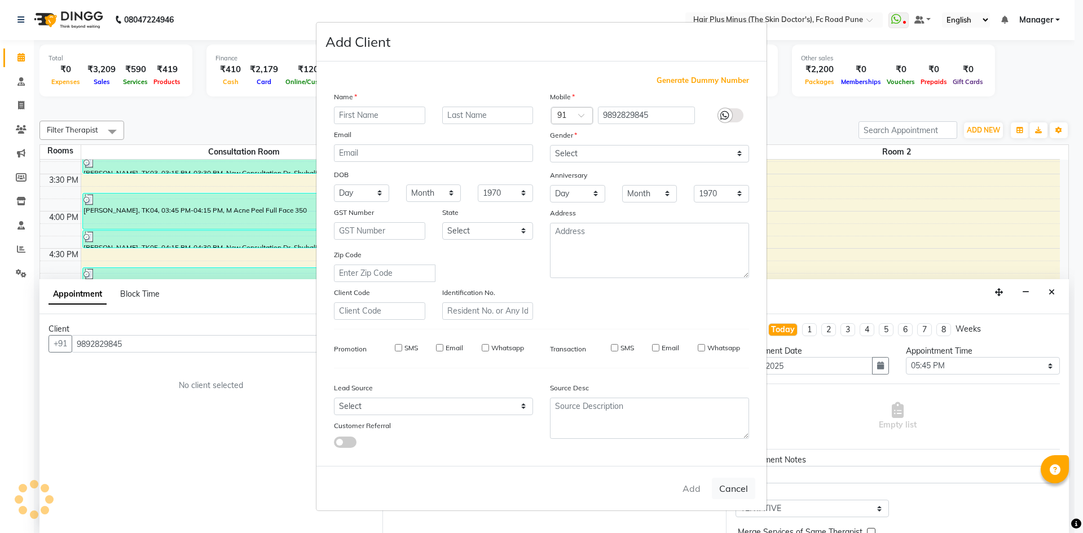
checkbox input "false"
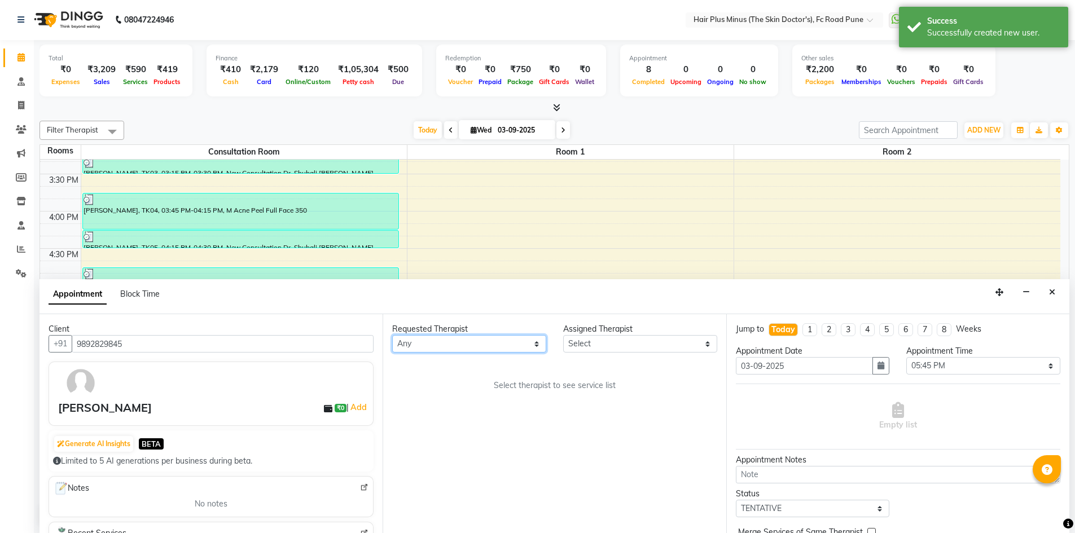
click at [538, 340] on select "Any Dr [PERSON_NAME] Dr. [PERSON_NAME] [PERSON_NAME] [PERSON_NAME] [PERSON_NAME…" at bounding box center [469, 343] width 154 height 17
select select "90758"
click at [392, 335] on select "Any Dr [PERSON_NAME] Dr. [PERSON_NAME] [PERSON_NAME] [PERSON_NAME] [PERSON_NAME…" at bounding box center [469, 343] width 154 height 17
select select "90758"
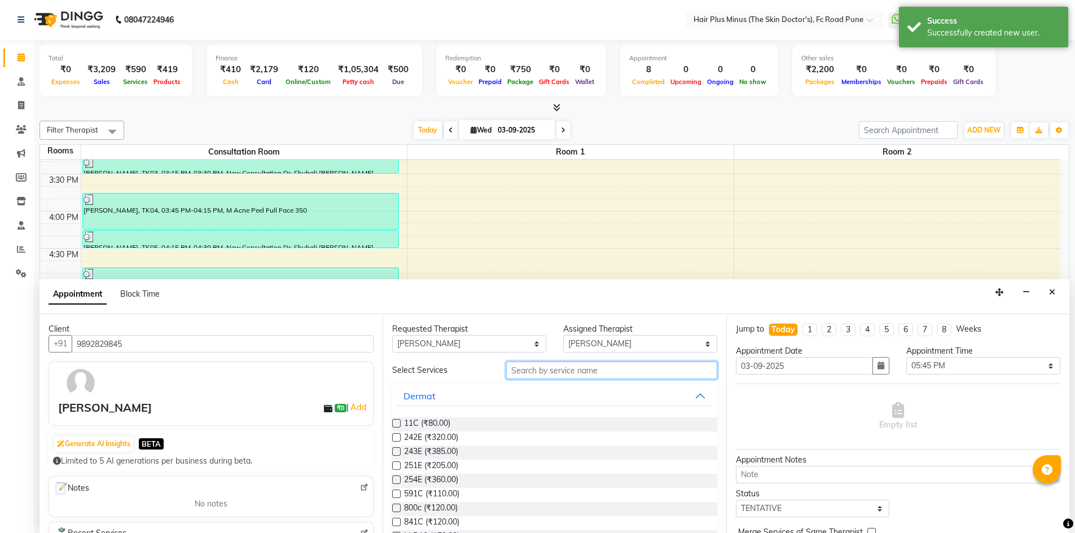
click at [555, 367] on input "text" at bounding box center [611, 370] width 211 height 17
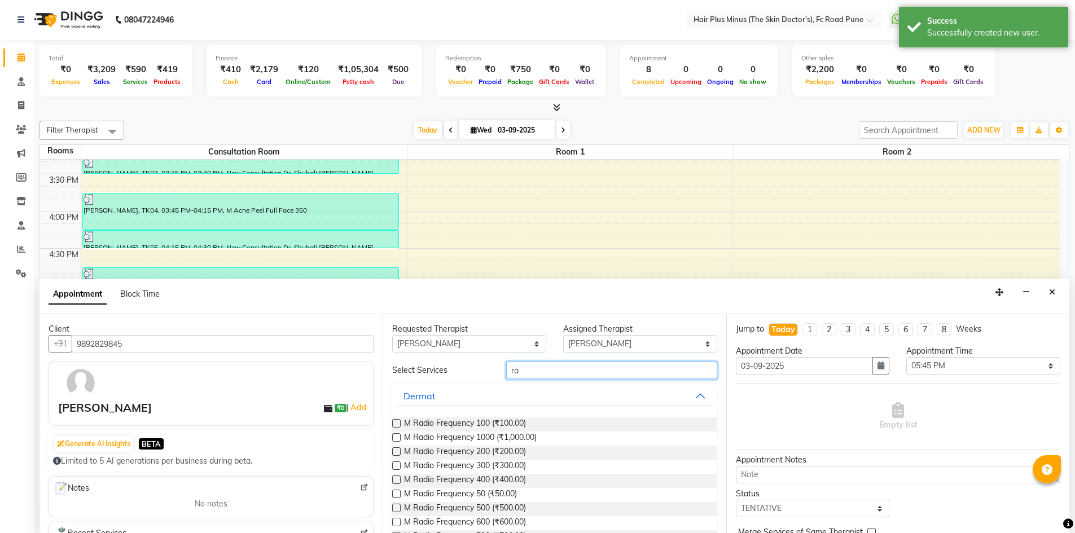
type input "r"
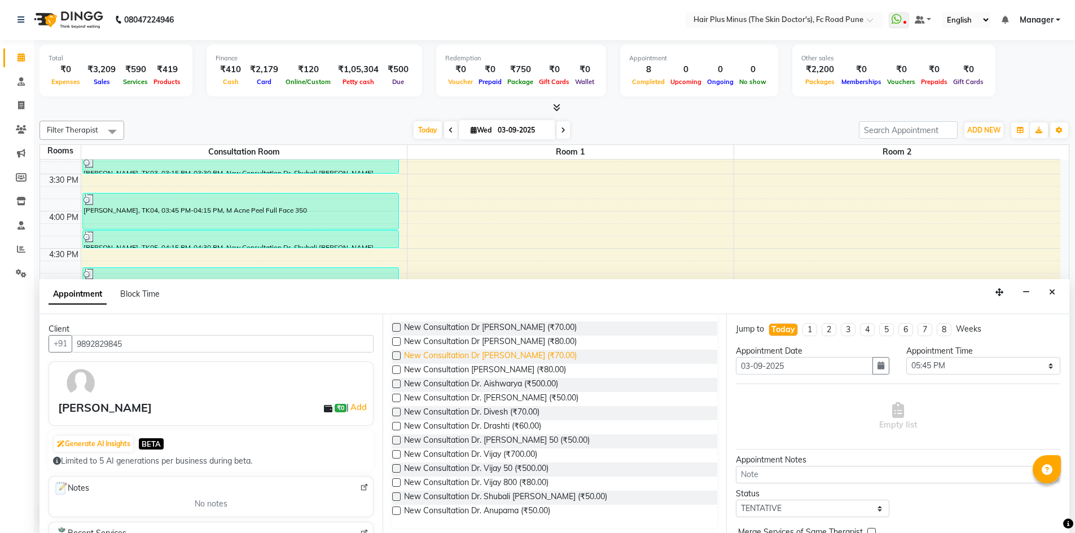
scroll to position [100, 0]
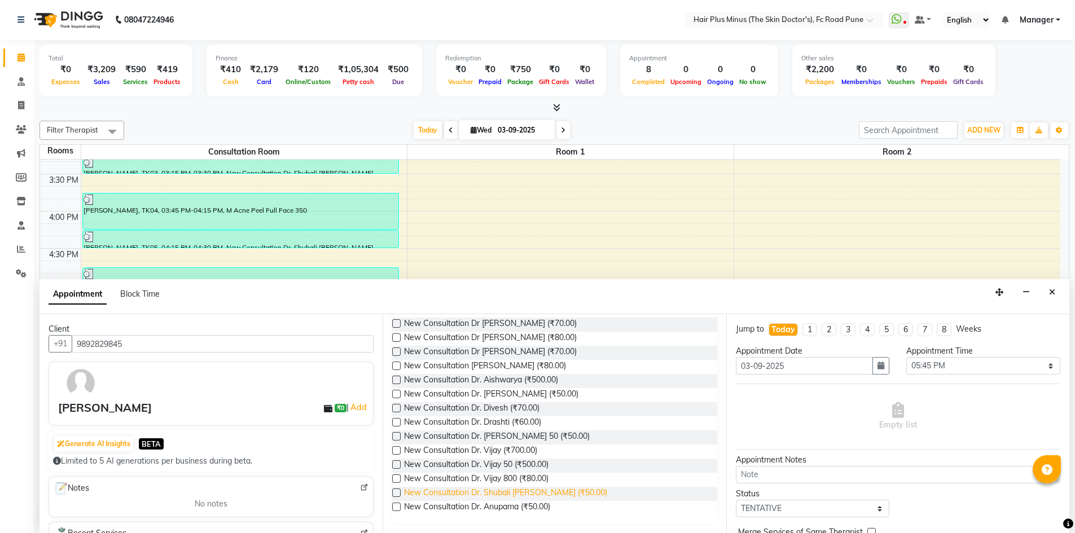
type input "new"
click at [475, 496] on span "New Consultation Dr. Shubali salunke (₹50.00)" at bounding box center [505, 494] width 203 height 14
checkbox input "true"
select select "3991"
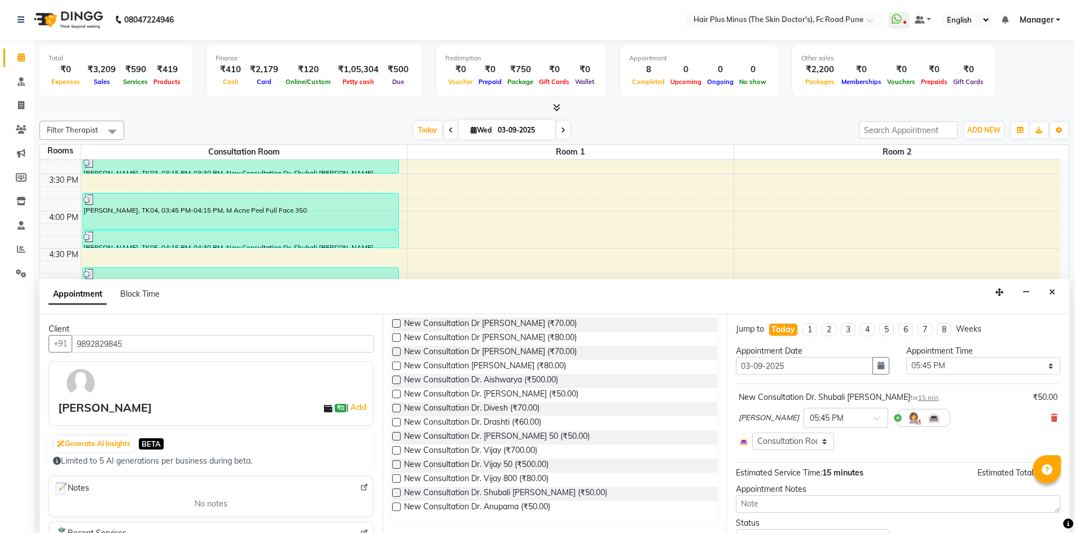
checkbox input "false"
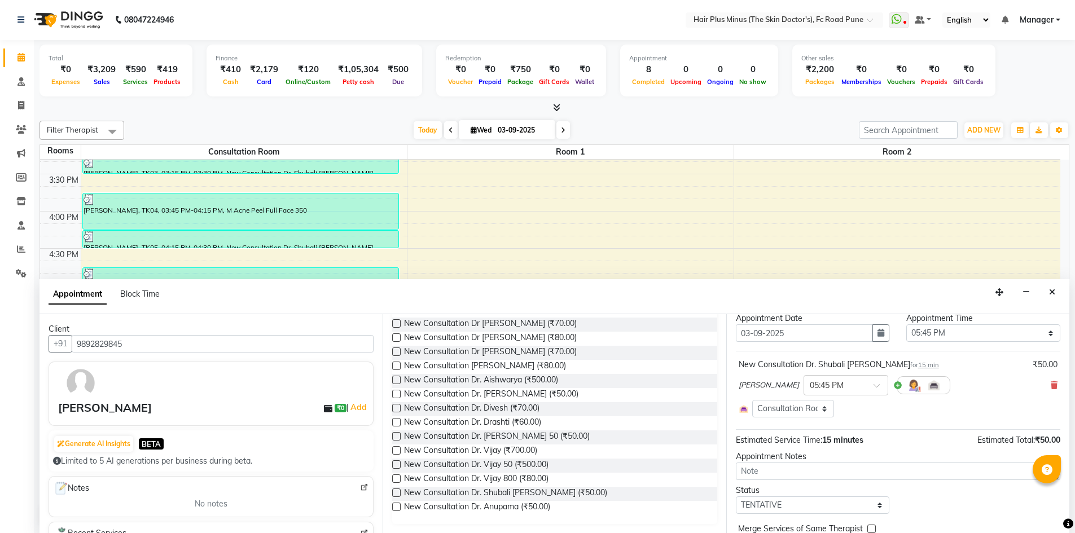
scroll to position [66, 0]
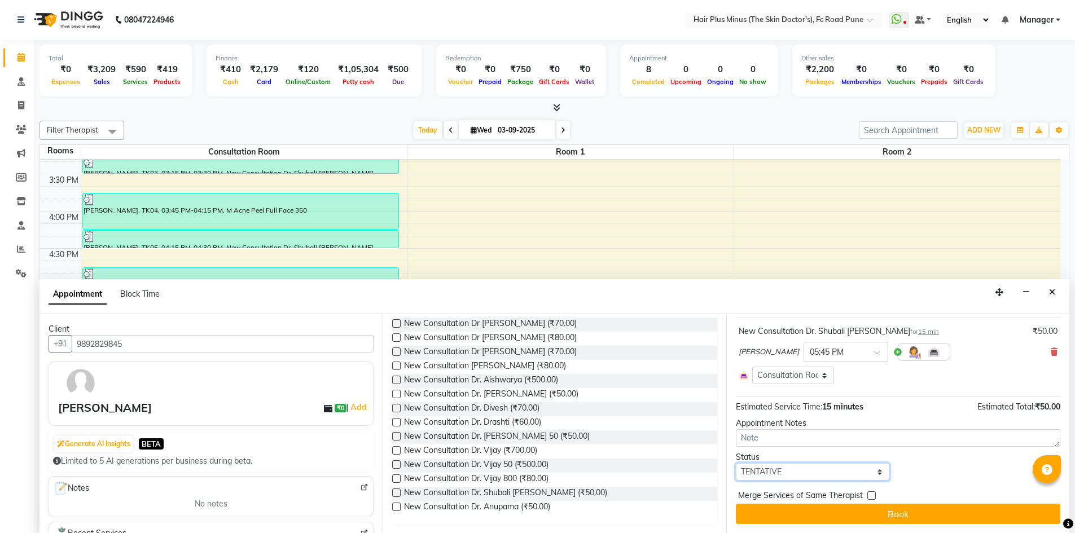
click at [780, 477] on select "Select TENTATIVE CONFIRM CHECK-IN UPCOMING" at bounding box center [813, 471] width 154 height 17
select select "confirm booking"
click at [736, 463] on select "Select TENTATIVE CONFIRM CHECK-IN UPCOMING" at bounding box center [813, 471] width 154 height 17
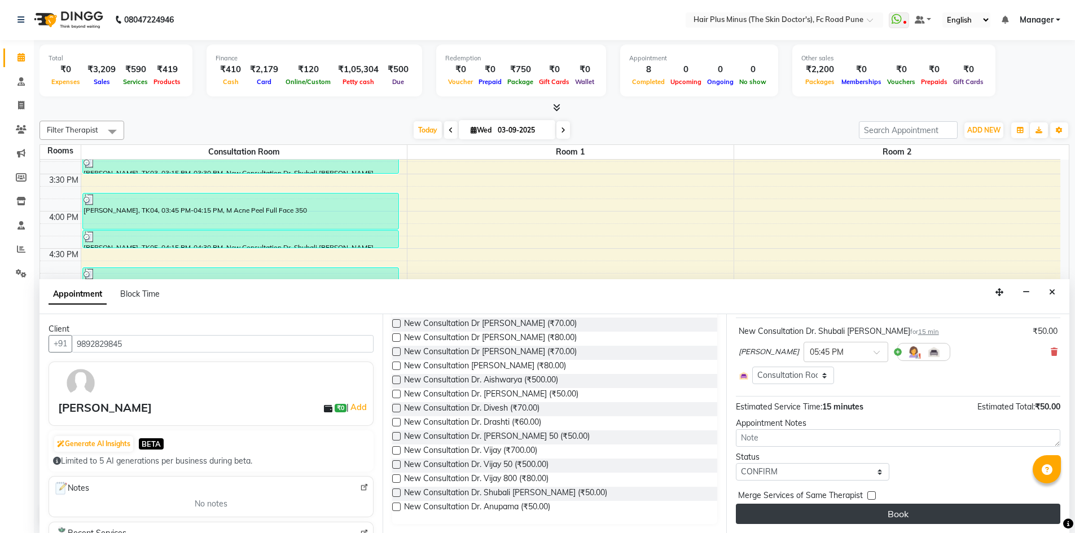
click at [826, 513] on button "Book" at bounding box center [898, 514] width 324 height 20
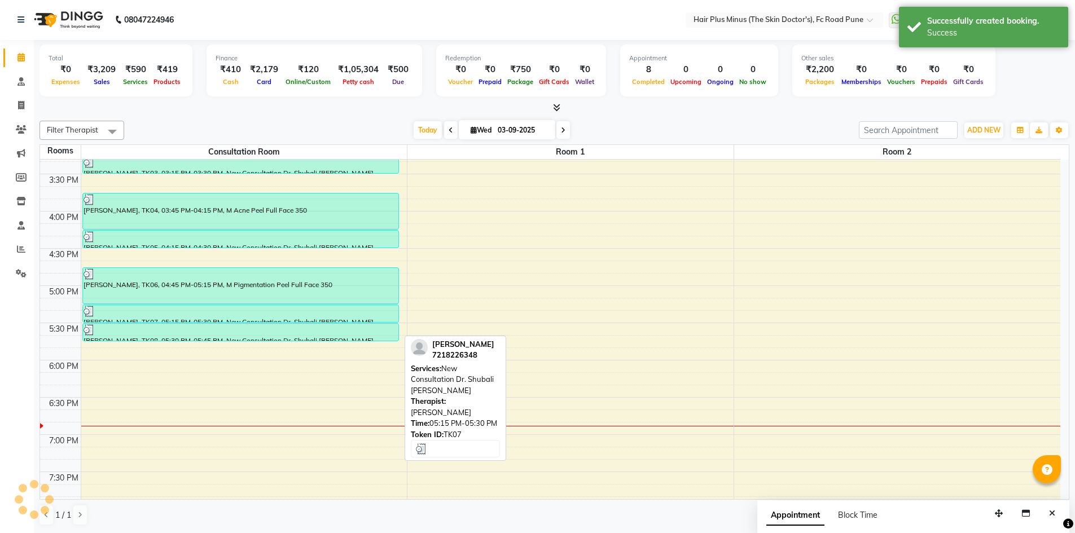
scroll to position [0, 0]
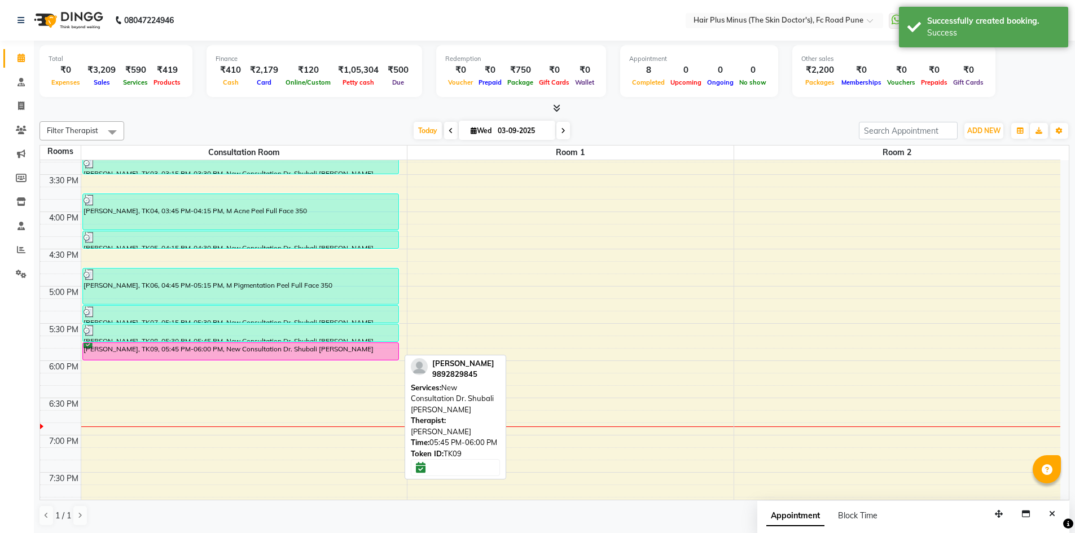
click at [218, 351] on div "[PERSON_NAME], TK09, 05:45 PM-06:00 PM, New Consultation Dr. Shubali [PERSON_NA…" at bounding box center [240, 351] width 315 height 17
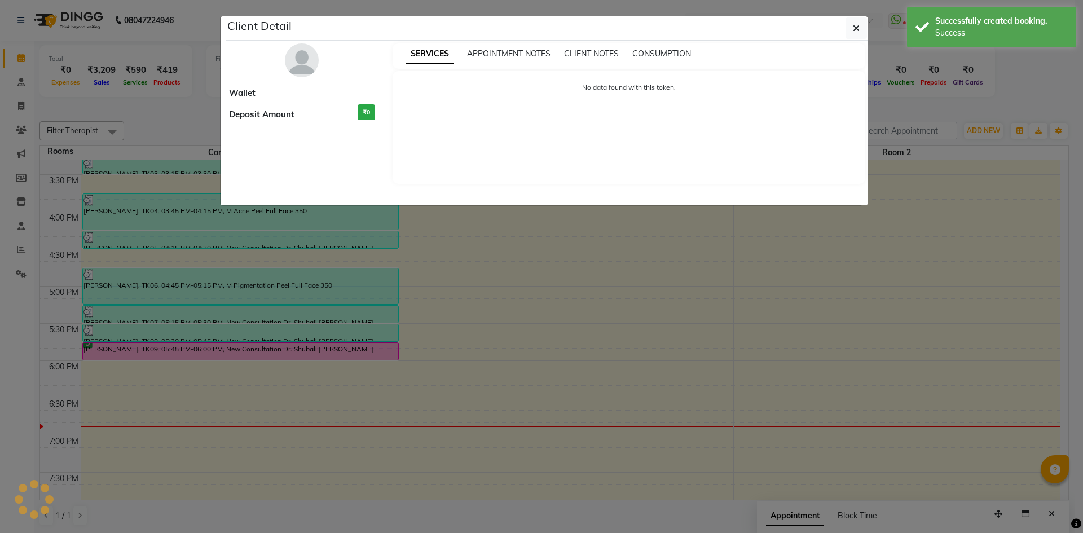
select select "6"
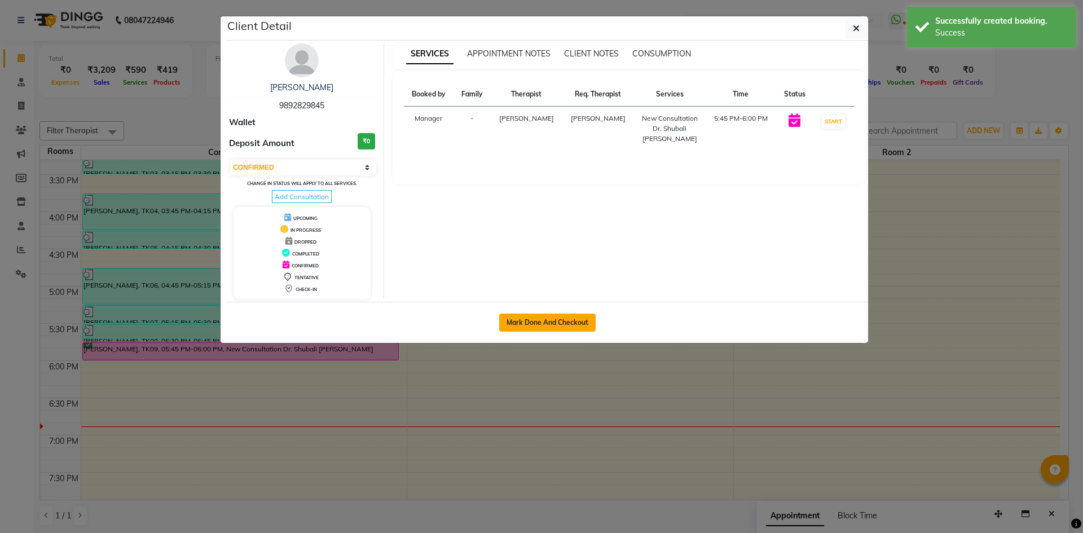
click at [530, 315] on button "Mark Done And Checkout" at bounding box center [547, 323] width 96 height 18
select select "service"
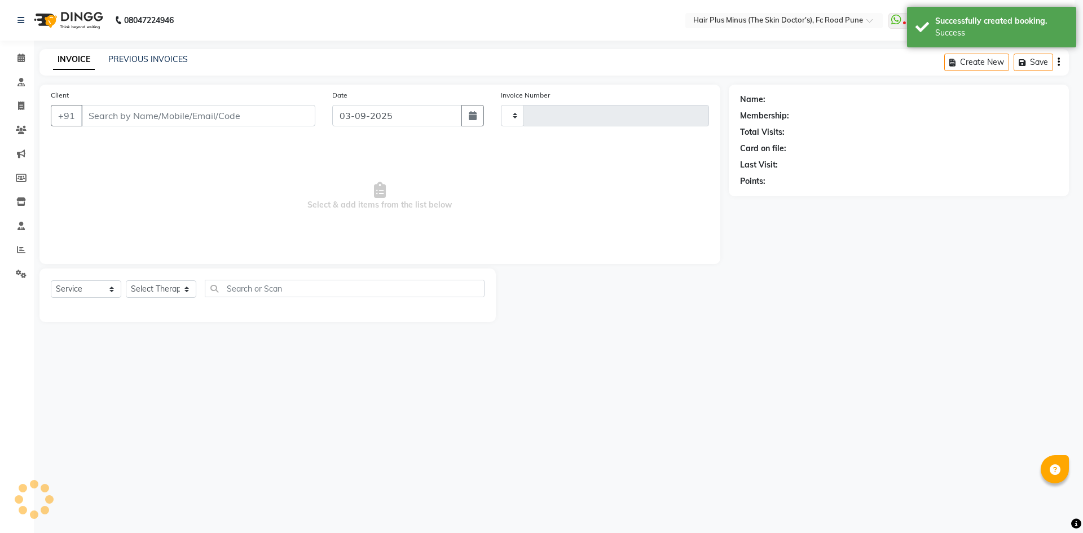
type input "1476"
select select "7911"
type input "9892829845"
select select "90758"
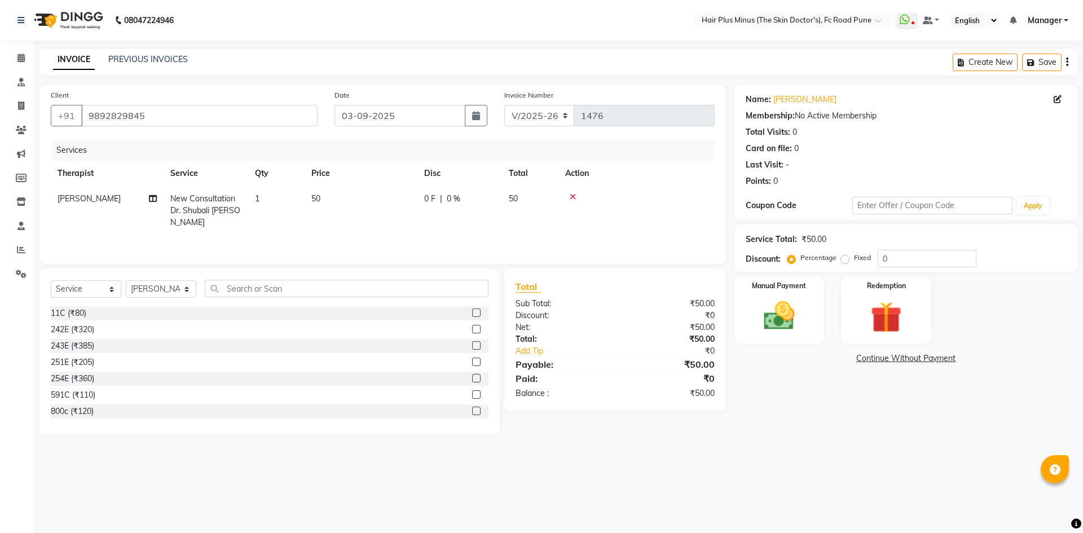
click at [301, 199] on td "1" at bounding box center [276, 210] width 56 height 49
select select "90758"
click at [384, 222] on td "50" at bounding box center [414, 216] width 113 height 60
click at [623, 60] on div "INVOICE PREVIOUS INVOICES Create New Save" at bounding box center [558, 62] width 1038 height 27
click at [582, 56] on div "INVOICE PREVIOUS INVOICES Create New Save" at bounding box center [558, 62] width 1038 height 27
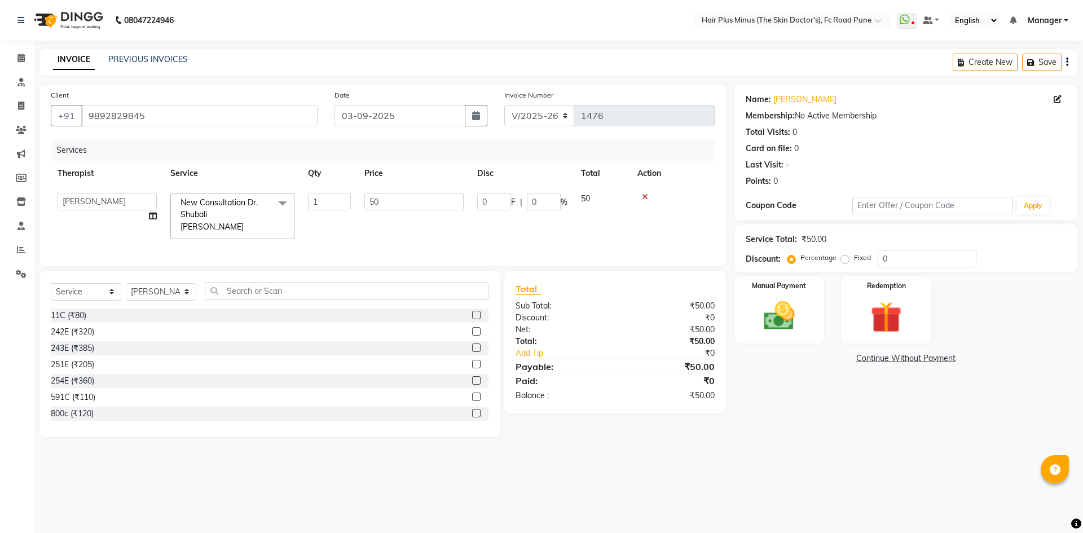
click at [285, 203] on span at bounding box center [282, 203] width 23 height 21
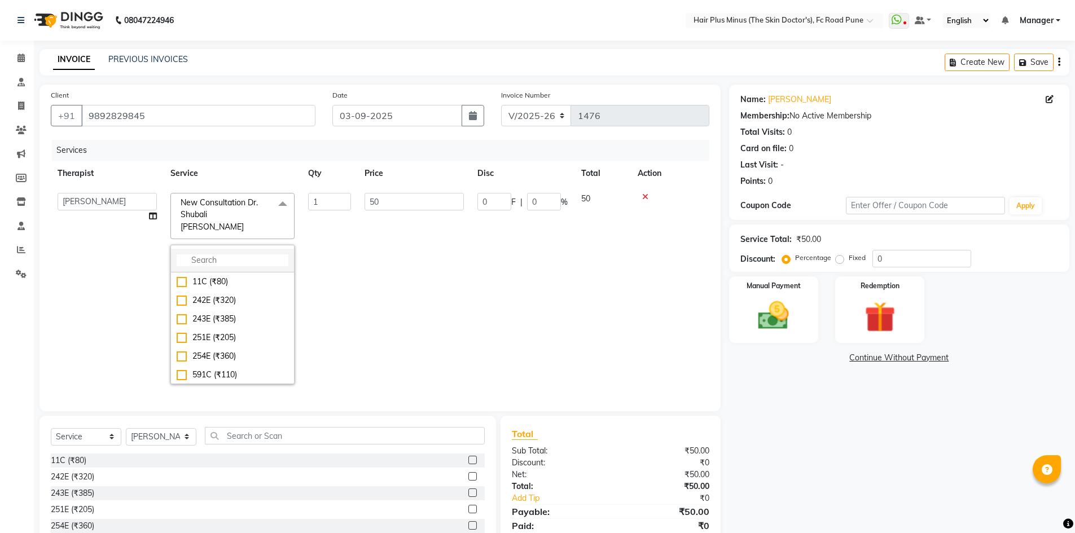
click at [220, 254] on input "multiselect-search" at bounding box center [233, 260] width 112 height 12
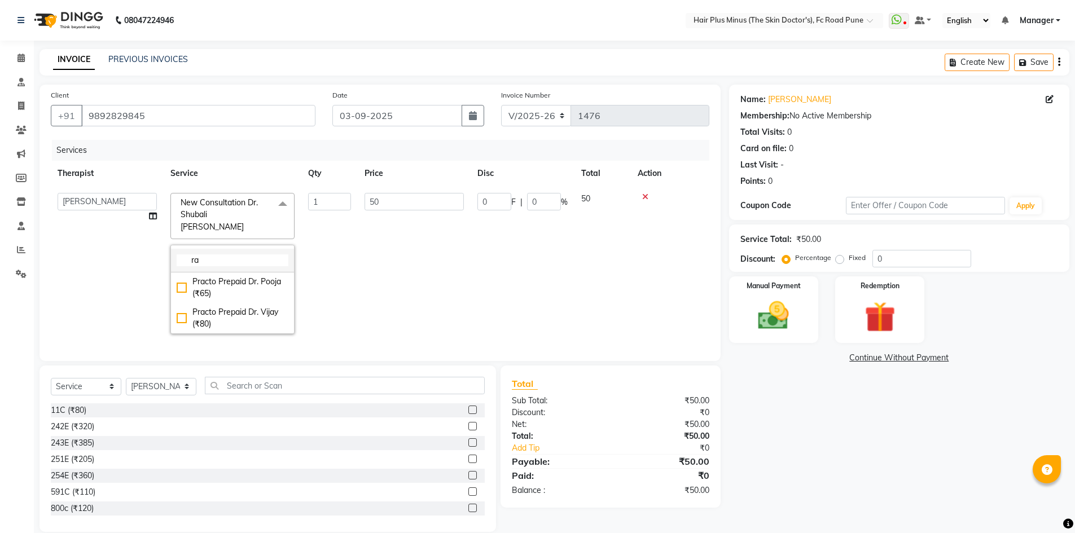
type input "r"
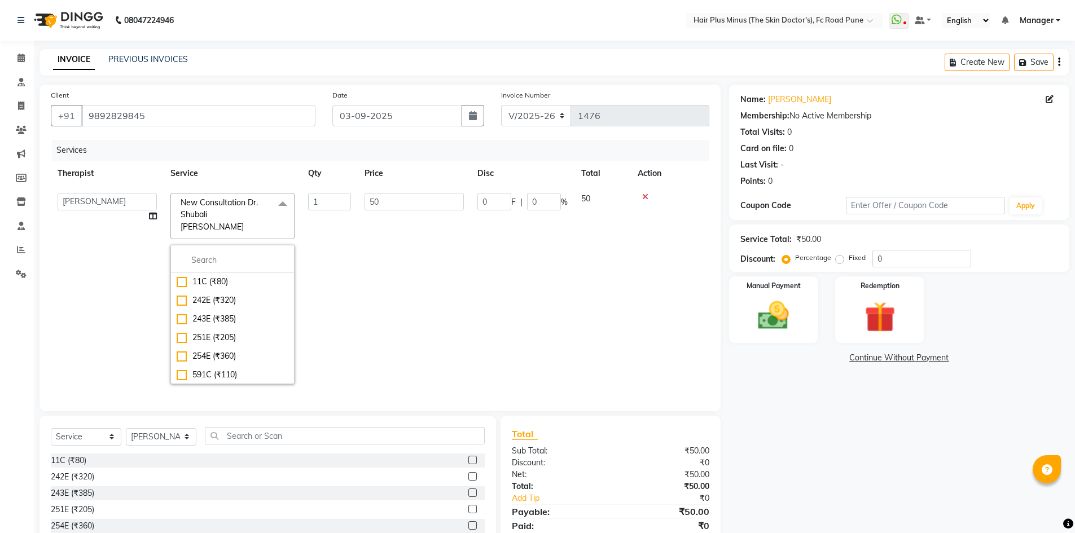
click at [341, 265] on td "1" at bounding box center [329, 288] width 56 height 205
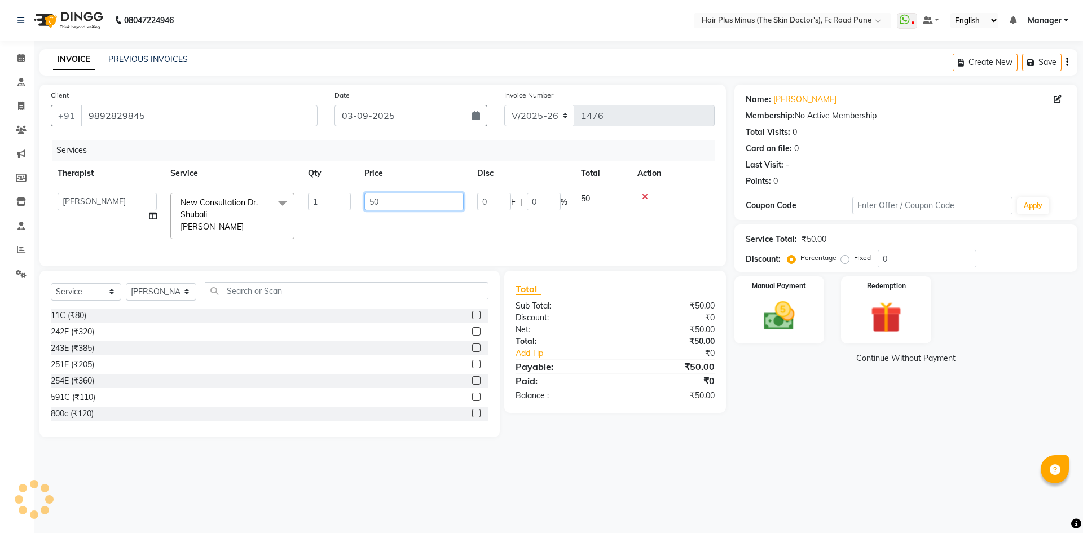
click at [376, 204] on input "50" at bounding box center [413, 201] width 99 height 17
click at [375, 204] on input "50" at bounding box center [413, 201] width 99 height 17
type input "60"
click at [797, 320] on img at bounding box center [779, 315] width 52 height 37
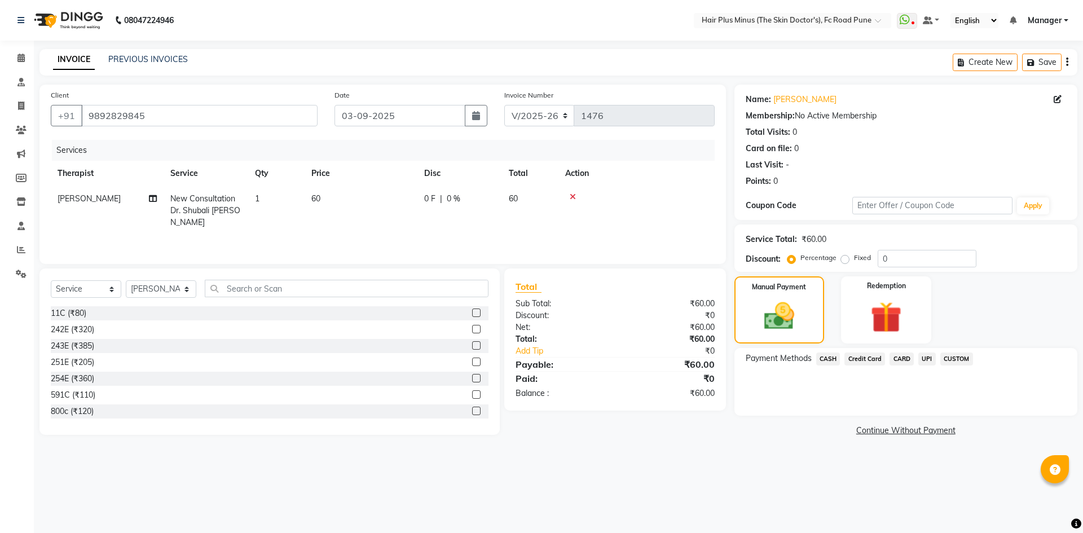
click at [930, 357] on span "UPI" at bounding box center [926, 359] width 17 height 13
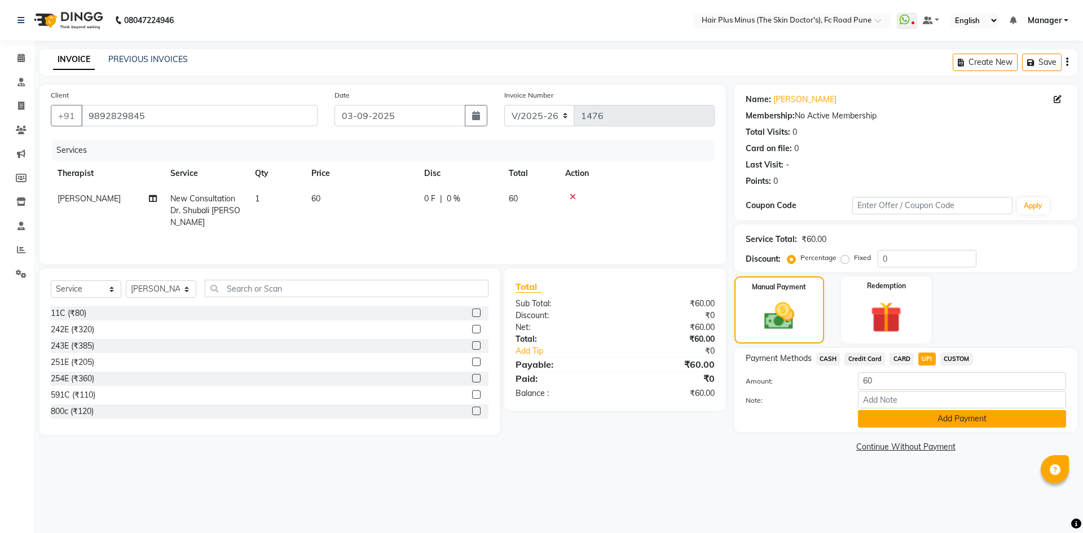
click at [904, 416] on button "Add Payment" at bounding box center [962, 418] width 208 height 17
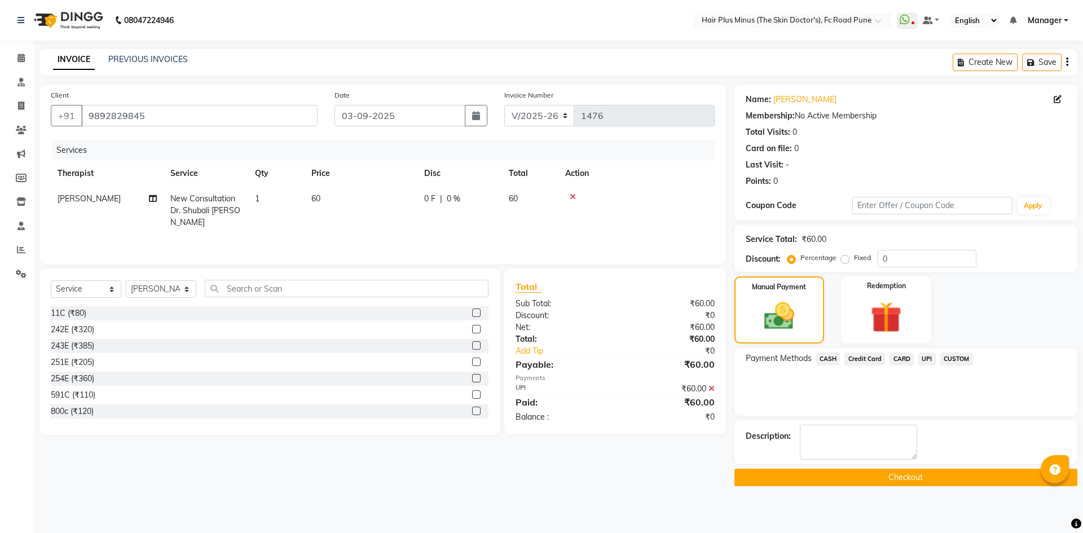
click at [856, 473] on button "Checkout" at bounding box center [905, 477] width 343 height 17
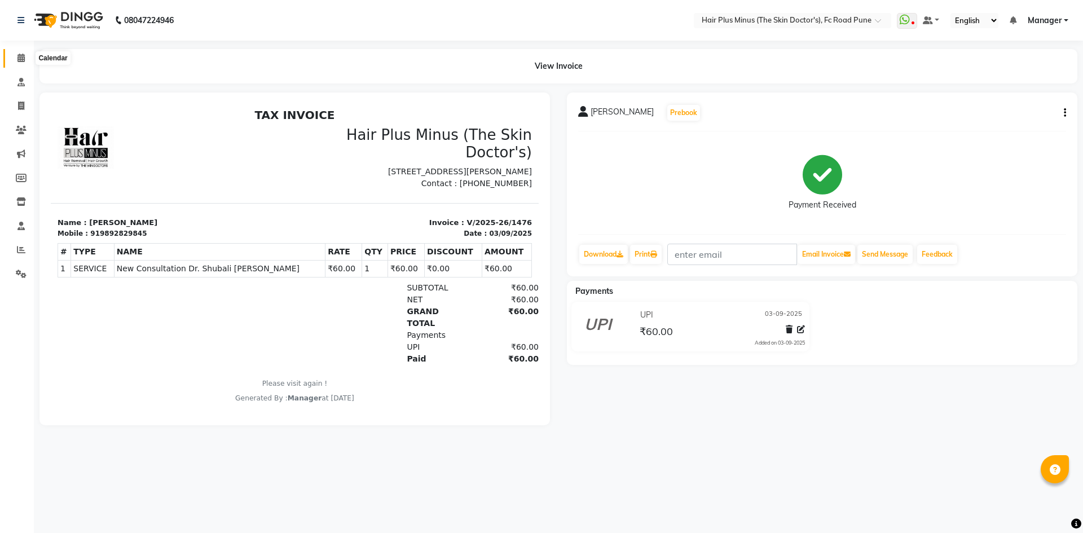
click at [20, 63] on span at bounding box center [21, 58] width 20 height 13
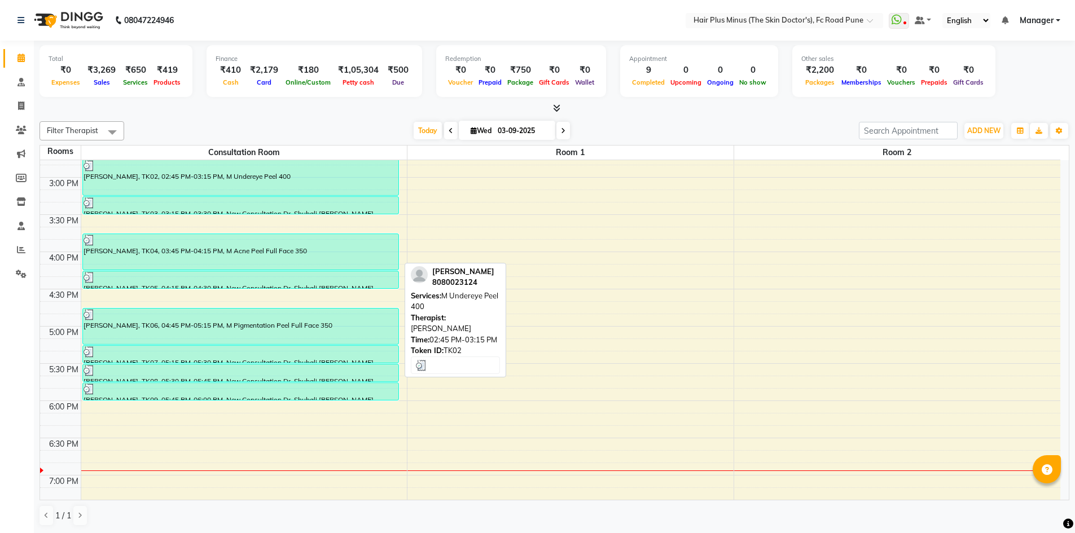
scroll to position [451, 0]
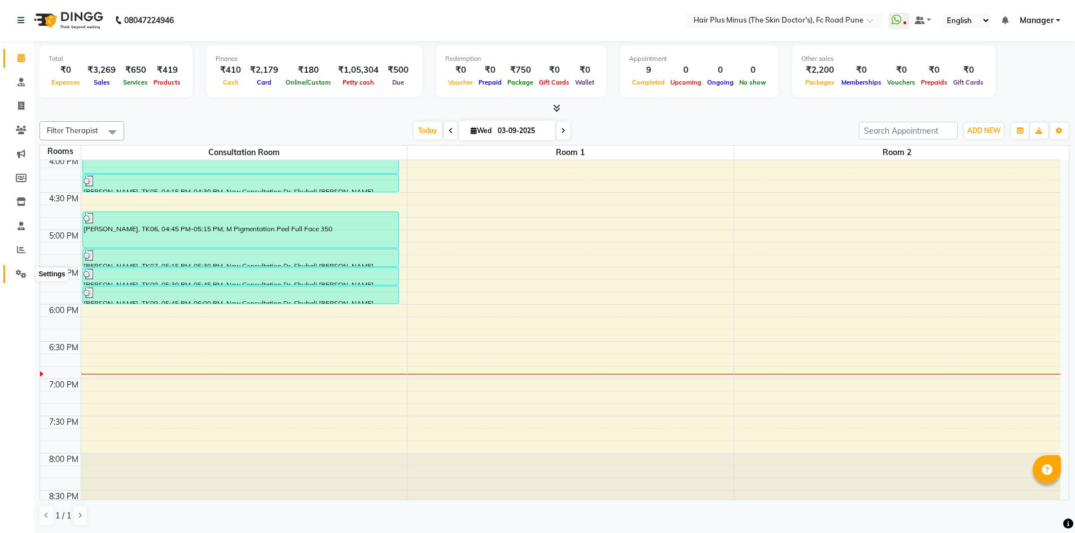
click at [23, 276] on icon at bounding box center [21, 274] width 11 height 8
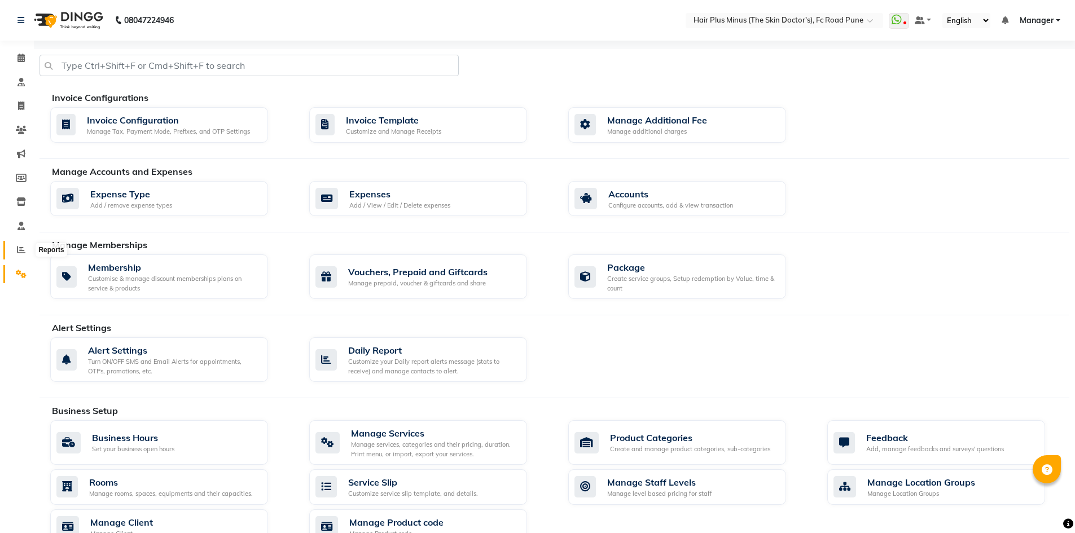
click at [20, 252] on icon at bounding box center [21, 249] width 8 height 8
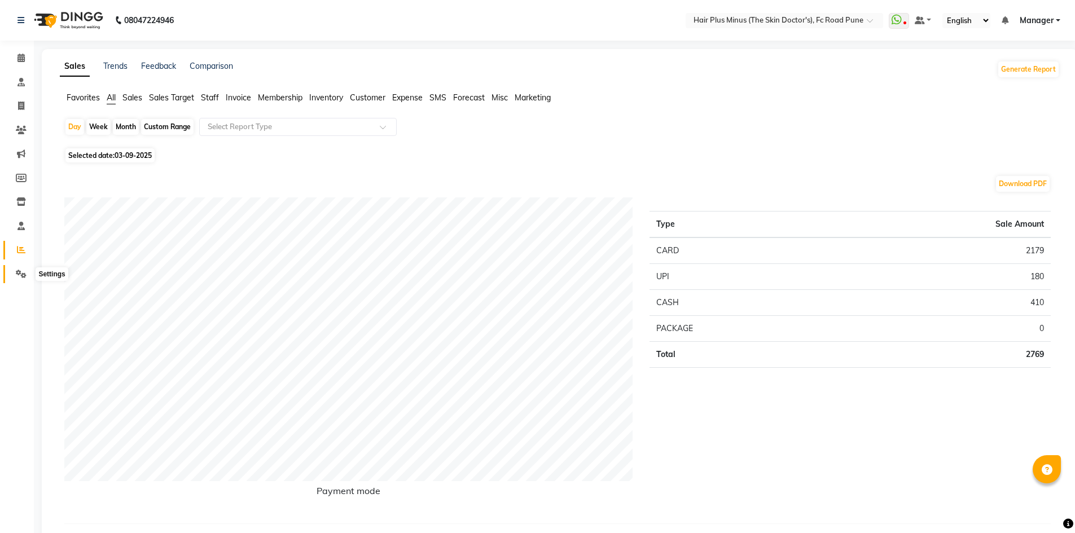
click at [19, 275] on icon at bounding box center [21, 274] width 11 height 8
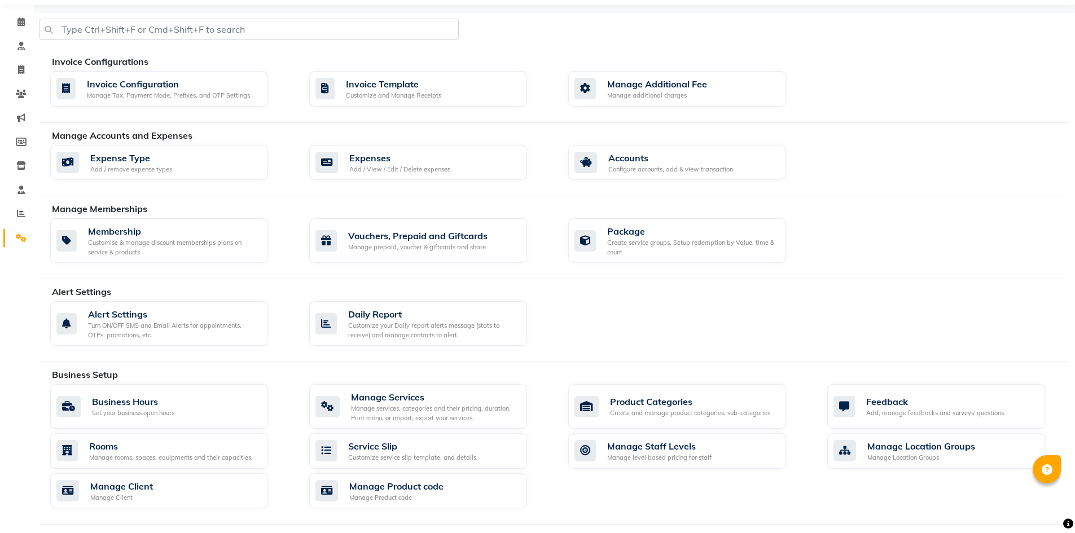
scroll to position [56, 0]
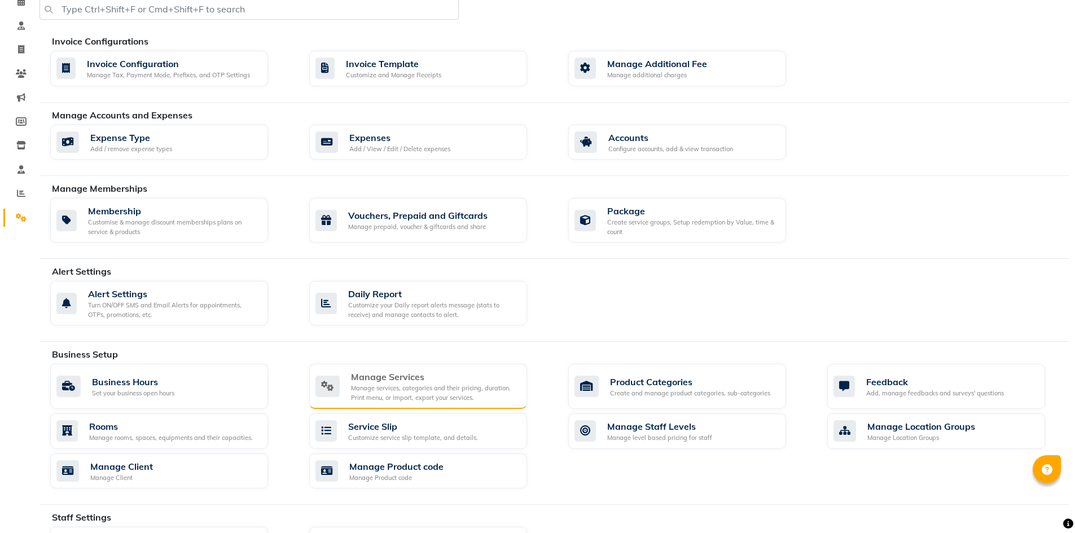
click at [402, 380] on div "Manage Services" at bounding box center [434, 377] width 167 height 14
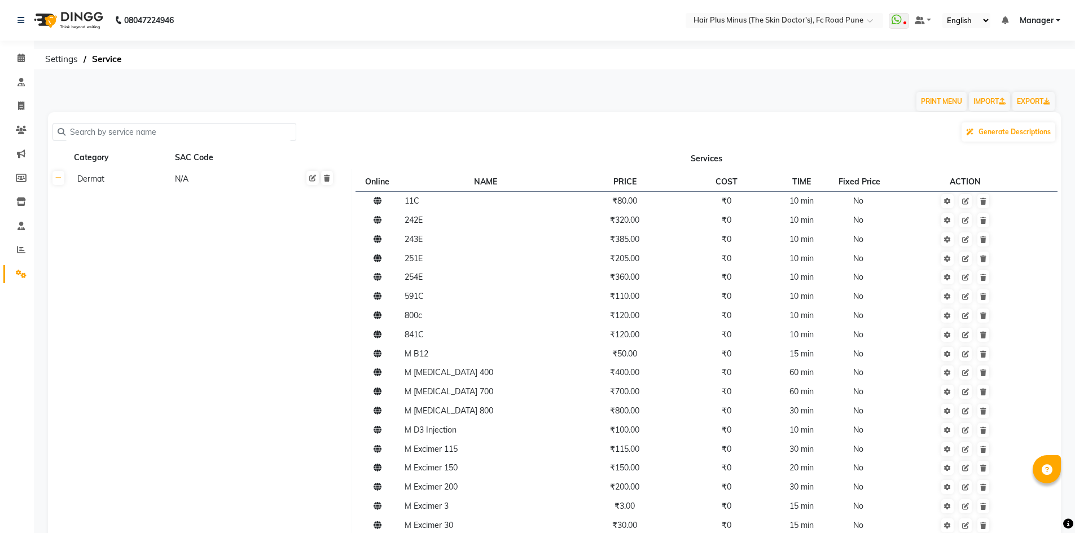
click at [107, 138] on input "text" at bounding box center [178, 132] width 226 height 17
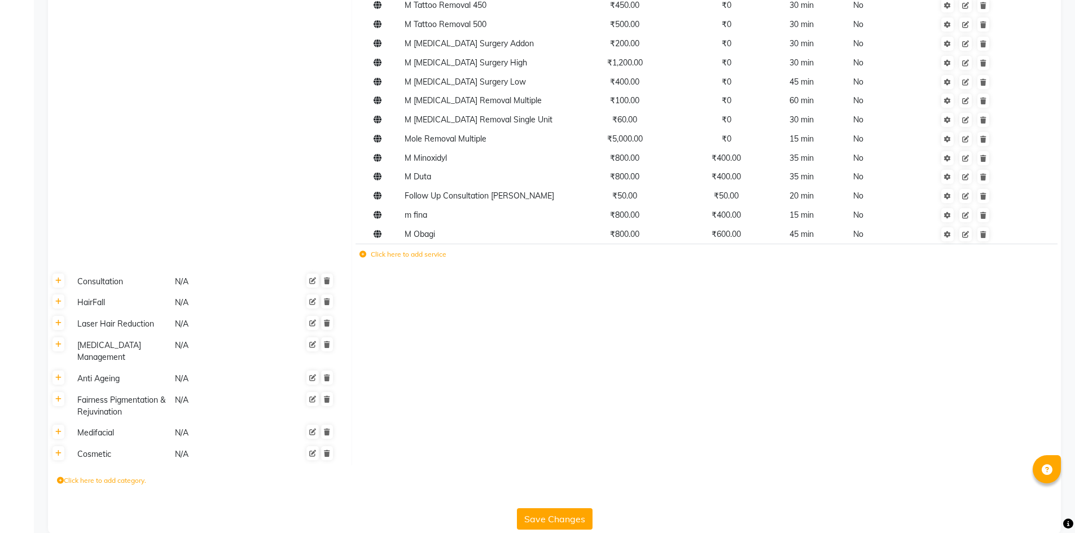
scroll to position [1605, 0]
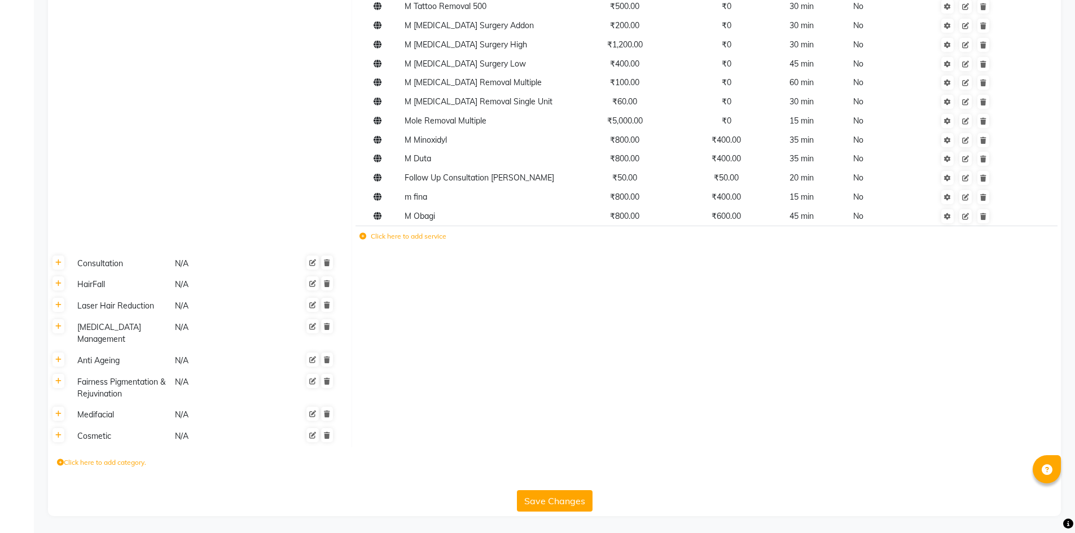
click at [113, 267] on div "Consultation" at bounding box center [121, 264] width 96 height 14
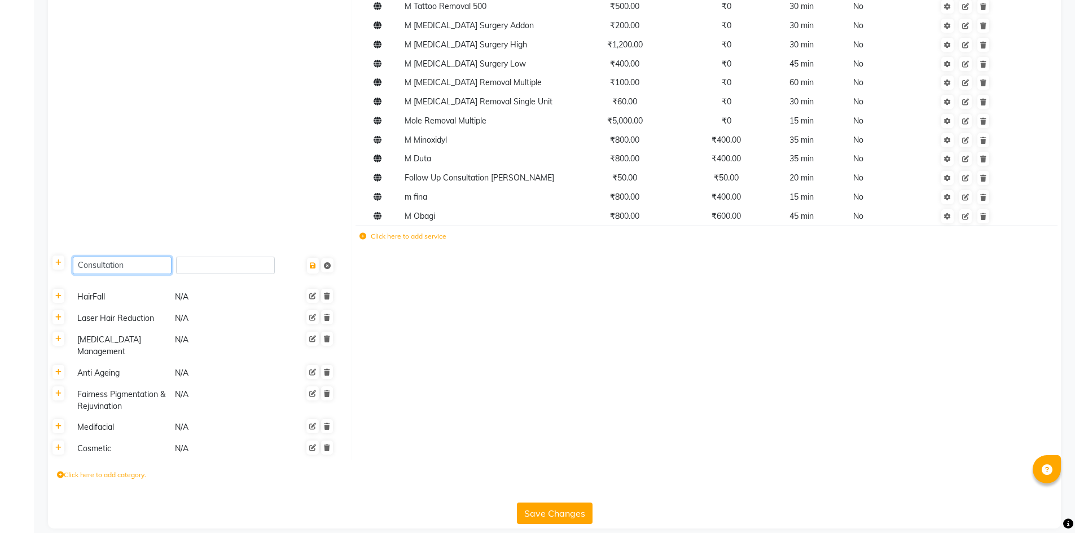
click at [134, 262] on input "Consultation" at bounding box center [122, 265] width 99 height 17
click at [411, 235] on label "Click here to add service" at bounding box center [402, 236] width 87 height 10
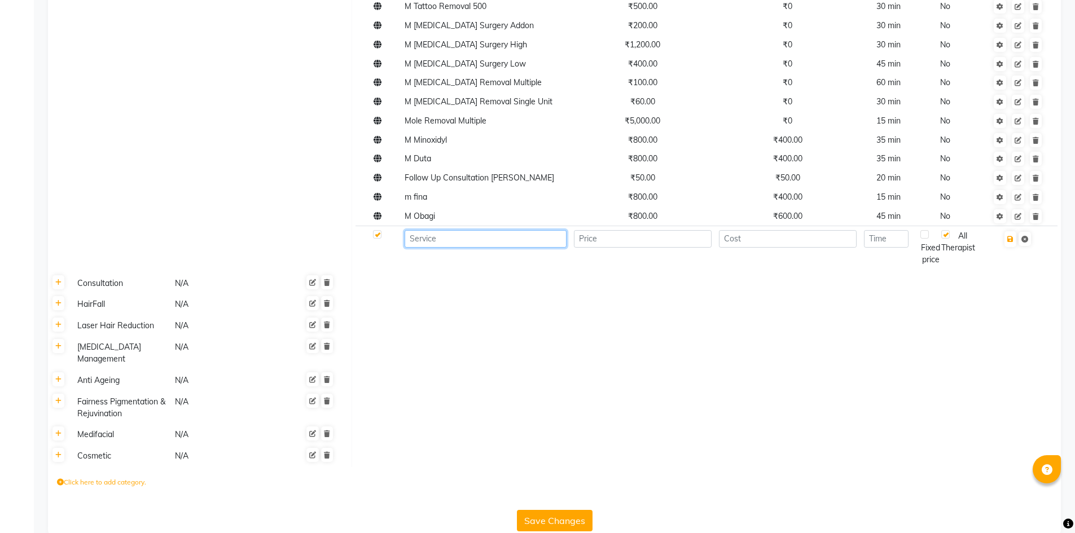
click at [433, 237] on input at bounding box center [485, 238] width 162 height 17
type input "New consultation [PERSON_NAME]"
click at [579, 246] on input "number" at bounding box center [643, 238] width 138 height 17
type input "60"
click at [751, 238] on input "number" at bounding box center [788, 238] width 138 height 17
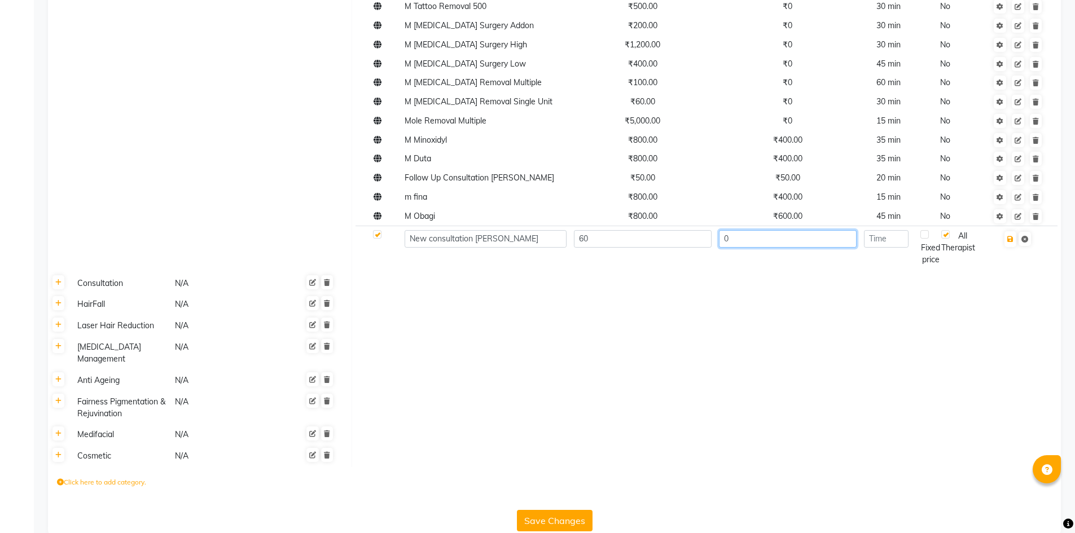
type input "0"
click at [883, 244] on input "number" at bounding box center [886, 238] width 45 height 17
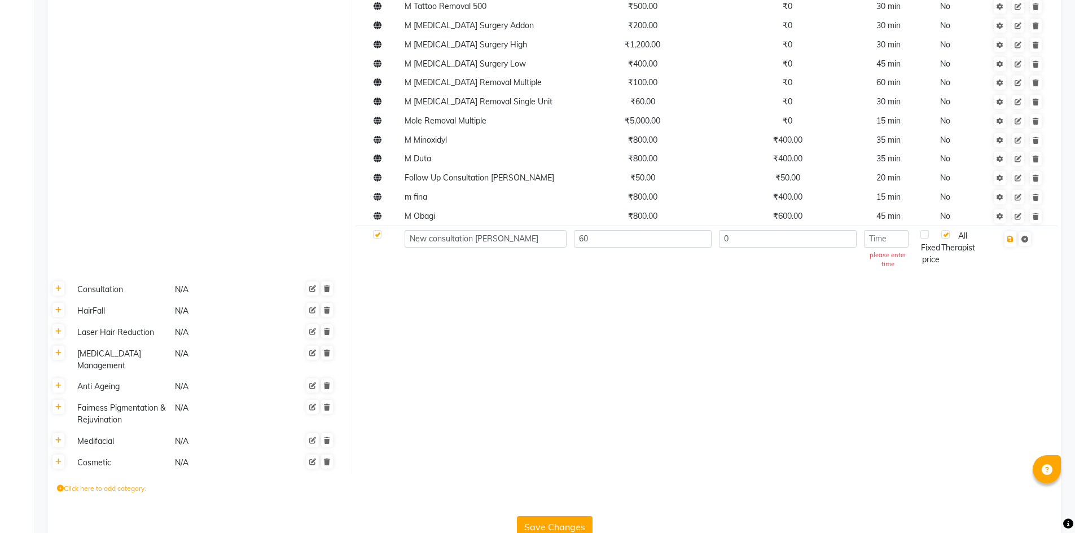
click at [929, 240] on div "Fixed price" at bounding box center [930, 248] width 21 height 36
click at [885, 236] on input "number" at bounding box center [886, 238] width 45 height 17
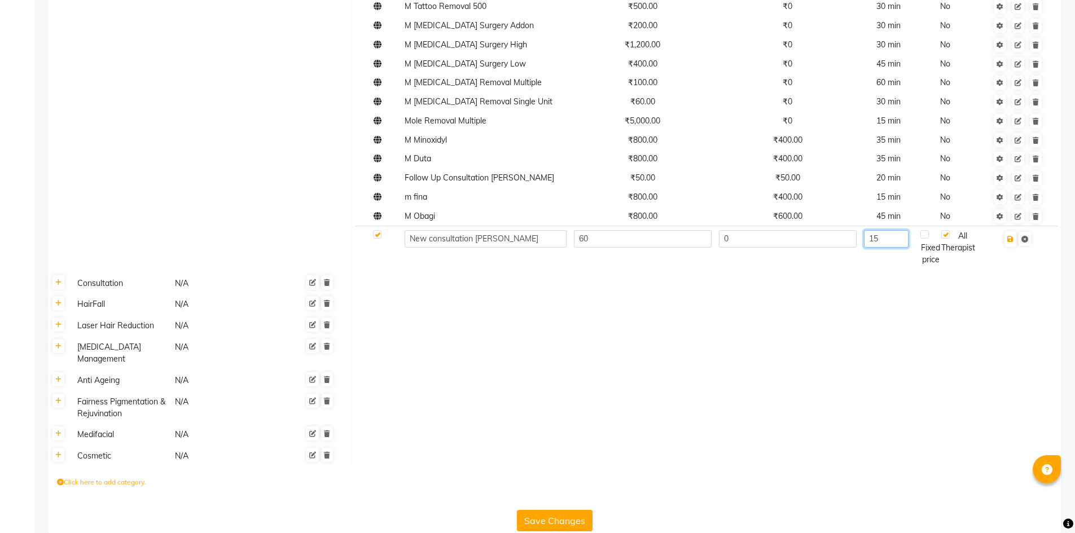
type input "1"
type input "15"
click at [1011, 240] on icon "button" at bounding box center [1010, 239] width 6 height 7
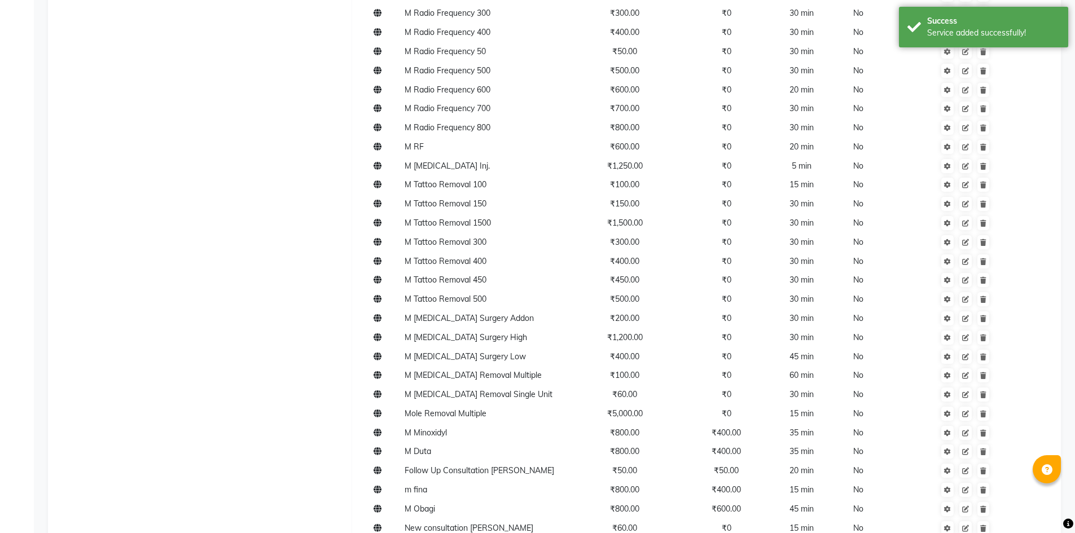
scroll to position [1266, 0]
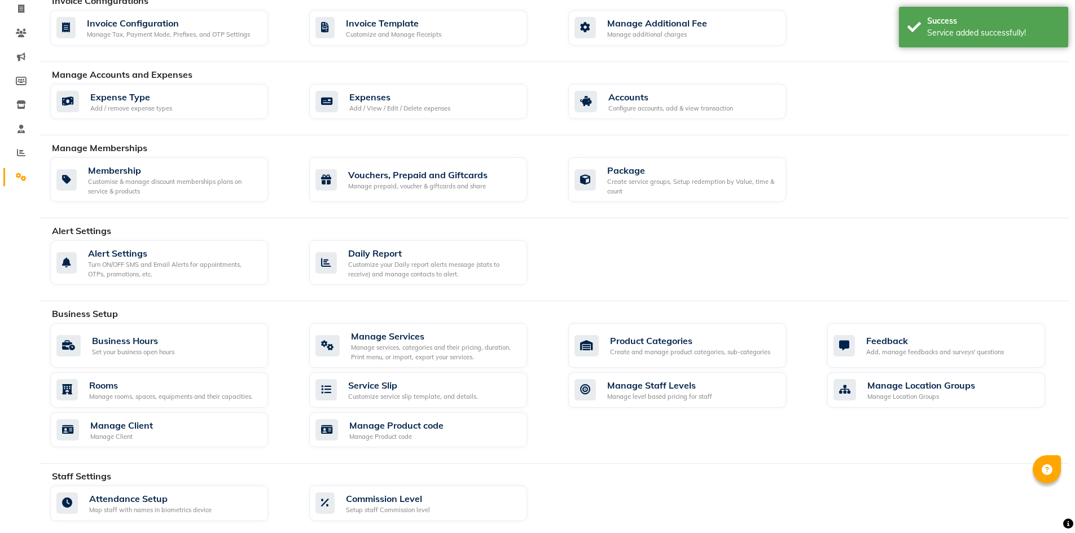
scroll to position [56, 0]
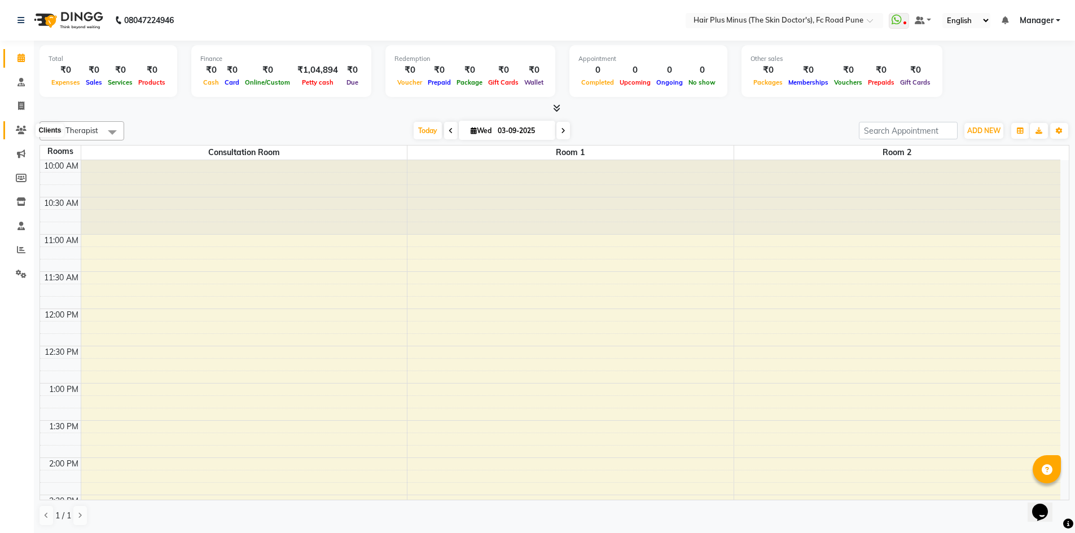
click at [27, 126] on span at bounding box center [21, 130] width 20 height 13
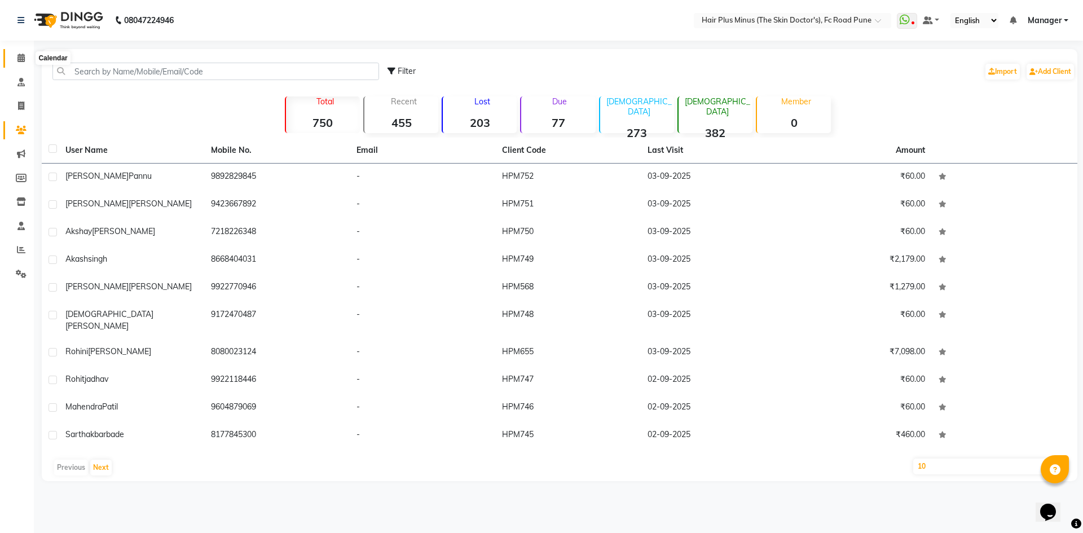
click at [21, 60] on icon at bounding box center [20, 58] width 7 height 8
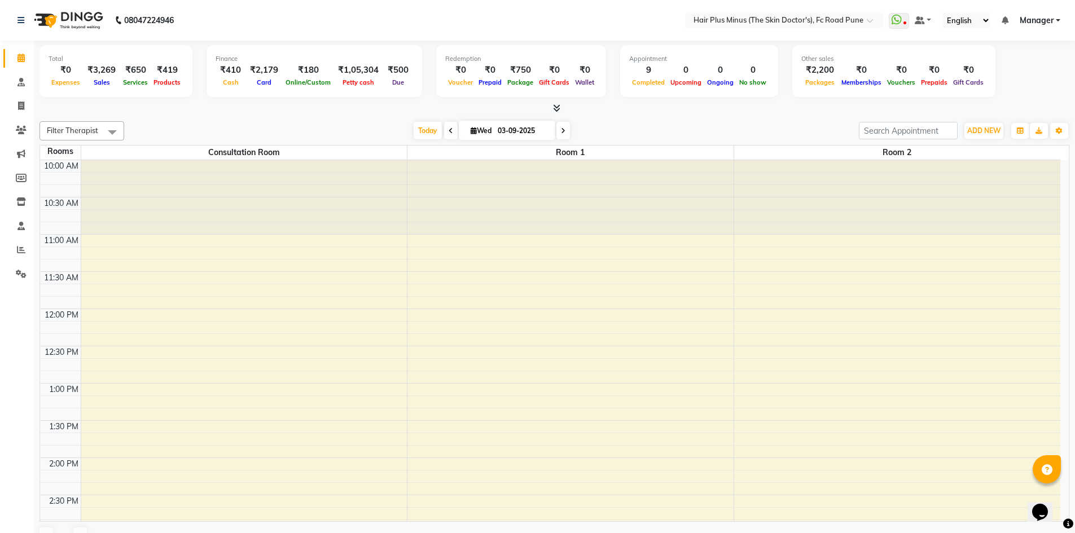
scroll to position [458, 0]
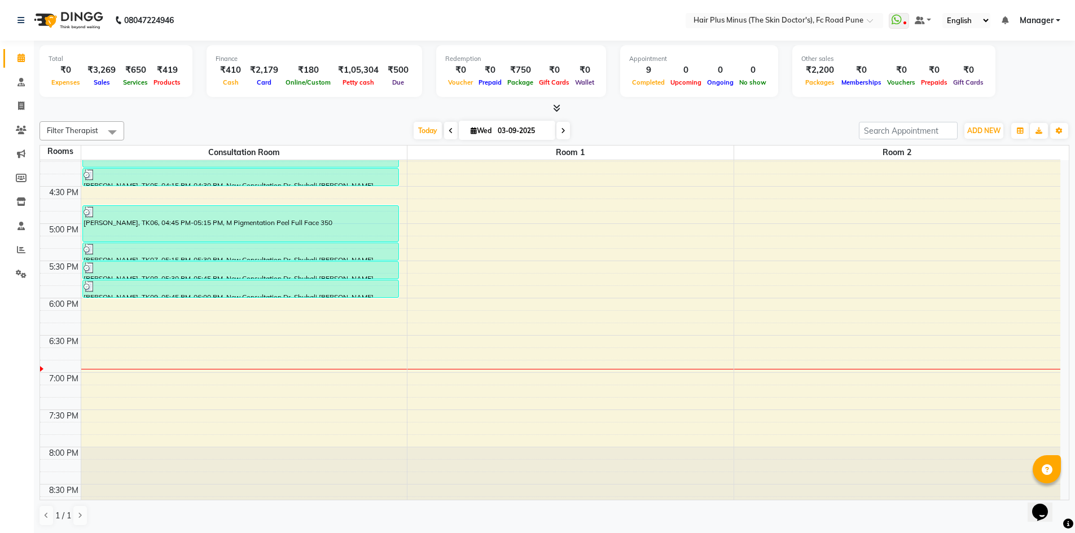
click at [243, 332] on div "10:00 AM 10:30 AM 11:00 AM 11:30 AM 12:00 PM 12:30 PM 1:00 PM 1:30 PM 2:00 PM 2…" at bounding box center [550, 112] width 1020 height 819
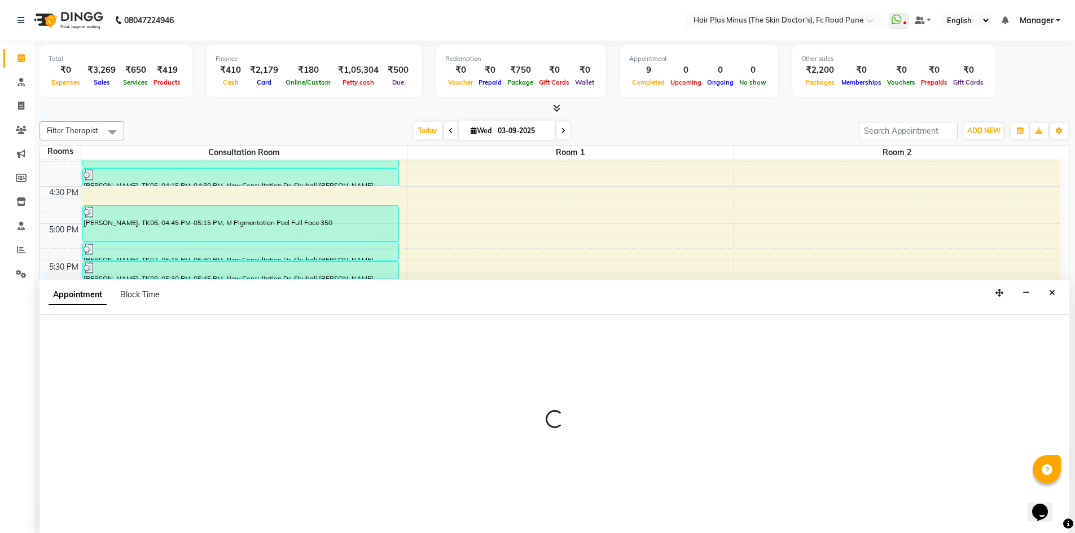
scroll to position [1, 0]
select select "1095"
select select "tentative"
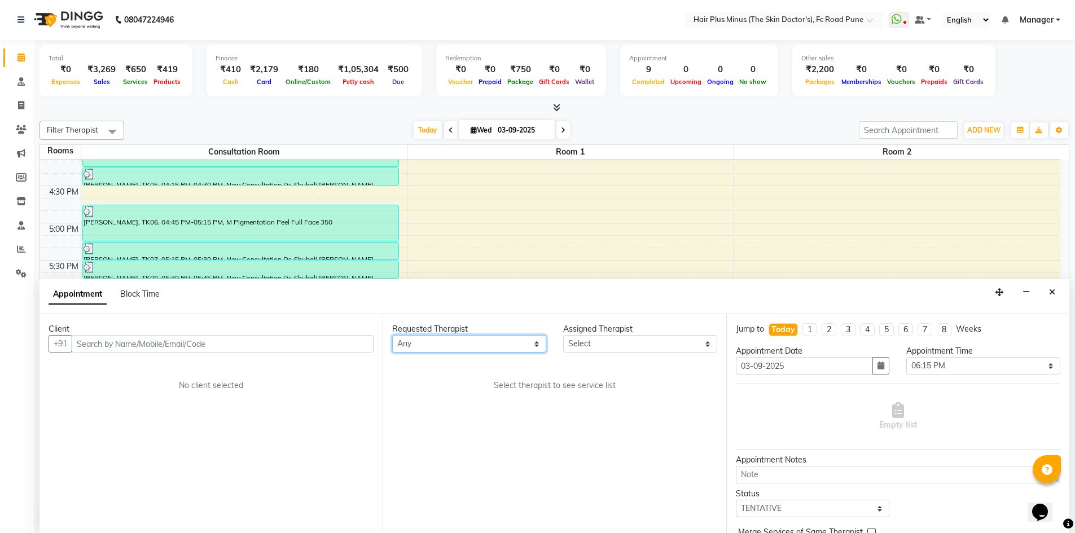
click at [541, 345] on select "Any Dr [PERSON_NAME] Dr. [PERSON_NAME] [PERSON_NAME] [PERSON_NAME] [PERSON_NAME…" at bounding box center [469, 343] width 154 height 17
select select "90758"
click at [392, 335] on select "Any Dr [PERSON_NAME] Dr. [PERSON_NAME] [PERSON_NAME] [PERSON_NAME] [PERSON_NAME…" at bounding box center [469, 343] width 154 height 17
select select "90758"
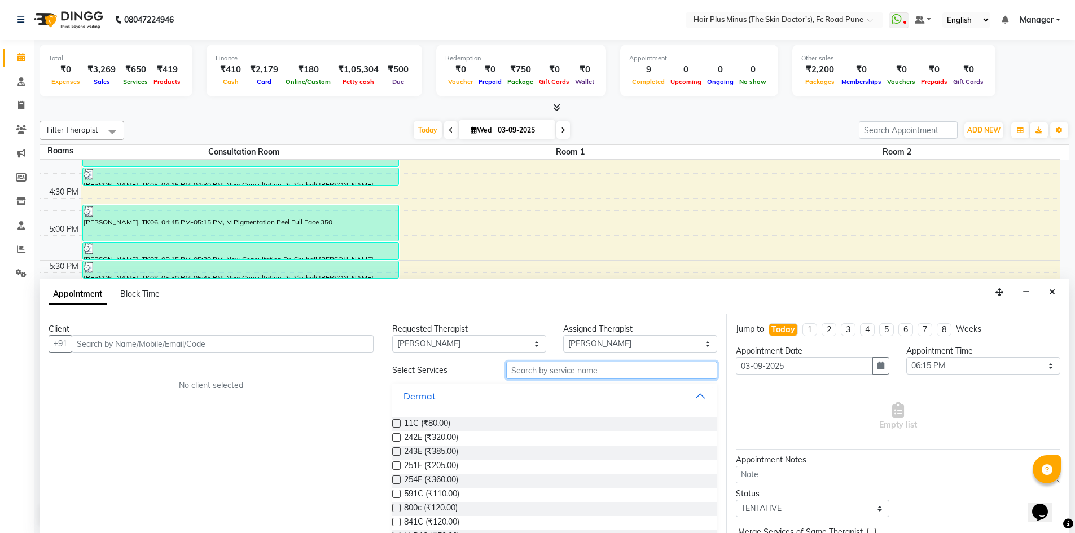
click at [538, 372] on input "text" at bounding box center [611, 370] width 211 height 17
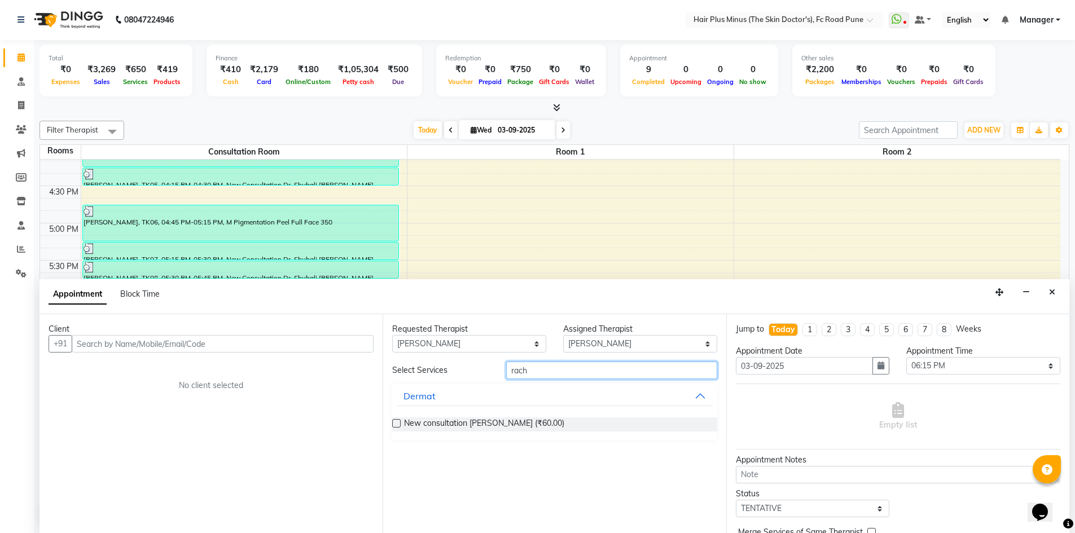
type input "rach"
click at [25, 55] on icon at bounding box center [20, 57] width 7 height 8
click at [1047, 296] on button "Close" at bounding box center [1052, 292] width 16 height 17
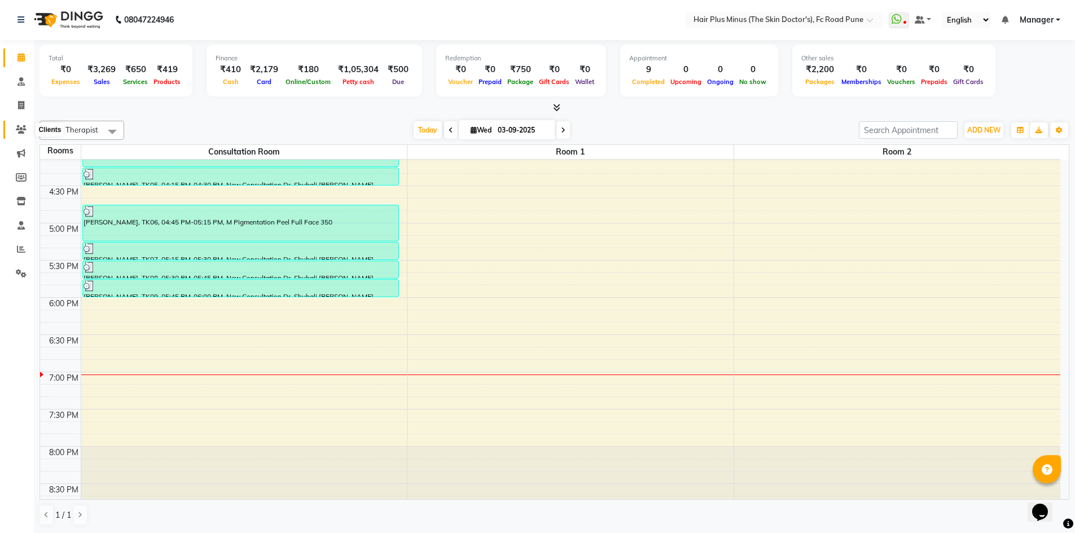
click at [19, 127] on icon at bounding box center [21, 129] width 11 height 8
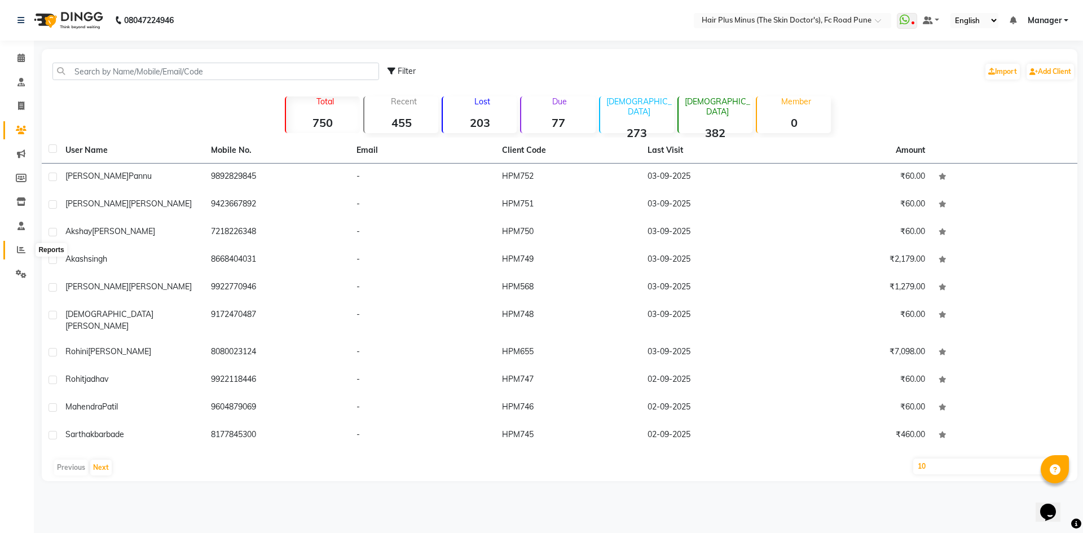
click at [21, 248] on icon at bounding box center [21, 249] width 8 height 8
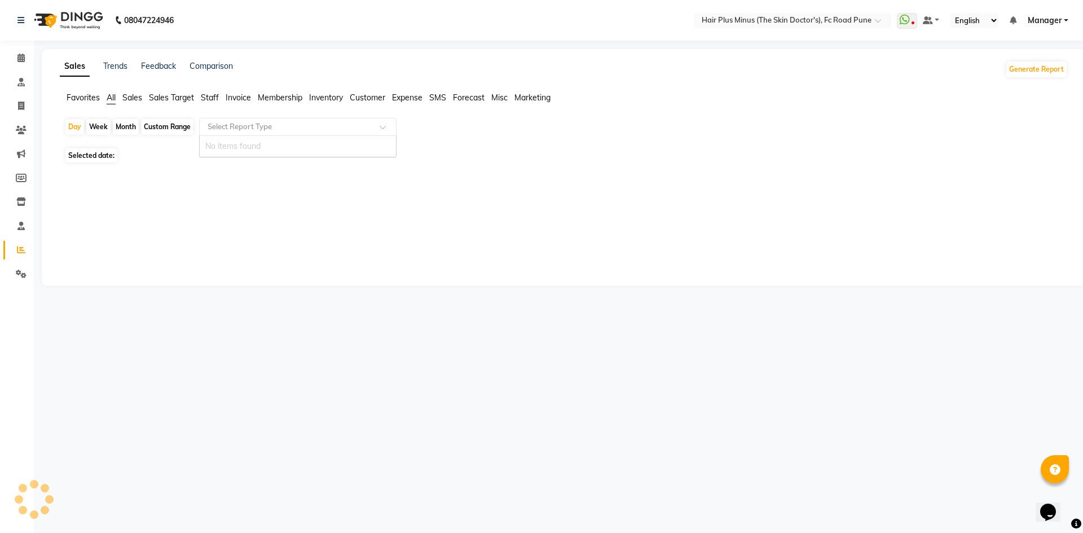
click at [384, 126] on span at bounding box center [387, 130] width 14 height 11
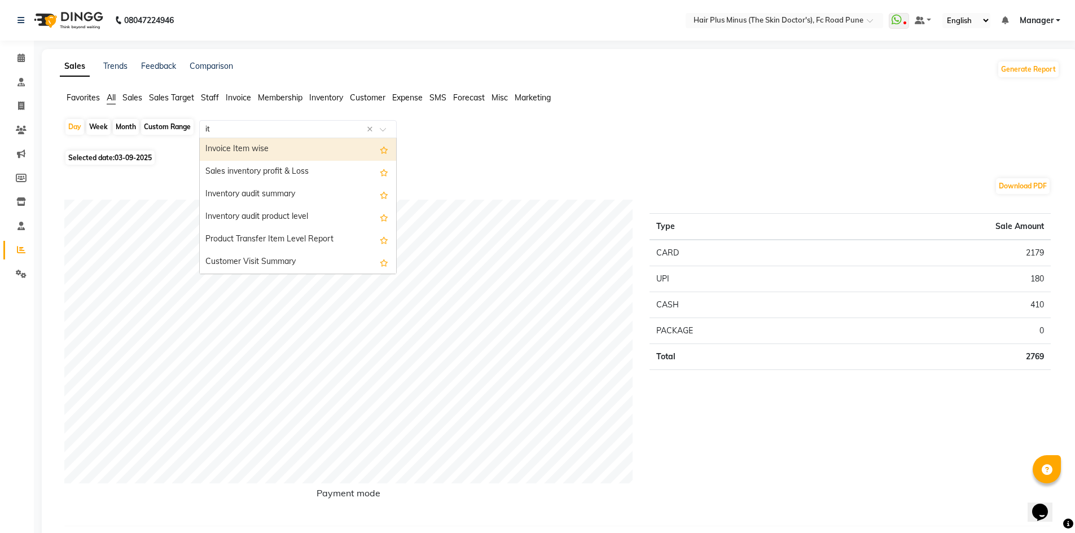
type input "ite"
click at [329, 158] on div "Invoice Item wise" at bounding box center [298, 149] width 196 height 23
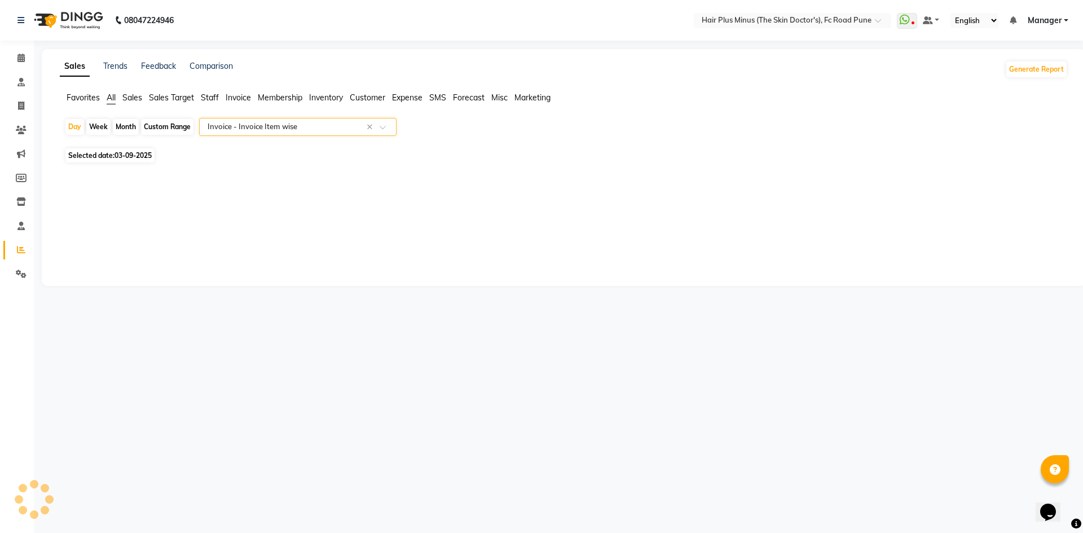
select select "full_report"
select select "csv"
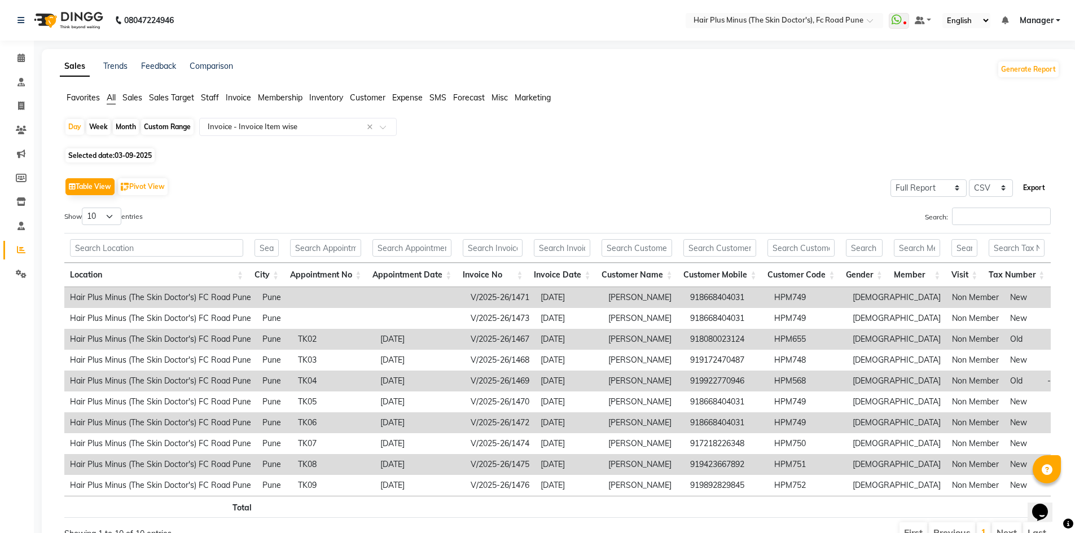
click at [1032, 187] on button "Export" at bounding box center [1033, 187] width 31 height 19
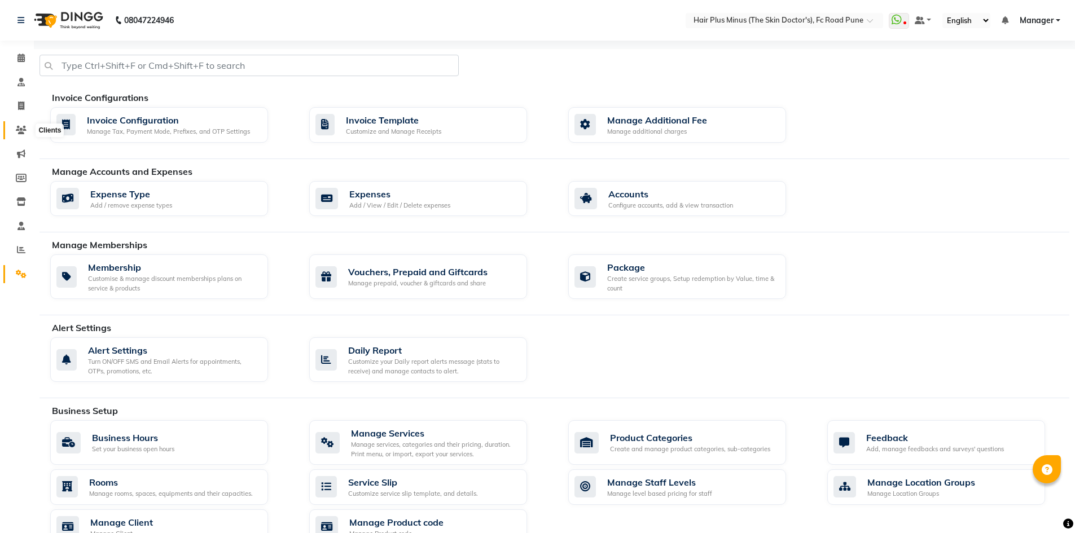
click at [20, 131] on icon at bounding box center [21, 130] width 11 height 8
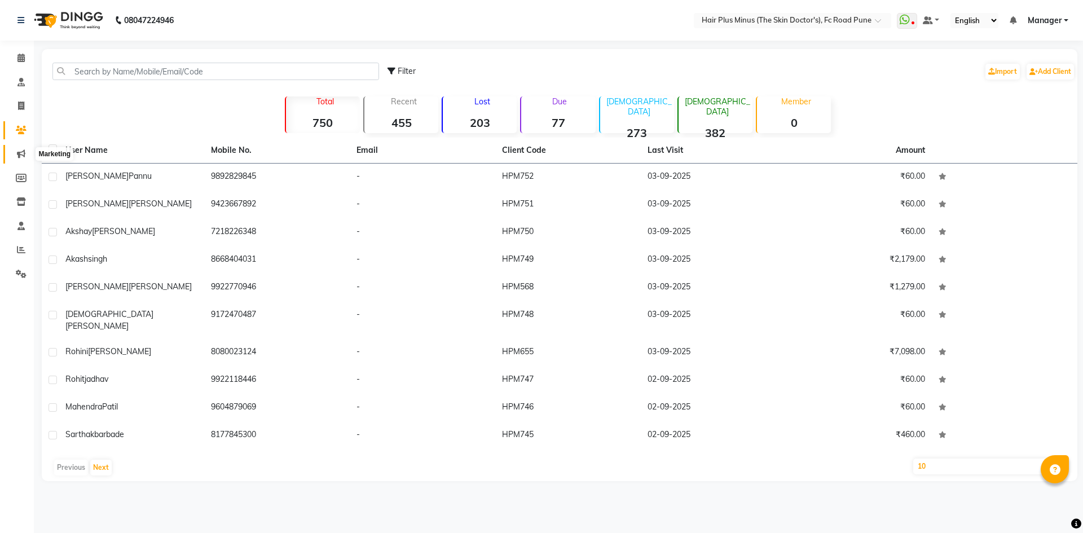
click at [20, 152] on icon at bounding box center [21, 153] width 8 height 8
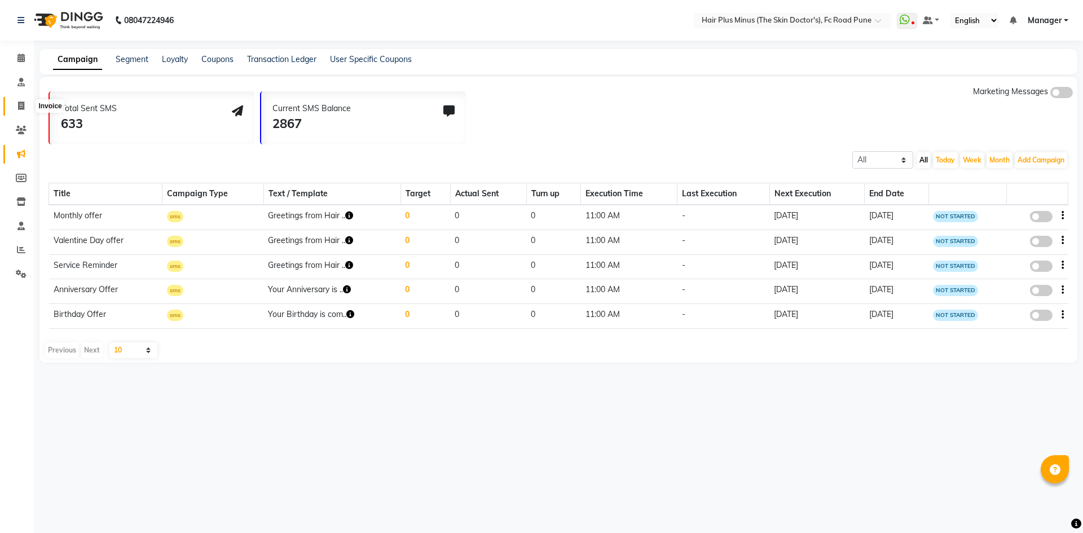
click at [21, 105] on icon at bounding box center [21, 106] width 6 height 8
select select "service"
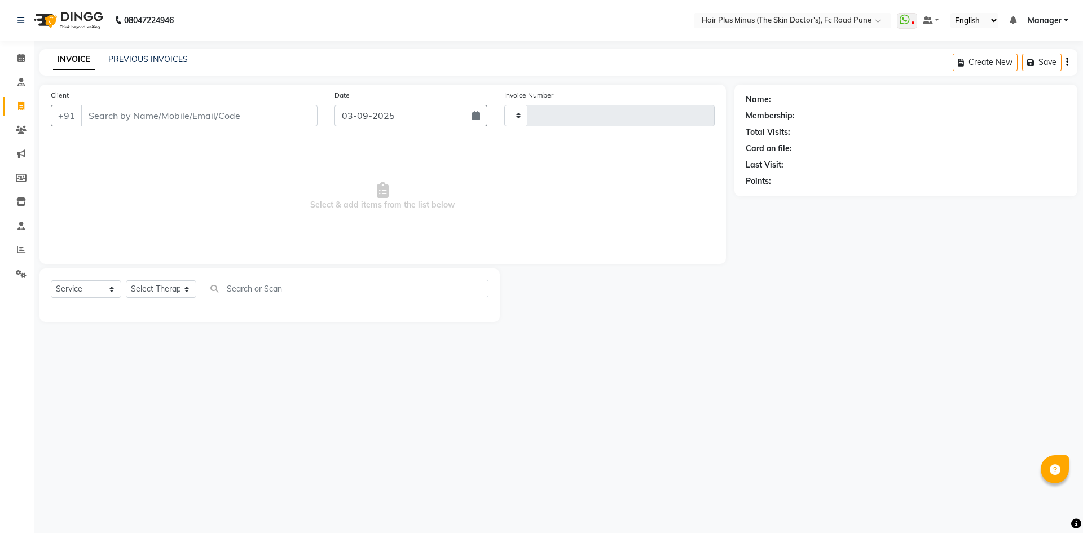
type input "1477"
select select "7911"
click at [21, 126] on icon at bounding box center [21, 130] width 11 height 8
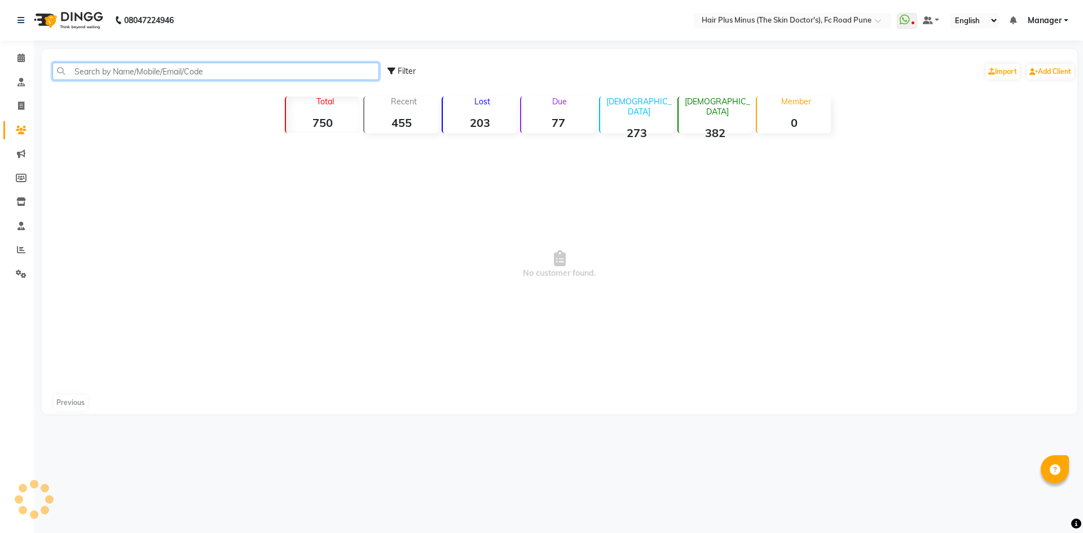
click at [125, 68] on input "text" at bounding box center [215, 71] width 327 height 17
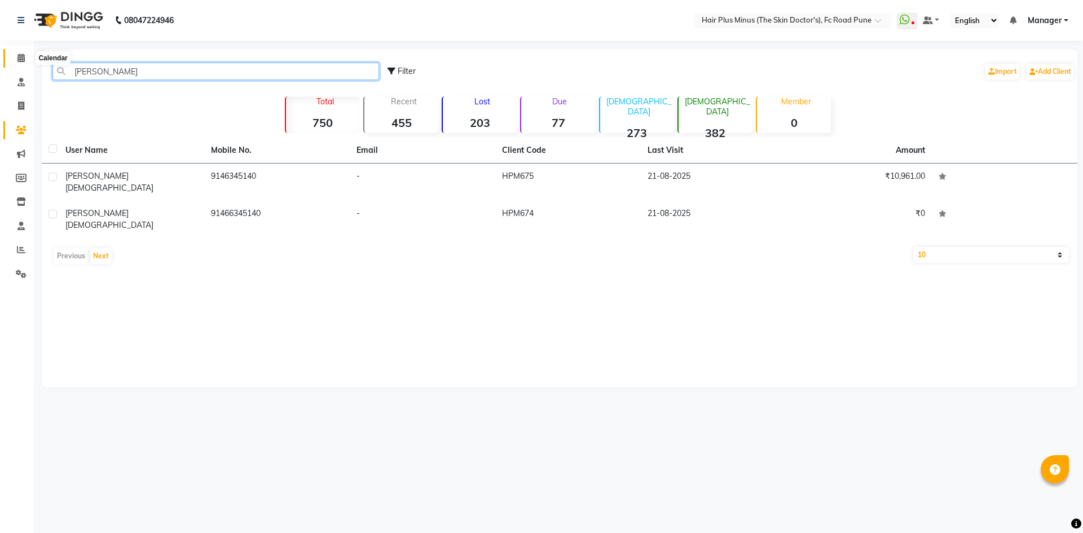
type input "[PERSON_NAME]"
click at [16, 59] on span at bounding box center [21, 58] width 20 height 13
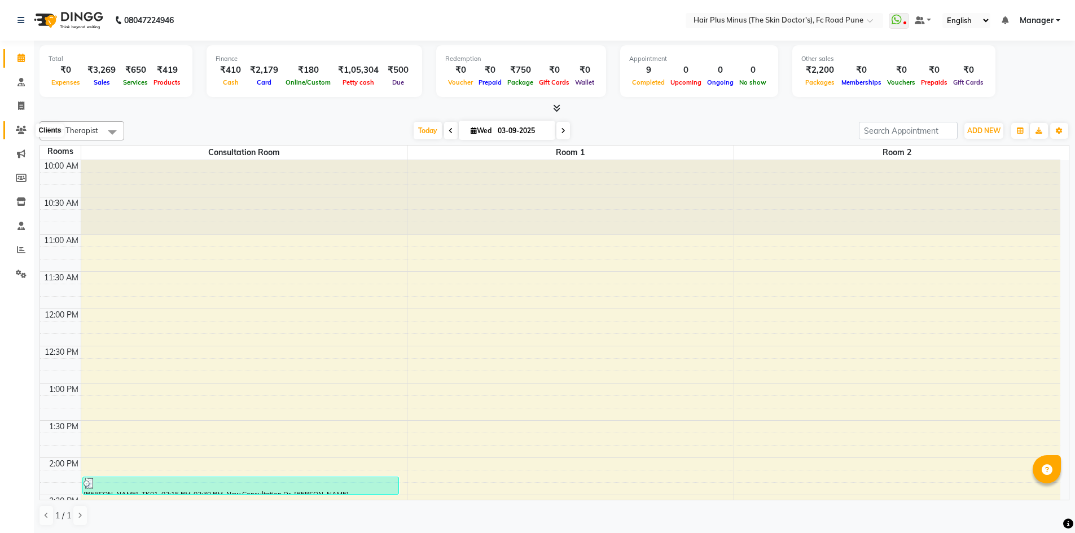
click at [21, 131] on icon at bounding box center [21, 130] width 11 height 8
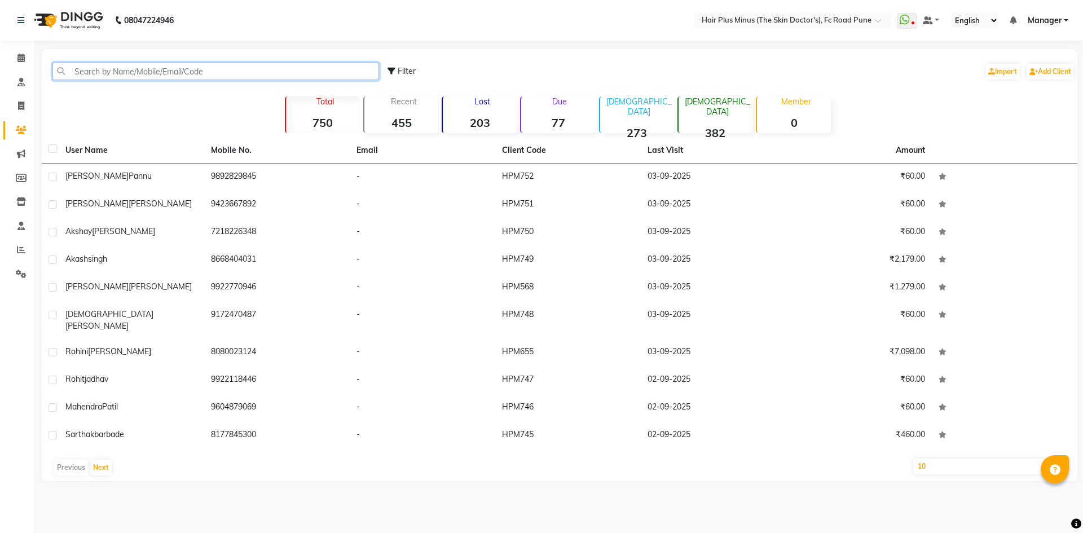
click at [97, 71] on input "text" at bounding box center [215, 71] width 327 height 17
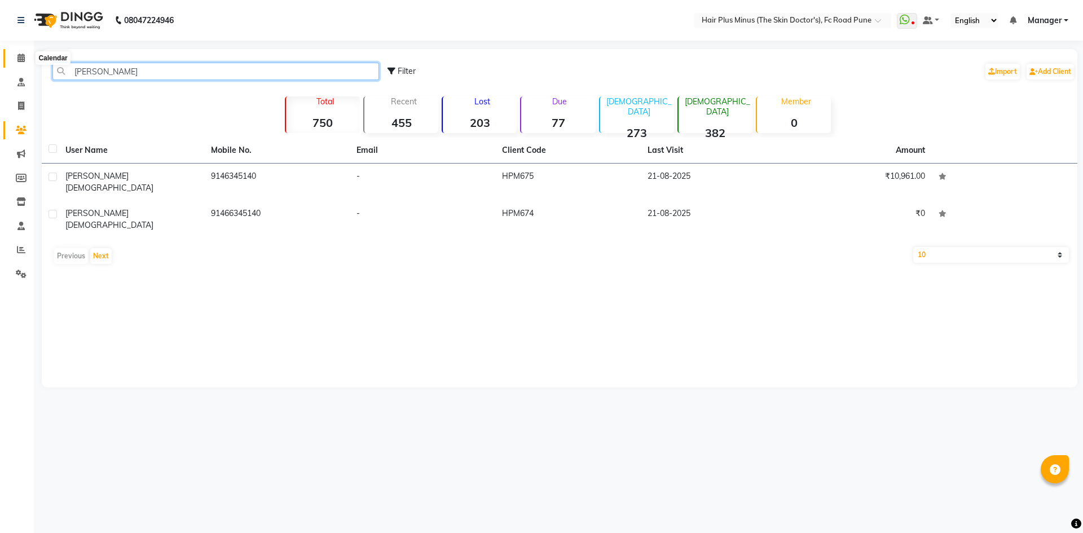
type input "[PERSON_NAME]"
click at [20, 56] on icon at bounding box center [20, 58] width 7 height 8
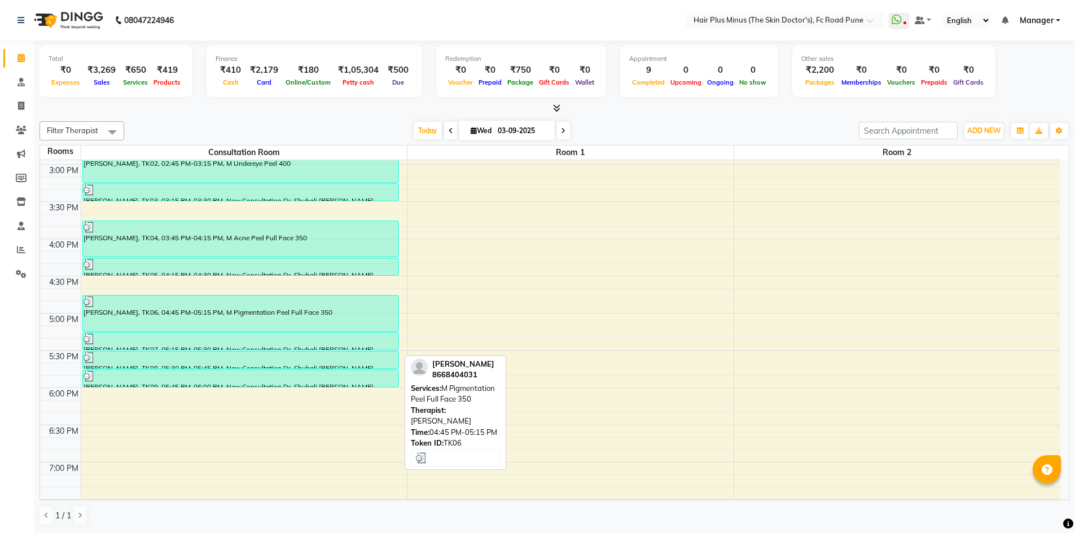
scroll to position [395, 0]
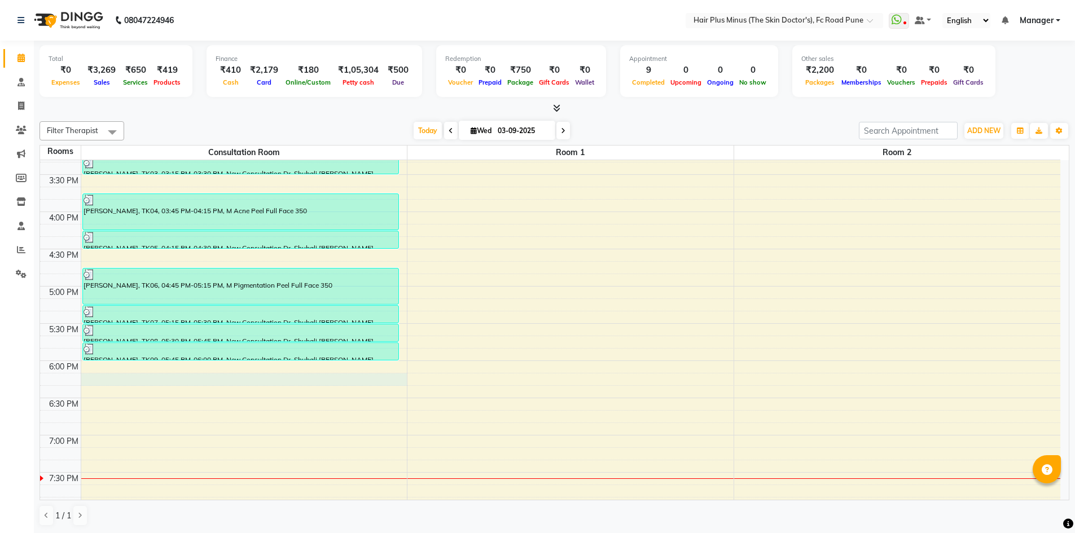
click at [193, 377] on div "10:00 AM 10:30 AM 11:00 AM 11:30 AM 12:00 PM 12:30 PM 1:00 PM 1:30 PM 2:00 PM 2…" at bounding box center [550, 174] width 1020 height 819
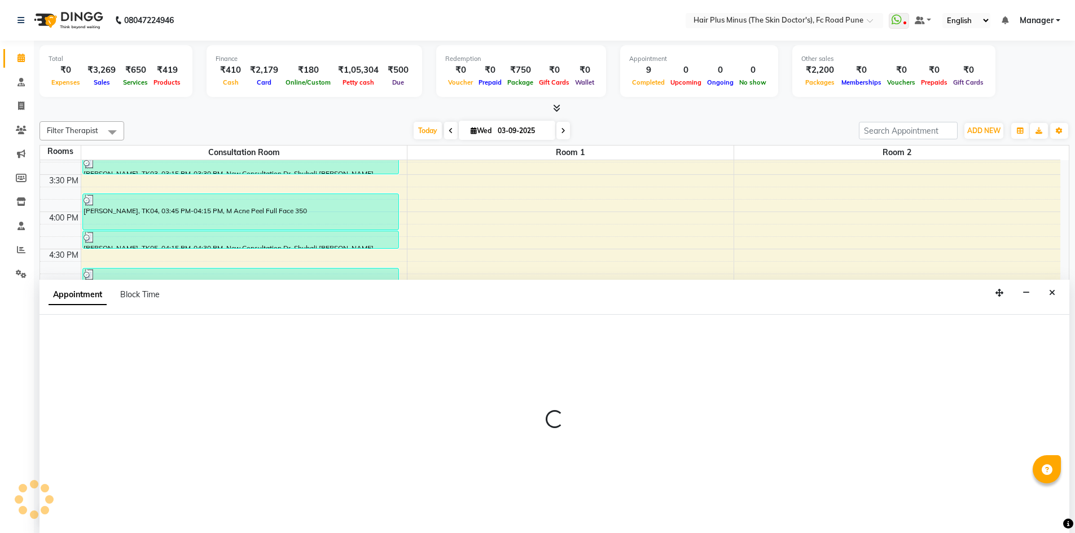
scroll to position [1, 0]
select select "1095"
select select "tentative"
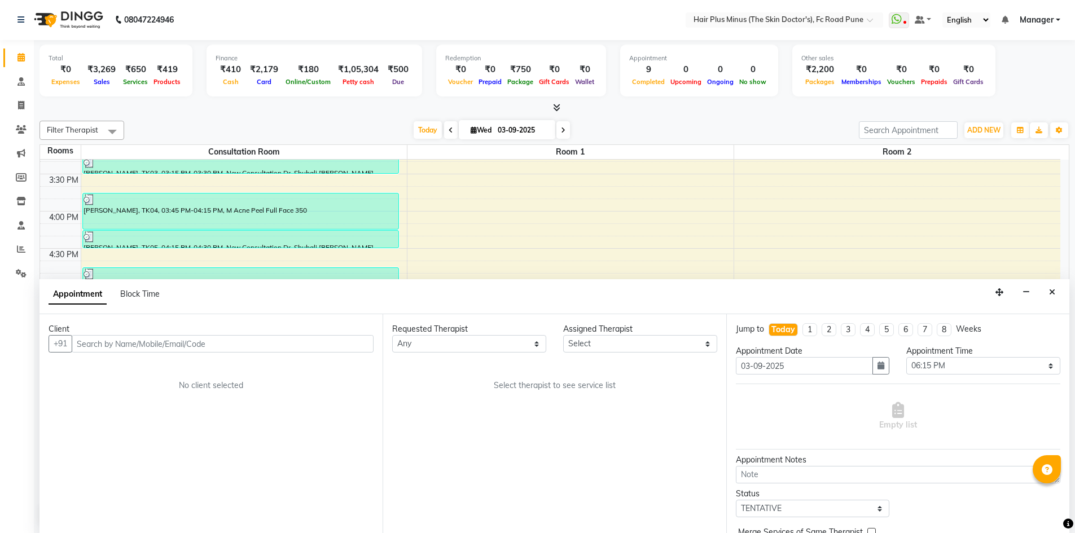
click at [186, 344] on input "text" at bounding box center [223, 343] width 302 height 17
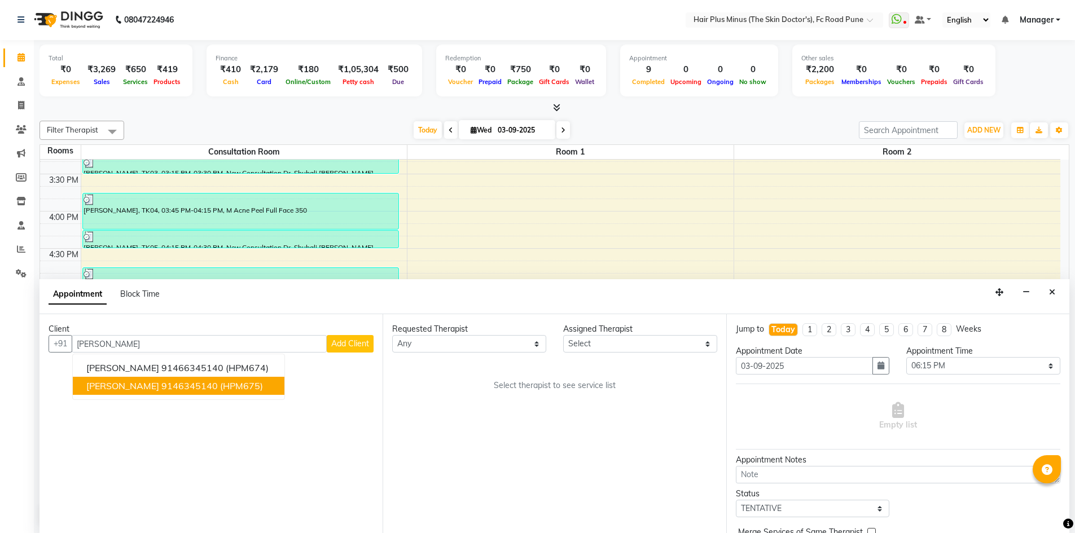
click at [178, 393] on button "[PERSON_NAME] 9146345140 (HPM675)" at bounding box center [179, 386] width 212 height 18
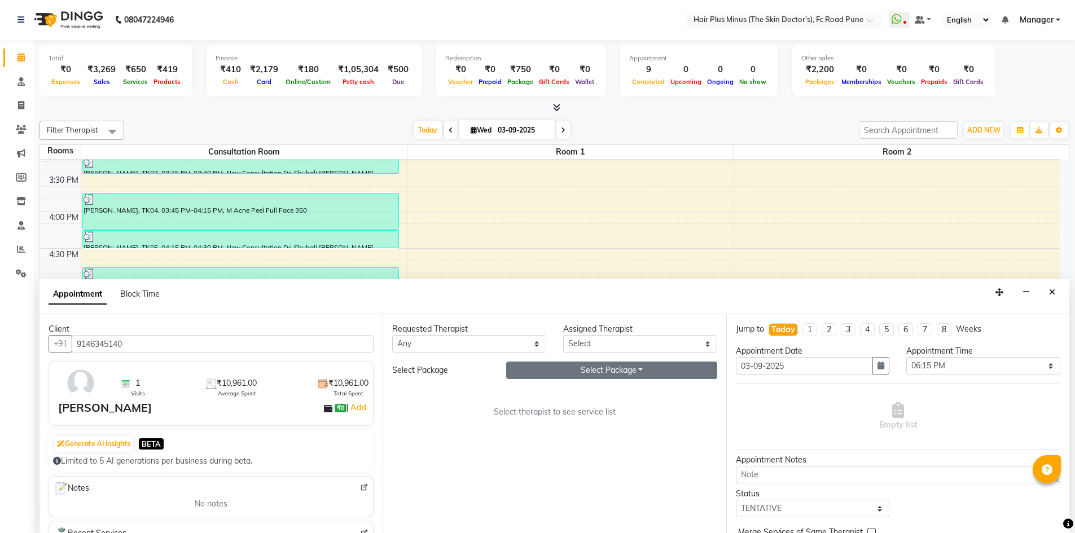
type input "9146345140"
click at [572, 369] on button "Select Package Toggle Dropdown" at bounding box center [611, 370] width 211 height 17
click at [552, 393] on li "M acne peel(5+1)-" at bounding box center [554, 393] width 94 height 16
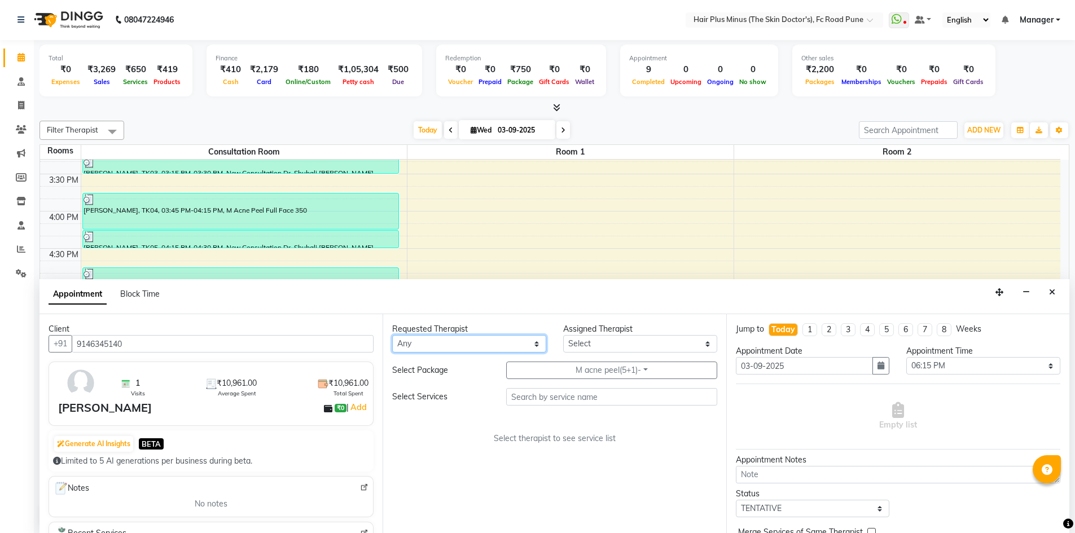
drag, startPoint x: 539, startPoint y: 341, endPoint x: 534, endPoint y: 347, distance: 8.1
click at [539, 341] on select "Any Dr [PERSON_NAME] Dr. [PERSON_NAME] [PERSON_NAME] [PERSON_NAME] [PERSON_NAME…" at bounding box center [469, 343] width 154 height 17
select select "71424"
click at [392, 335] on select "Any Dr [PERSON_NAME] Dr. [PERSON_NAME] [PERSON_NAME] [PERSON_NAME] [PERSON_NAME…" at bounding box center [469, 343] width 154 height 17
select select "71424"
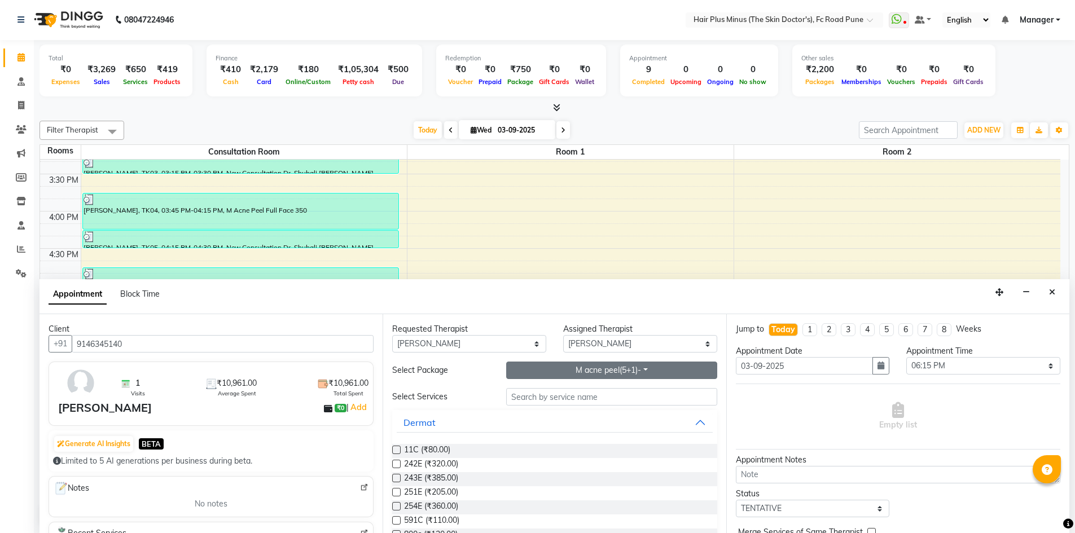
click at [604, 368] on button "M acne peel(5+1)-" at bounding box center [611, 370] width 211 height 17
click at [541, 410] on li "M acne peel(5+1)-" at bounding box center [554, 410] width 94 height 16
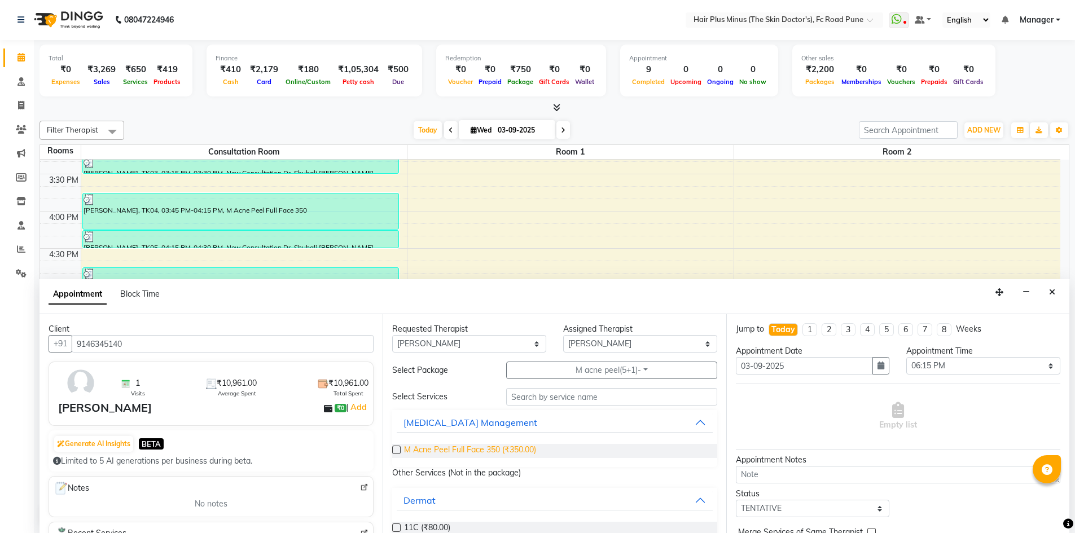
drag, startPoint x: 394, startPoint y: 448, endPoint x: 421, endPoint y: 450, distance: 27.1
click at [394, 451] on label at bounding box center [396, 450] width 8 height 8
click at [394, 451] on input "checkbox" at bounding box center [395, 450] width 7 height 7
checkbox input "true"
select select "3991"
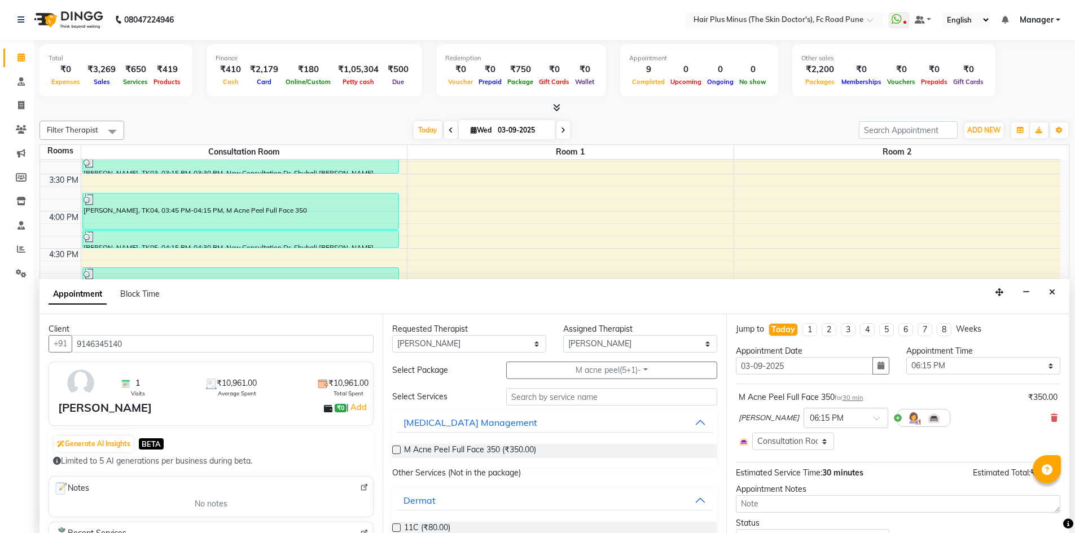
checkbox input "false"
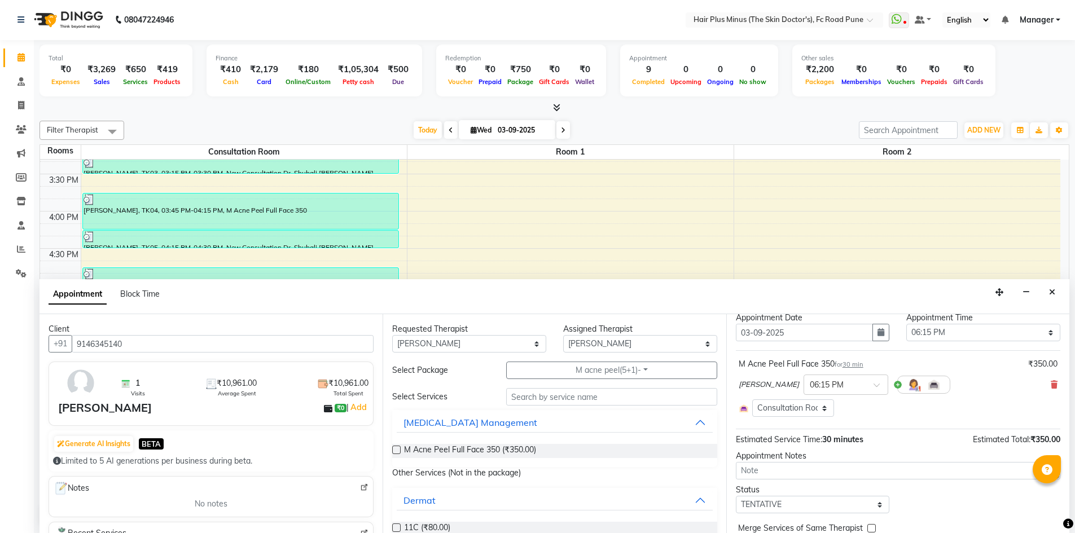
scroll to position [66, 0]
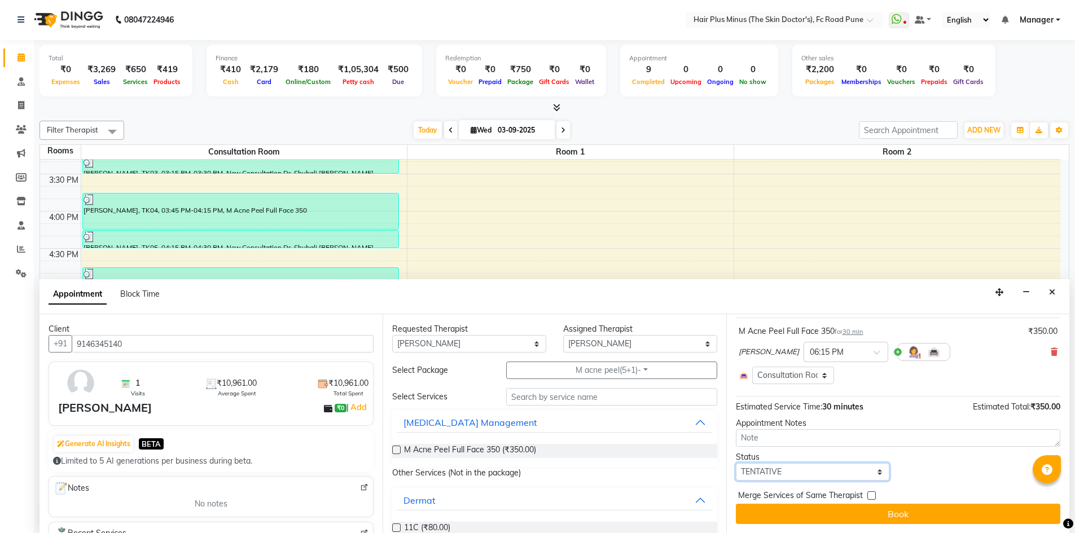
click at [778, 466] on select "Select TENTATIVE CONFIRM CHECK-IN UPCOMING" at bounding box center [813, 471] width 154 height 17
select select "confirm booking"
click at [736, 463] on select "Select TENTATIVE CONFIRM CHECK-IN UPCOMING" at bounding box center [813, 471] width 154 height 17
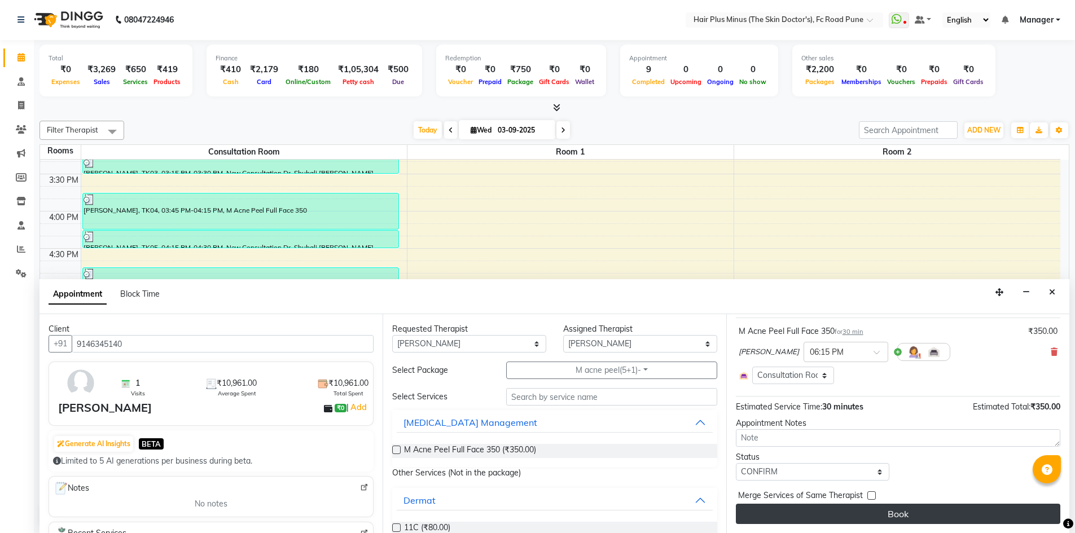
click at [797, 511] on button "Book" at bounding box center [898, 514] width 324 height 20
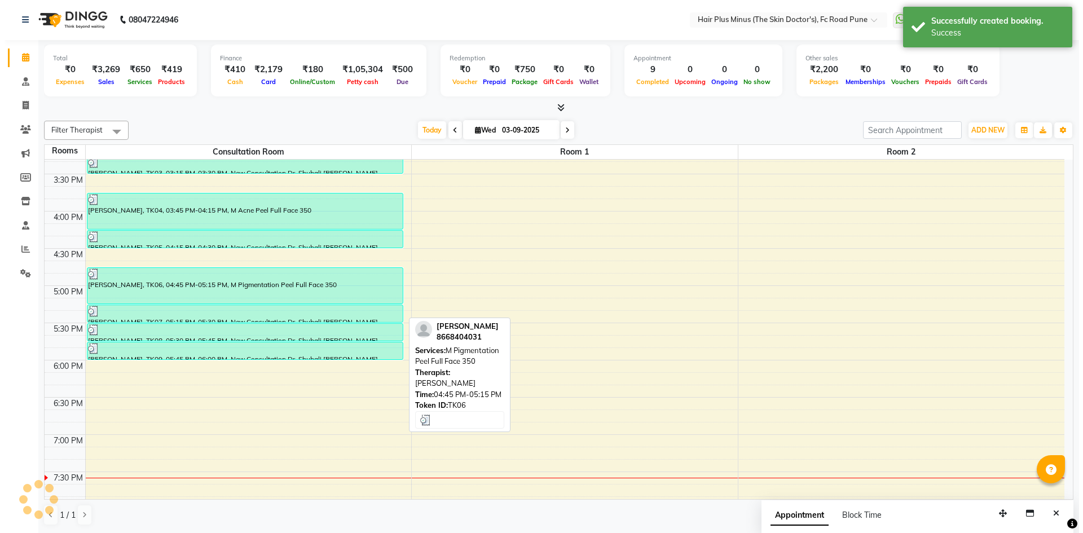
scroll to position [0, 0]
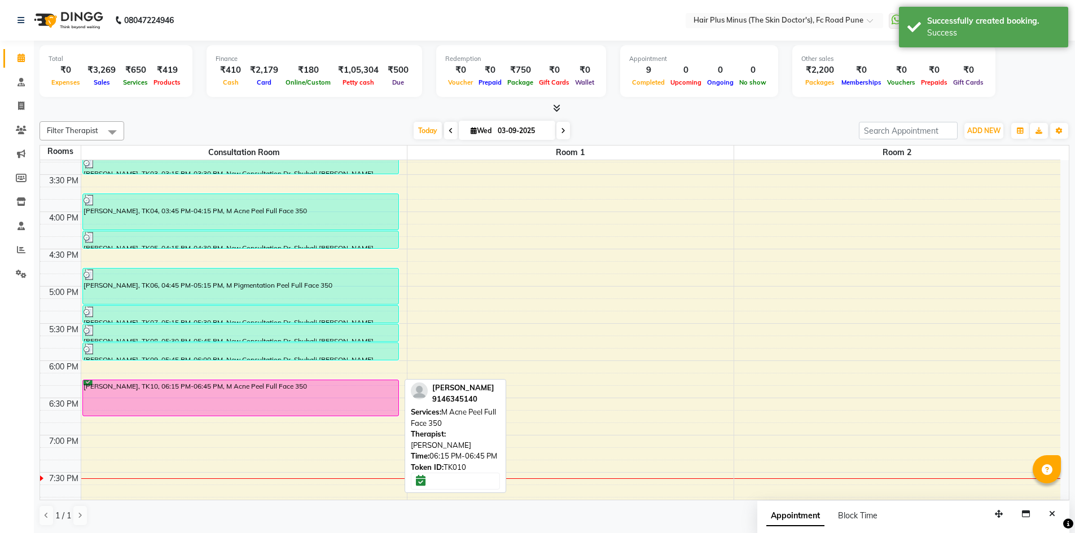
click at [227, 389] on div "[PERSON_NAME], TK10, 06:15 PM-06:45 PM, M Acne Peel Full Face 350" at bounding box center [240, 398] width 315 height 36
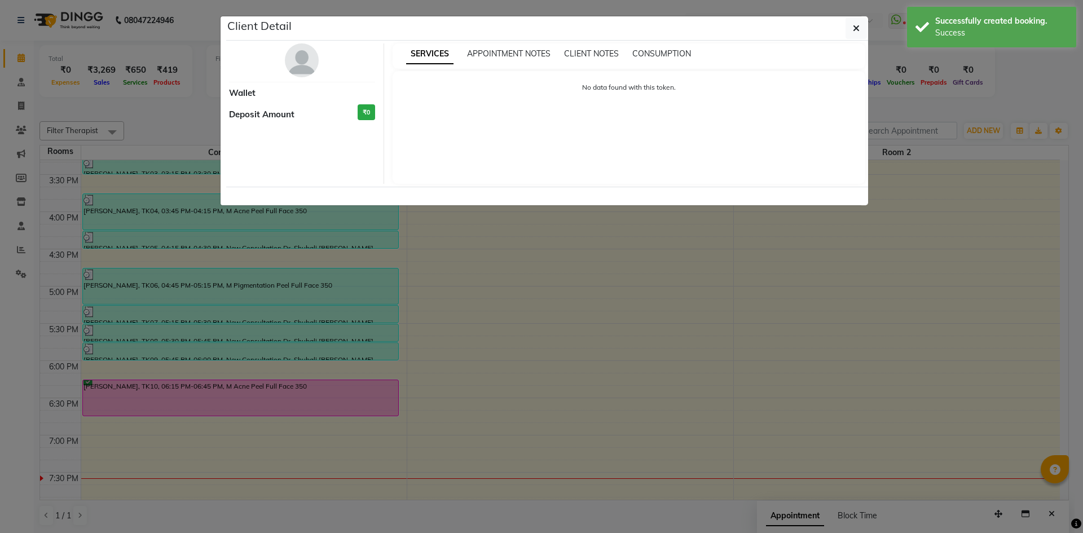
select select "6"
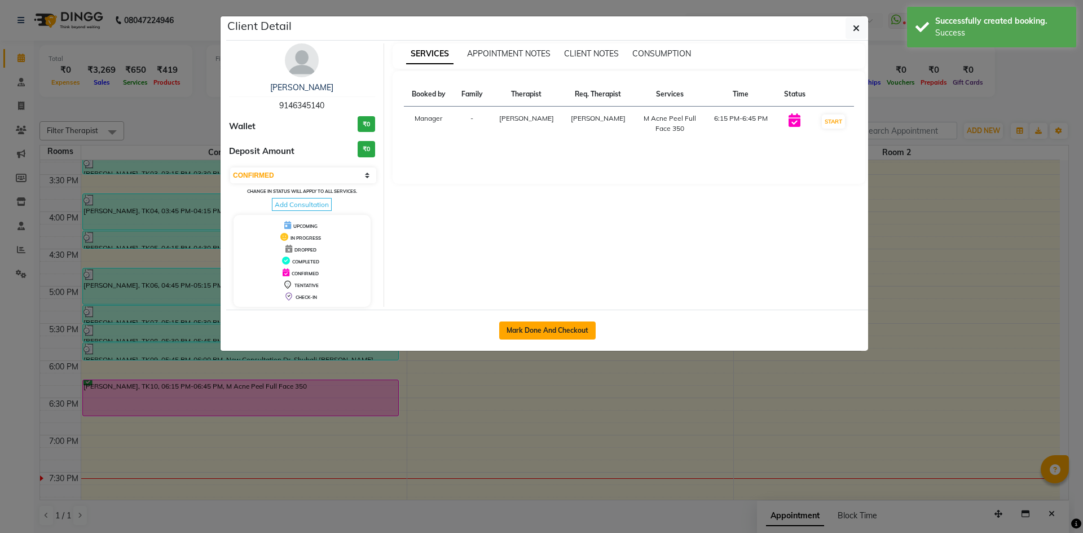
click at [543, 331] on button "Mark Done And Checkout" at bounding box center [547, 331] width 96 height 18
select select "service"
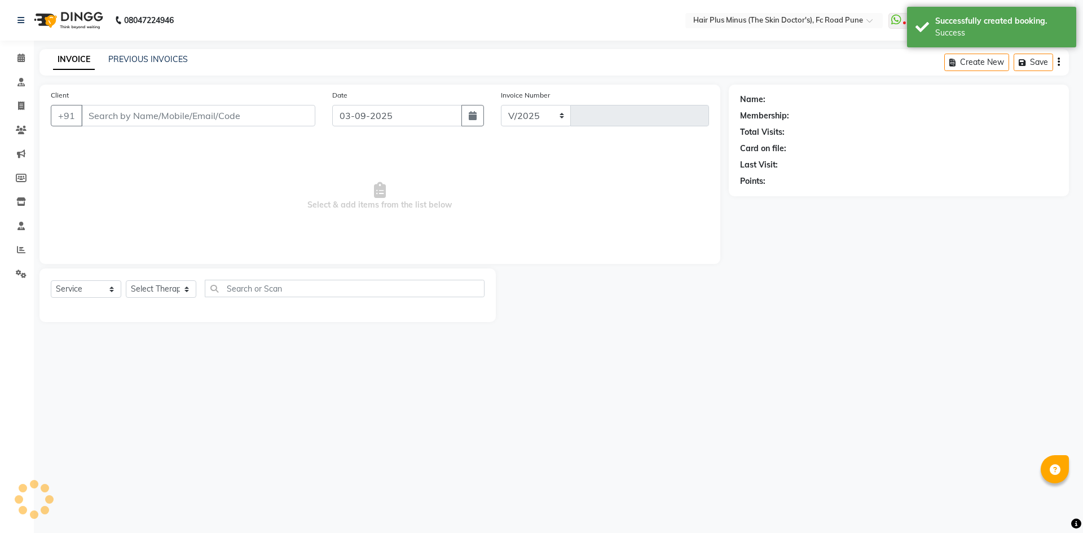
select select "7911"
type input "1477"
type input "9146345140"
select select "71424"
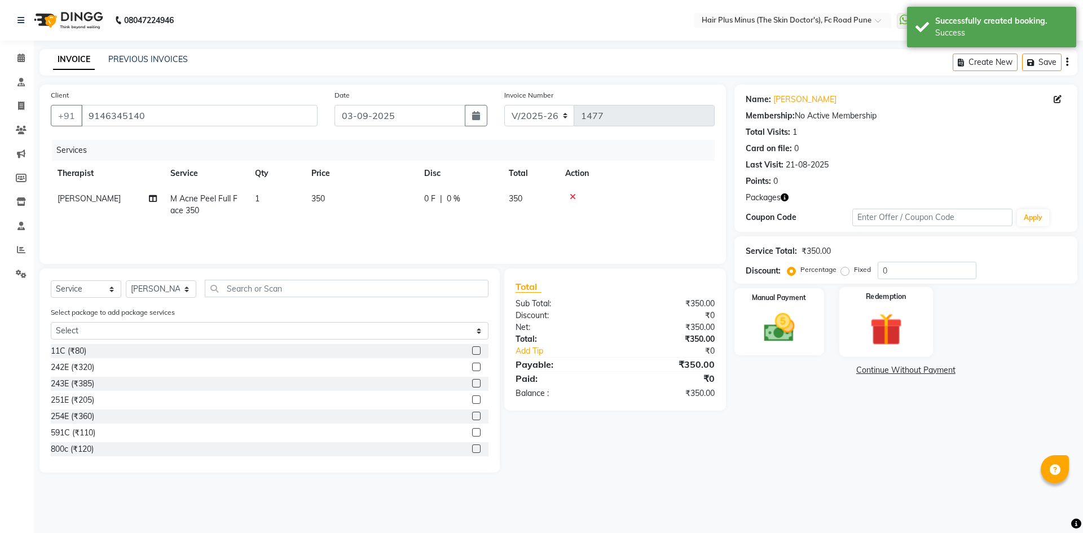
click at [861, 310] on img at bounding box center [886, 329] width 52 height 40
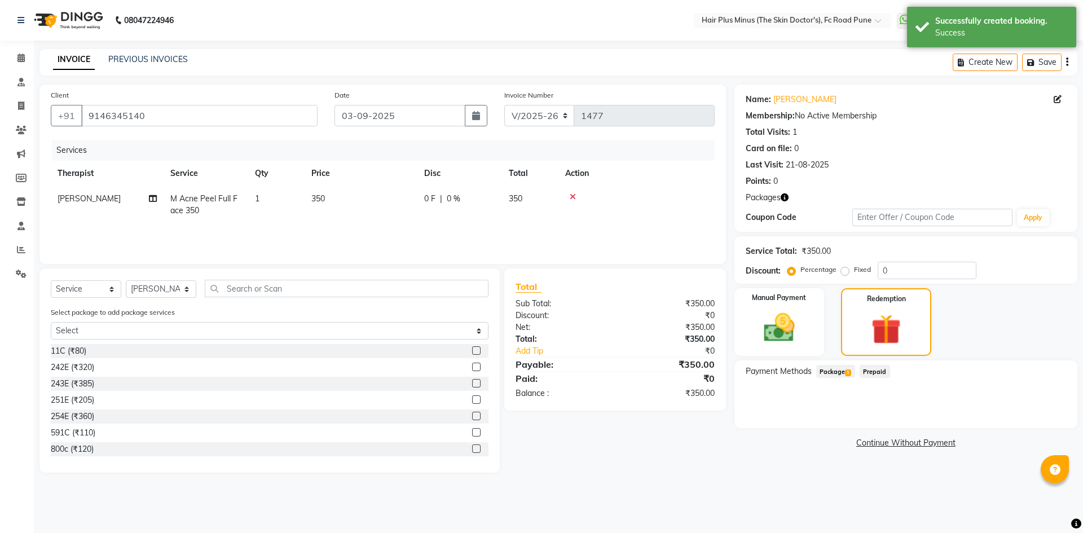
click at [825, 369] on span "Package 1" at bounding box center [835, 371] width 39 height 13
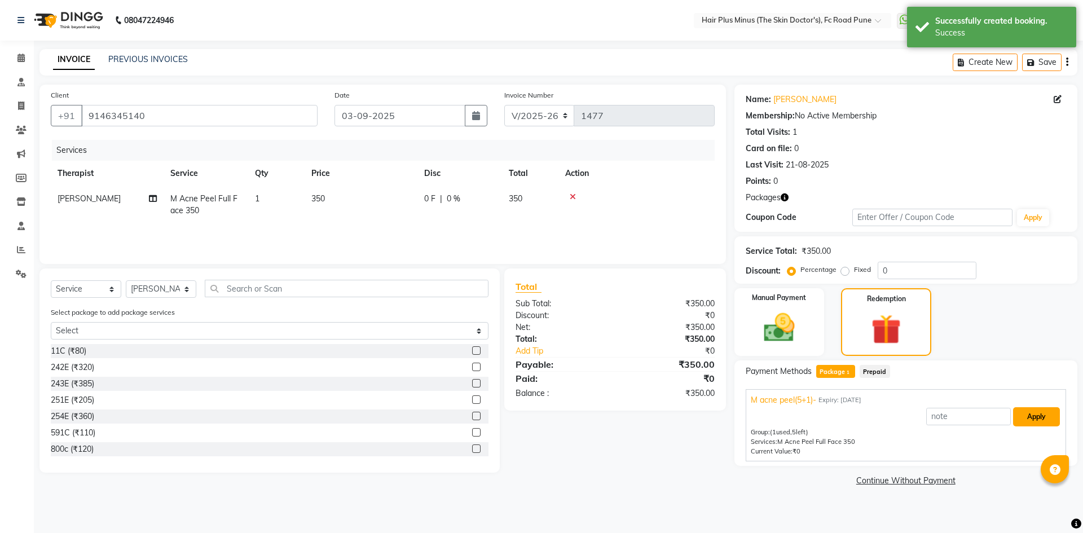
click at [1027, 417] on button "Apply" at bounding box center [1036, 416] width 47 height 19
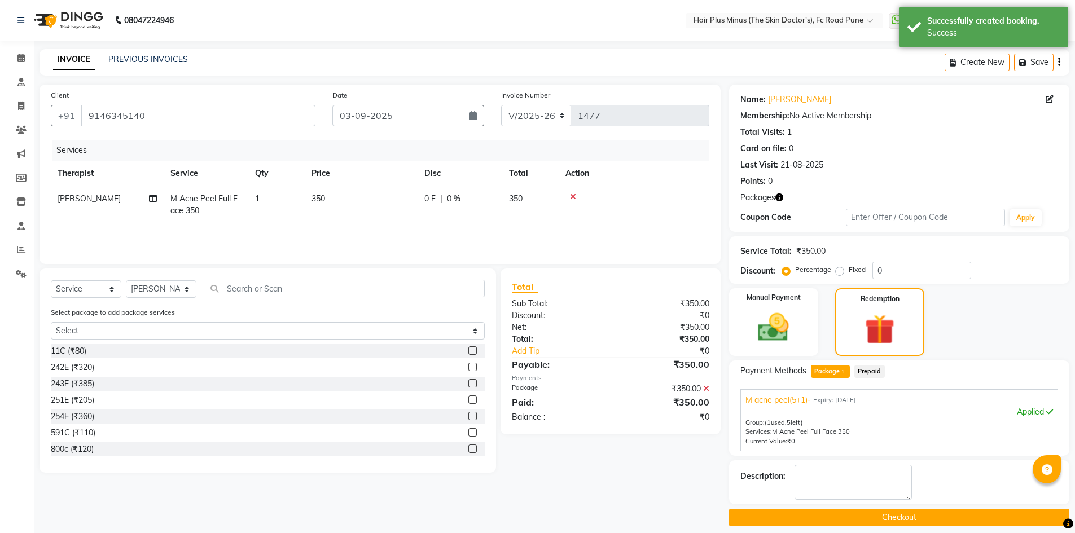
click at [908, 513] on button "Checkout" at bounding box center [899, 517] width 340 height 17
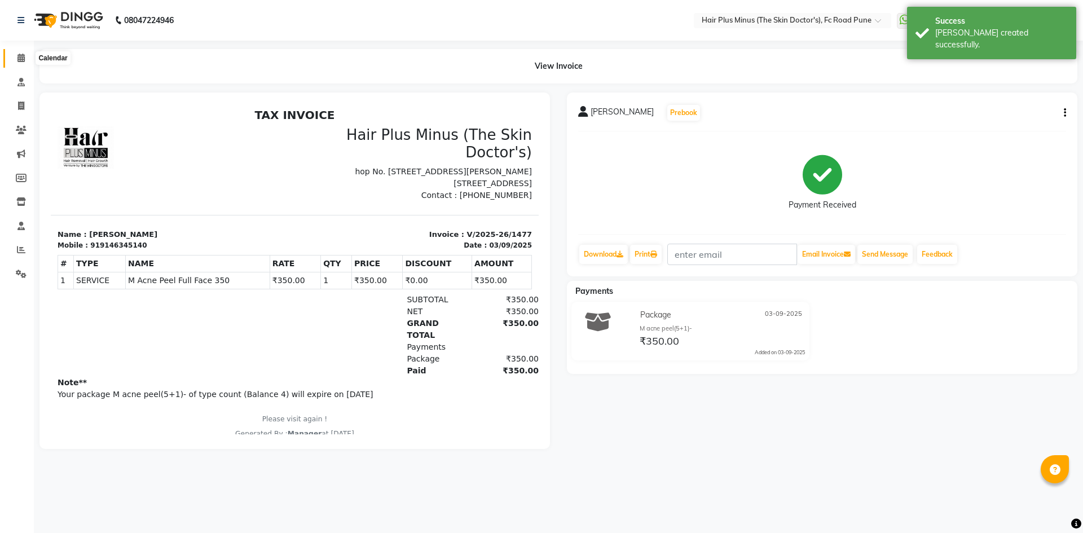
click at [16, 58] on span at bounding box center [21, 58] width 20 height 13
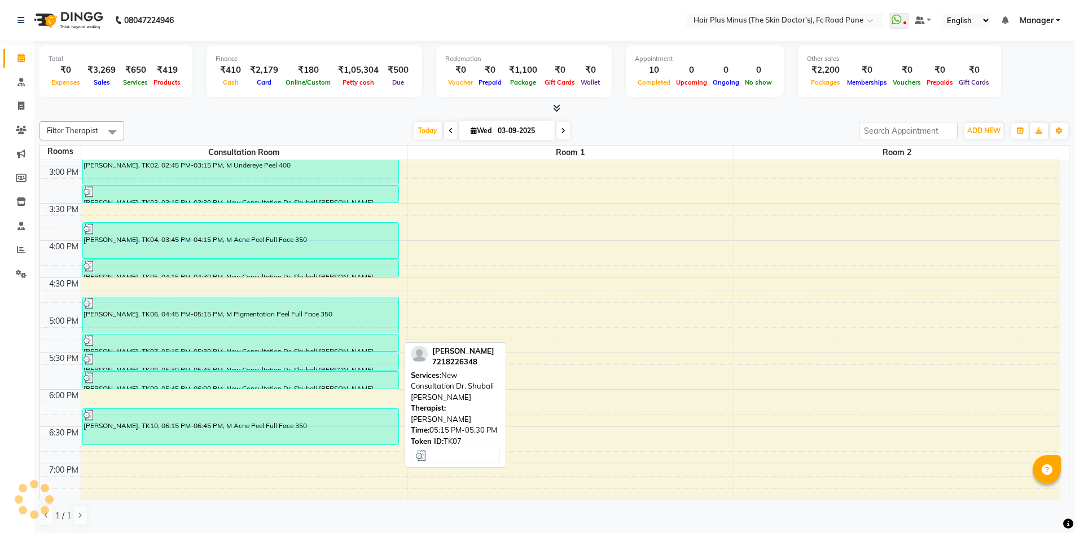
scroll to position [395, 0]
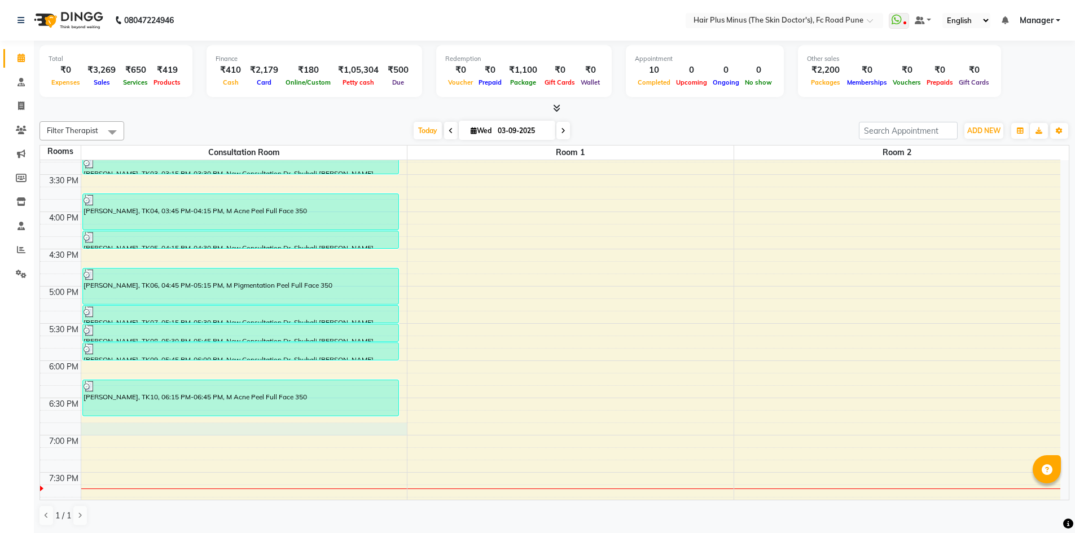
click at [220, 427] on div "10:00 AM 10:30 AM 11:00 AM 11:30 AM 12:00 PM 12:30 PM 1:00 PM 1:30 PM 2:00 PM 2…" at bounding box center [550, 174] width 1020 height 819
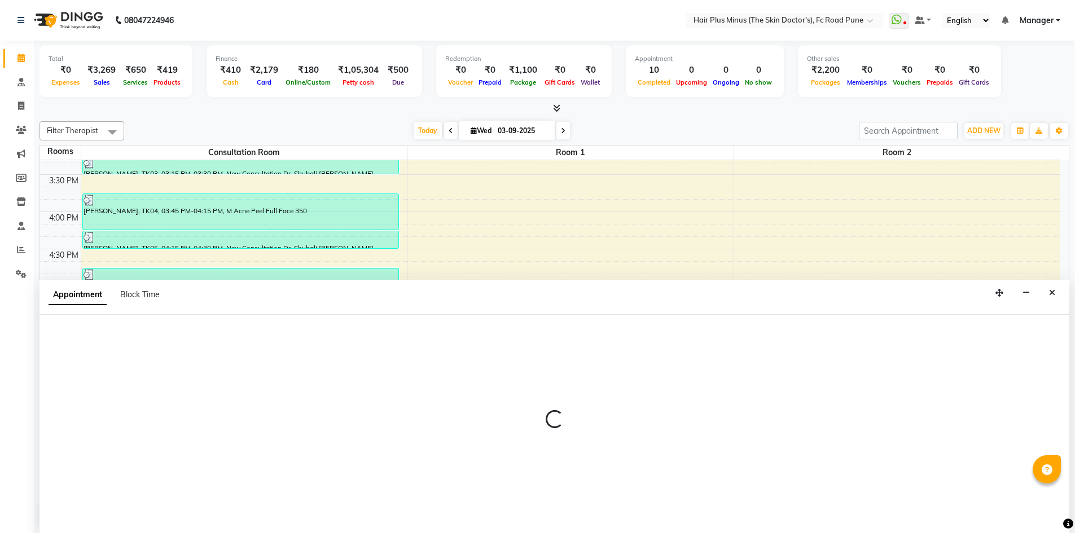
scroll to position [1, 0]
select select "1125"
select select "tentative"
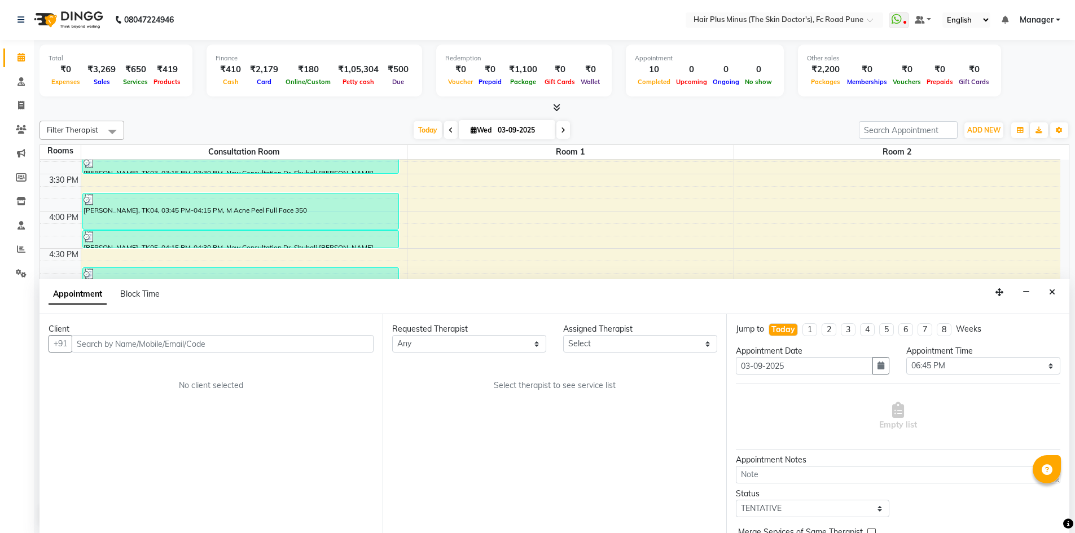
click at [171, 350] on input "text" at bounding box center [223, 343] width 302 height 17
type input "8668367353"
click at [370, 342] on button "Add Client" at bounding box center [350, 343] width 47 height 17
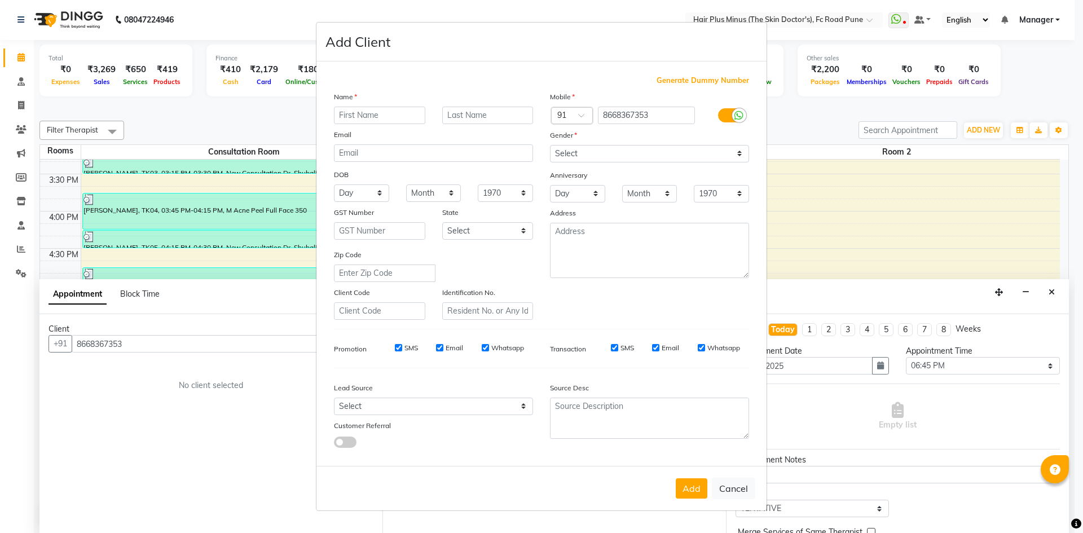
click at [372, 115] on input "text" at bounding box center [379, 115] width 91 height 17
click at [372, 115] on input "yoh" at bounding box center [379, 115] width 91 height 17
type input "[PERSON_NAME]"
click at [472, 115] on input "text" at bounding box center [487, 115] width 91 height 17
type input "[PERSON_NAME]"
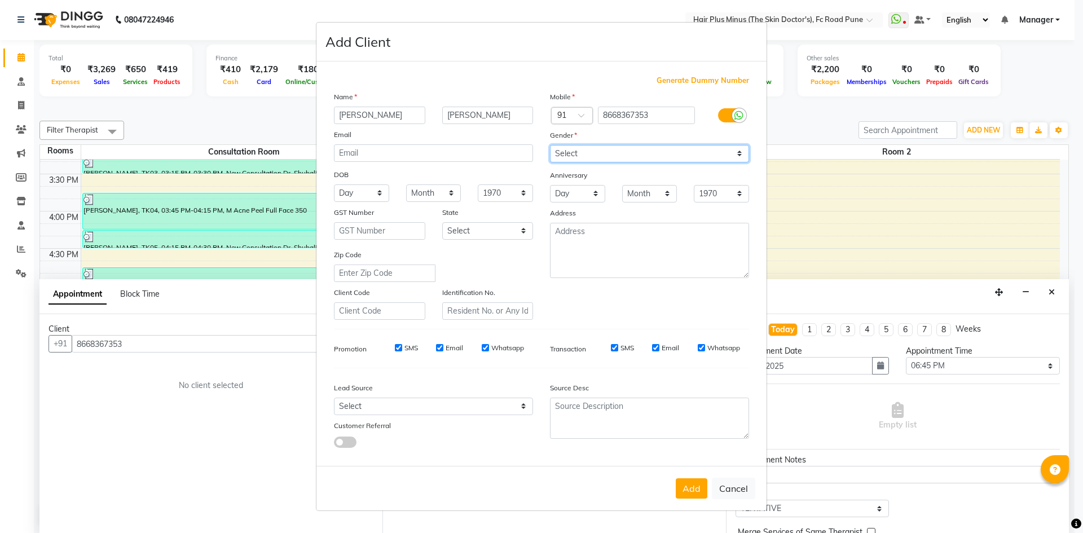
click at [617, 155] on select "Select [DEMOGRAPHIC_DATA] [DEMOGRAPHIC_DATA] Other Prefer Not To Say" at bounding box center [649, 153] width 199 height 17
select select "[DEMOGRAPHIC_DATA]"
click at [550, 145] on select "Select [DEMOGRAPHIC_DATA] [DEMOGRAPHIC_DATA] Other Prefer Not To Say" at bounding box center [649, 153] width 199 height 17
click at [696, 499] on div "Add Cancel" at bounding box center [541, 488] width 450 height 45
click at [697, 489] on button "Add" at bounding box center [692, 488] width 32 height 20
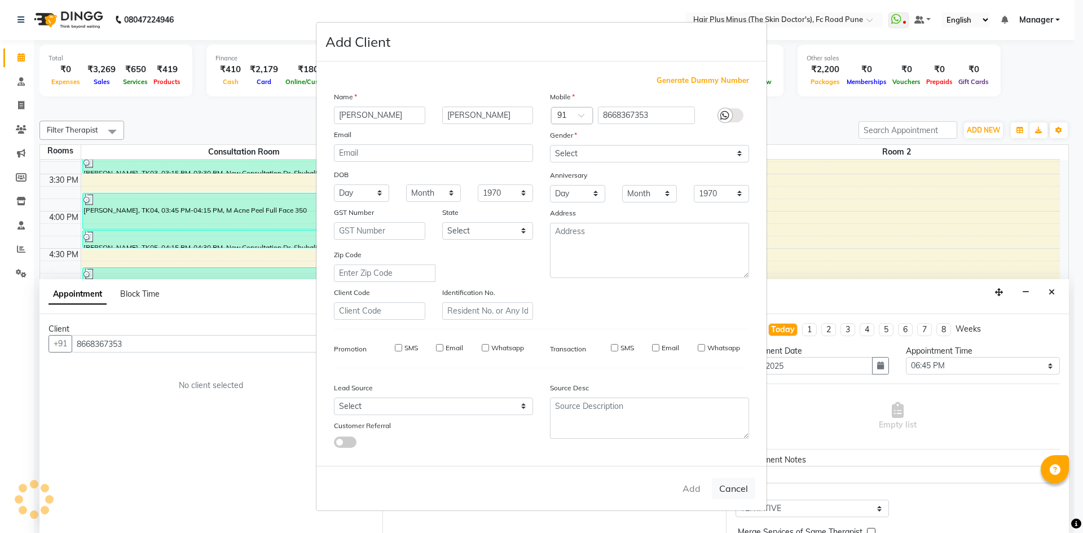
select select
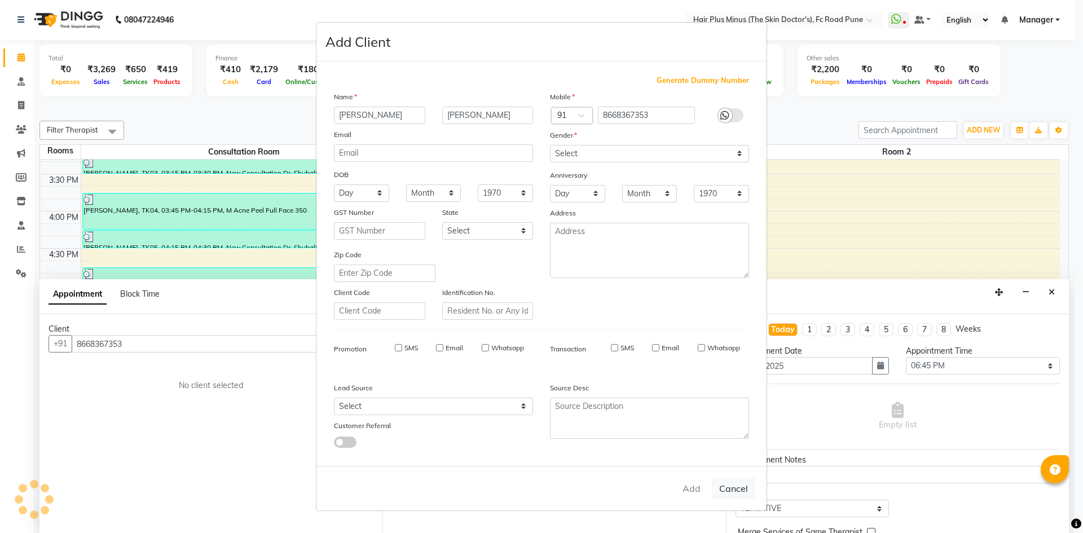
select select
checkbox input "false"
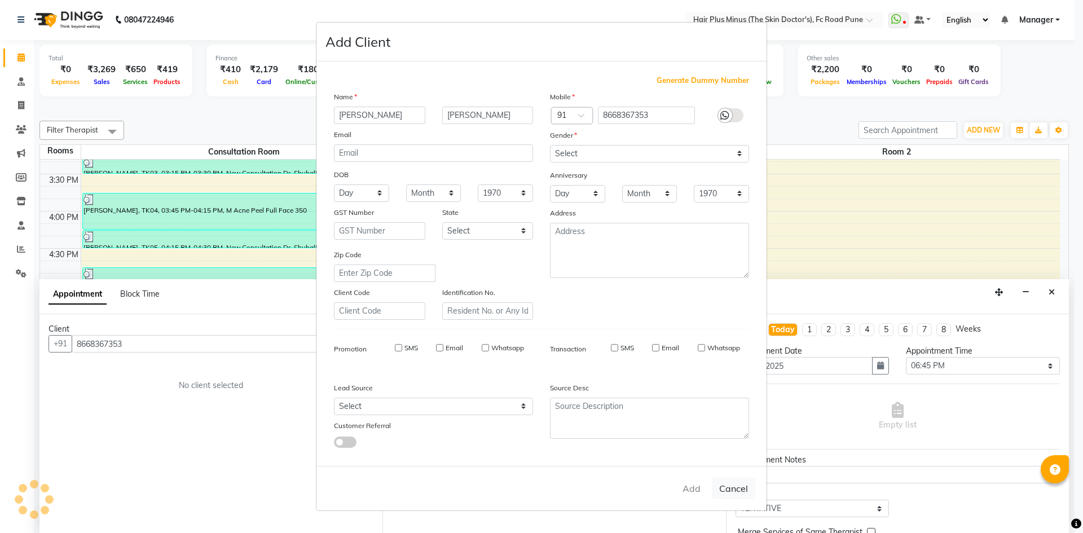
checkbox input "false"
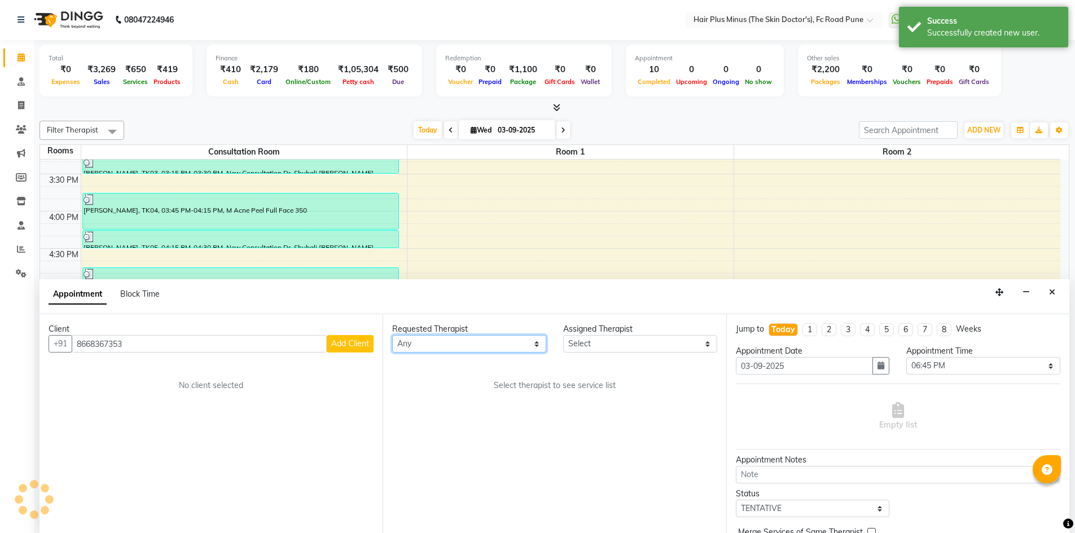
click at [502, 342] on select "Any Dr [PERSON_NAME] Dr. [PERSON_NAME] [PERSON_NAME] [PERSON_NAME] [PERSON_NAME…" at bounding box center [469, 343] width 154 height 17
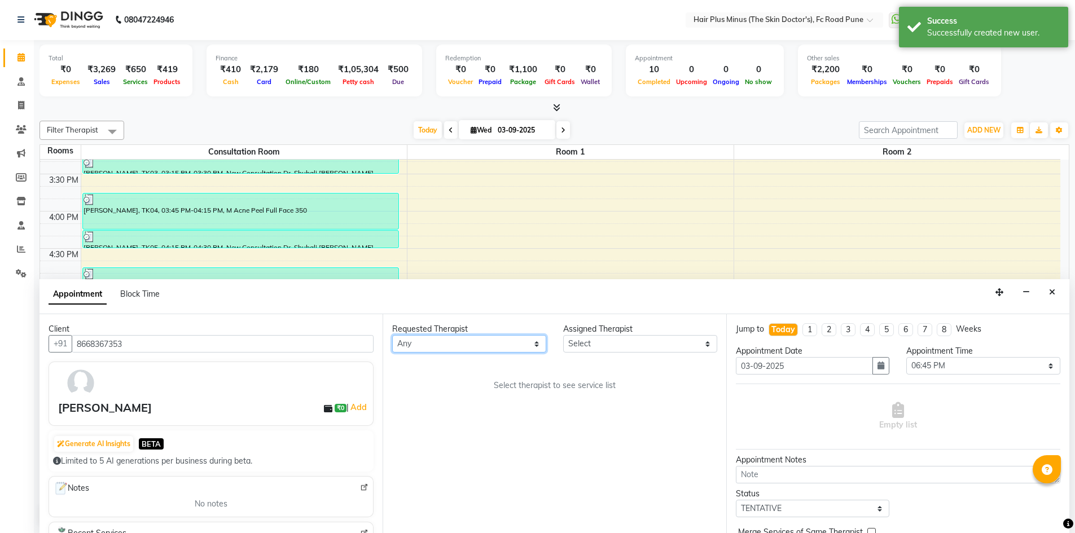
select select "90758"
click at [392, 335] on select "Any Dr [PERSON_NAME] Dr. [PERSON_NAME] [PERSON_NAME] [PERSON_NAME] [PERSON_NAME…" at bounding box center [469, 343] width 154 height 17
select select "90758"
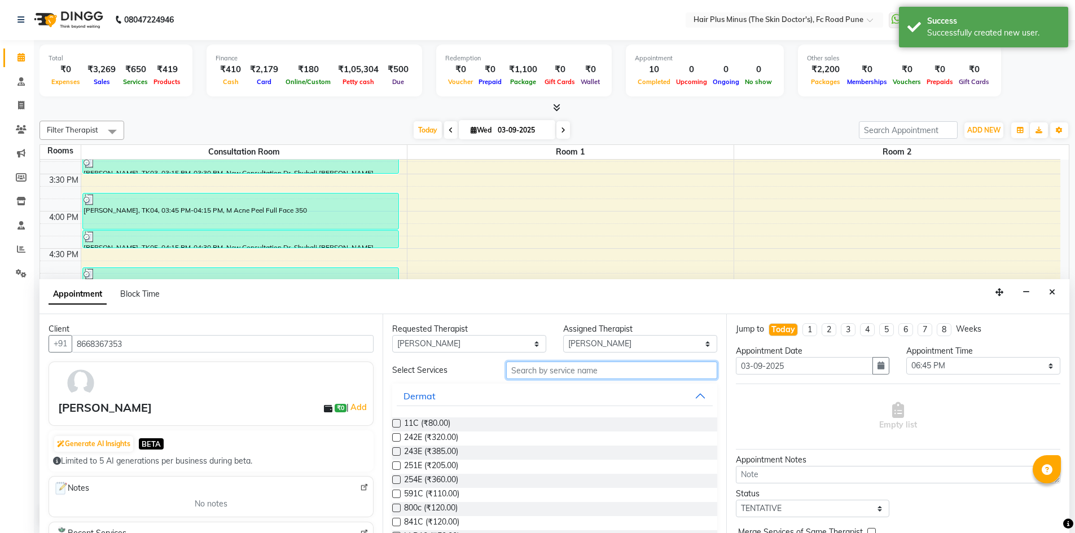
click at [529, 374] on input "text" at bounding box center [611, 370] width 211 height 17
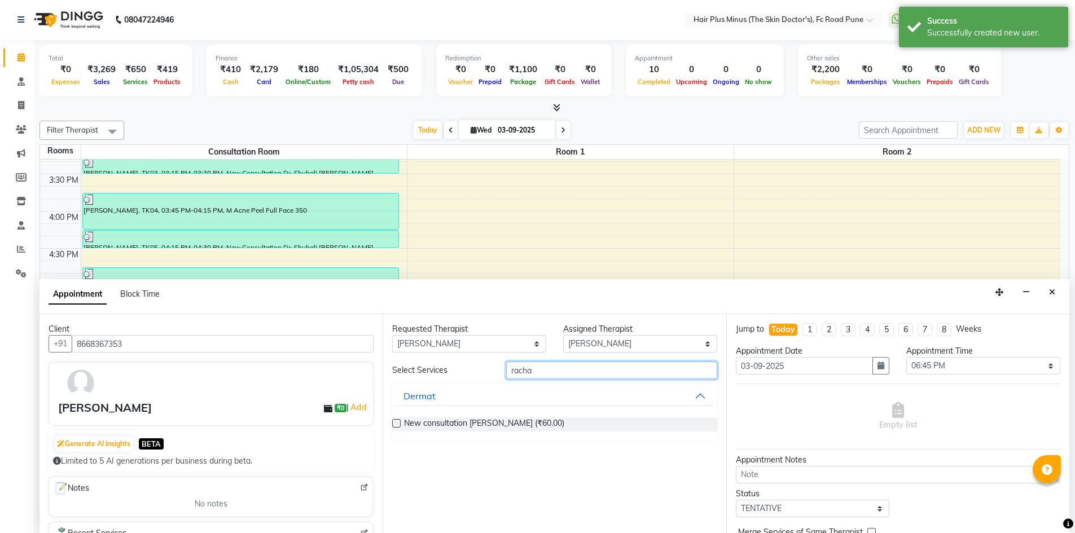
type input "racha"
click at [529, 414] on div "New consultation [PERSON_NAME] (₹60.00)" at bounding box center [554, 424] width 324 height 32
click at [529, 424] on span "New consultation [PERSON_NAME] (₹60.00)" at bounding box center [484, 424] width 160 height 14
checkbox input "true"
select select "3991"
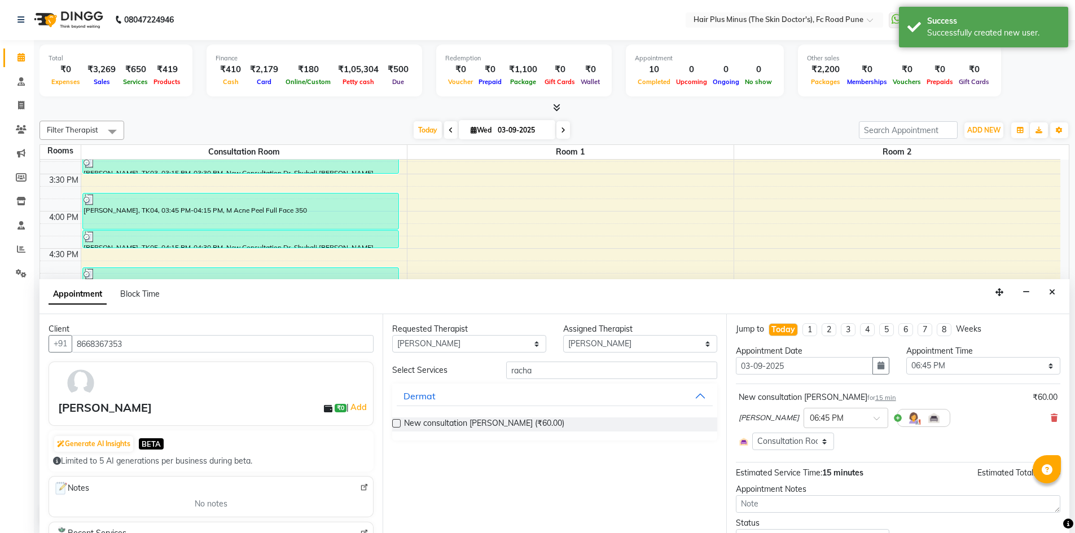
checkbox input "false"
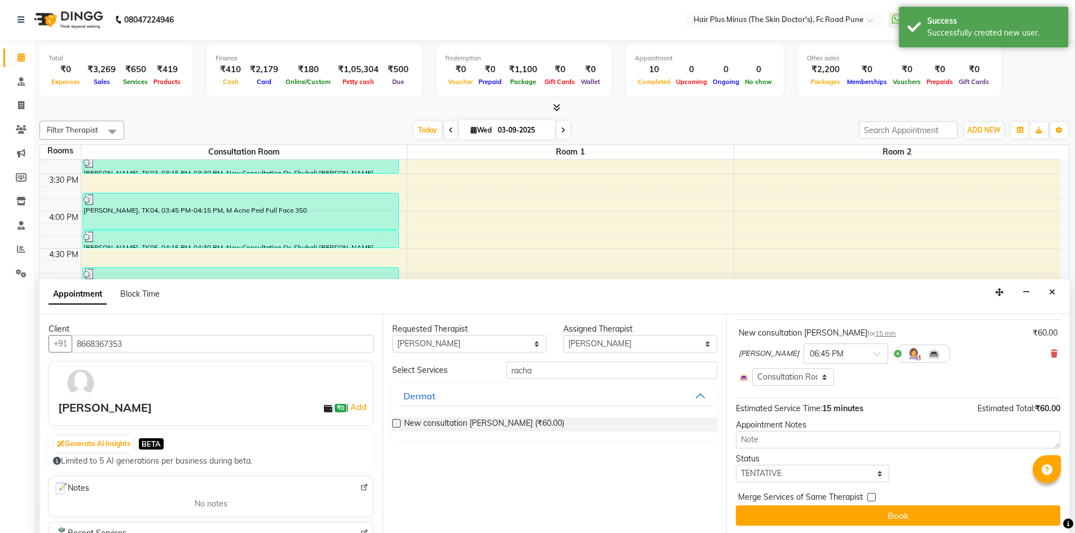
scroll to position [66, 0]
click at [800, 469] on select "Select TENTATIVE CONFIRM CHECK-IN UPCOMING" at bounding box center [813, 471] width 154 height 17
select select "confirm booking"
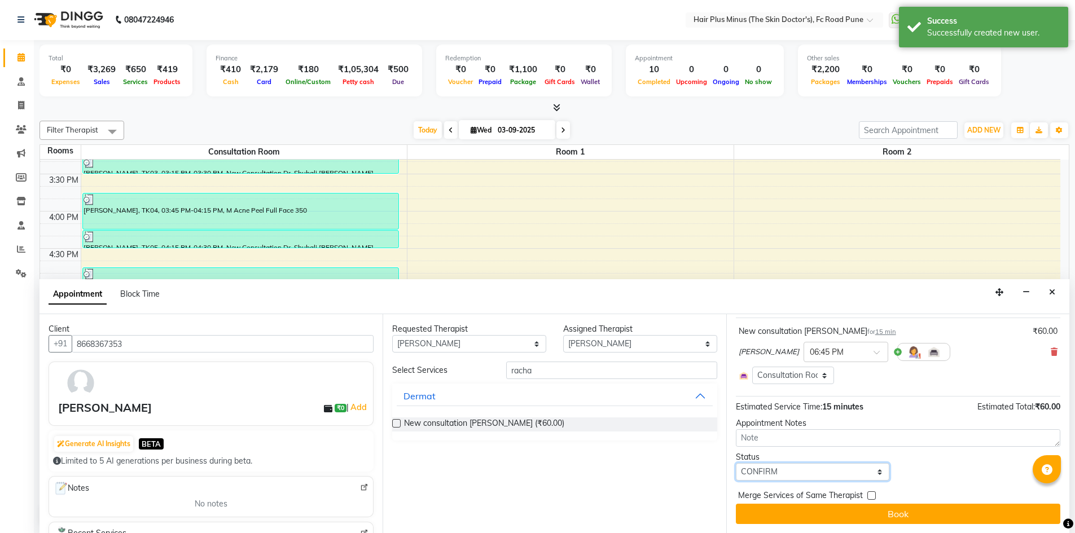
click at [736, 463] on select "Select TENTATIVE CONFIRM CHECK-IN UPCOMING" at bounding box center [813, 471] width 154 height 17
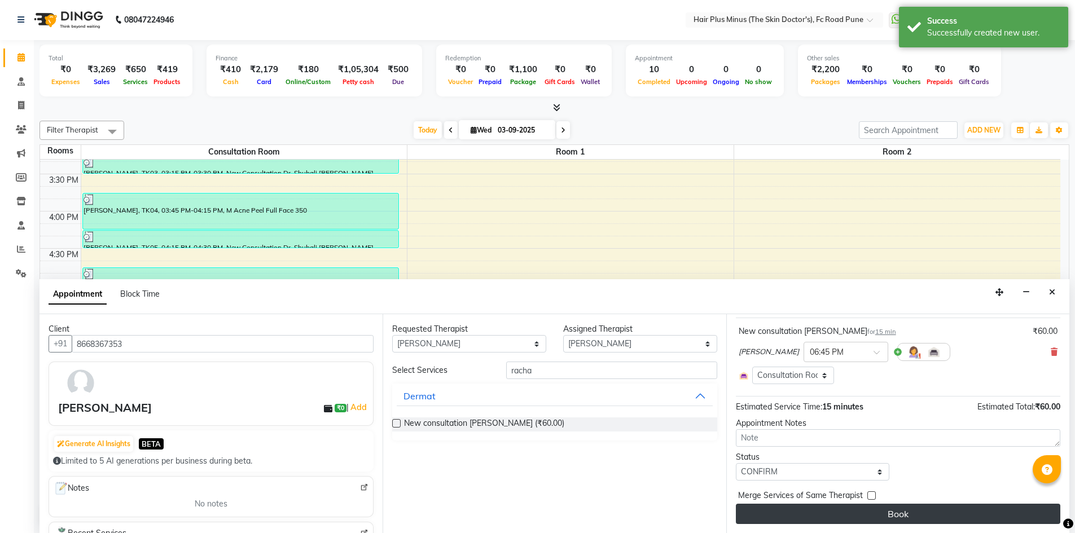
click at [837, 516] on button "Book" at bounding box center [898, 514] width 324 height 20
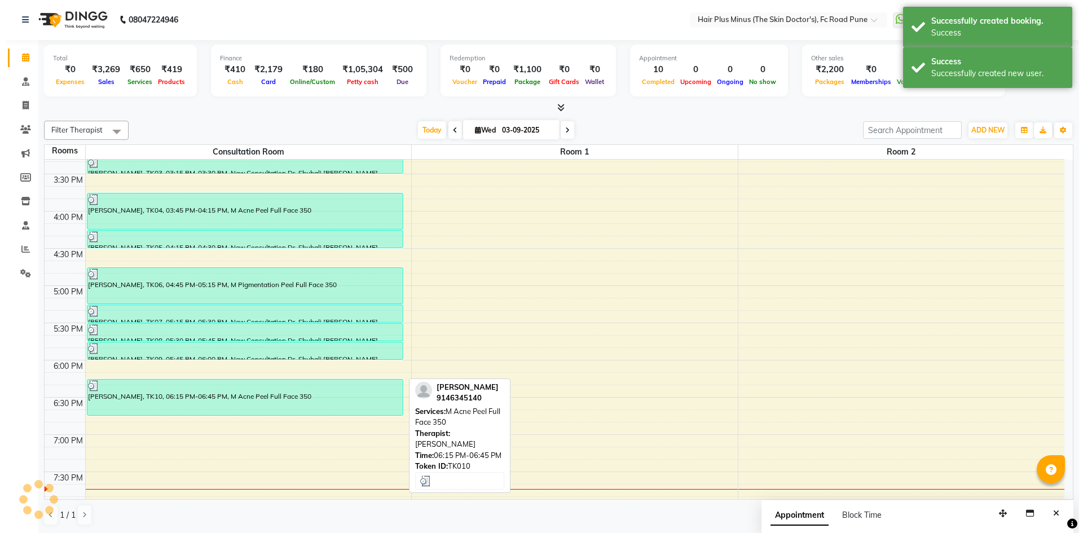
scroll to position [0, 0]
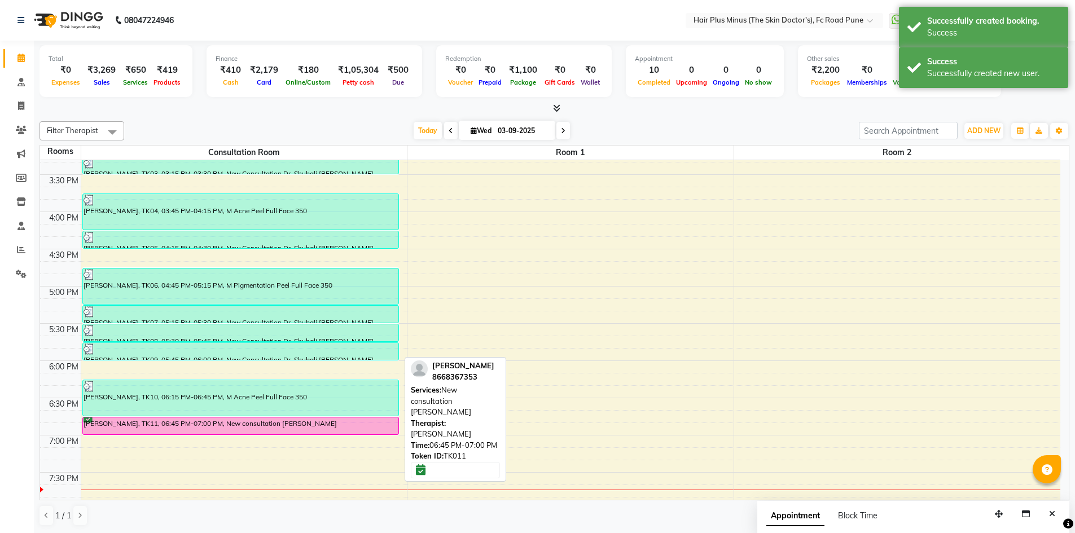
click at [222, 423] on div "[PERSON_NAME], TK11, 06:45 PM-07:00 PM, New consultation [PERSON_NAME]" at bounding box center [240, 425] width 315 height 17
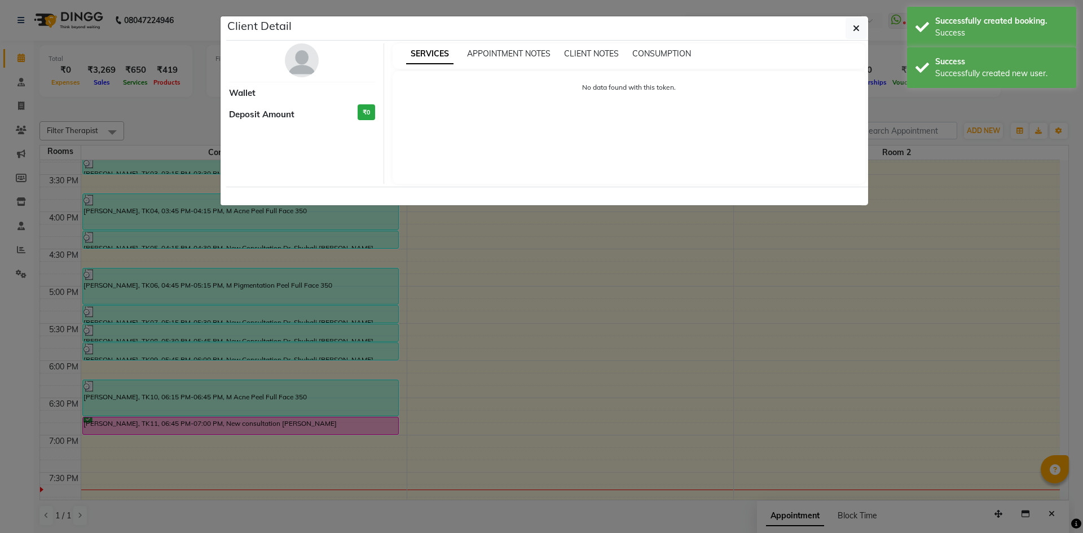
select select "6"
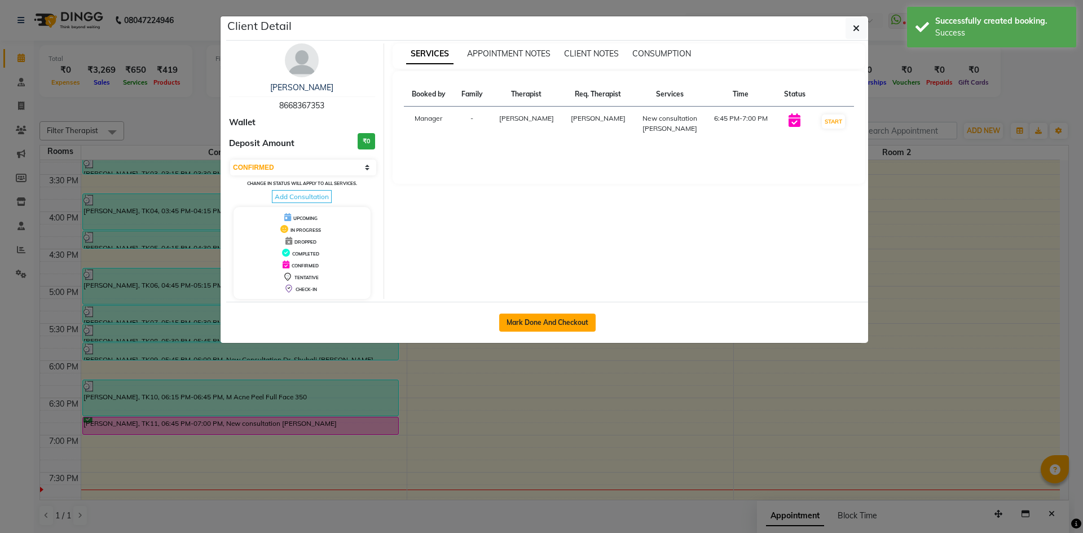
click at [554, 319] on button "Mark Done And Checkout" at bounding box center [547, 323] width 96 height 18
select select "service"
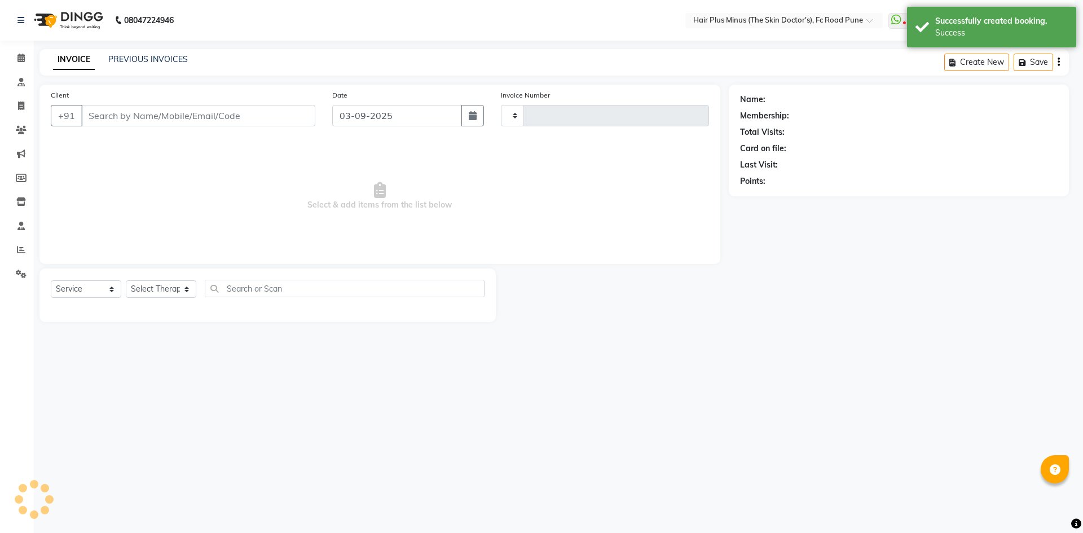
type input "1478"
select select "7911"
type input "8668367353"
select select "90758"
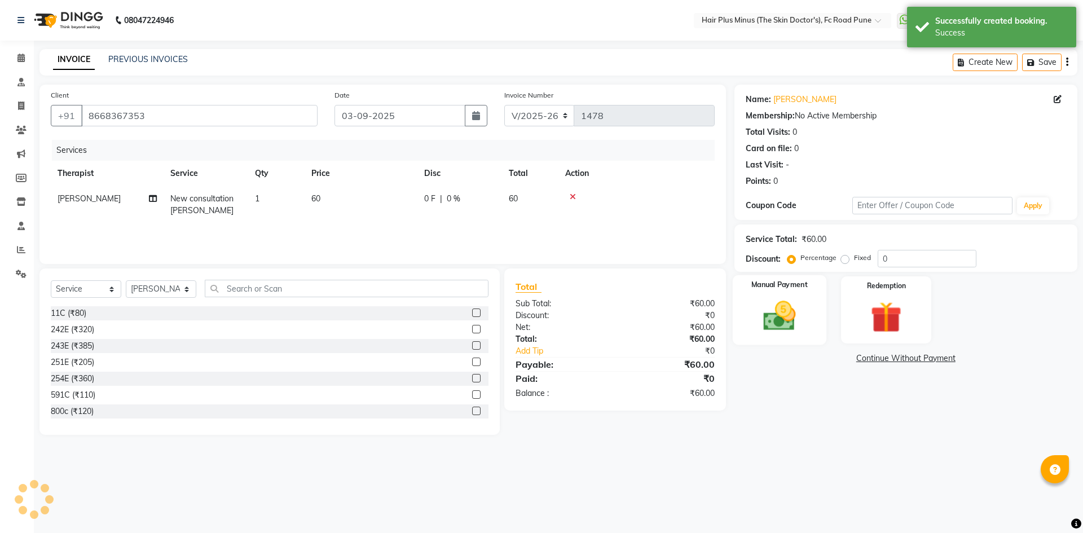
click at [781, 300] on img at bounding box center [779, 315] width 52 height 37
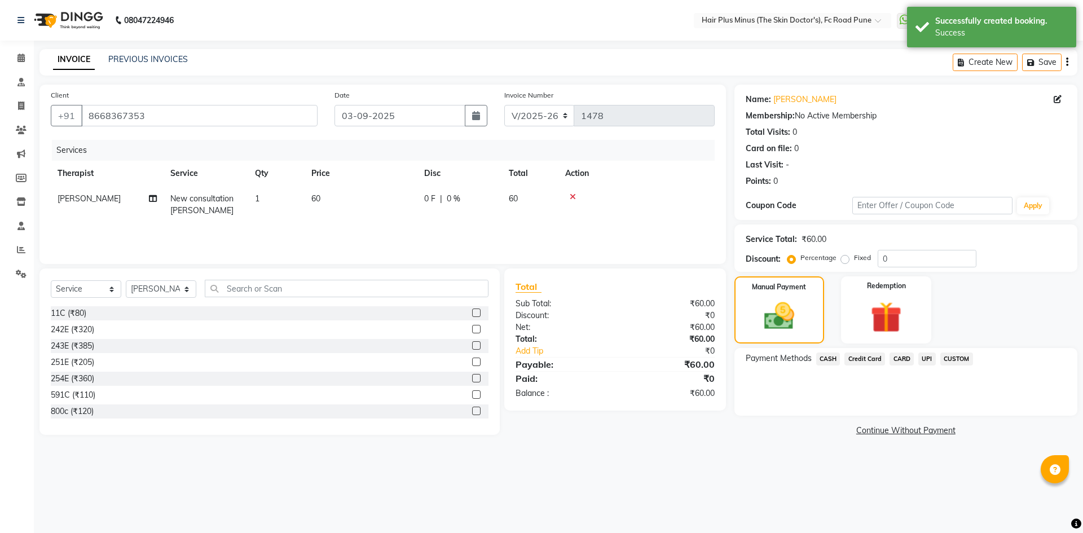
click at [925, 358] on span "UPI" at bounding box center [926, 359] width 17 height 13
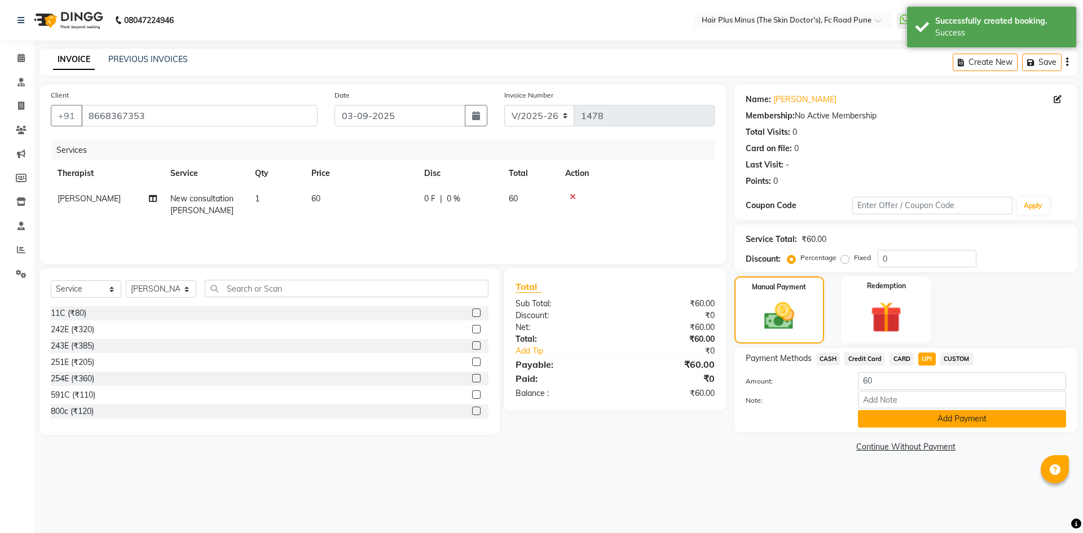
click at [947, 417] on button "Add Payment" at bounding box center [962, 418] width 208 height 17
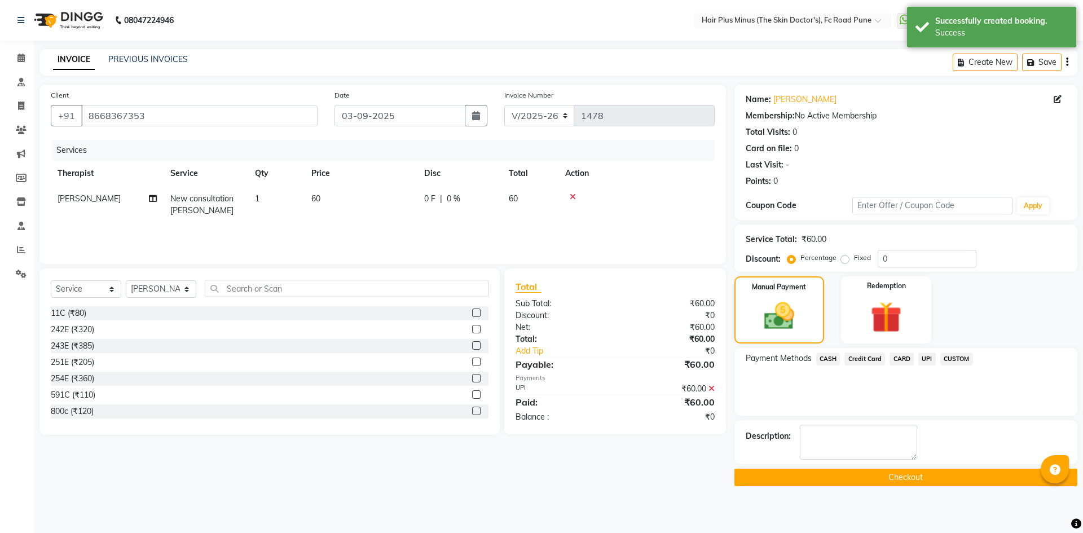
click at [893, 477] on button "Checkout" at bounding box center [905, 477] width 343 height 17
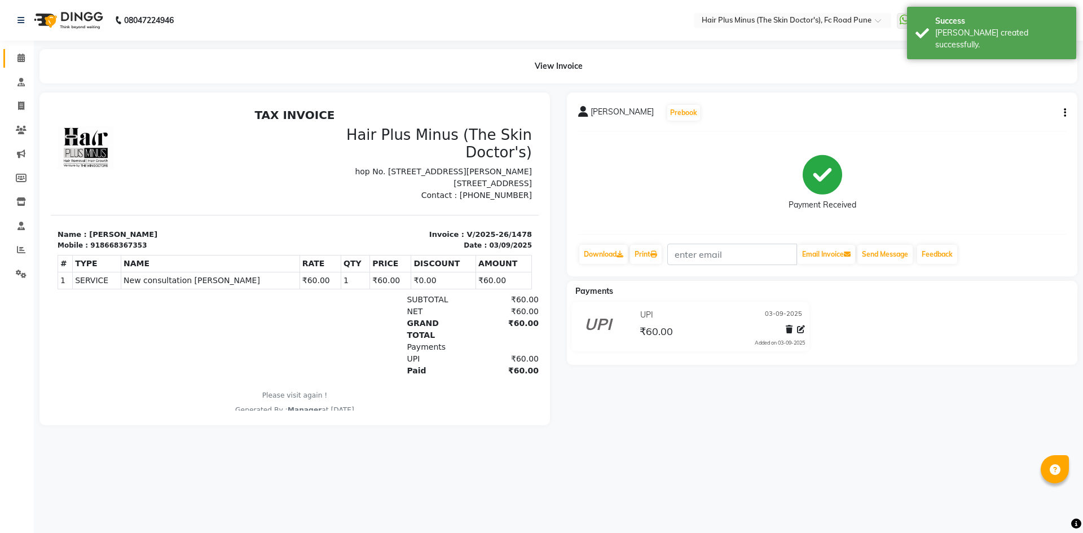
click at [20, 51] on link "Calendar" at bounding box center [16, 58] width 27 height 19
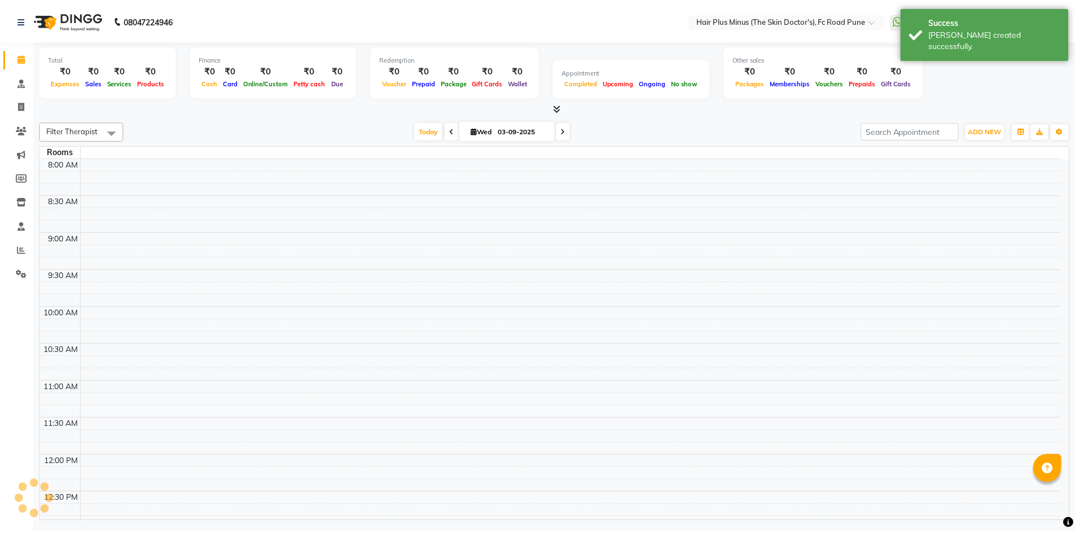
scroll to position [455, 0]
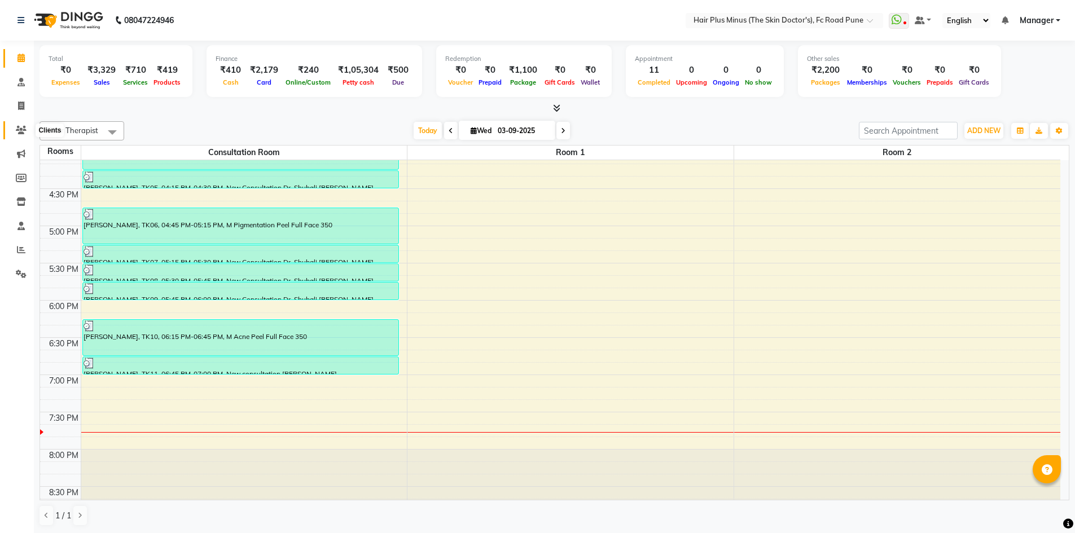
click at [20, 126] on icon at bounding box center [21, 130] width 11 height 8
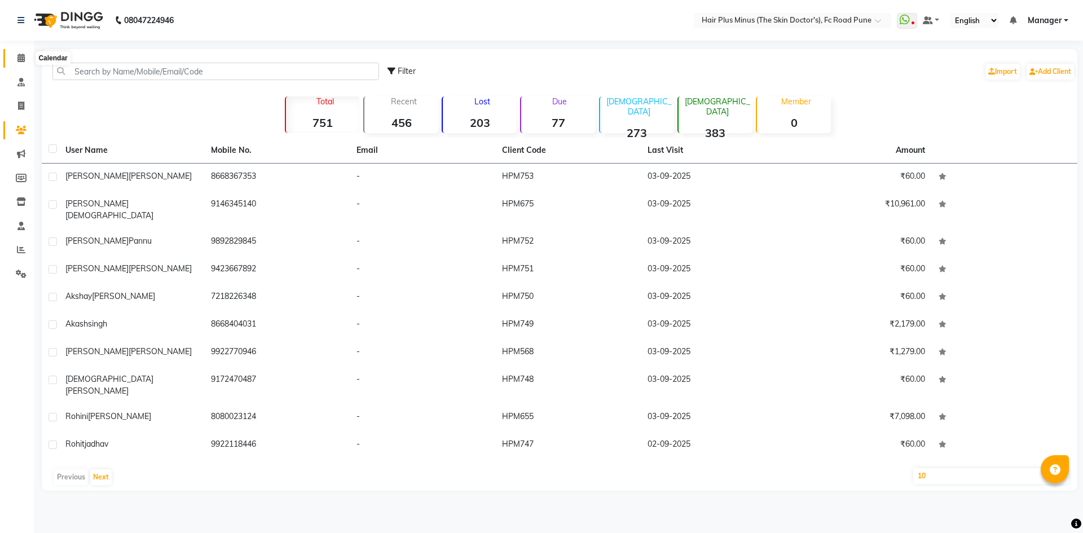
click at [27, 56] on span at bounding box center [21, 58] width 20 height 13
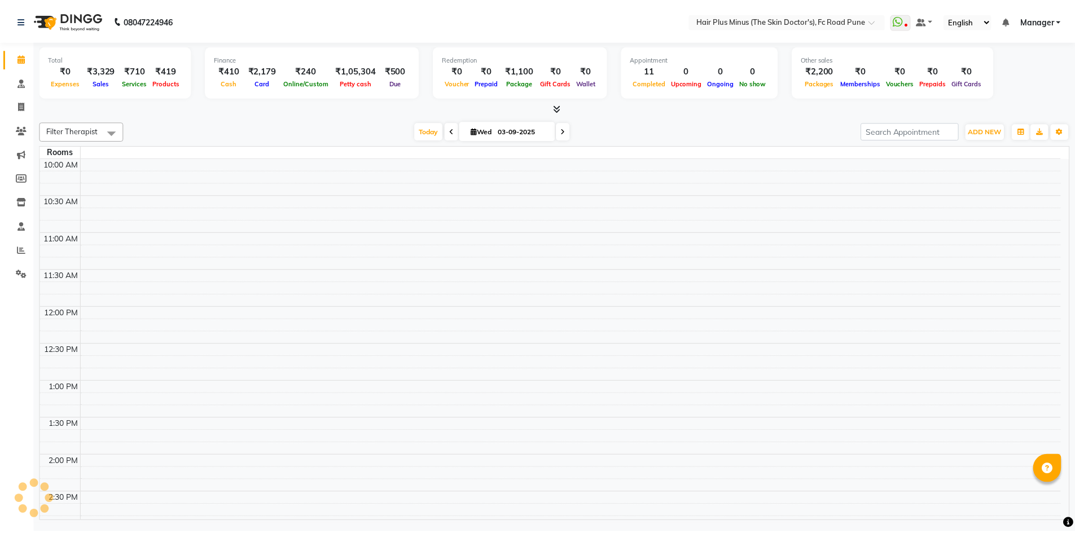
scroll to position [455, 0]
